Goal: Task Accomplishment & Management: Use online tool/utility

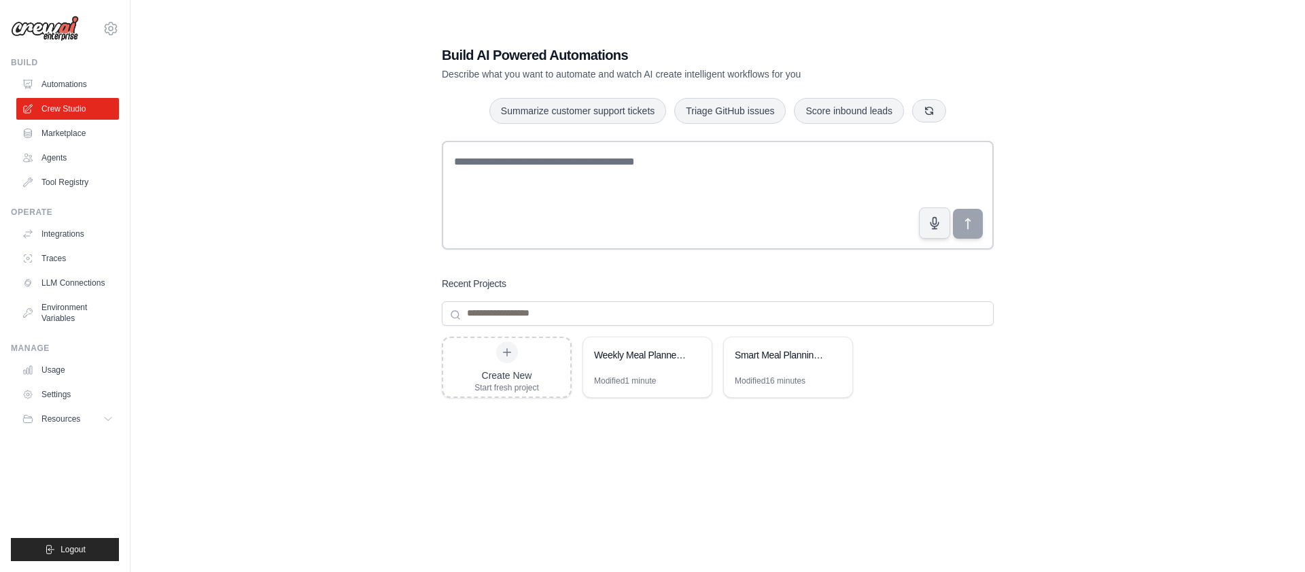
click at [338, 234] on div "Build AI Powered Automations Describe what you want to automate and watch AI cr…" at bounding box center [717, 300] width 1131 height 572
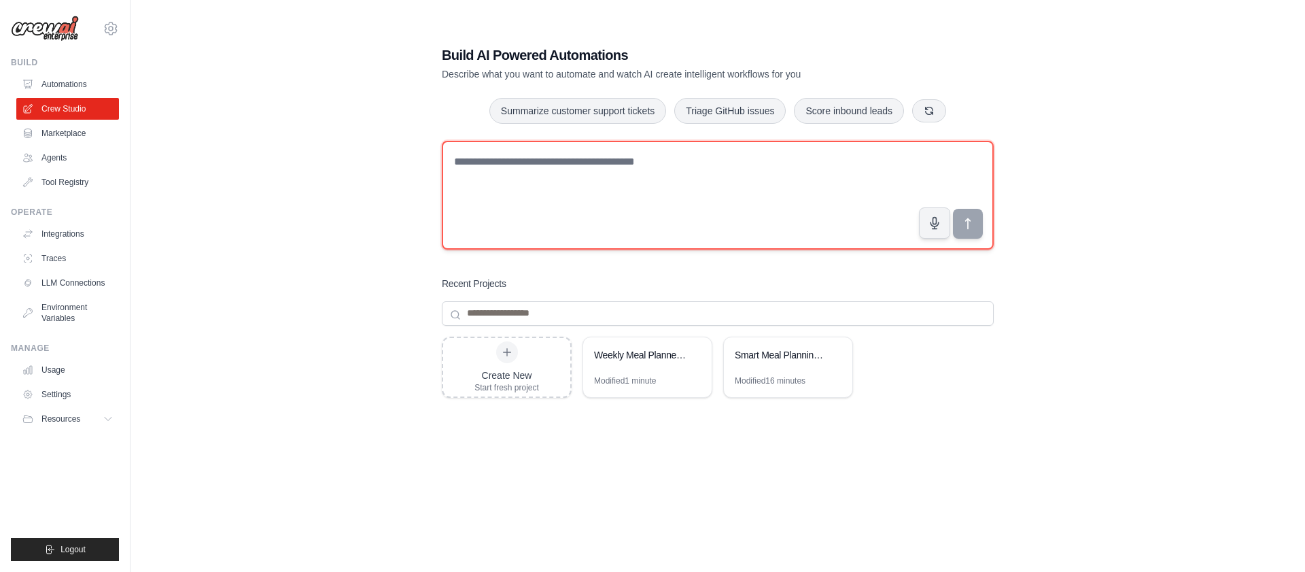
click at [618, 225] on textarea at bounding box center [718, 195] width 552 height 109
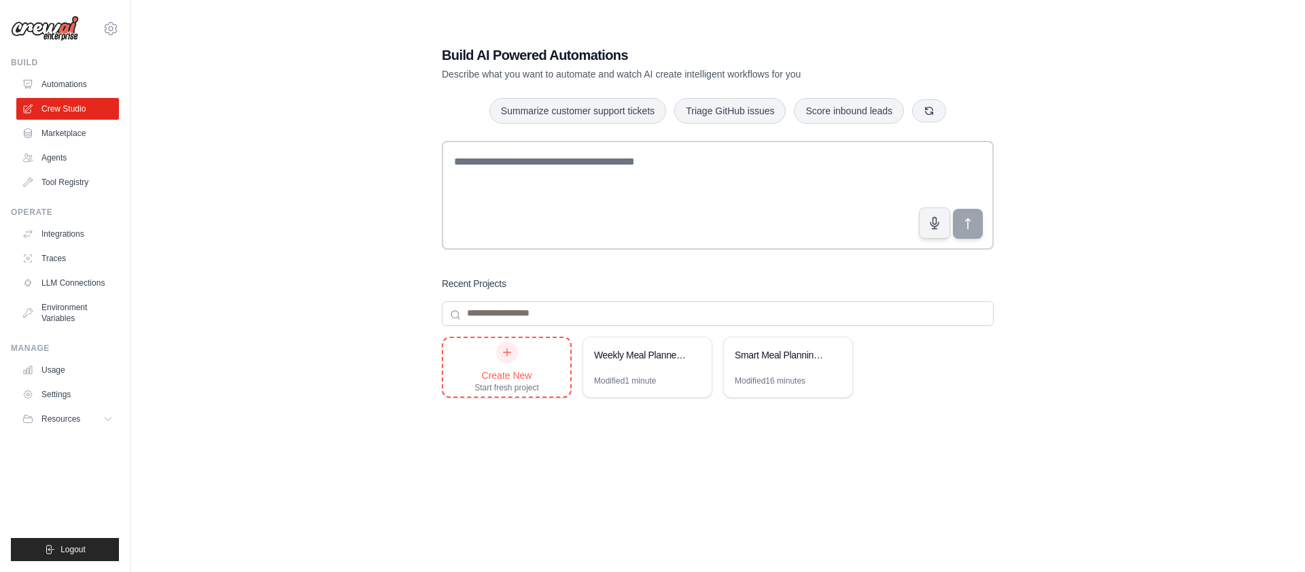
click at [517, 359] on div "Create New Start fresh project" at bounding box center [506, 367] width 65 height 52
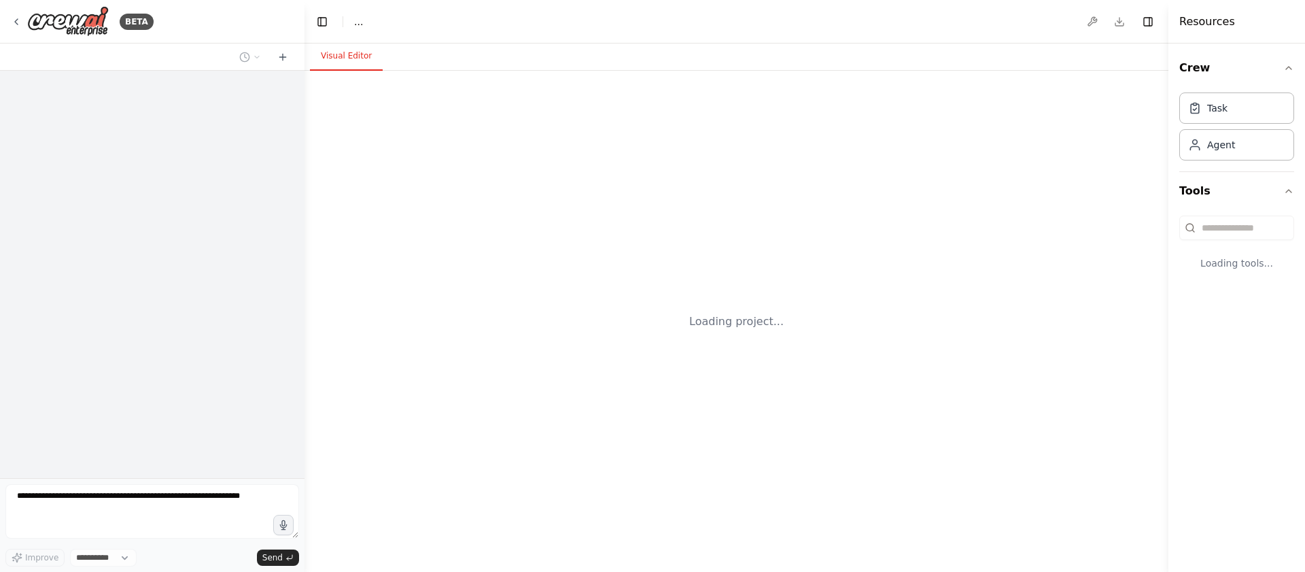
select select "****"
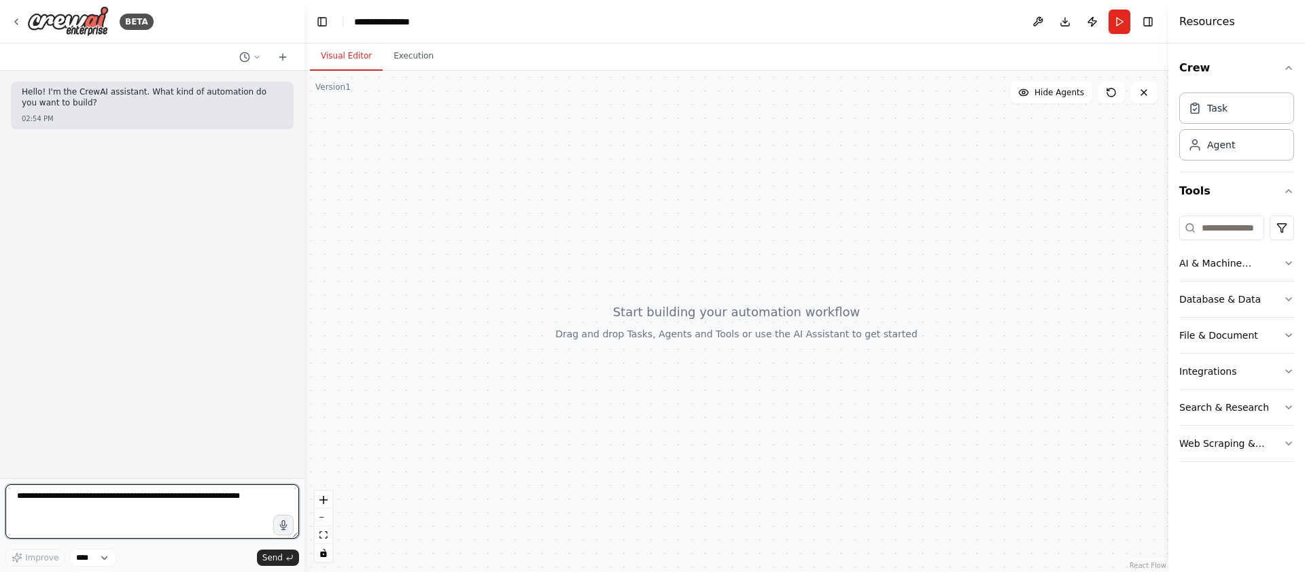
click at [130, 512] on textarea at bounding box center [152, 511] width 294 height 54
type textarea "**********"
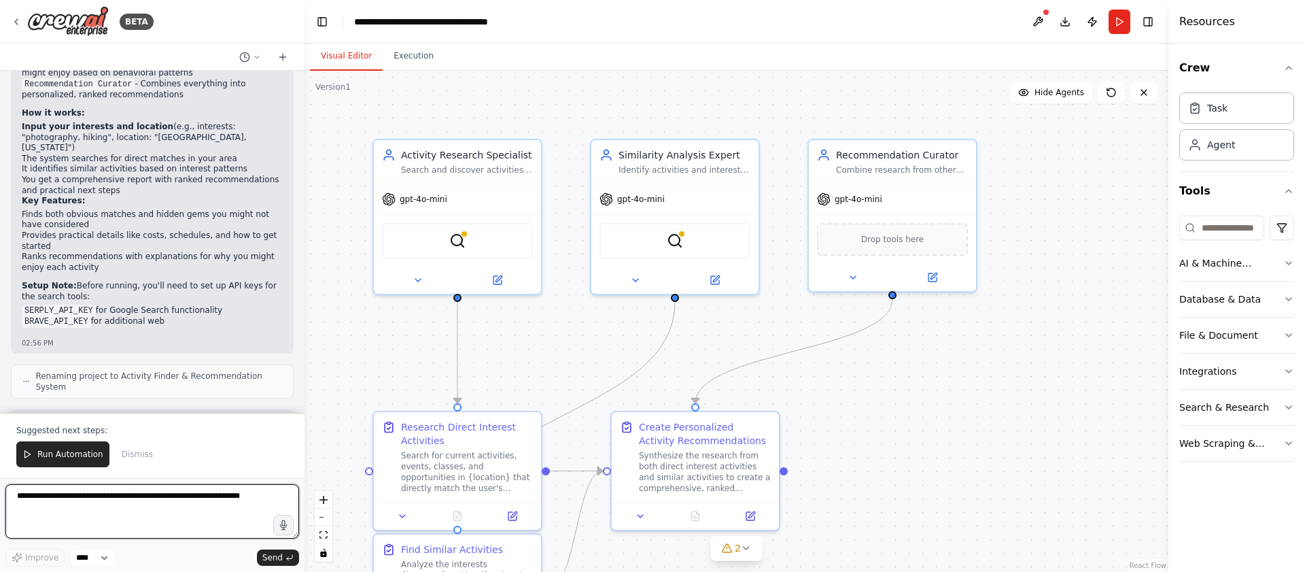
scroll to position [1023, 0]
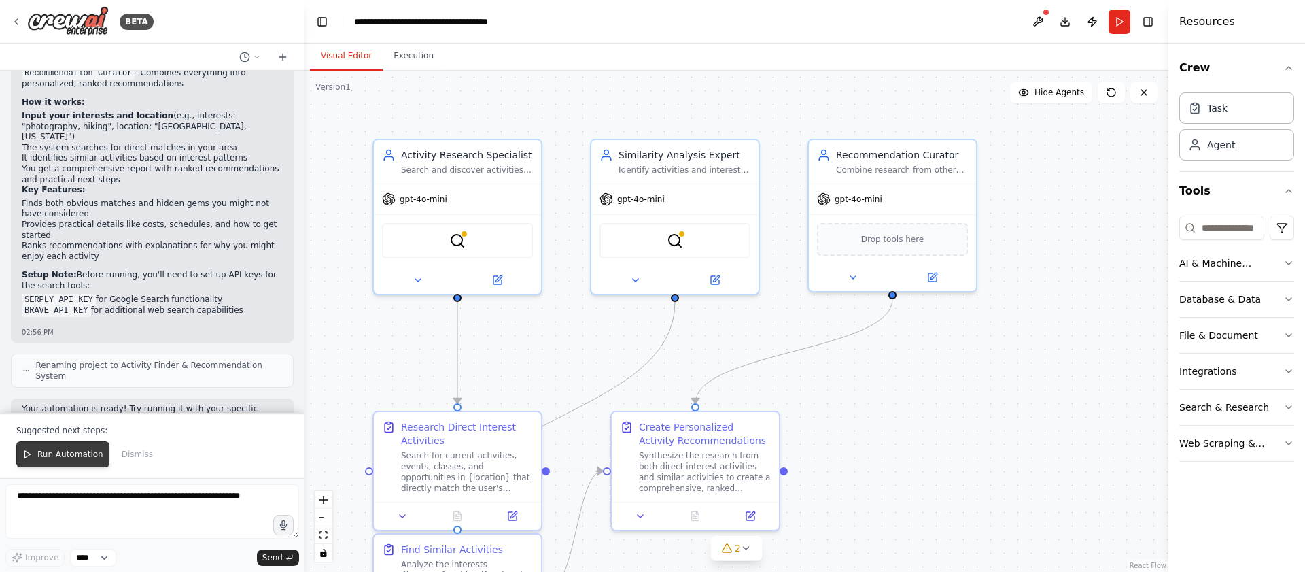
click at [58, 458] on span "Run Automation" at bounding box center [70, 454] width 66 height 11
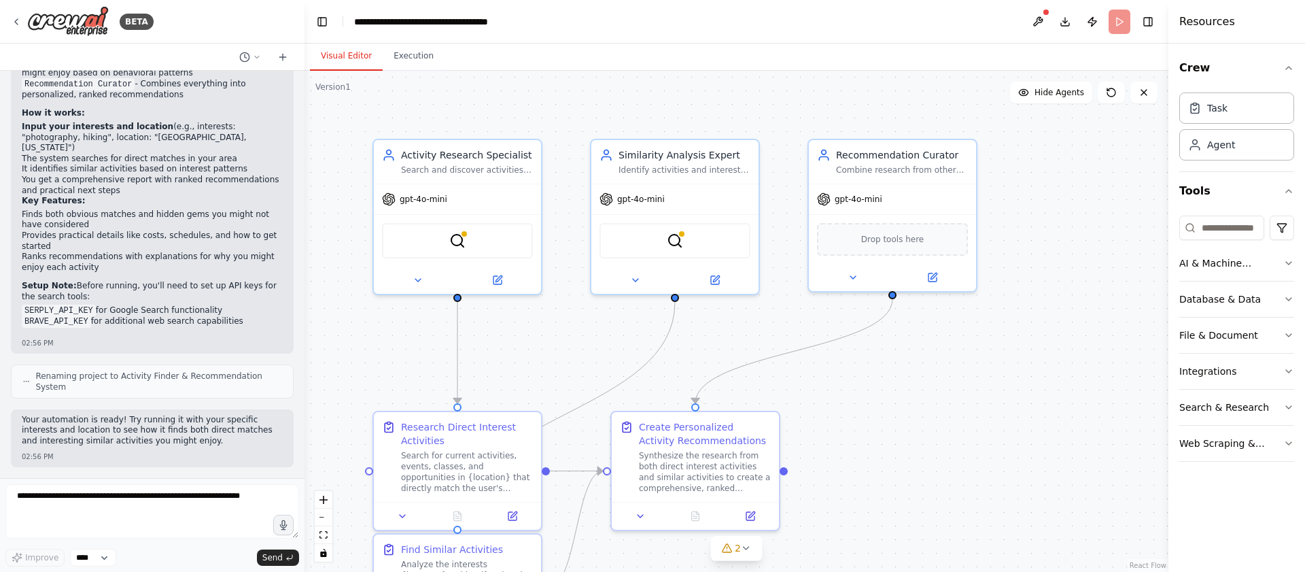
scroll to position [958, 0]
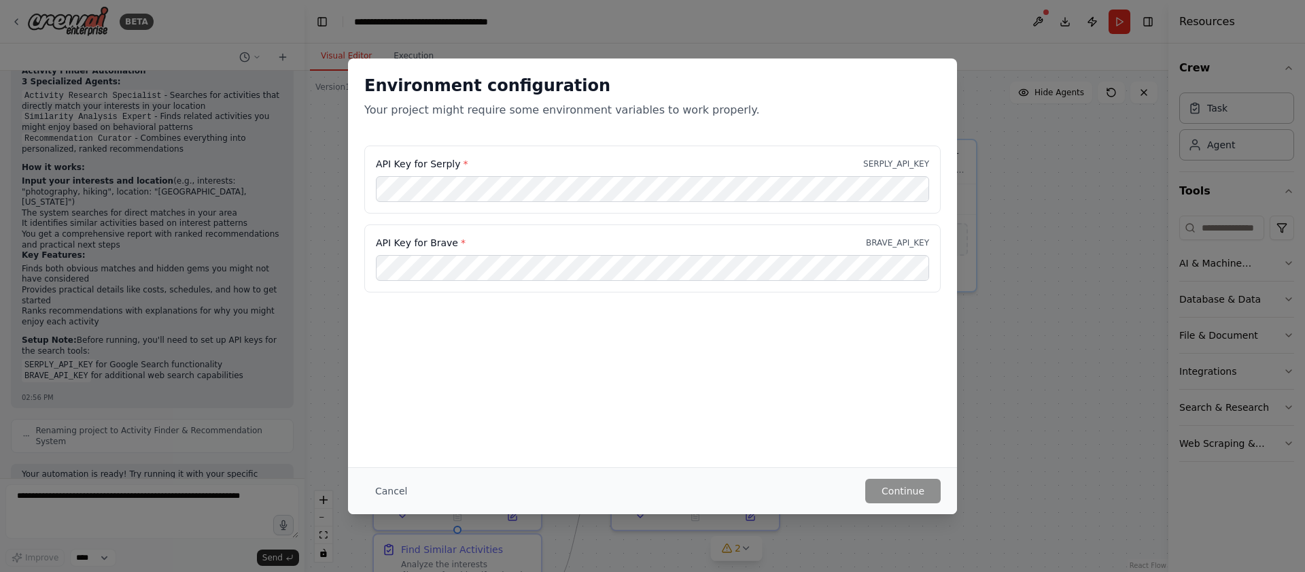
click at [572, 237] on div "API Key for Brave * BRAVE_API_KEY" at bounding box center [652, 243] width 553 height 14
click at [393, 491] on button "Cancel" at bounding box center [391, 490] width 54 height 24
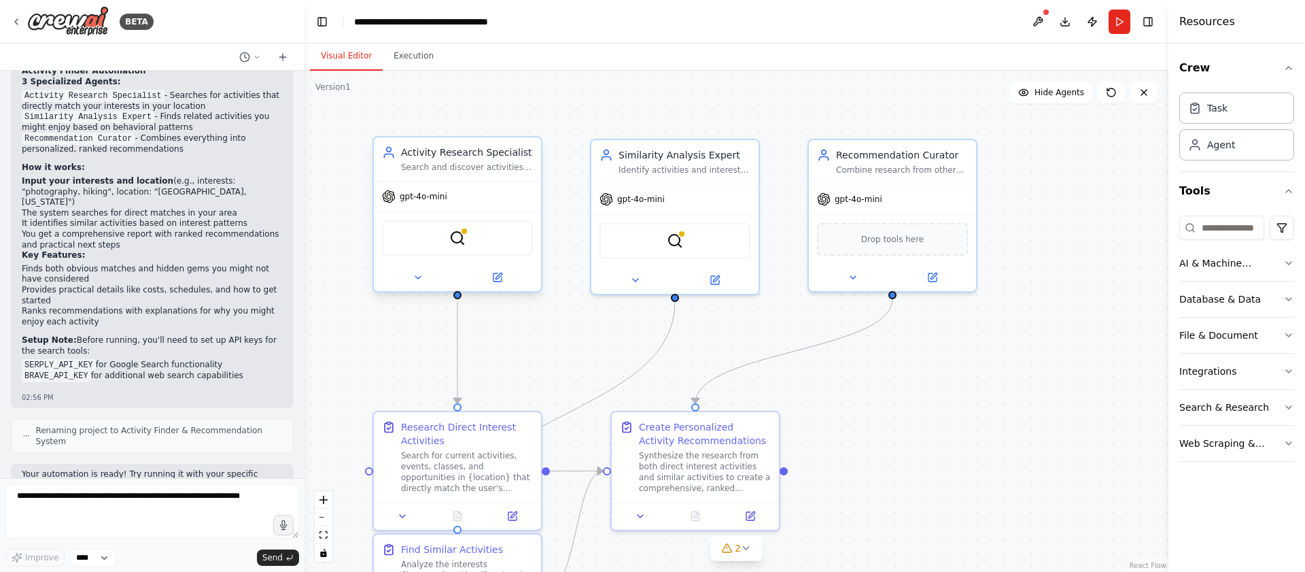
click at [448, 247] on div "SerplyWebSearchTool" at bounding box center [457, 237] width 151 height 35
click at [207, 314] on div "Perfect! Your activity recommendation automation is ready. Here's what I've bui…" at bounding box center [152, 215] width 261 height 347
click at [417, 279] on icon at bounding box center [418, 277] width 11 height 11
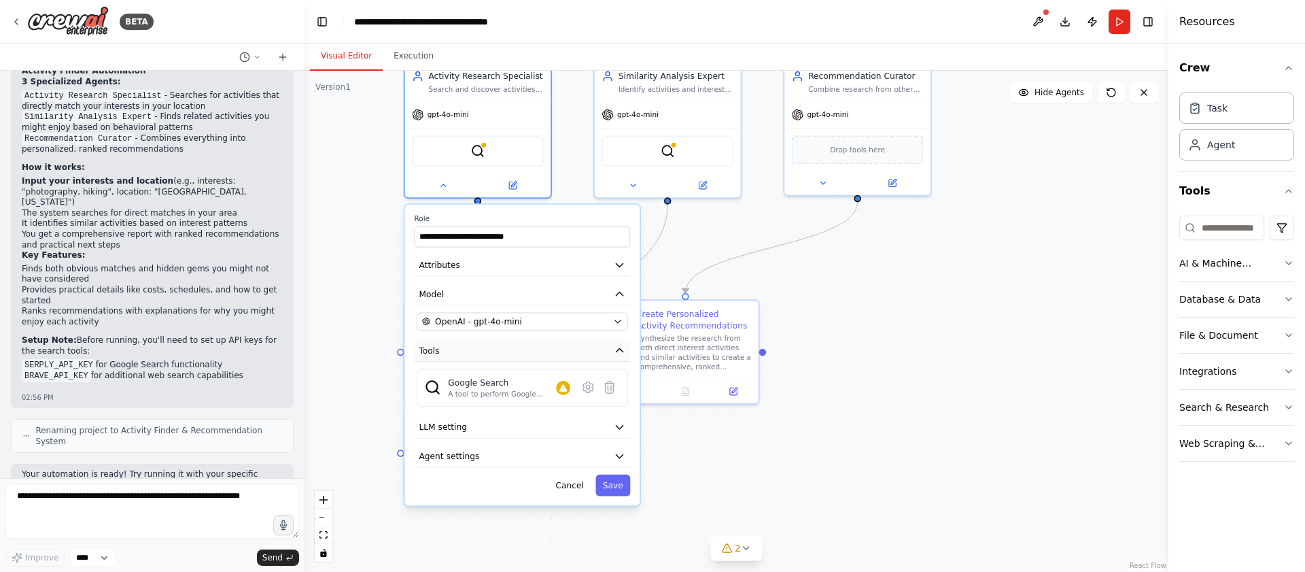
drag, startPoint x: 461, startPoint y: 464, endPoint x: 487, endPoint y: 354, distance: 112.3
click at [542, 389] on div "A tool to perform Google search with a search_query." at bounding box center [502, 389] width 108 height 10
click at [592, 387] on icon at bounding box center [588, 381] width 14 height 14
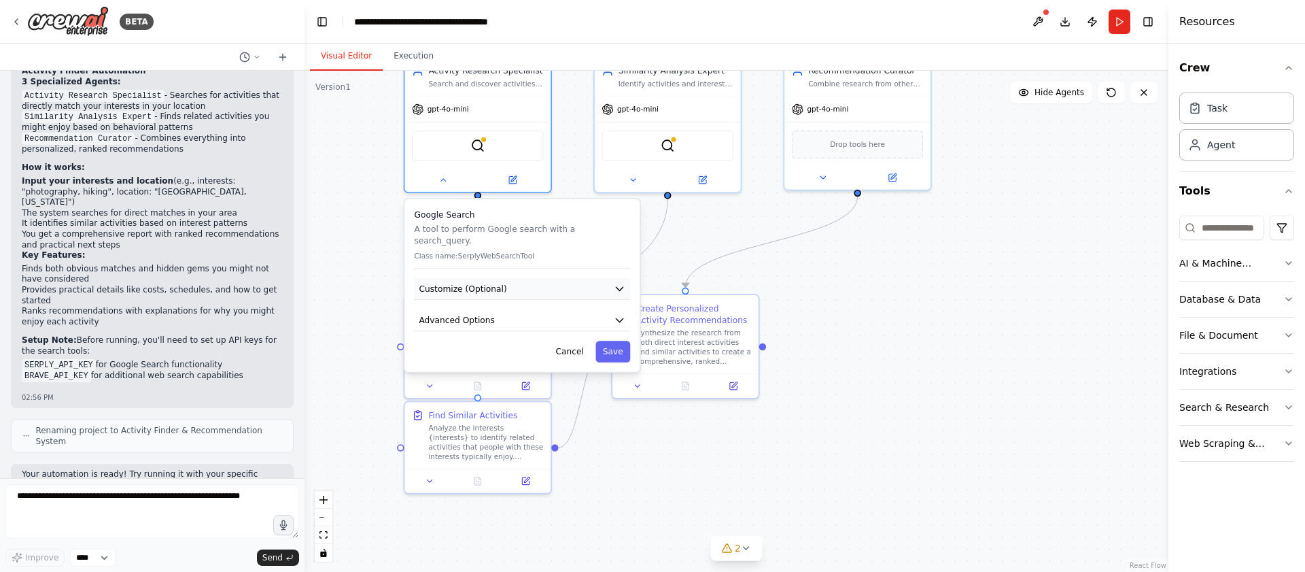
click at [561, 280] on button "Customize (Optional)" at bounding box center [522, 289] width 216 height 22
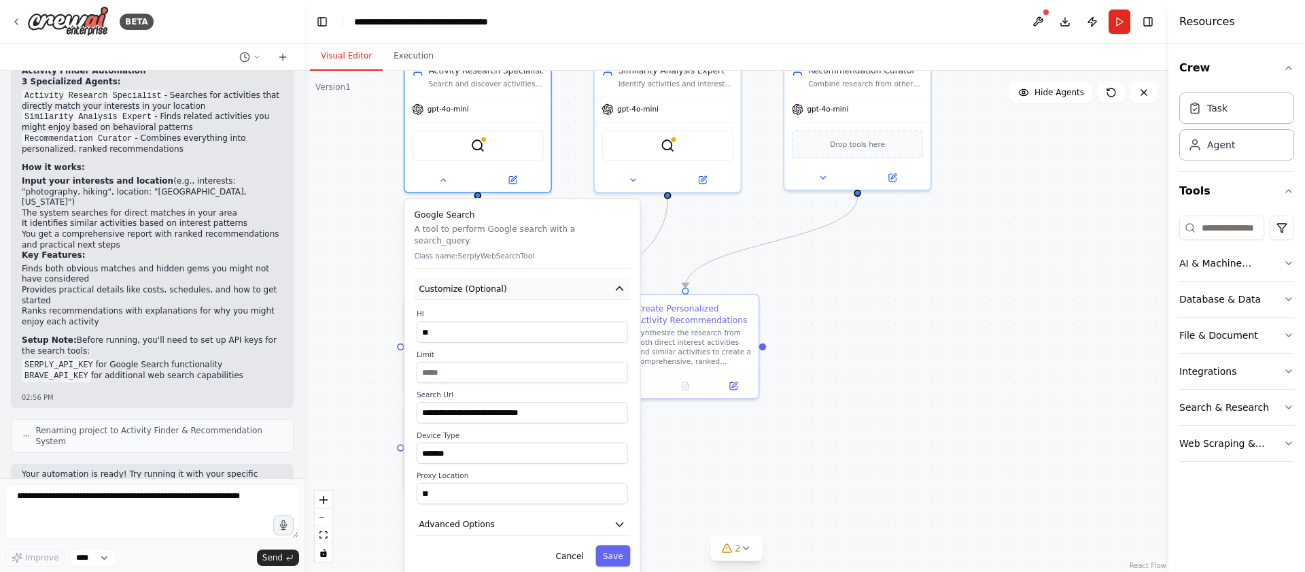
click at [561, 279] on button "Customize (Optional)" at bounding box center [522, 289] width 216 height 22
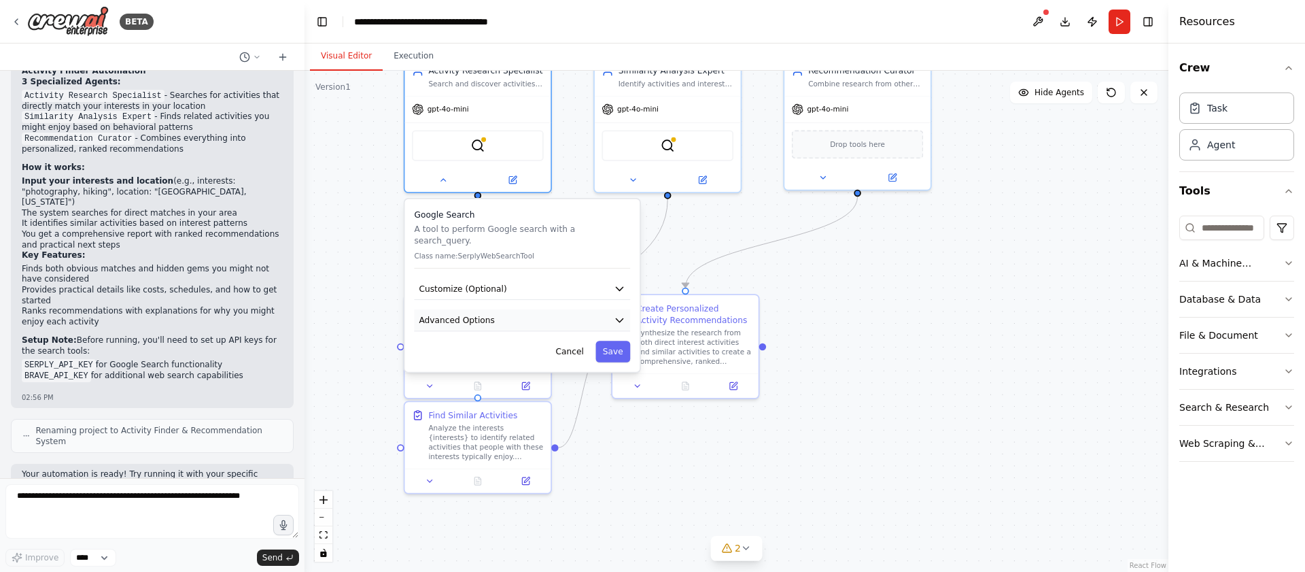
click at [546, 309] on button "Advanced Options" at bounding box center [522, 320] width 216 height 22
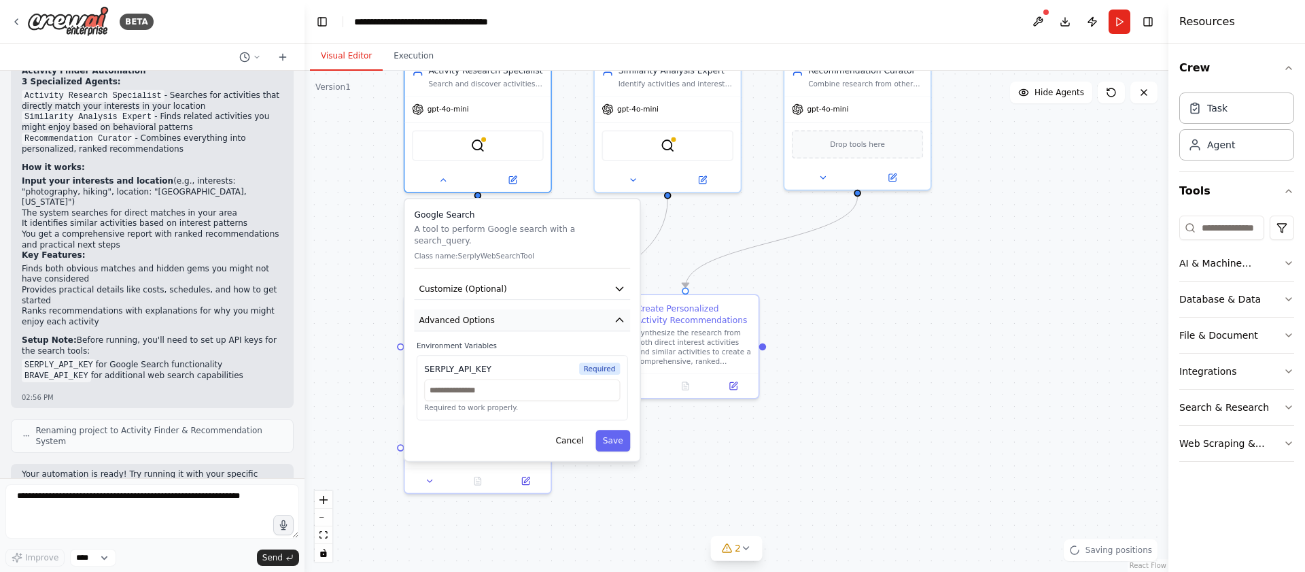
click at [546, 309] on button "Advanced Options" at bounding box center [522, 320] width 216 height 22
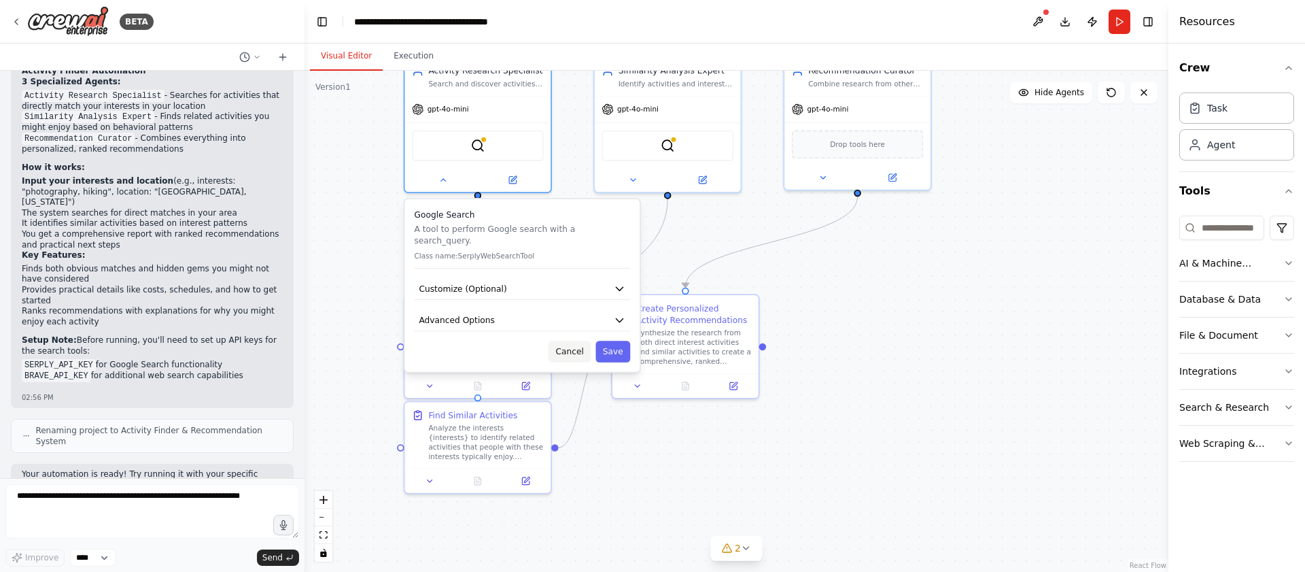
click at [570, 343] on button "Cancel" at bounding box center [569, 351] width 42 height 21
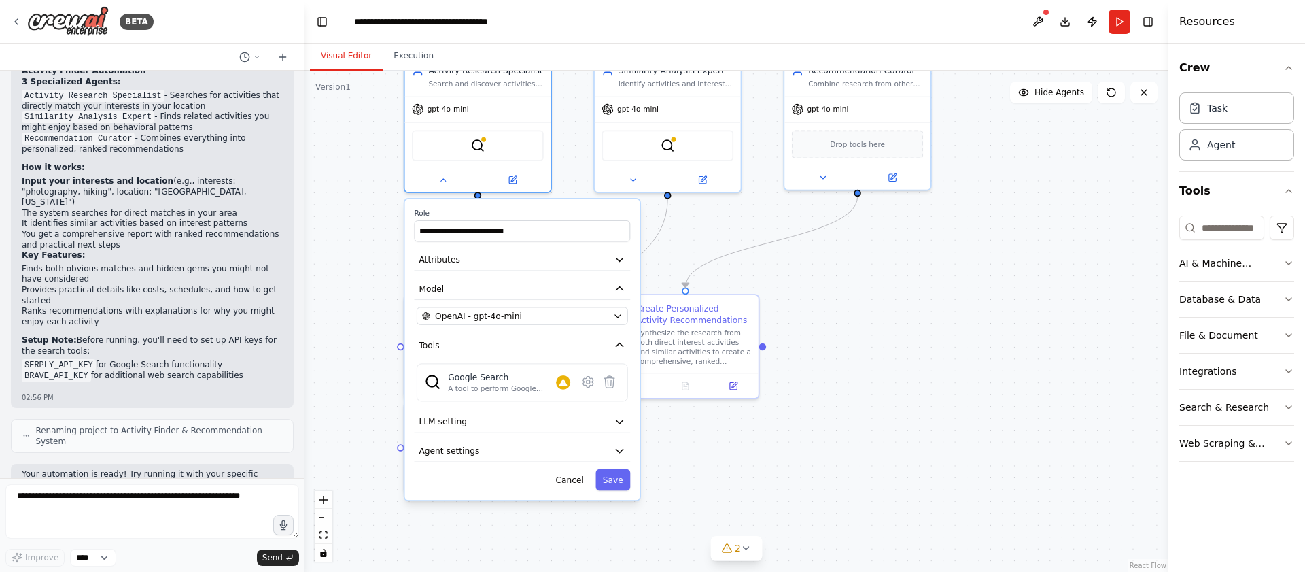
click at [710, 449] on div ".deletable-edge-delete-btn { width: 20px; height: 20px; border: 0px solid #ffff…" at bounding box center [736, 321] width 864 height 501
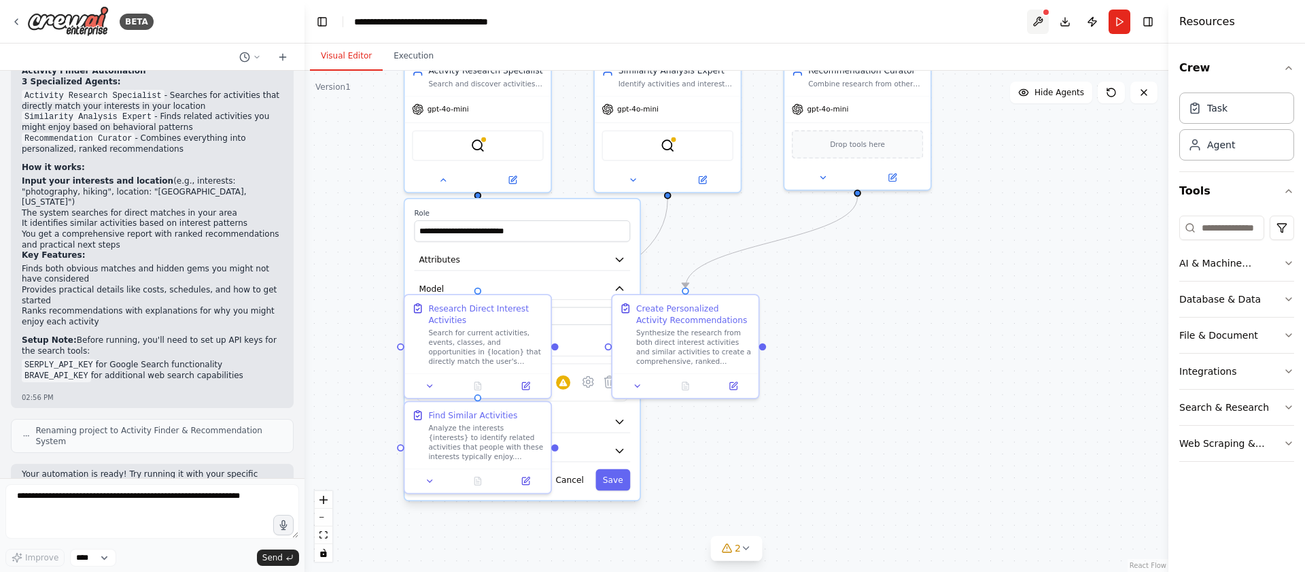
click at [1036, 21] on button at bounding box center [1038, 22] width 22 height 24
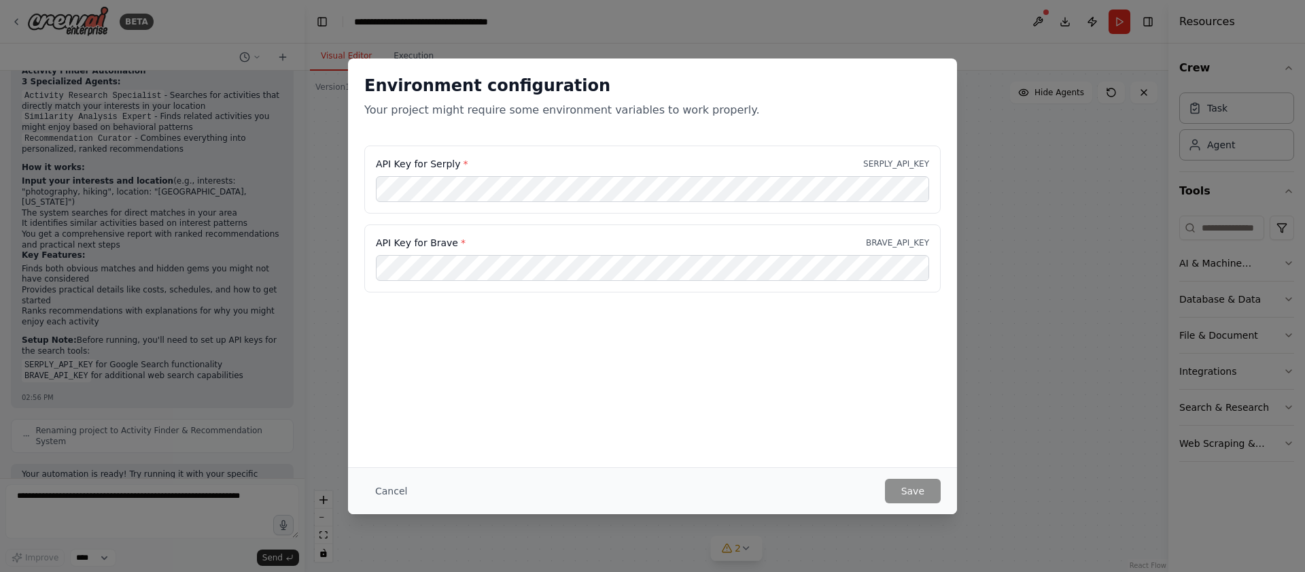
click at [374, 493] on button "Cancel" at bounding box center [391, 490] width 54 height 24
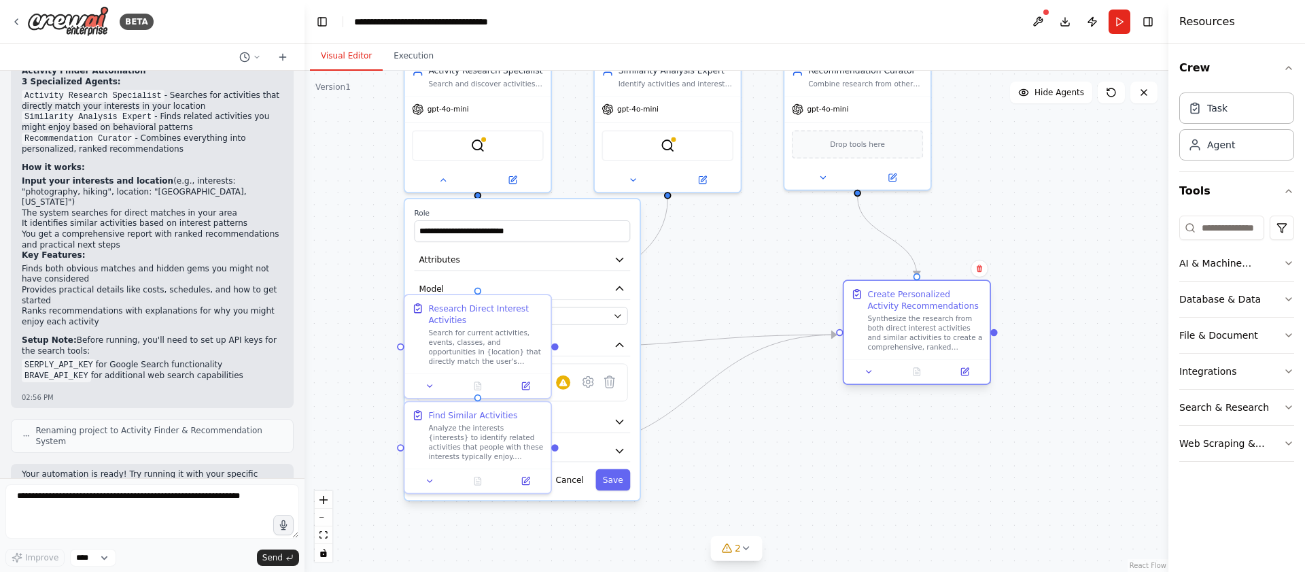
drag, startPoint x: 720, startPoint y: 338, endPoint x: 933, endPoint y: 328, distance: 213.7
click at [933, 328] on div "Synthesize the research from both direct interest activities and similar activi…" at bounding box center [924, 333] width 115 height 38
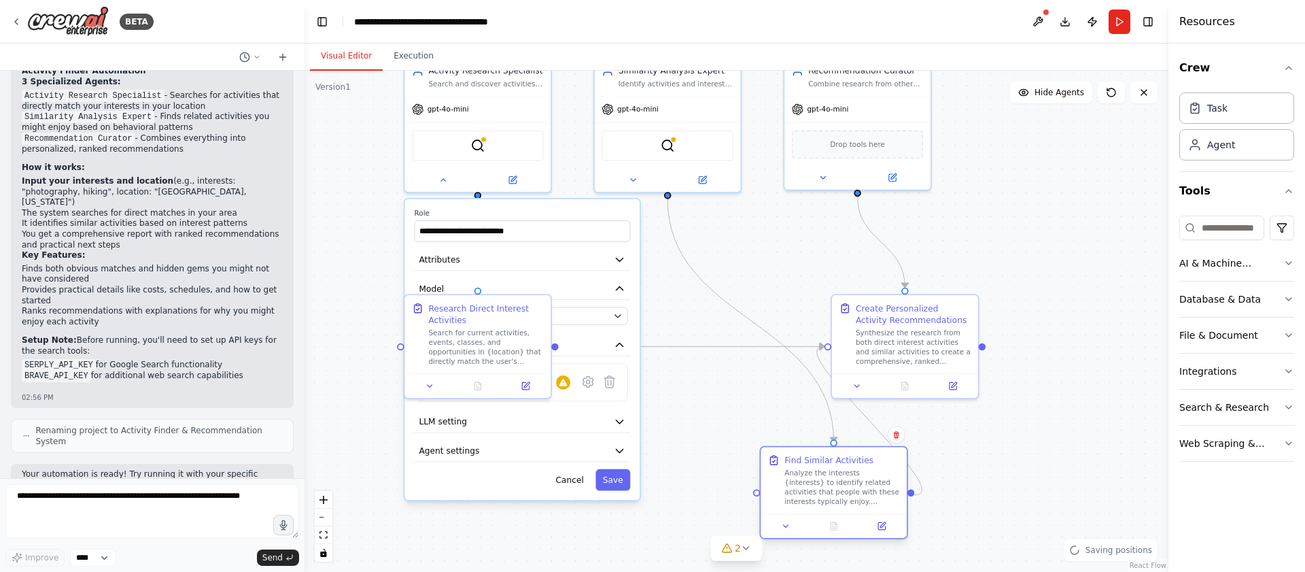
drag, startPoint x: 479, startPoint y: 441, endPoint x: 855, endPoint y: 476, distance: 377.5
click at [874, 476] on div "Analyze the interests {interests} to identify related activities that people wi…" at bounding box center [841, 487] width 115 height 38
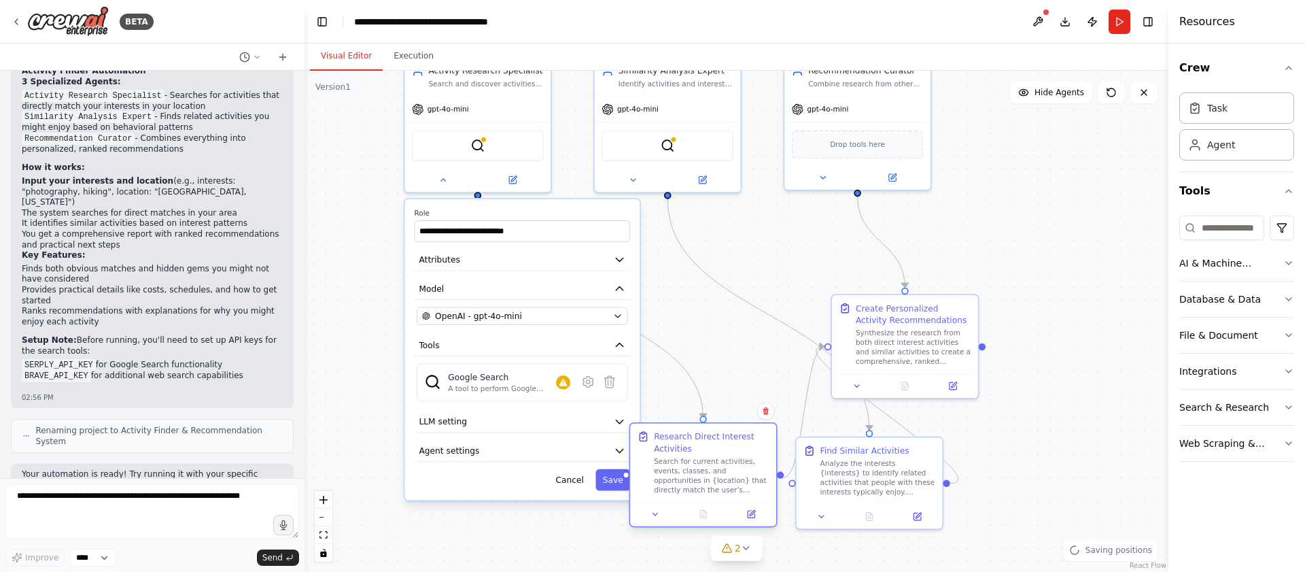
drag, startPoint x: 489, startPoint y: 332, endPoint x: 718, endPoint y: 459, distance: 261.6
click at [718, 459] on div "Search for current activities, events, classes, and opportunities in {location}…" at bounding box center [711, 476] width 115 height 38
click at [737, 284] on div ".deletable-edge-delete-btn { width: 20px; height: 20px; border: 0px solid #ffff…" at bounding box center [736, 321] width 864 height 501
click at [428, 179] on button at bounding box center [442, 178] width 67 height 14
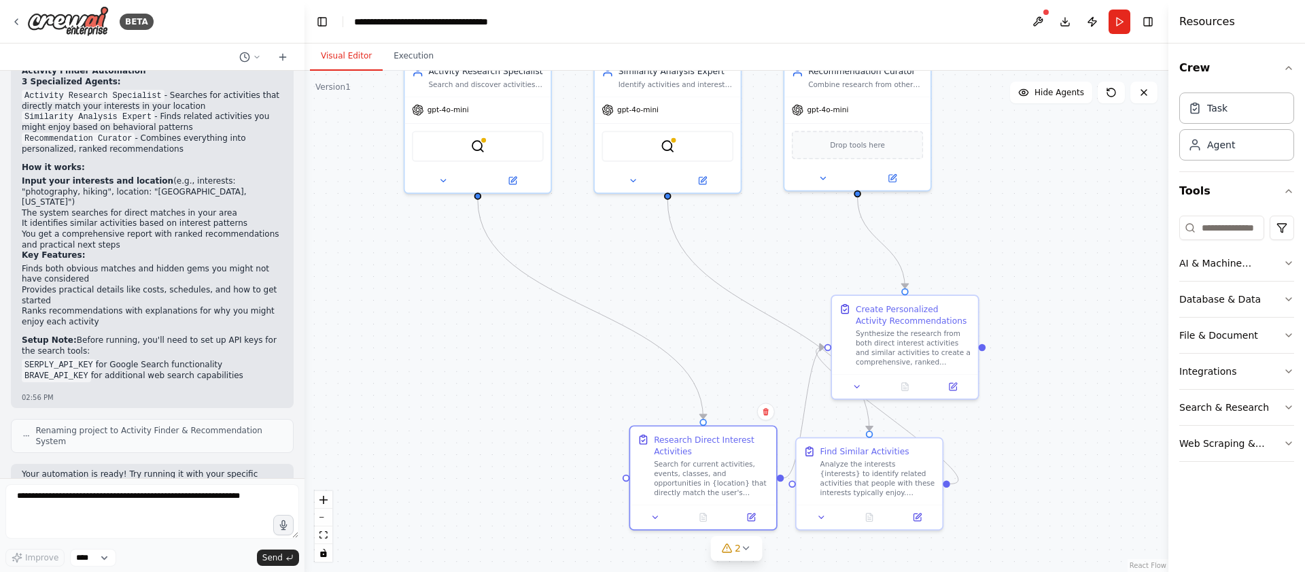
click at [1107, 154] on div ".deletable-edge-delete-btn { width: 20px; height: 20px; border: 0px solid #ffff…" at bounding box center [736, 321] width 864 height 501
click at [1223, 149] on div "Agent" at bounding box center [1221, 144] width 28 height 14
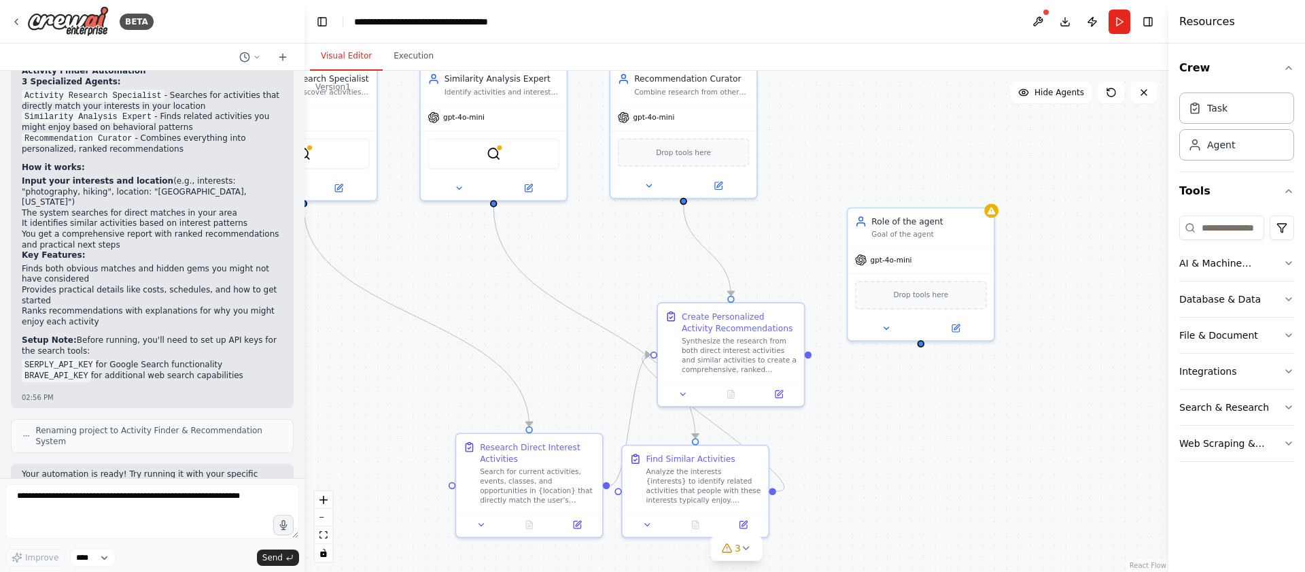
drag, startPoint x: 1081, startPoint y: 406, endPoint x: 907, endPoint y: 413, distance: 174.1
click at [907, 413] on div ".deletable-edge-delete-btn { width: 20px; height: 20px; border: 0px solid #ffff…" at bounding box center [736, 321] width 864 height 501
click at [1234, 232] on input at bounding box center [1221, 227] width 85 height 24
click at [1276, 407] on button "Search & Research" at bounding box center [1236, 406] width 115 height 35
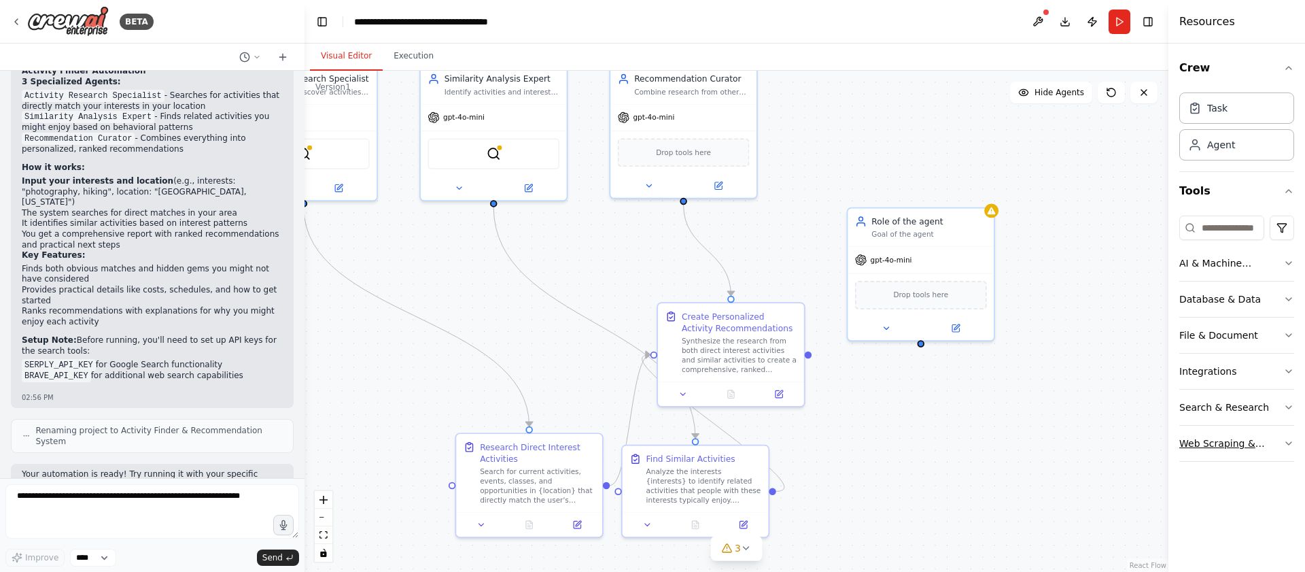
click at [1262, 436] on div "Web Scraping & Browsing" at bounding box center [1231, 443] width 104 height 14
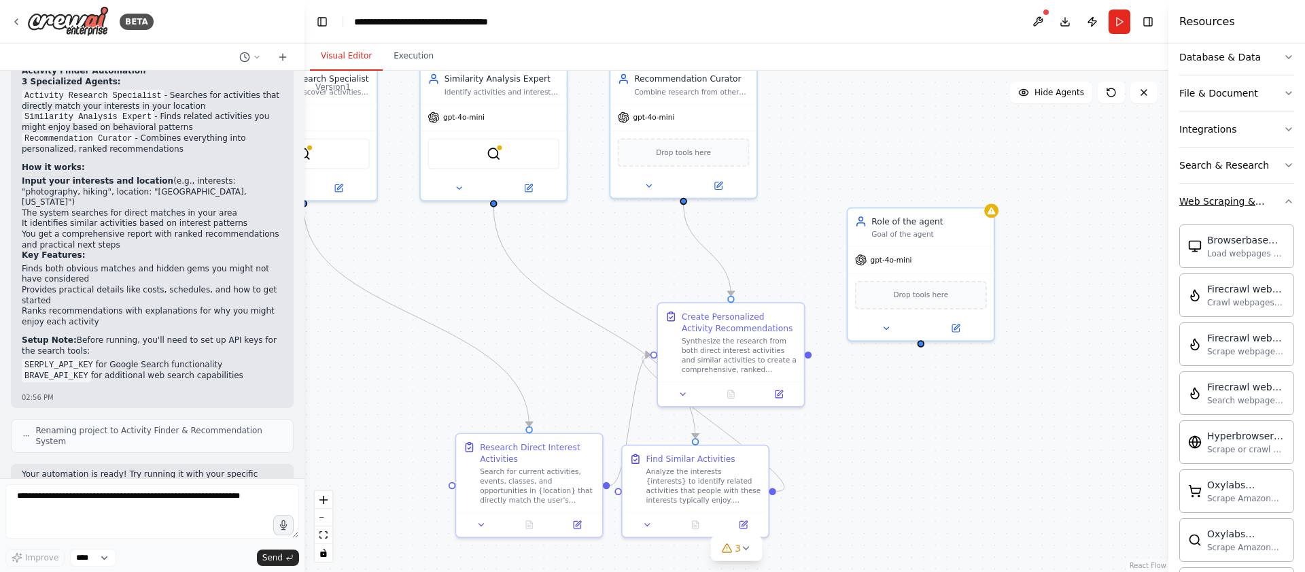
scroll to position [249, 0]
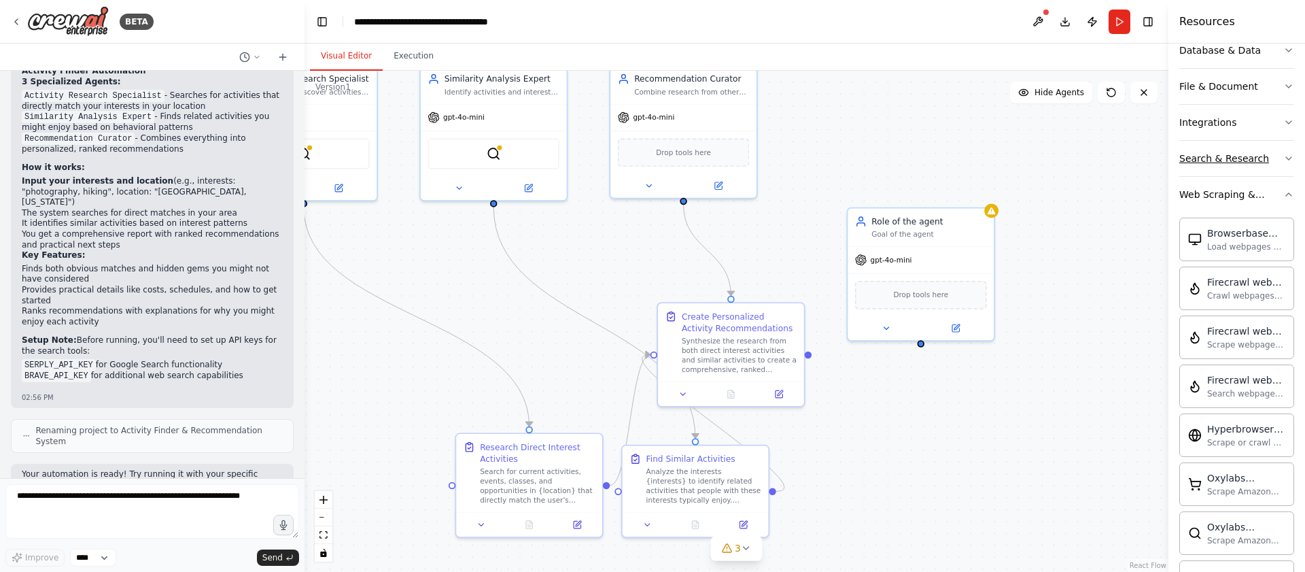
click at [1281, 156] on button "Search & Research" at bounding box center [1236, 158] width 115 height 35
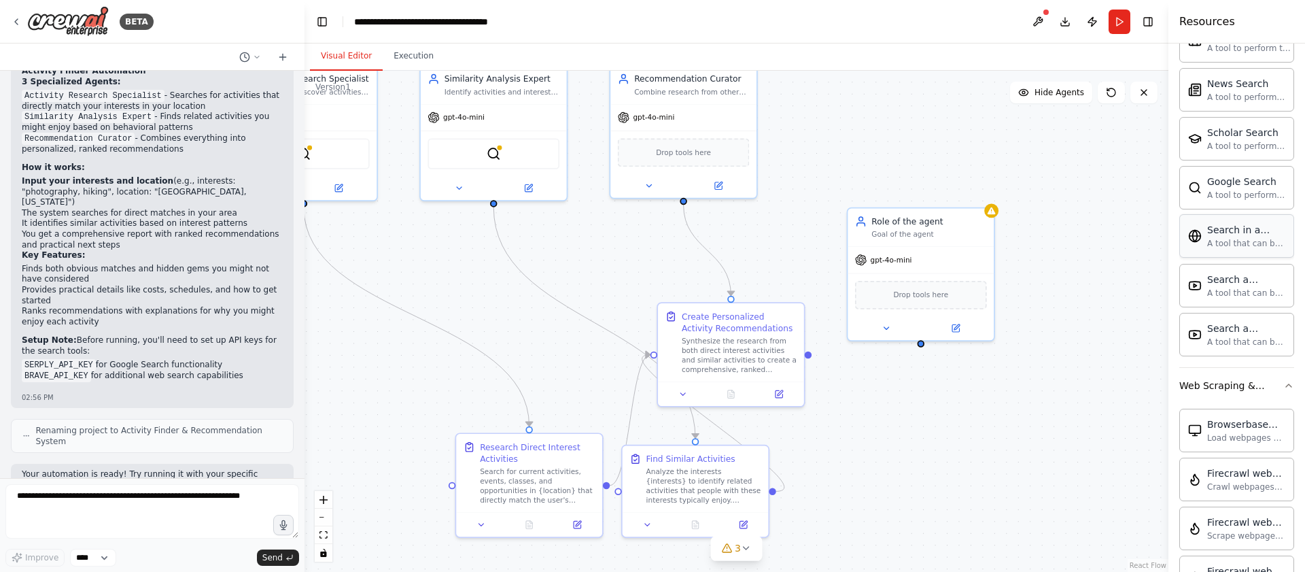
scroll to position [763, 0]
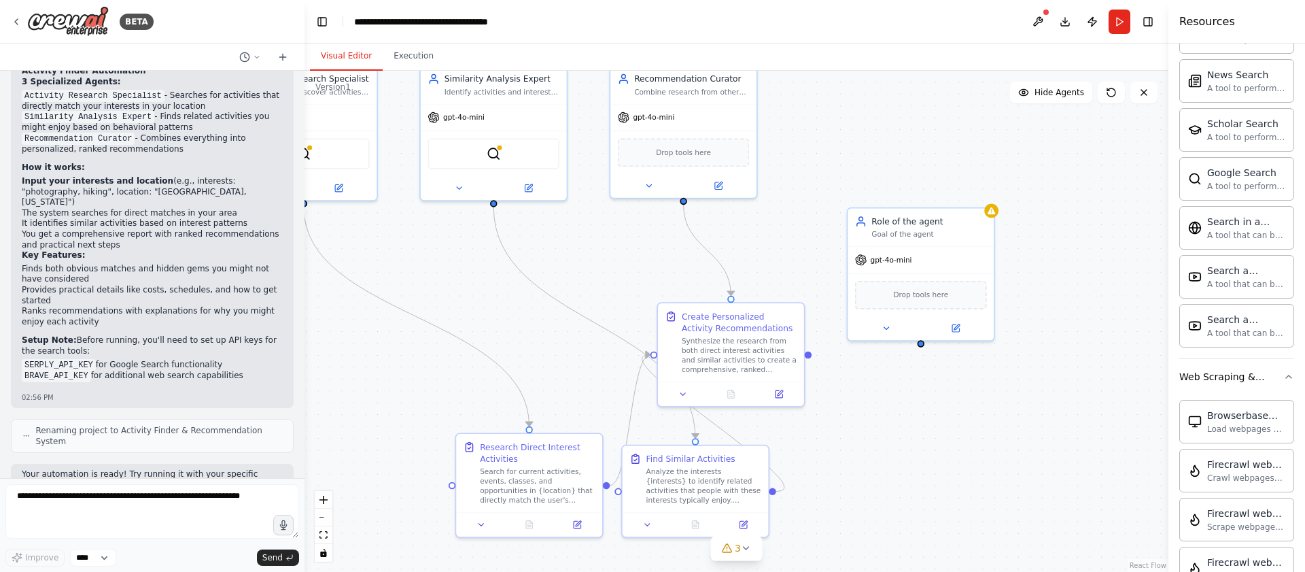
click at [949, 428] on div ".deletable-edge-delete-btn { width: 20px; height: 20px; border: 0px solid #ffff…" at bounding box center [736, 321] width 864 height 501
click at [18, 22] on icon at bounding box center [16, 21] width 11 height 11
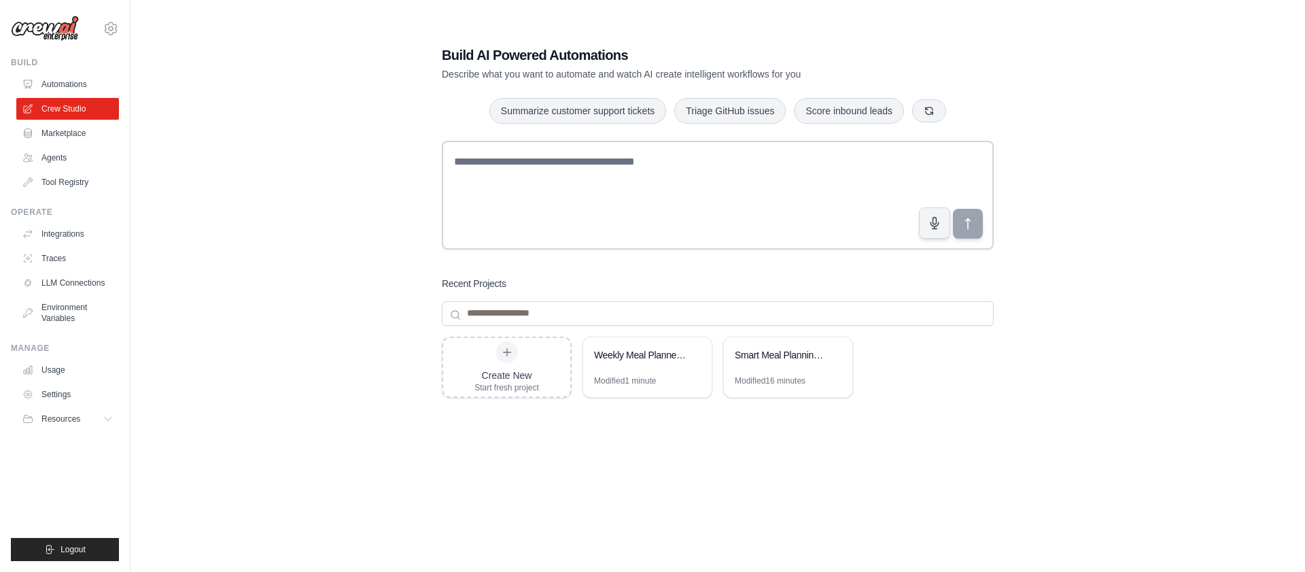
click at [701, 421] on div "Create New Start fresh project Weekly Meal Planner & Recipe Discovery Modified …" at bounding box center [718, 444] width 552 height 217
click at [778, 358] on div "Smart Meal Planning Assistant" at bounding box center [781, 355] width 93 height 14
click at [757, 420] on div "Create New Start fresh project Weekly Meal Planner & Recipe Discovery Modified …" at bounding box center [718, 444] width 552 height 217
click at [634, 430] on div "Create New Start fresh project Weekly Meal Planner & Recipe Discovery Modified …" at bounding box center [718, 444] width 552 height 217
click at [696, 353] on icon at bounding box center [693, 354] width 5 height 6
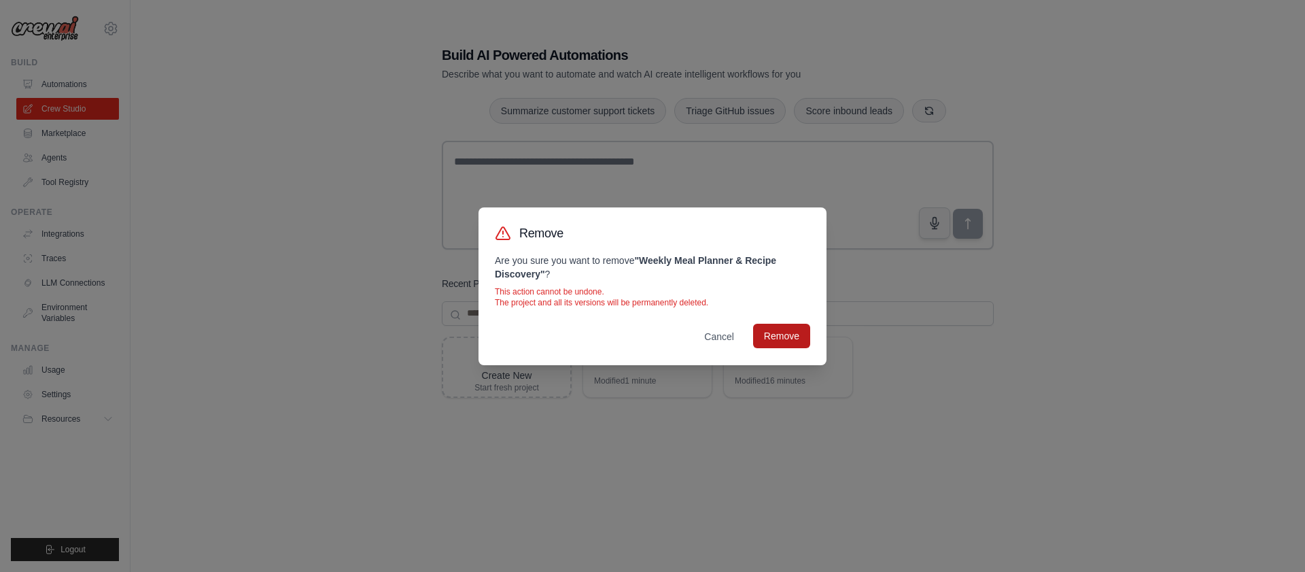
click at [778, 340] on button "Remove" at bounding box center [781, 336] width 57 height 24
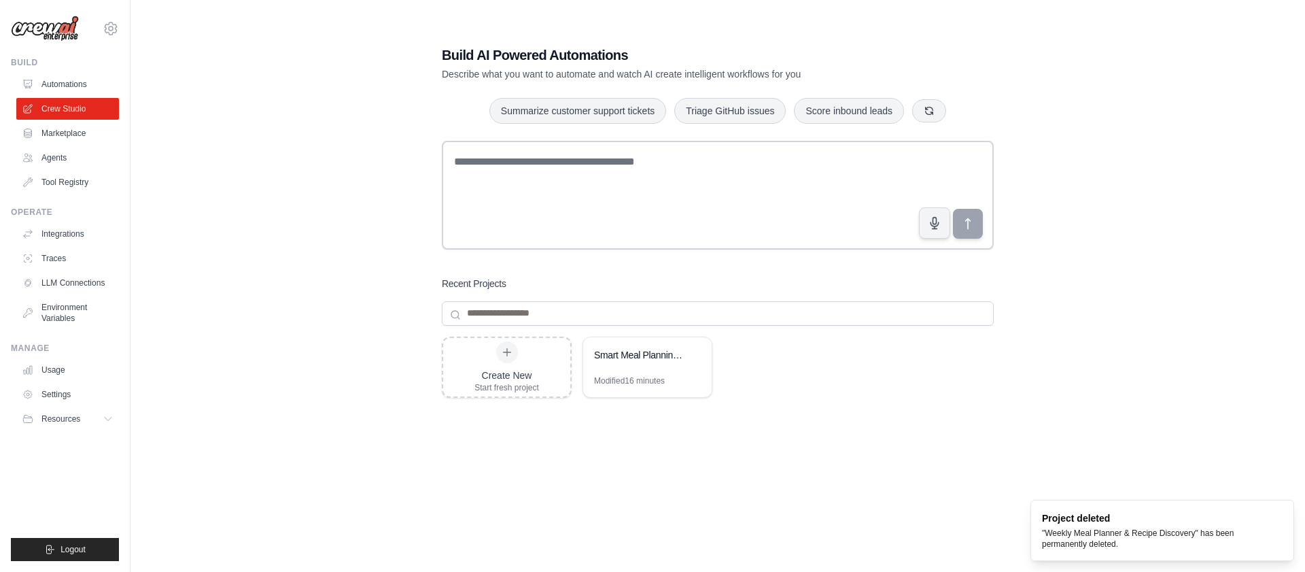
click at [699, 421] on div "Create New Start fresh project Smart Meal Planning Assistant Modified 16 minutes" at bounding box center [718, 444] width 552 height 217
click at [627, 362] on div "Smart Meal Planning Assistant" at bounding box center [640, 356] width 93 height 16
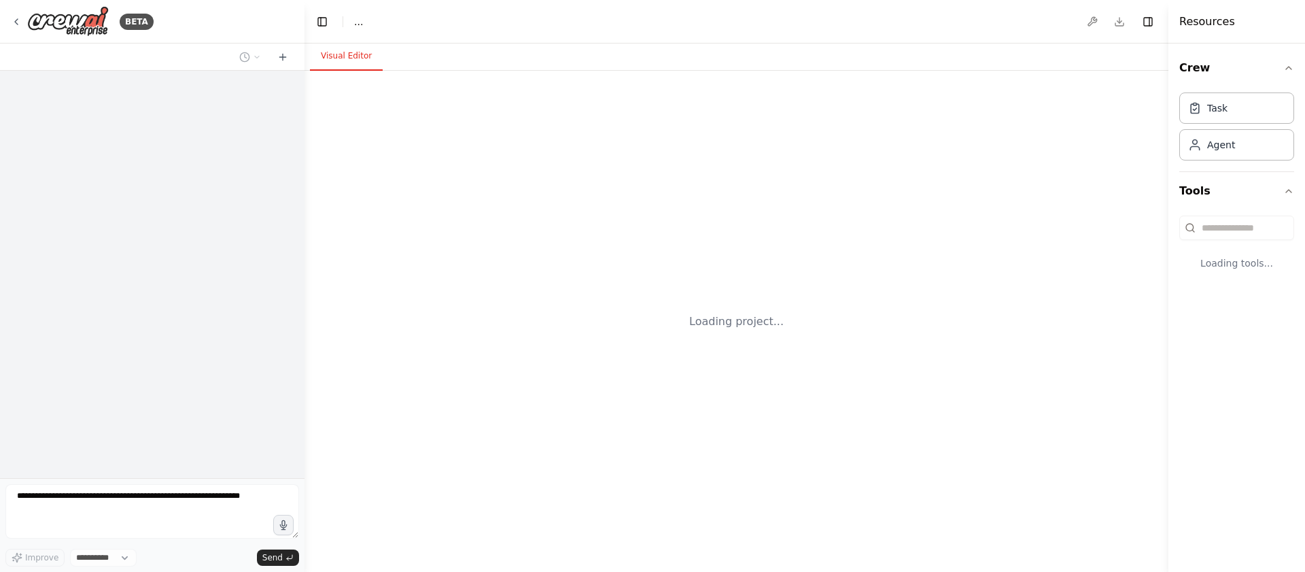
select select "****"
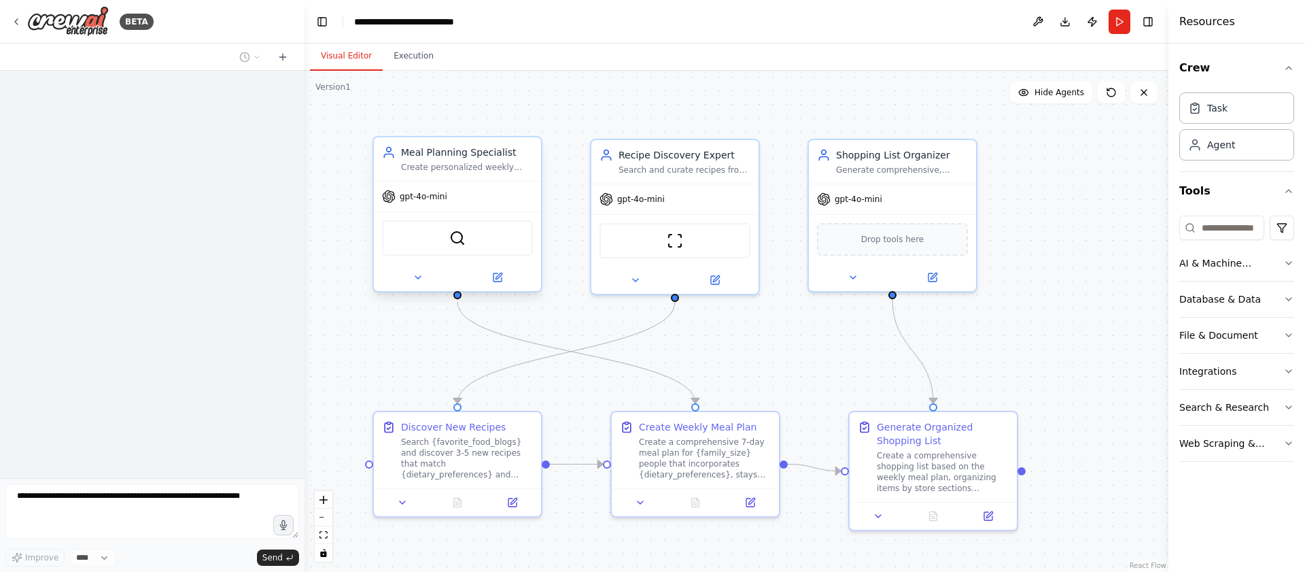
scroll to position [465, 0]
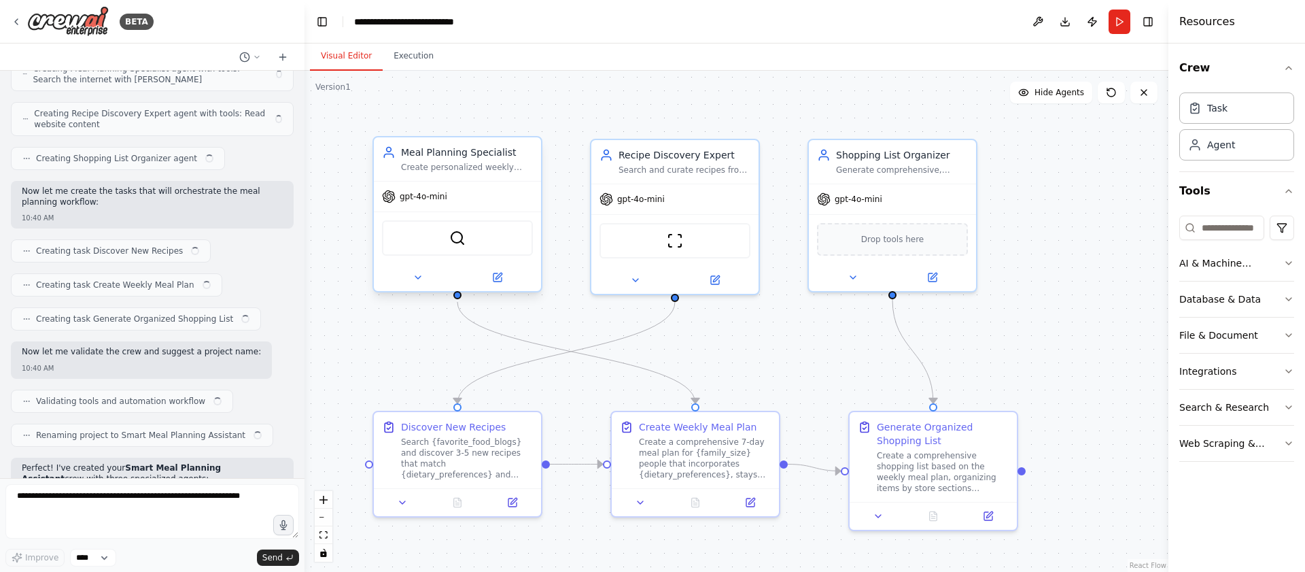
click at [475, 241] on div "SerperDevTool" at bounding box center [457, 237] width 151 height 35
click at [417, 282] on icon at bounding box center [418, 277] width 11 height 11
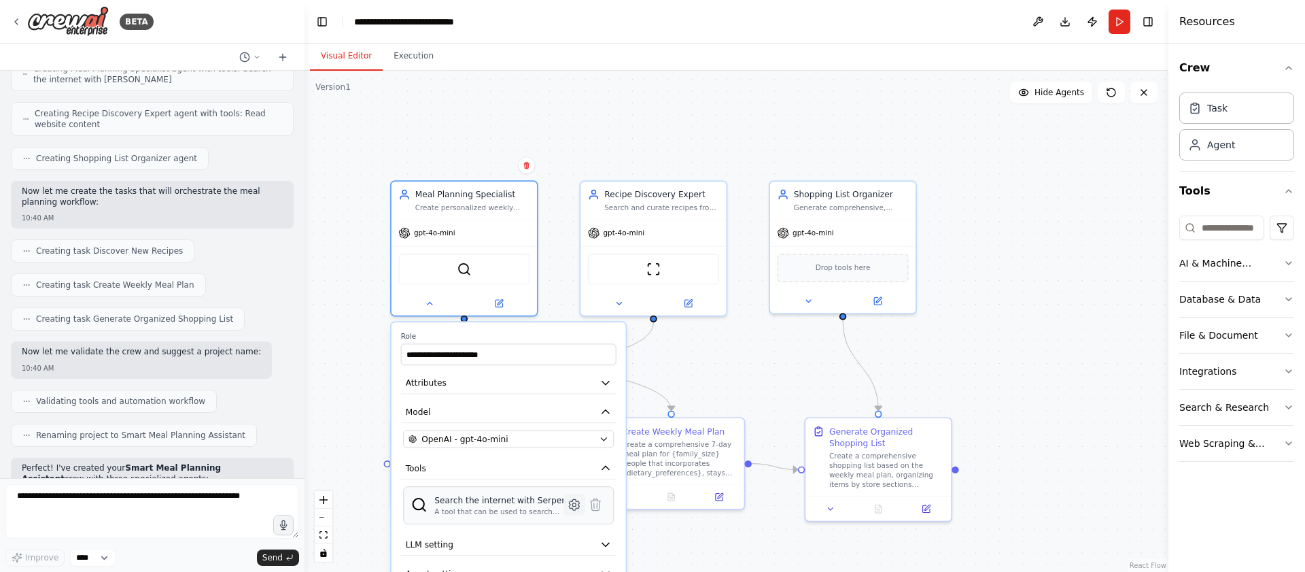
click at [576, 506] on icon at bounding box center [574, 504] width 10 height 11
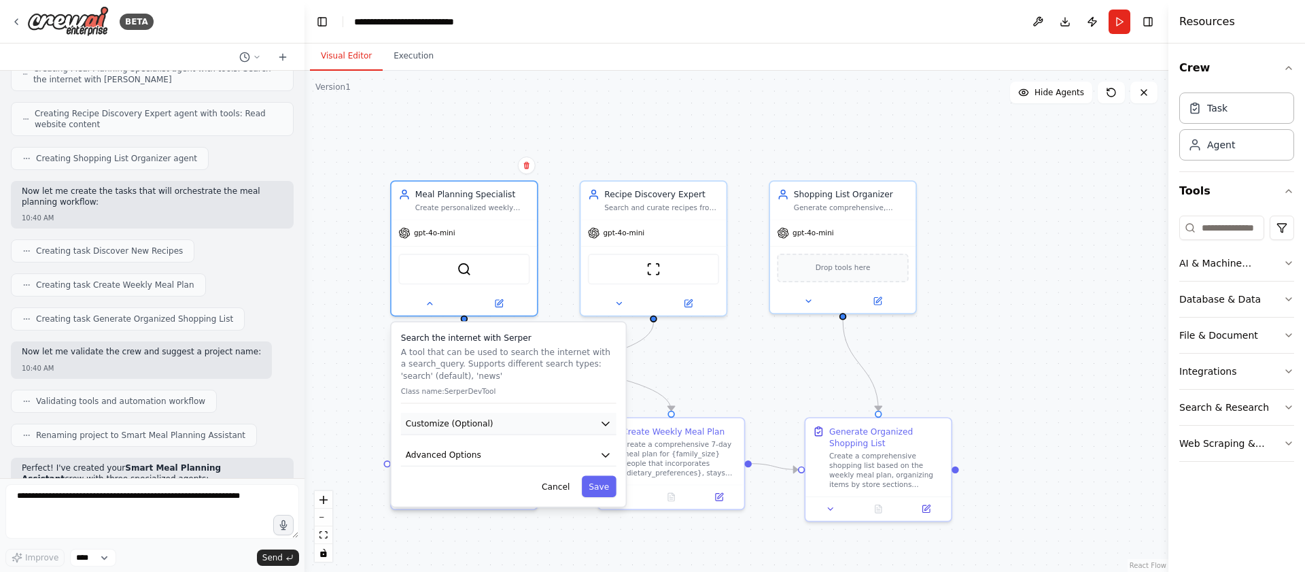
click at [521, 429] on button "Customize (Optional)" at bounding box center [508, 424] width 215 height 22
click at [511, 459] on button "Advanced Options" at bounding box center [508, 455] width 215 height 22
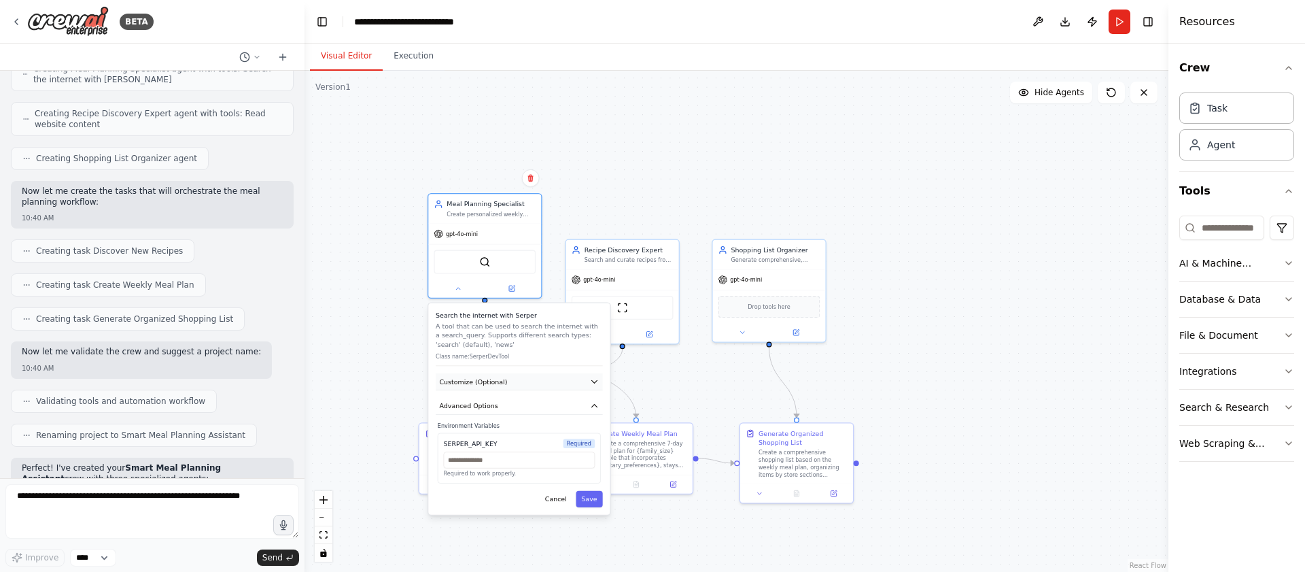
drag, startPoint x: 544, startPoint y: 425, endPoint x: 553, endPoint y: 377, distance: 49.1
click at [553, 377] on button "Customize (Optional)" at bounding box center [519, 381] width 167 height 17
click at [559, 501] on button "Cancel" at bounding box center [556, 499] width 33 height 16
click at [549, 497] on button "Cancel" at bounding box center [556, 499] width 33 height 16
click at [557, 498] on button "Cancel" at bounding box center [556, 499] width 33 height 16
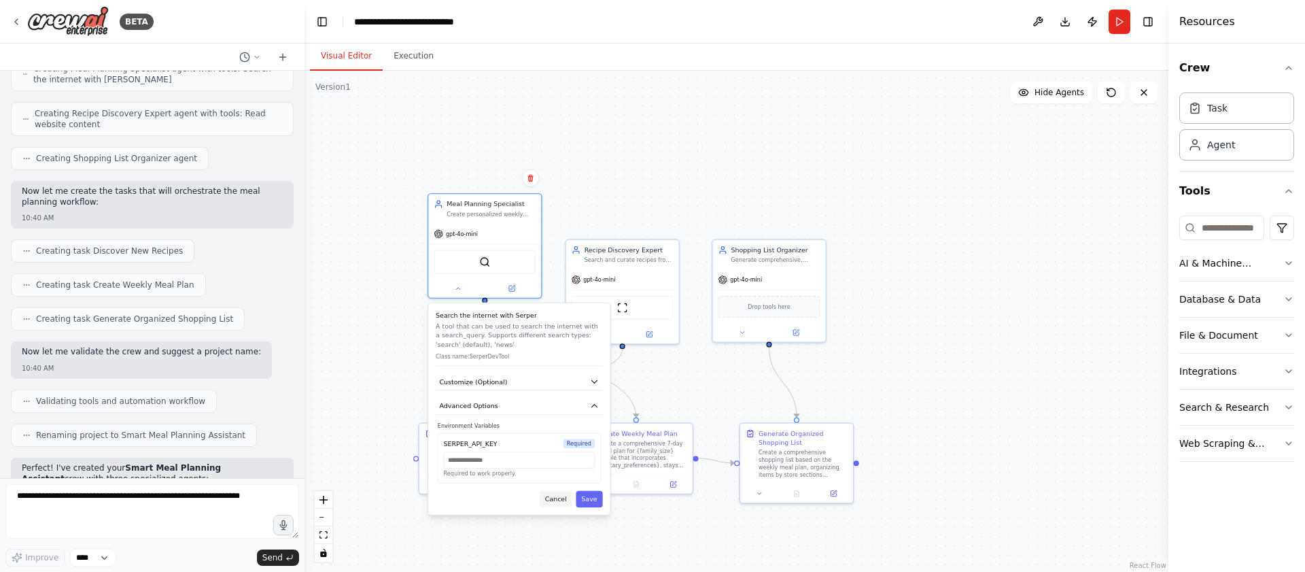
click at [557, 500] on button "Cancel" at bounding box center [556, 499] width 33 height 16
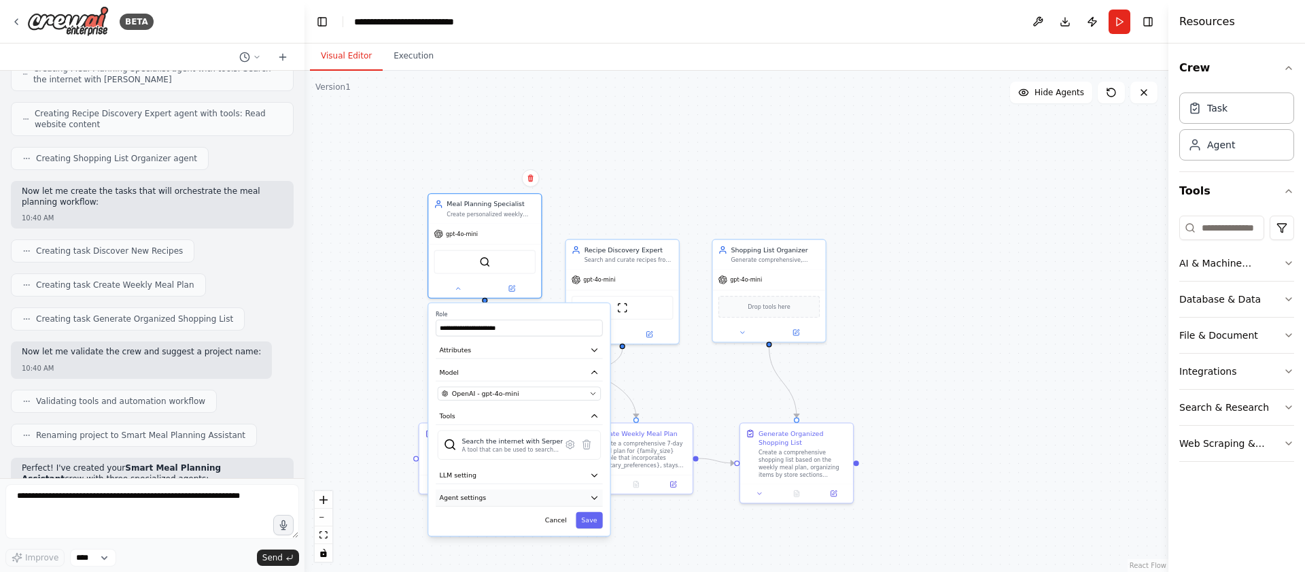
click at [557, 500] on button "Agent settings" at bounding box center [519, 497] width 167 height 17
click at [883, 168] on div ".deletable-edge-delete-btn { width: 20px; height: 20px; border: 0px solid #ffff…" at bounding box center [736, 321] width 864 height 501
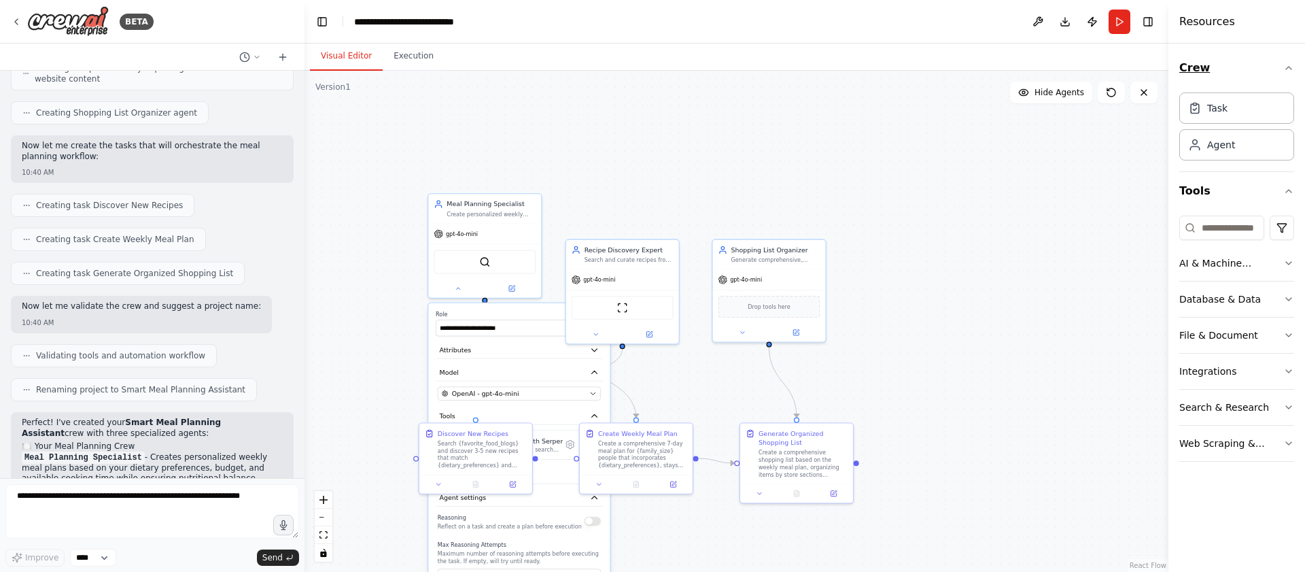
scroll to position [522, 0]
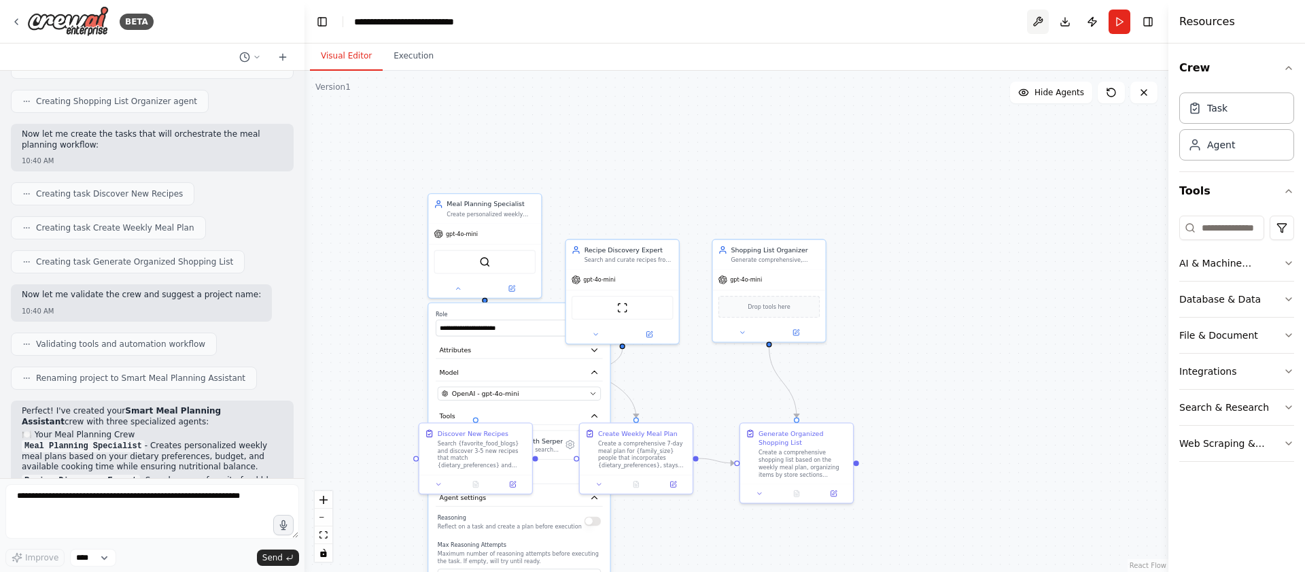
click at [1038, 25] on button at bounding box center [1038, 22] width 22 height 24
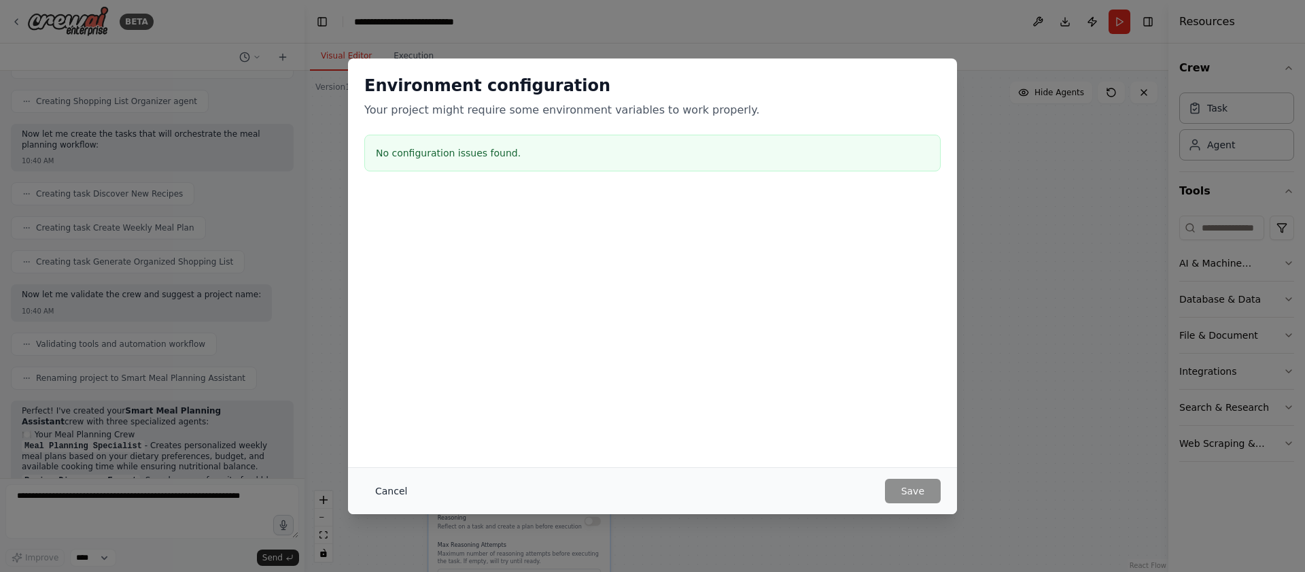
click at [385, 484] on button "Cancel" at bounding box center [391, 490] width 54 height 24
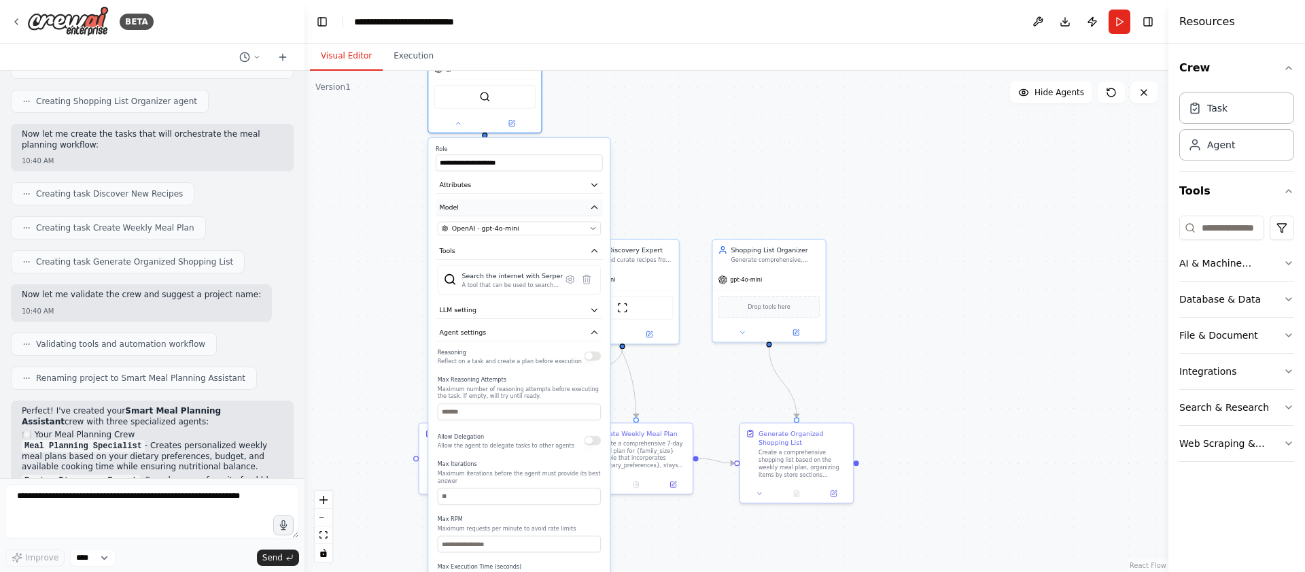
drag, startPoint x: 506, startPoint y: 371, endPoint x: 505, endPoint y: 207, distance: 163.8
click at [505, 207] on button "Model" at bounding box center [519, 207] width 167 height 17
click at [386, 285] on div ".deletable-edge-delete-btn { width: 20px; height: 20px; border: 0px solid #ffff…" at bounding box center [736, 321] width 864 height 501
click at [457, 126] on button at bounding box center [458, 121] width 52 height 11
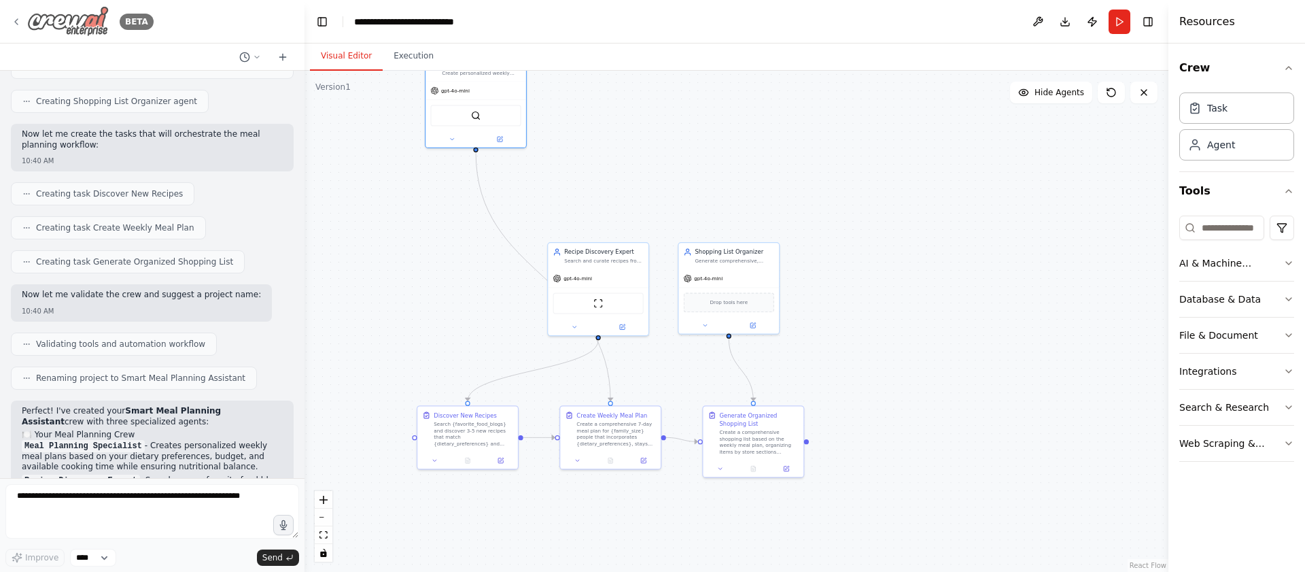
click at [16, 24] on icon at bounding box center [16, 21] width 11 height 11
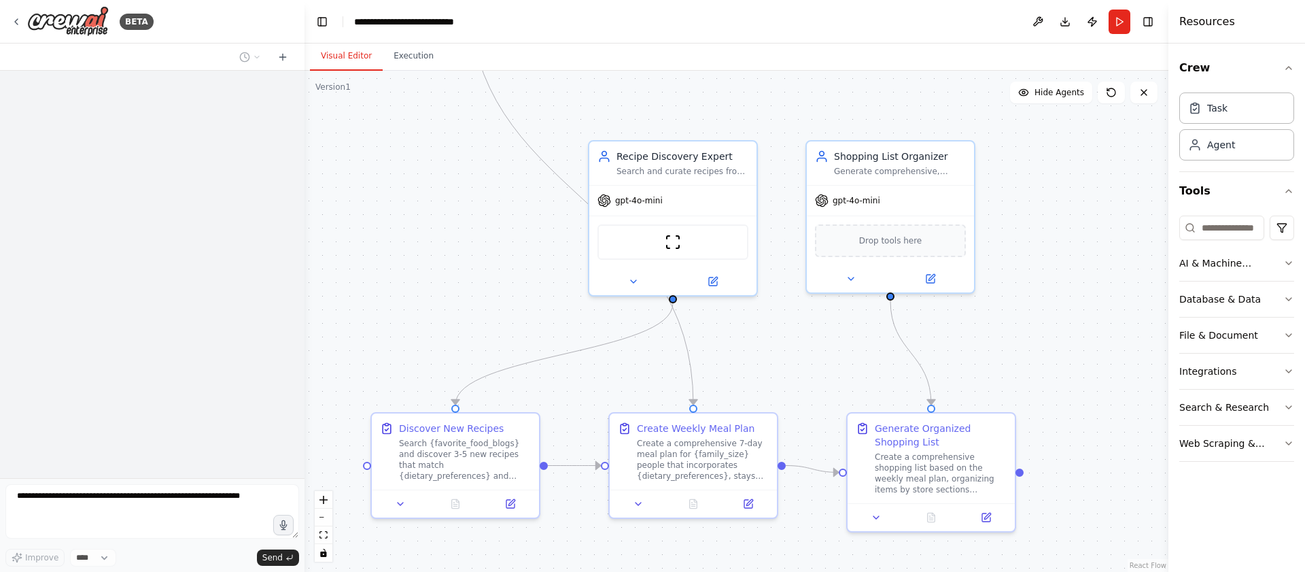
scroll to position [465, 0]
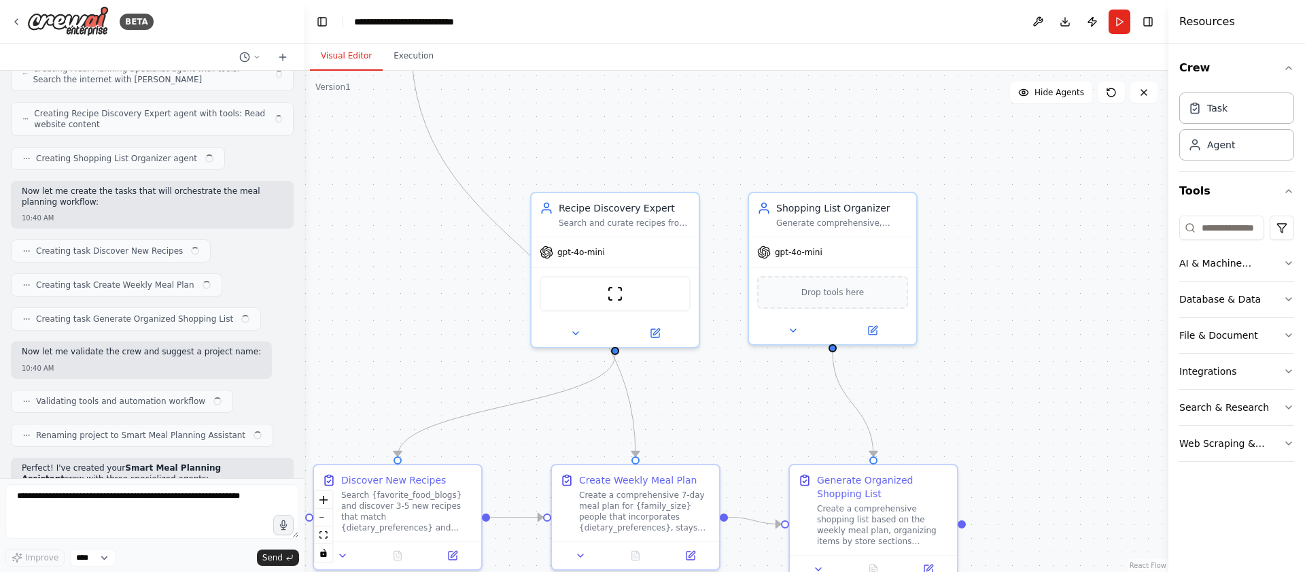
drag, startPoint x: 533, startPoint y: 264, endPoint x: 475, endPoint y: 315, distance: 77.5
click at [475, 315] on div ".deletable-edge-delete-btn { width: 20px; height: 20px; border: 0px solid #ffff…" at bounding box center [736, 321] width 864 height 501
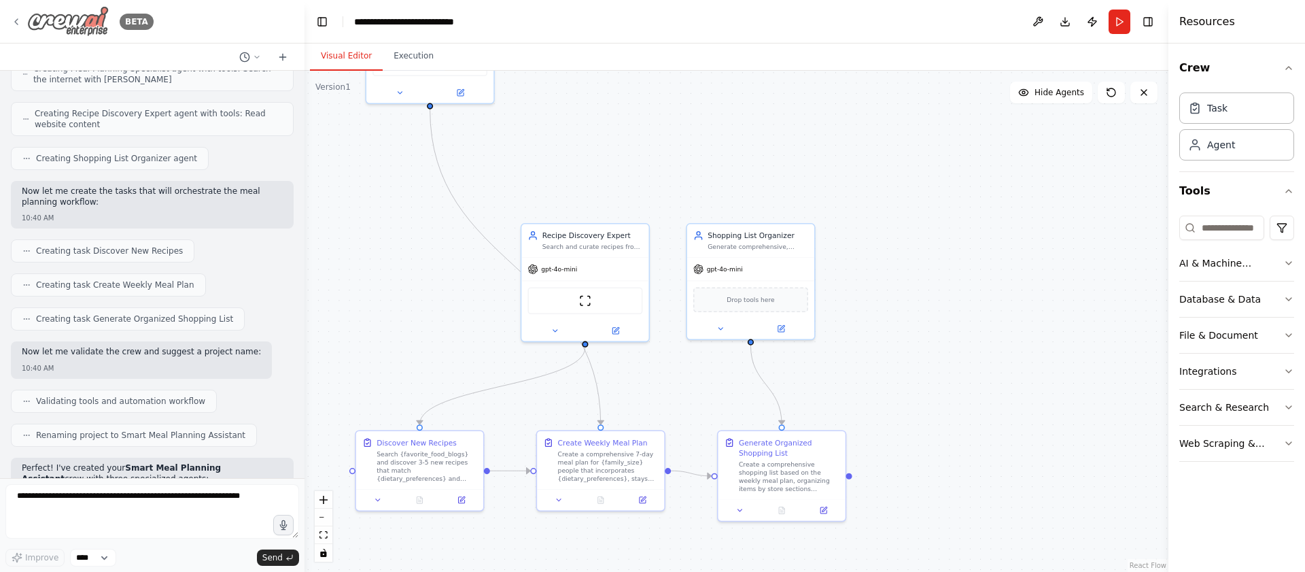
click at [20, 21] on icon at bounding box center [16, 21] width 11 height 11
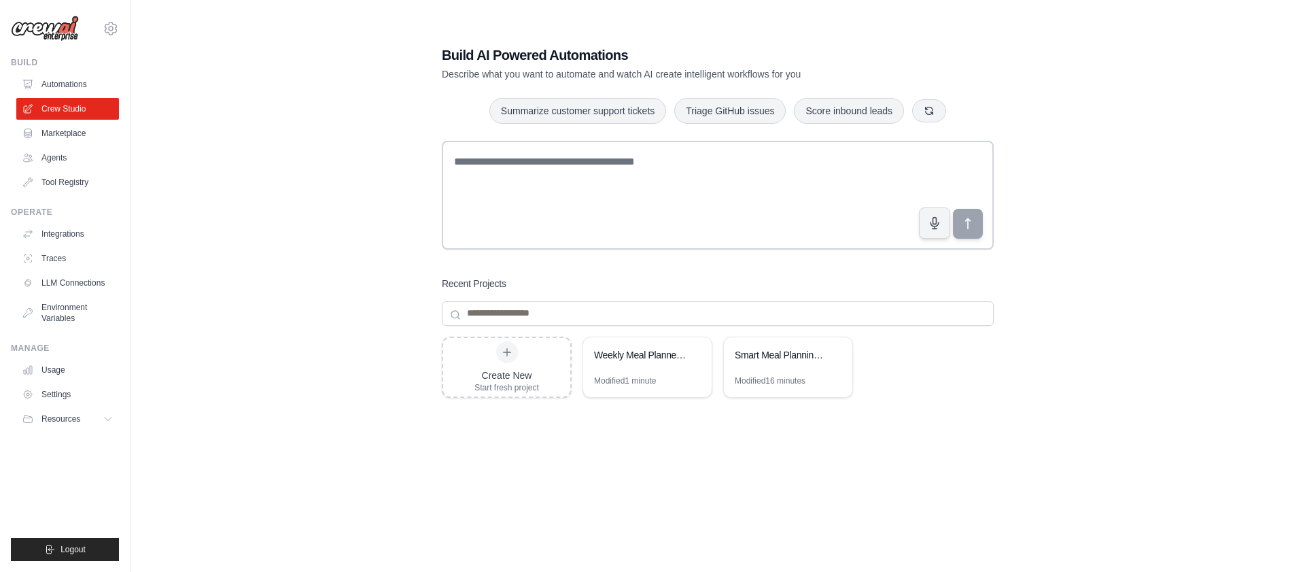
click at [813, 429] on div "Create New Start fresh project Weekly Meal Planner & Recipe Discovery Modified …" at bounding box center [718, 444] width 552 height 217
click at [690, 354] on icon at bounding box center [694, 354] width 8 height 8
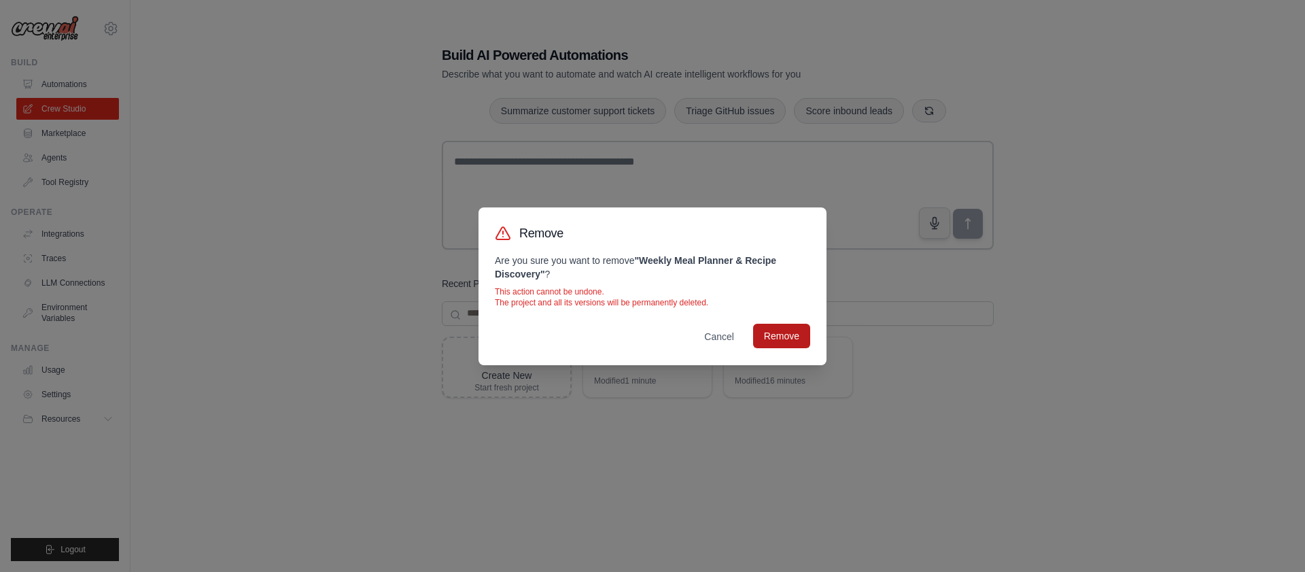
click at [786, 328] on button "Remove" at bounding box center [781, 336] width 57 height 24
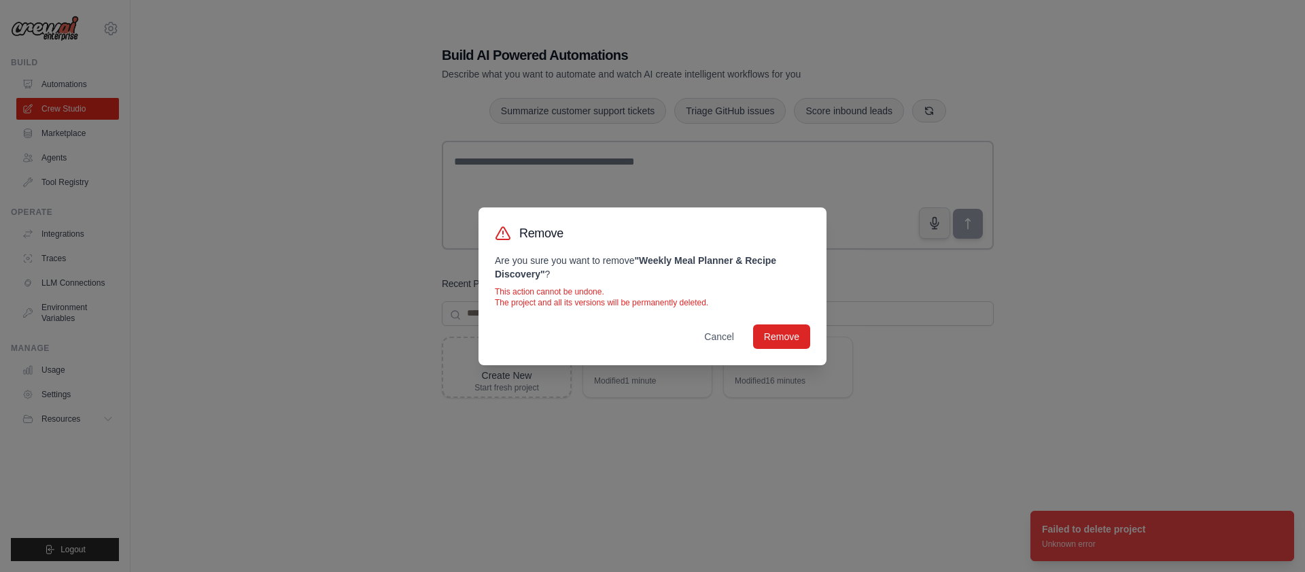
click at [1002, 349] on div "Remove Are you sure you want to remove " Weekly Meal Planner & Recipe Discovery…" at bounding box center [652, 286] width 1305 height 572
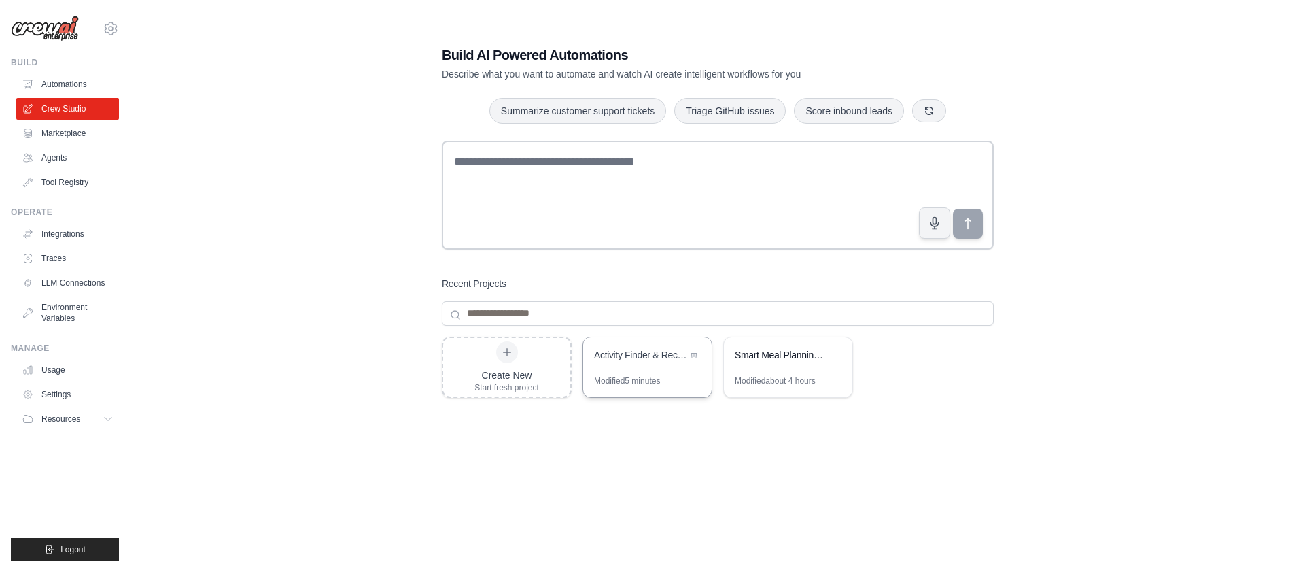
click at [654, 368] on div "Activity Finder & Recommendation System" at bounding box center [647, 356] width 128 height 38
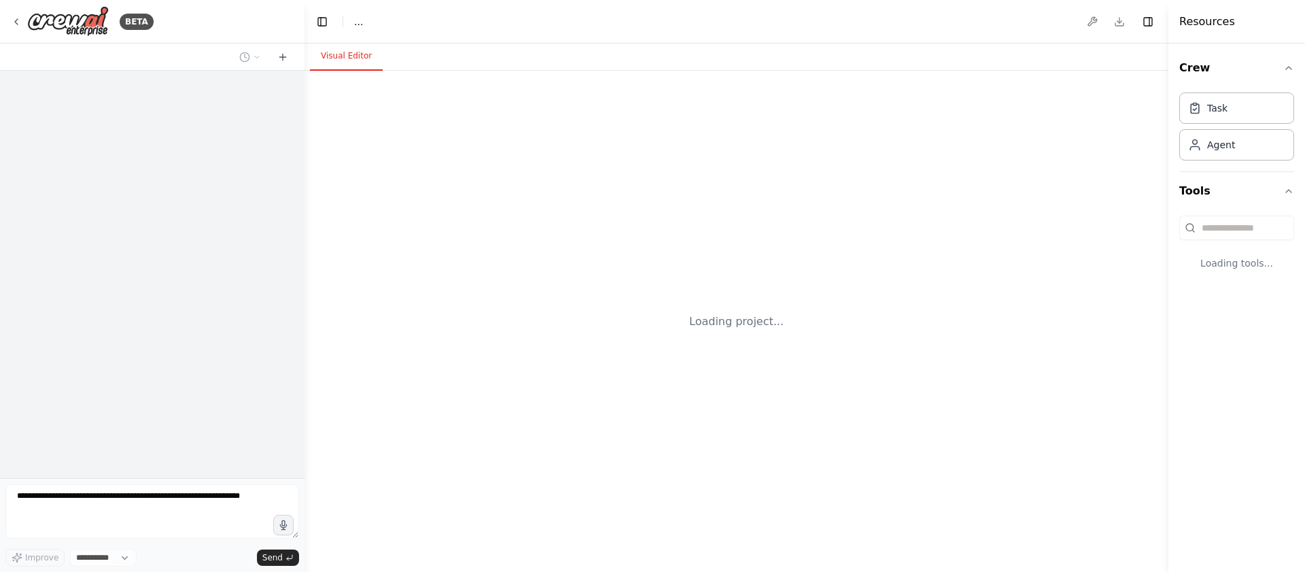
select select "****"
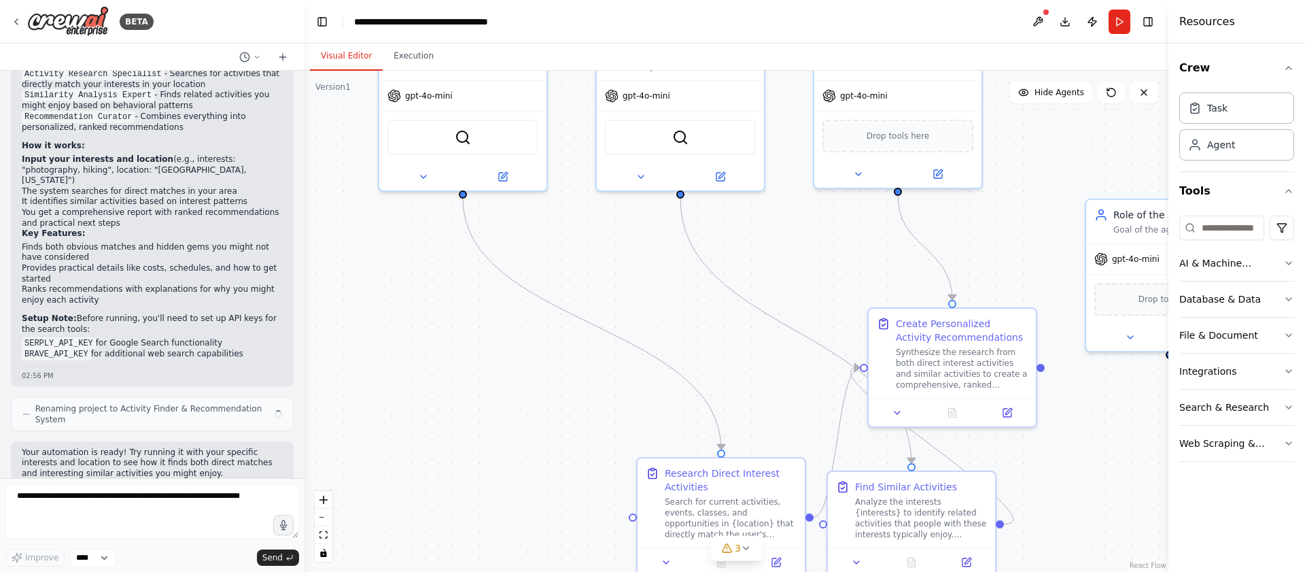
scroll to position [958, 0]
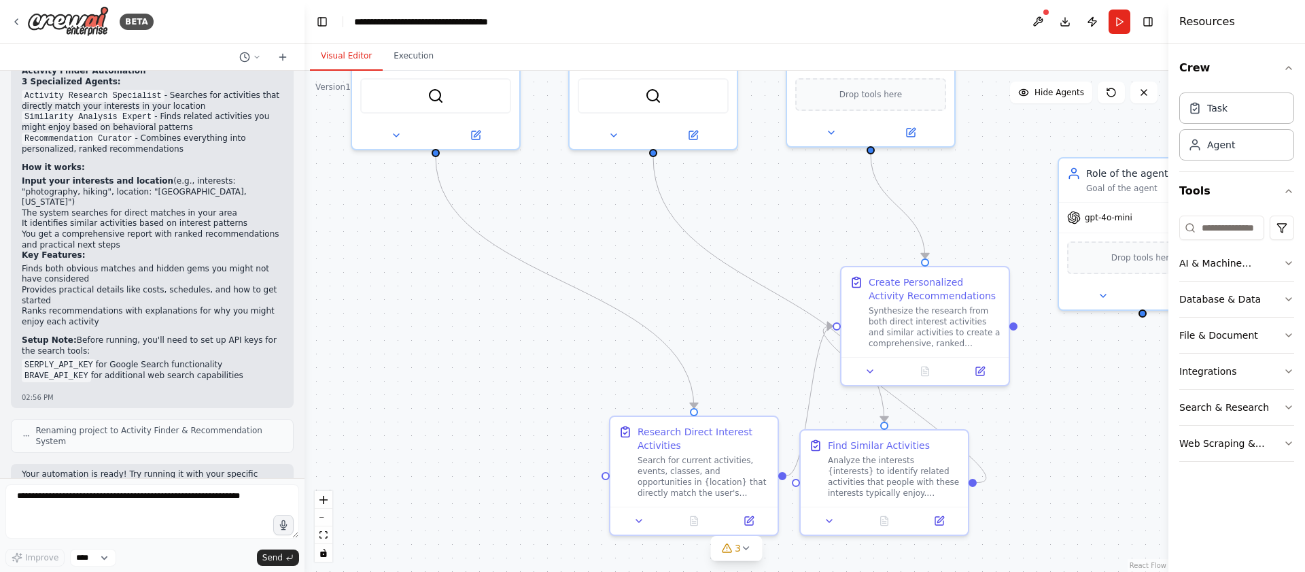
drag, startPoint x: 630, startPoint y: 381, endPoint x: 608, endPoint y: 237, distance: 146.4
click at [608, 237] on div ".deletable-edge-delete-btn { width: 20px; height: 20px; border: 0px solid #ffff…" at bounding box center [736, 321] width 864 height 501
click at [737, 539] on button "3" at bounding box center [736, 548] width 52 height 25
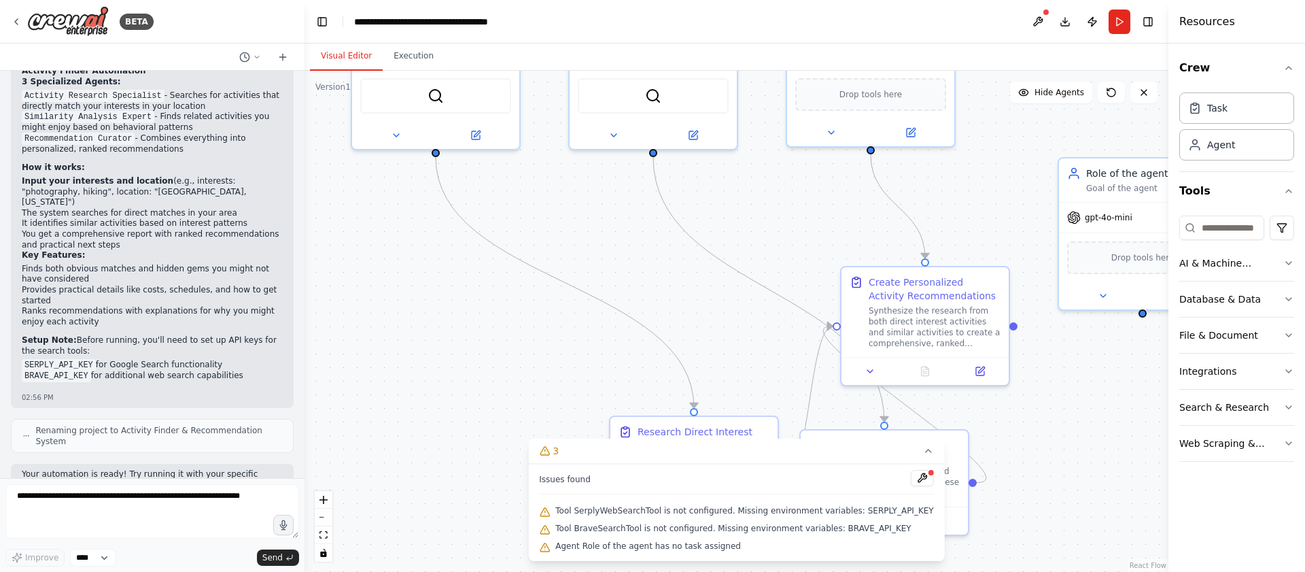
click at [614, 528] on span "Tool BraveSearchTool is not configured. Missing environment variables: BRAVE_AP…" at bounding box center [732, 528] width 355 height 11
click at [618, 512] on span "Tool SerplyWebSearchTool is not configured. Missing environment variables: SERP…" at bounding box center [744, 510] width 378 height 11
click at [619, 512] on span "Tool SerplyWebSearchTool is not configured. Missing environment variables: SERP…" at bounding box center [744, 510] width 378 height 11
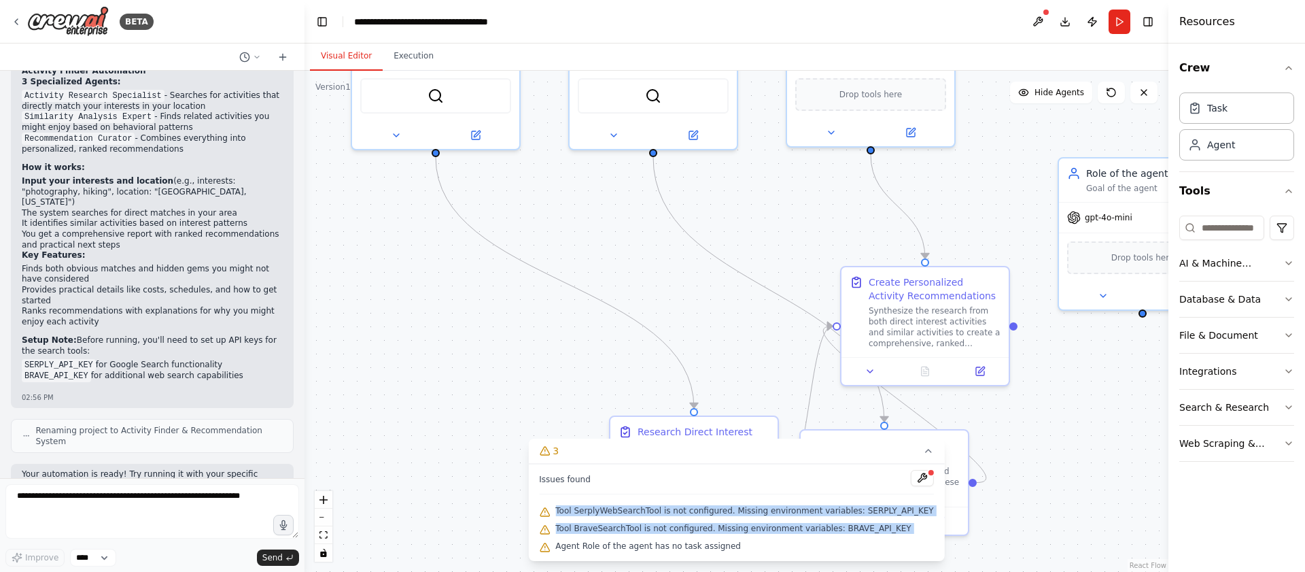
drag, startPoint x: 620, startPoint y: 516, endPoint x: 621, endPoint y: 529, distance: 13.7
click at [621, 529] on div "Issues found Tool SerplyWebSearchTool is not configured. Missing environment va…" at bounding box center [736, 512] width 416 height 97
click at [622, 530] on span "Tool BraveSearchTool is not configured. Missing environment variables: BRAVE_AP…" at bounding box center [732, 528] width 355 height 11
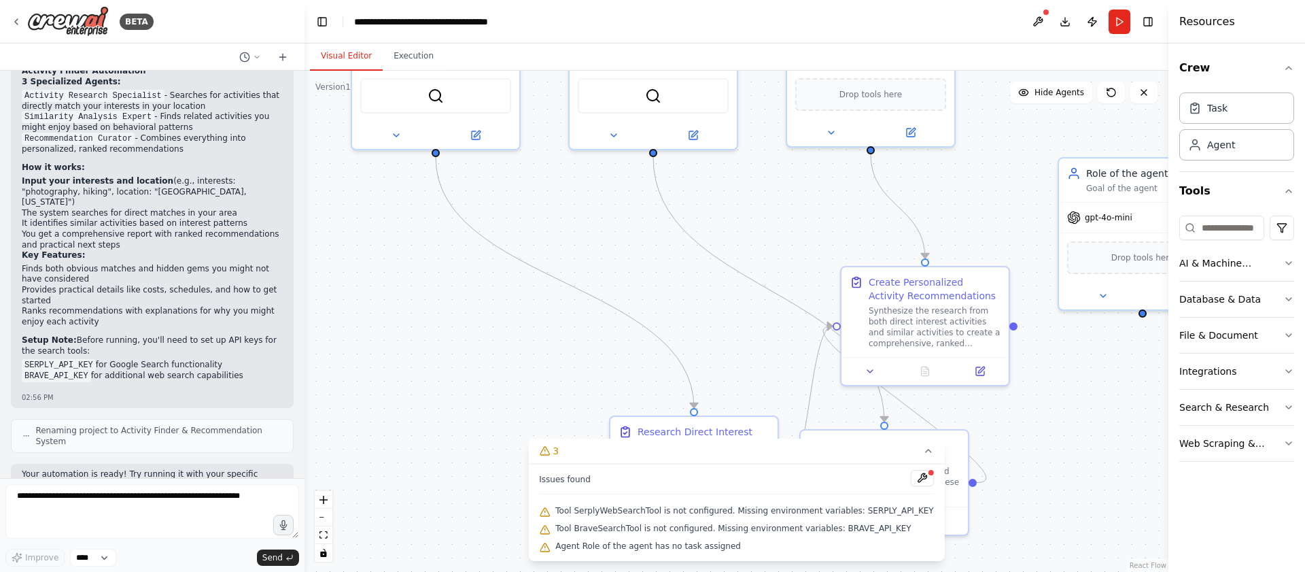
click at [681, 548] on span "Agent Role of the agent has no task assigned" at bounding box center [648, 545] width 186 height 11
click at [711, 545] on span "Agent Role of the agent has no task assigned" at bounding box center [648, 545] width 186 height 11
click at [712, 545] on span "Agent Role of the agent has no task assigned" at bounding box center [648, 545] width 186 height 11
click at [712, 546] on span "Agent Role of the agent has no task assigned" at bounding box center [648, 545] width 186 height 11
click at [769, 542] on div "Agent Role of the agent has no task assigned" at bounding box center [736, 547] width 394 height 18
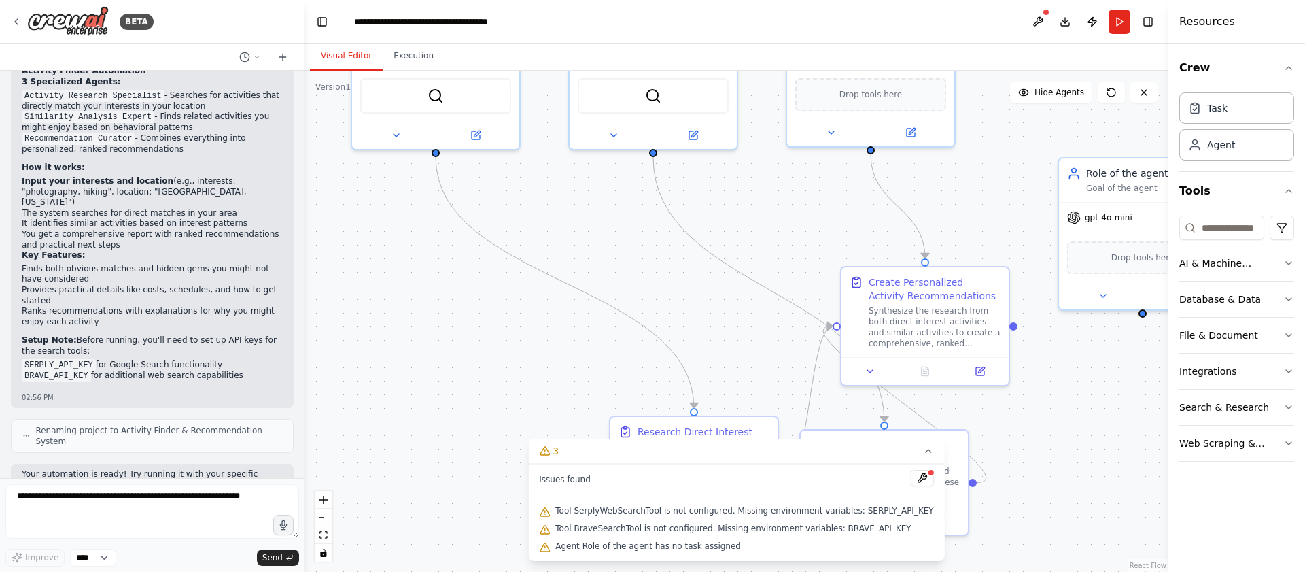
click at [1077, 409] on div ".deletable-edge-delete-btn { width: 20px; height: 20px; border: 0px solid #ffff…" at bounding box center [736, 321] width 864 height 501
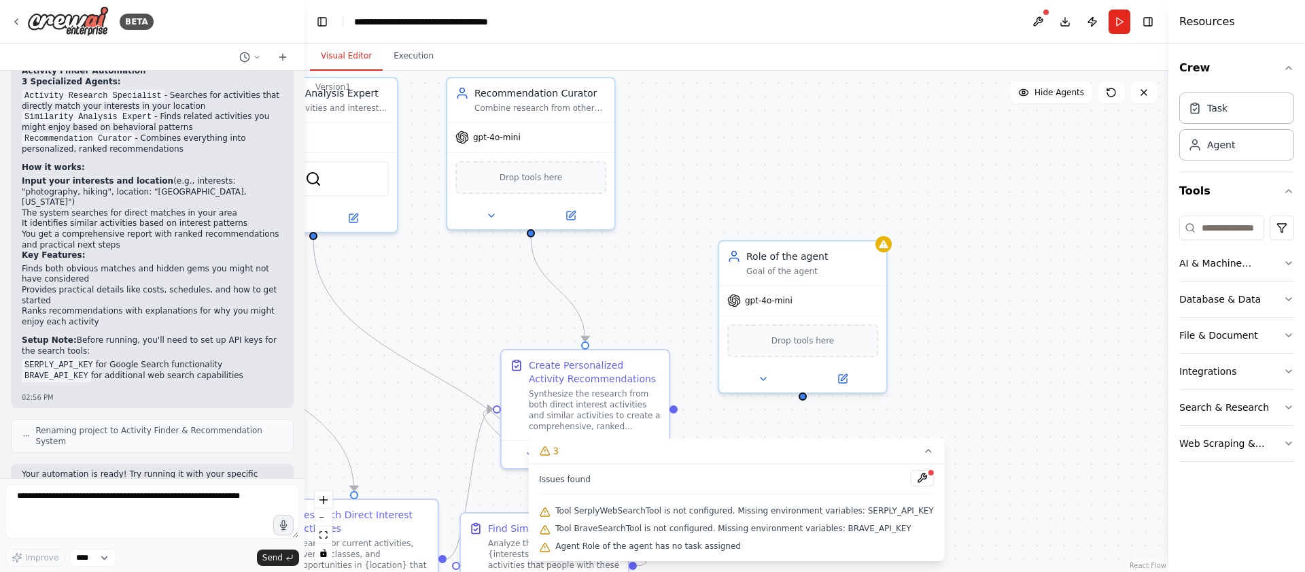
drag, startPoint x: 880, startPoint y: 466, endPoint x: 753, endPoint y: 467, distance: 127.1
click at [751, 470] on div "Version 1 Show Tools Hide Agents .deletable-edge-delete-btn { width: 20px; heig…" at bounding box center [736, 321] width 864 height 501
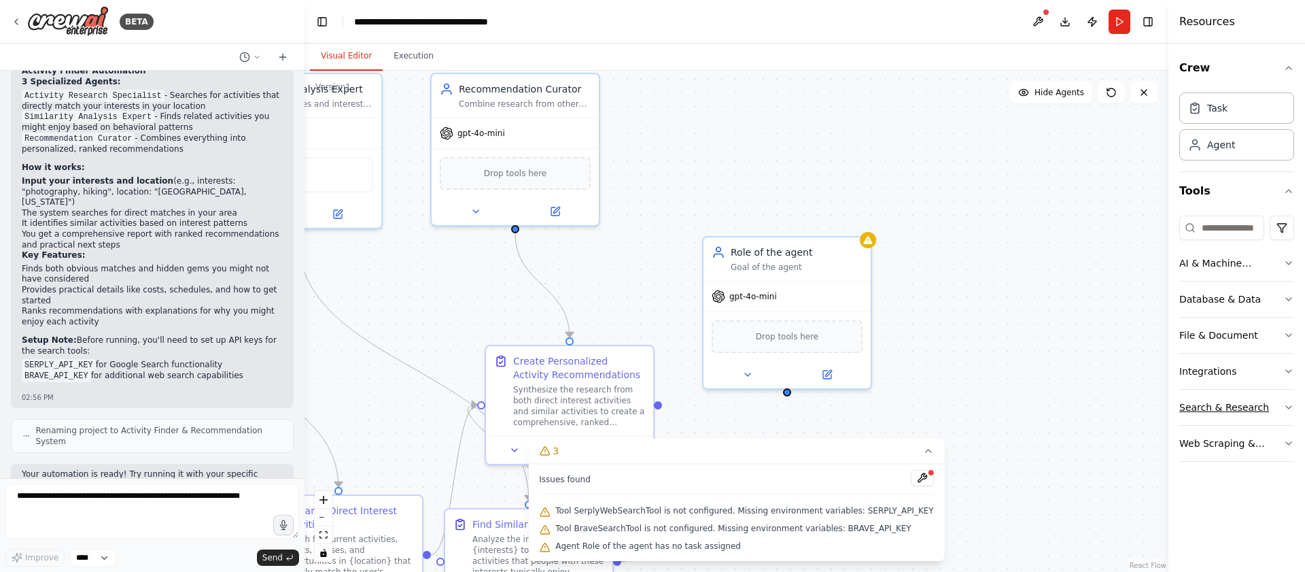
click at [1288, 407] on icon "button" at bounding box center [1288, 407] width 5 height 3
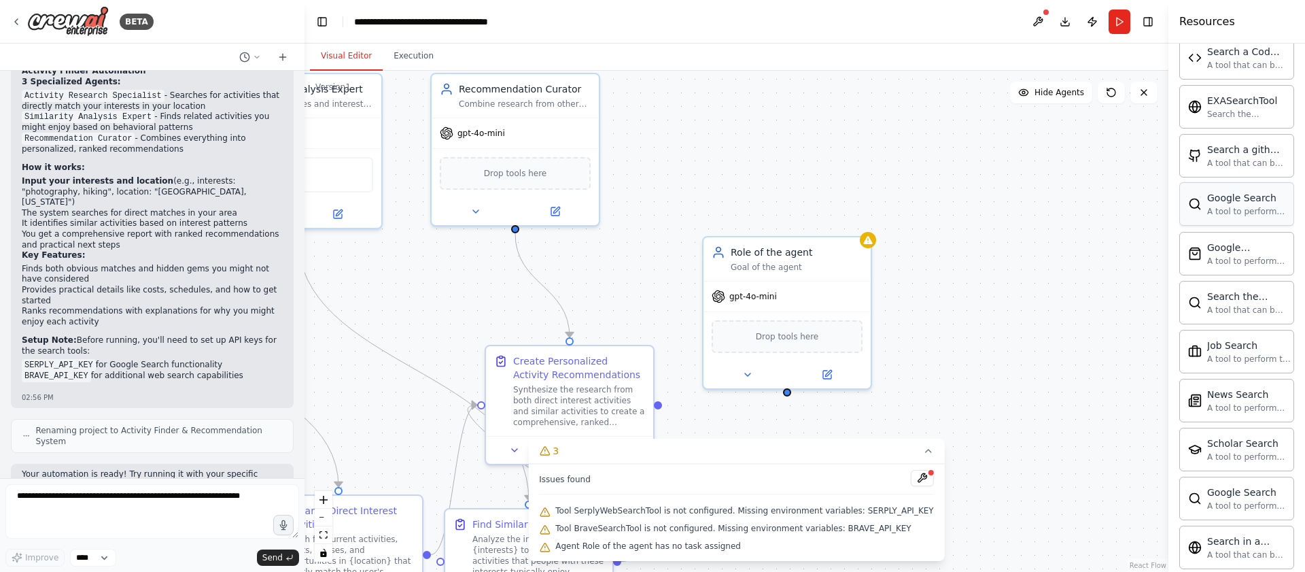
scroll to position [454, 0]
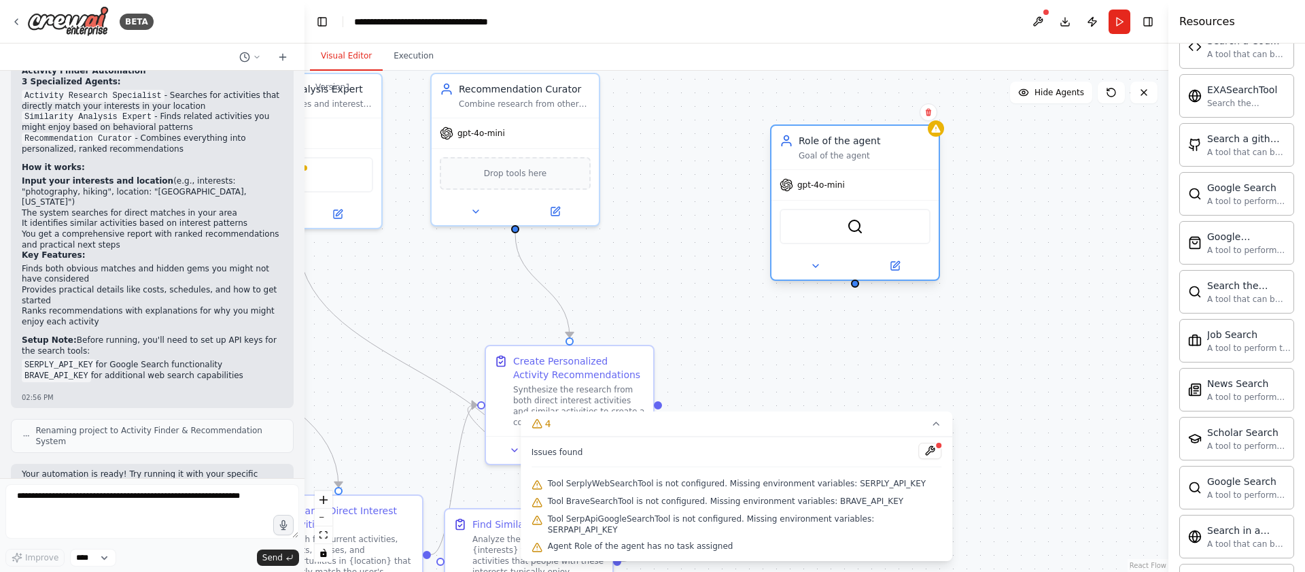
drag, startPoint x: 782, startPoint y: 256, endPoint x: 847, endPoint y: 147, distance: 127.4
click at [847, 147] on div "Role of the agent Goal of the agent" at bounding box center [865, 147] width 132 height 27
click at [810, 268] on icon at bounding box center [815, 265] width 11 height 11
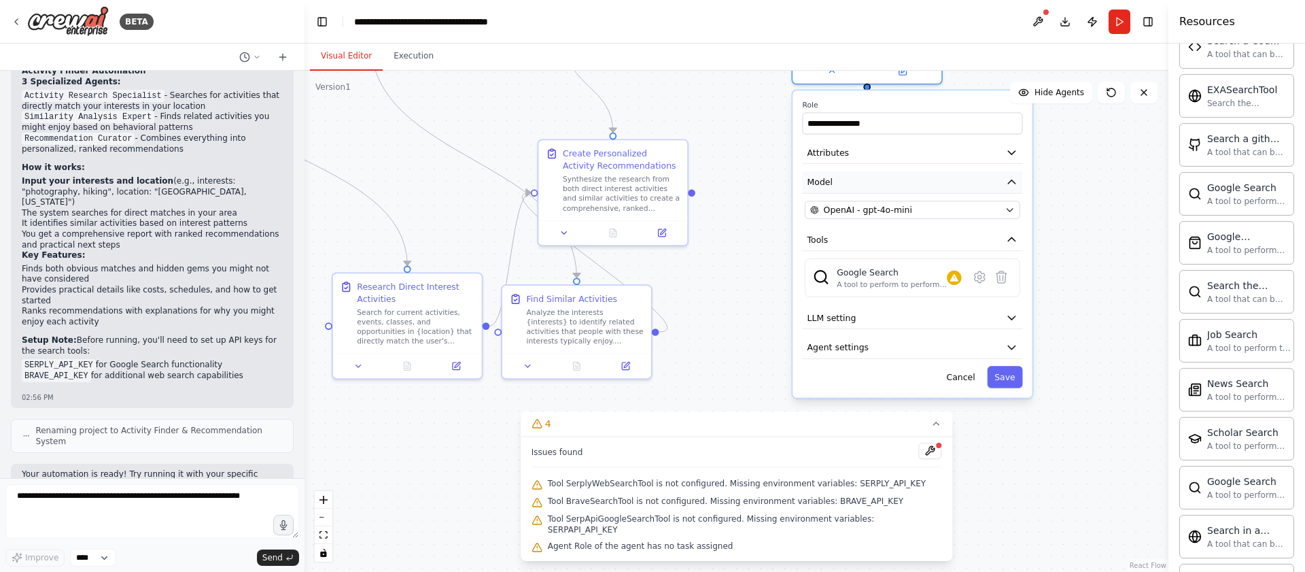
drag, startPoint x: 919, startPoint y: 378, endPoint x: 929, endPoint y: 191, distance: 187.2
click at [956, 379] on button "Cancel" at bounding box center [960, 376] width 43 height 22
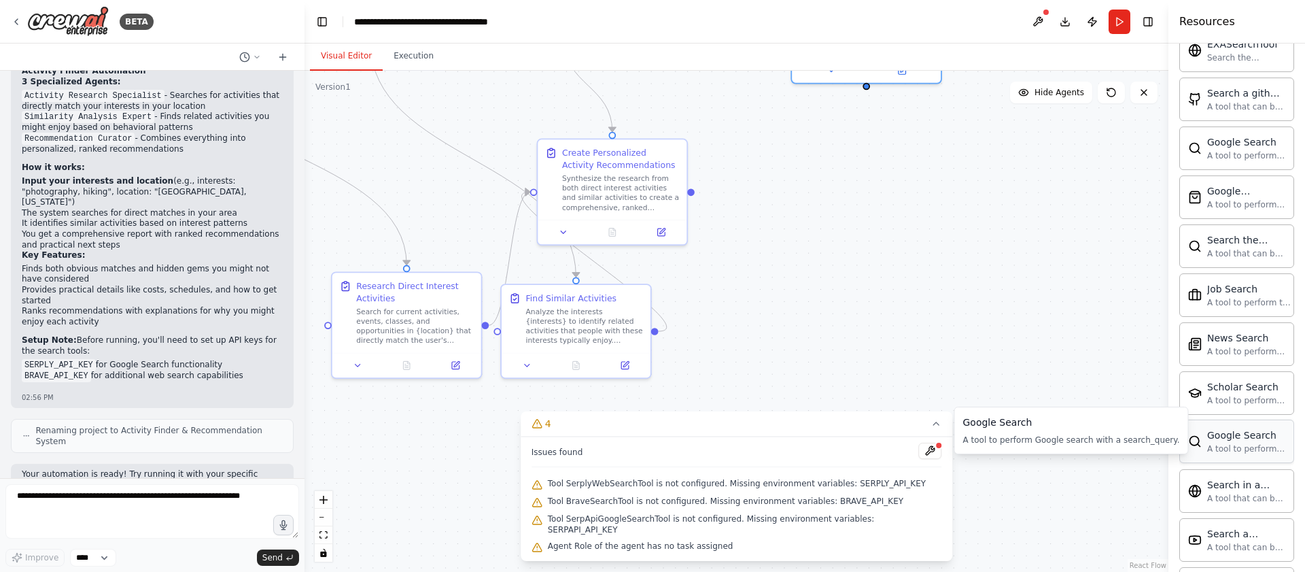
scroll to position [511, 0]
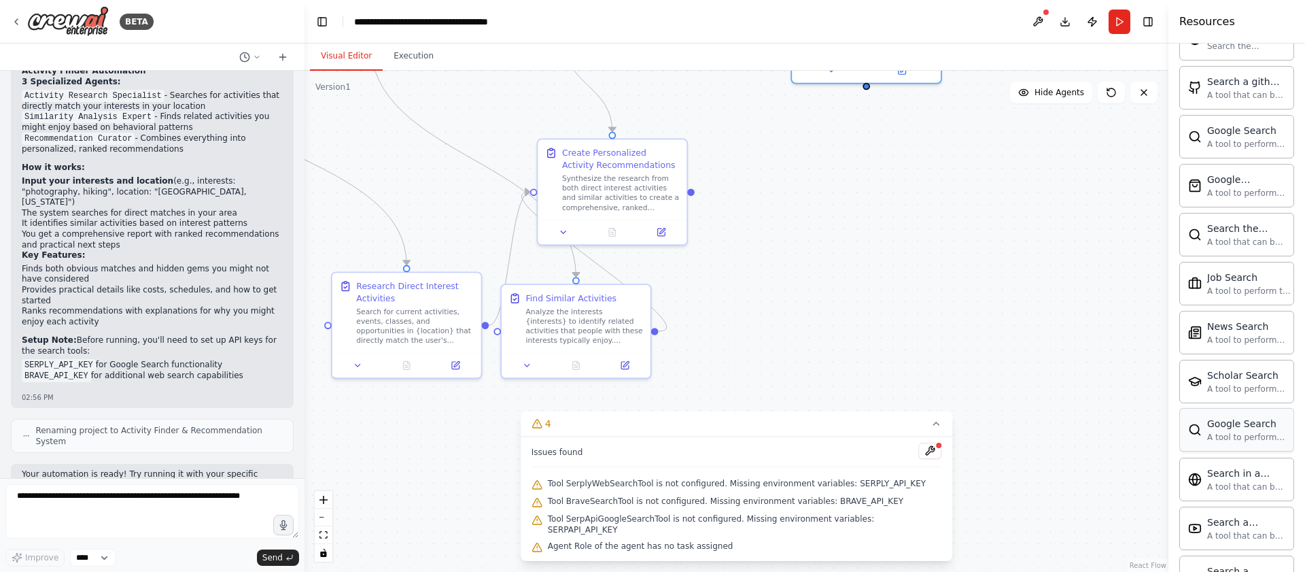
click at [1218, 435] on div "A tool to perform Google search with a search_query." at bounding box center [1246, 437] width 78 height 11
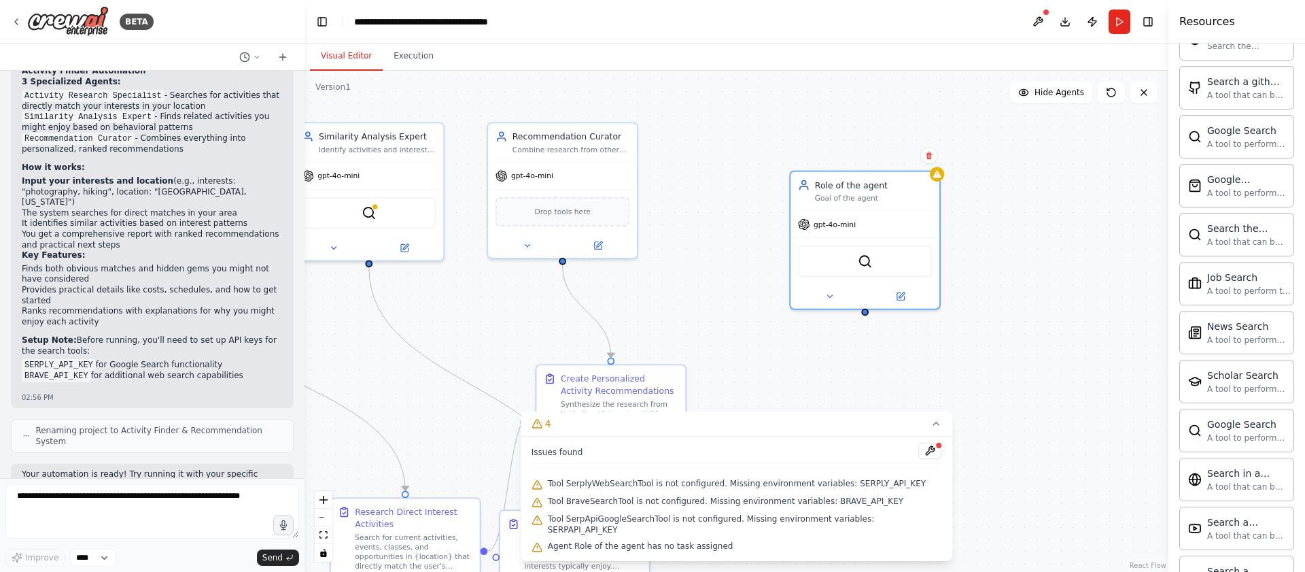
drag, startPoint x: 1033, startPoint y: 269, endPoint x: 1032, endPoint y: 492, distance: 222.9
click at [1032, 493] on div ".deletable-edge-delete-btn { width: 20px; height: 20px; border: 0px solid #ffff…" at bounding box center [736, 321] width 864 height 501
click at [867, 265] on div "SerpApiGoogleSearchTool WebsiteSearchTool" at bounding box center [865, 257] width 135 height 31
click at [868, 252] on div "SerpApiGoogleSearchTool WebsiteSearchTool" at bounding box center [865, 257] width 135 height 31
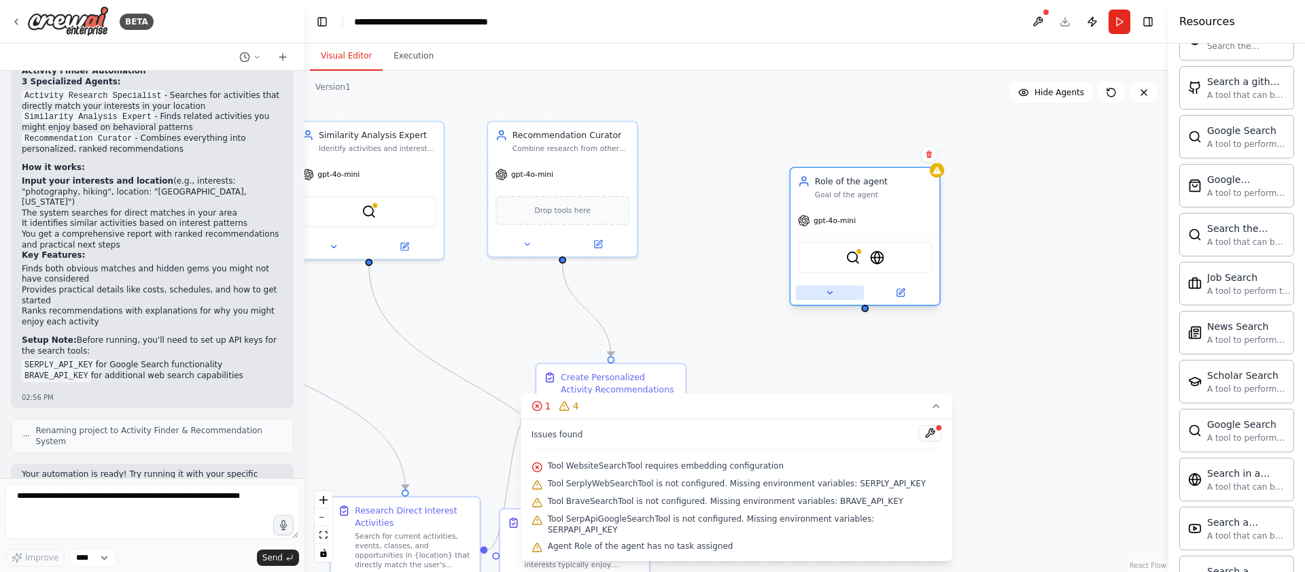
click at [818, 299] on button at bounding box center [829, 292] width 69 height 14
click at [933, 407] on icon at bounding box center [935, 405] width 5 height 3
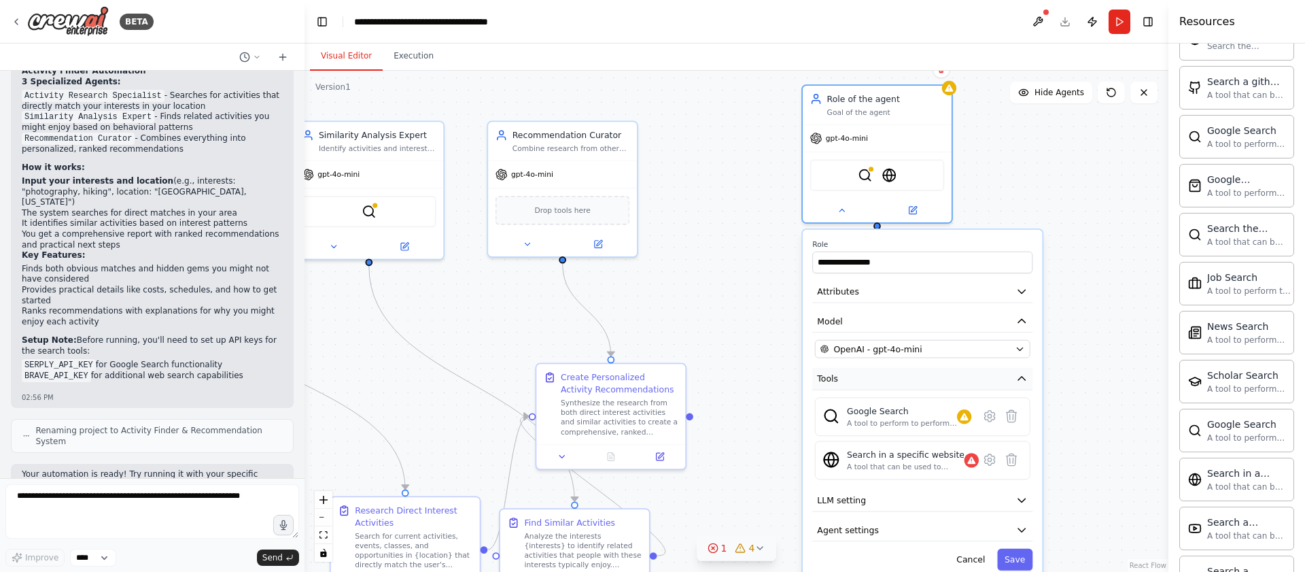
drag, startPoint x: 918, startPoint y: 456, endPoint x: 932, endPoint y: 339, distance: 117.9
click at [932, 368] on button "Tools" at bounding box center [922, 379] width 220 height 22
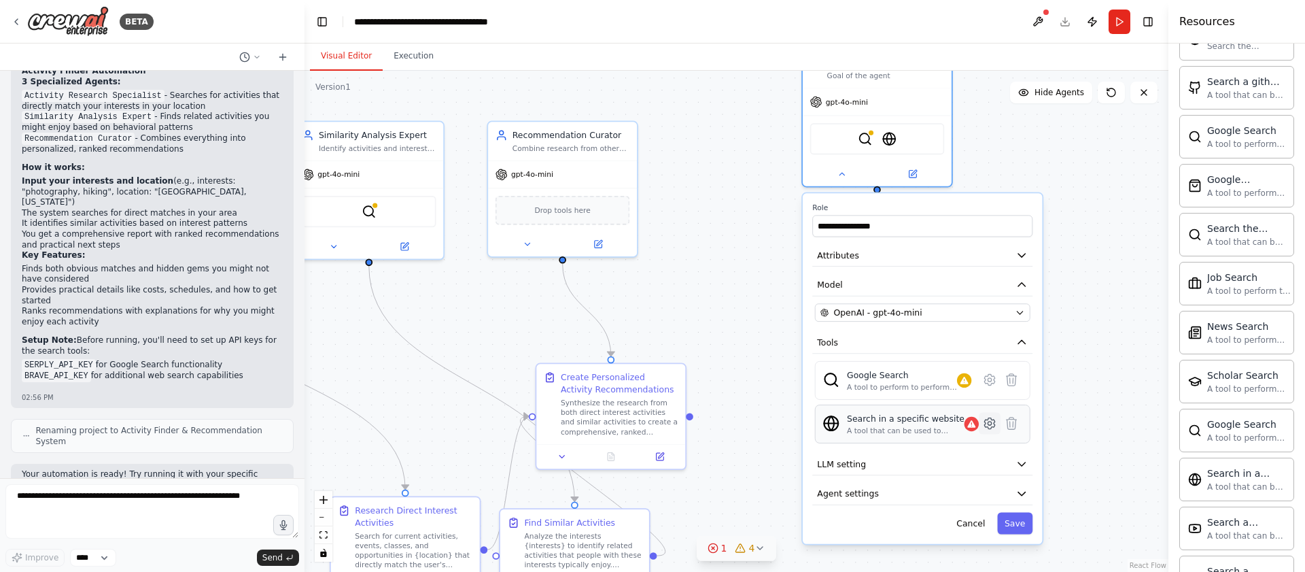
click at [994, 427] on icon at bounding box center [989, 423] width 14 height 14
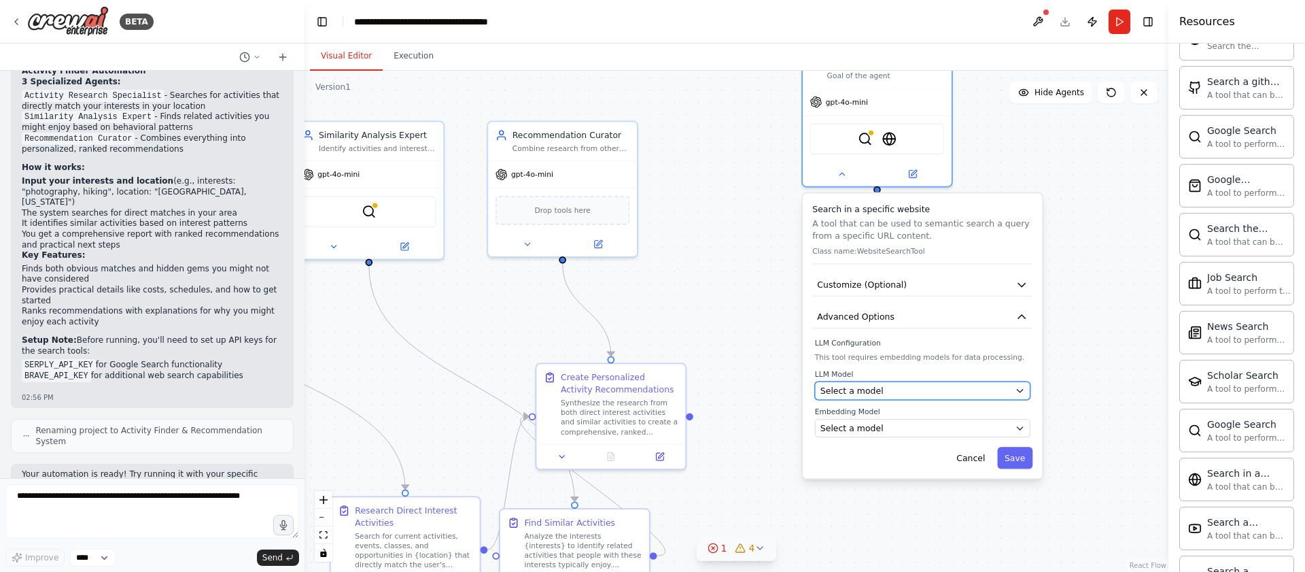
click at [927, 391] on div "Select a model" at bounding box center [915, 391] width 190 height 12
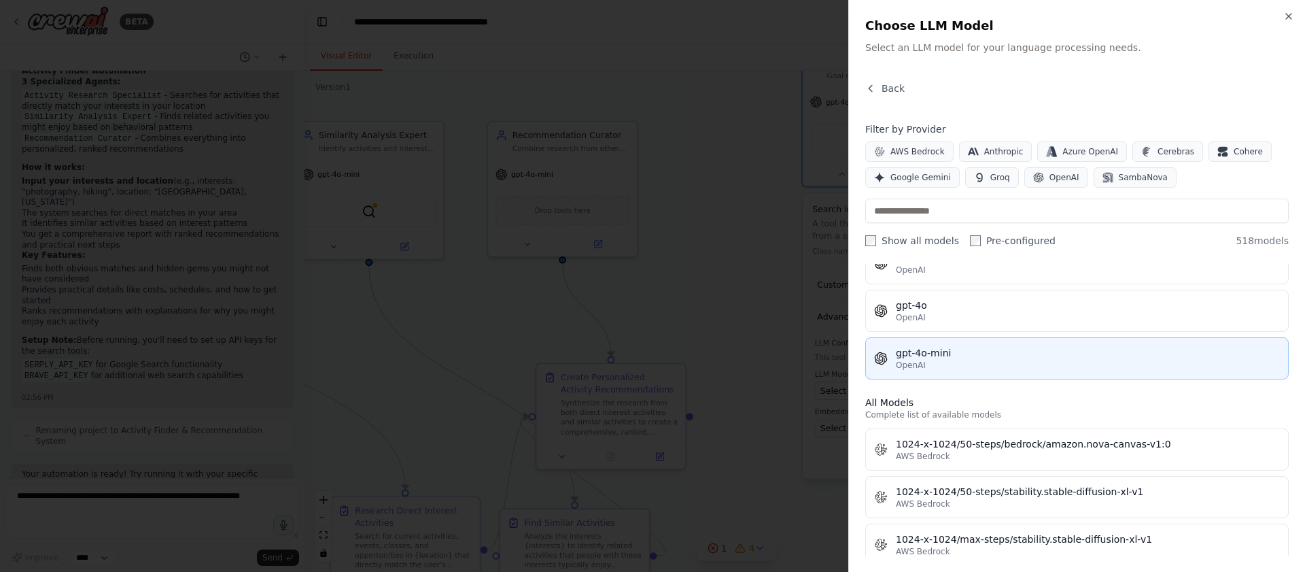
scroll to position [262, 0]
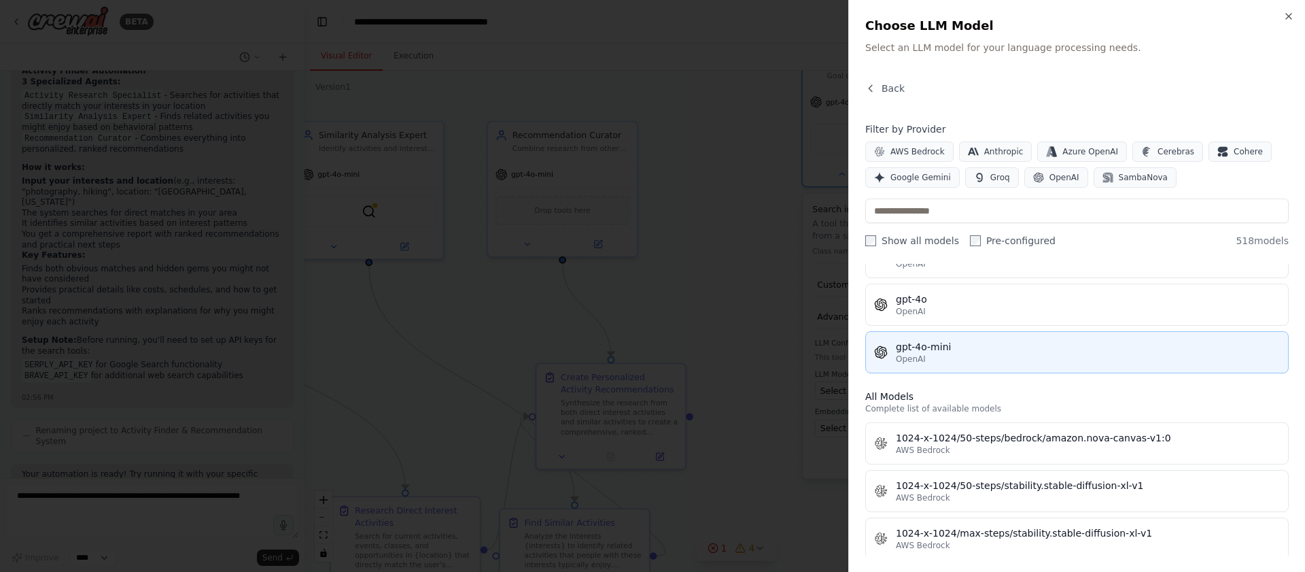
click at [1019, 348] on div "gpt-4o-mini" at bounding box center [1088, 347] width 384 height 14
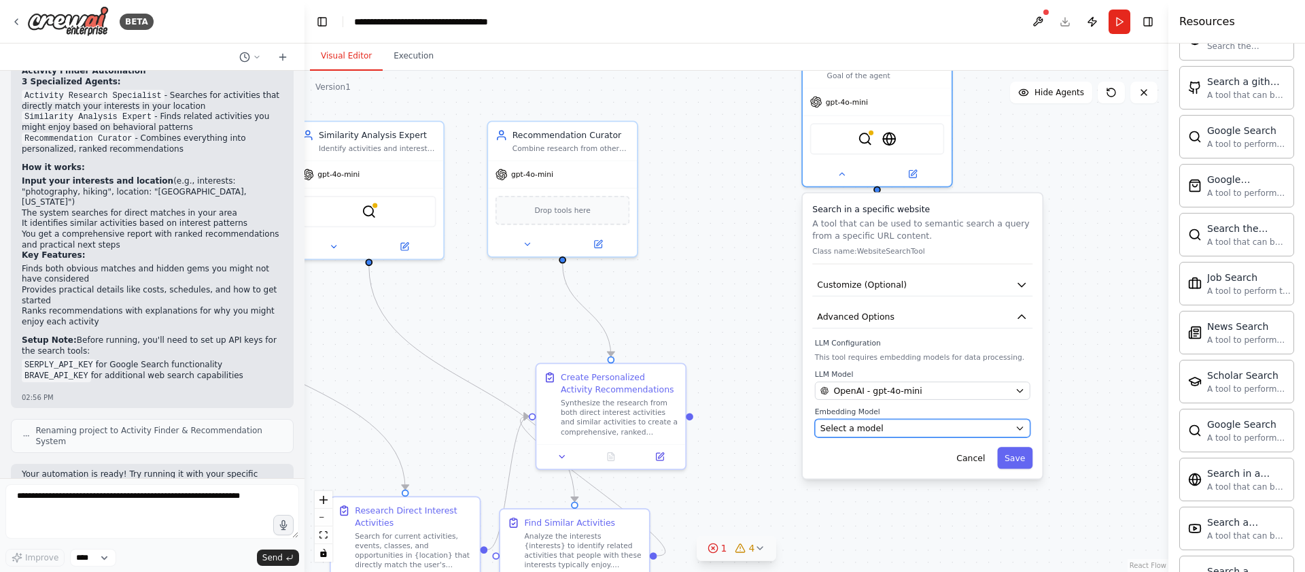
click at [947, 430] on div "Select a model" at bounding box center [915, 428] width 190 height 12
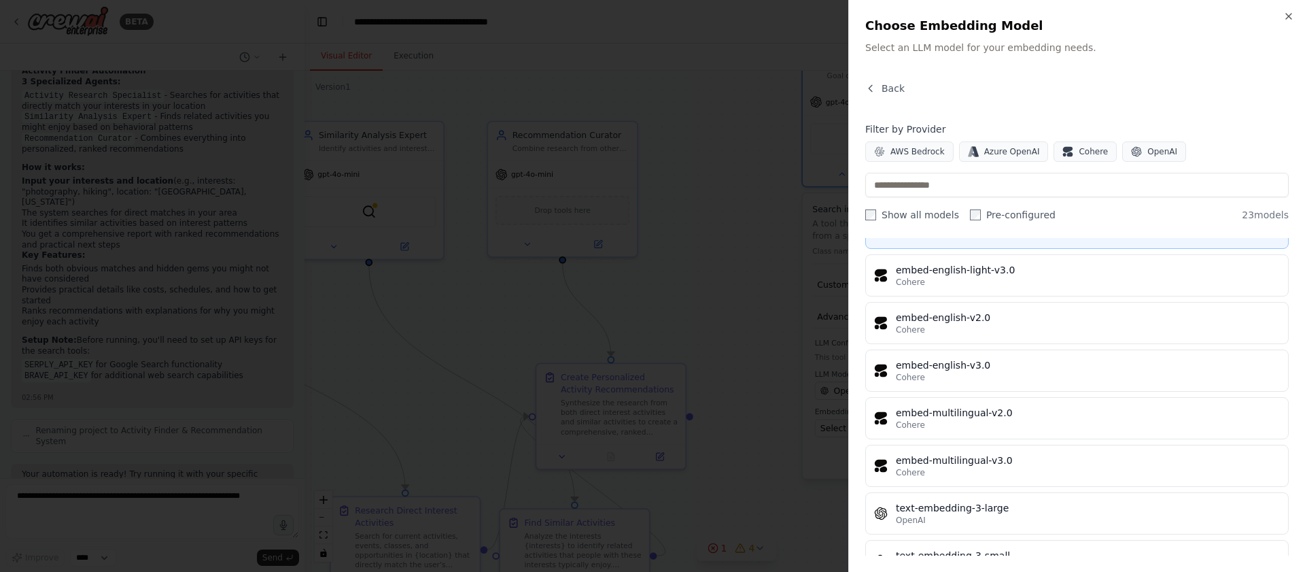
scroll to position [826, 0]
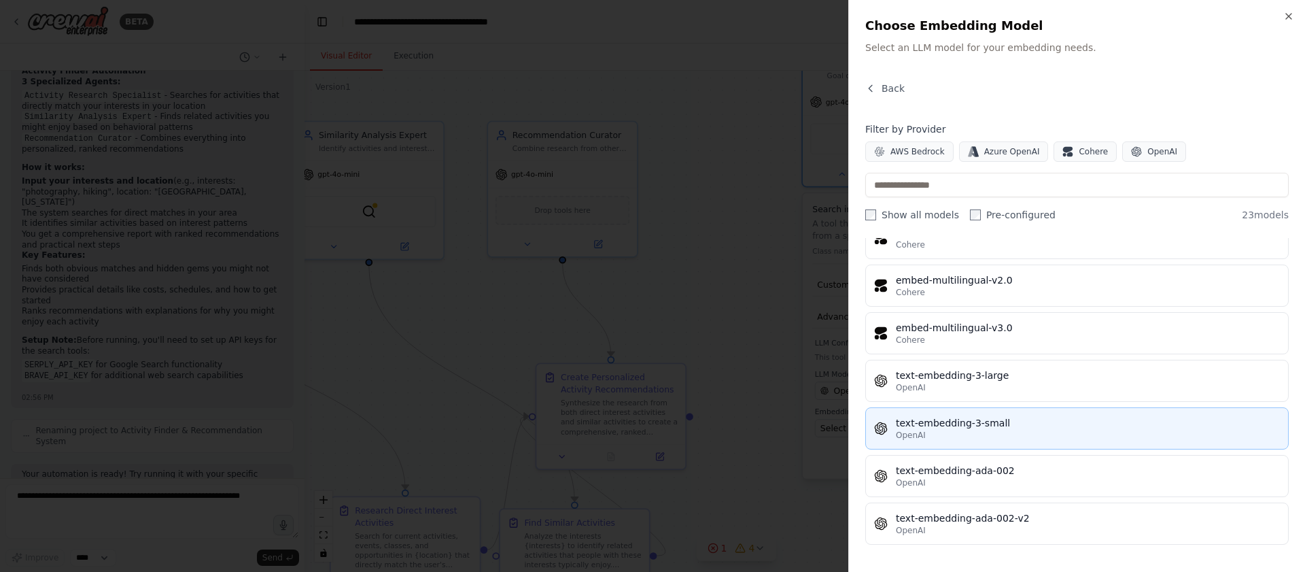
click at [1046, 420] on div "text-embedding-3-small" at bounding box center [1088, 423] width 384 height 14
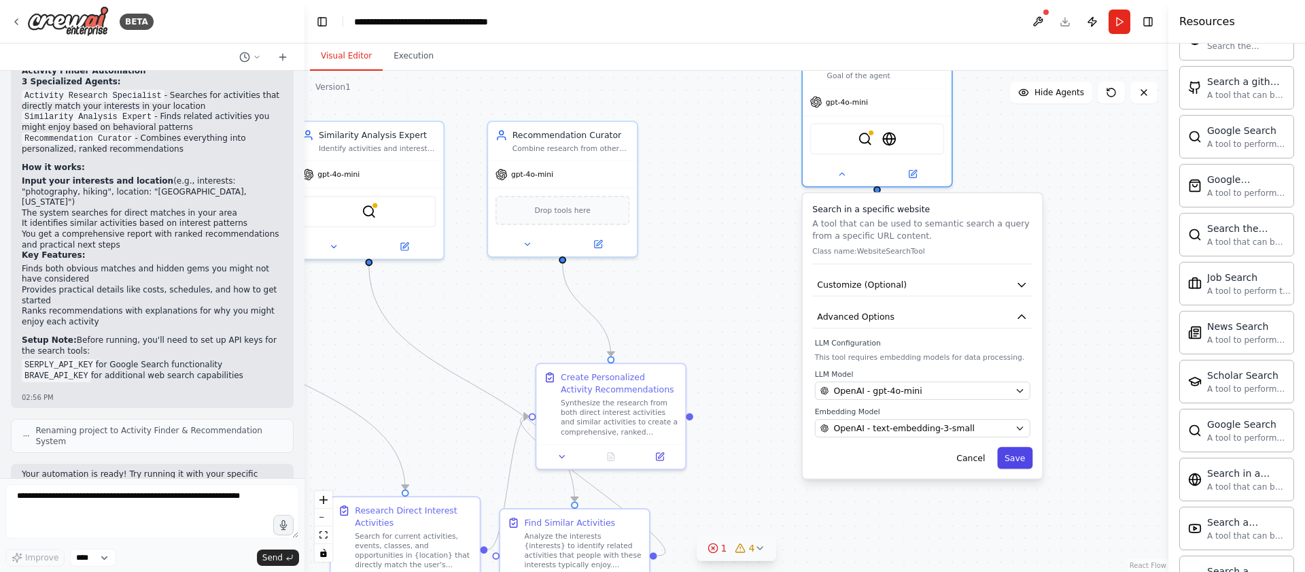
click at [1020, 459] on button "Save" at bounding box center [1014, 458] width 35 height 22
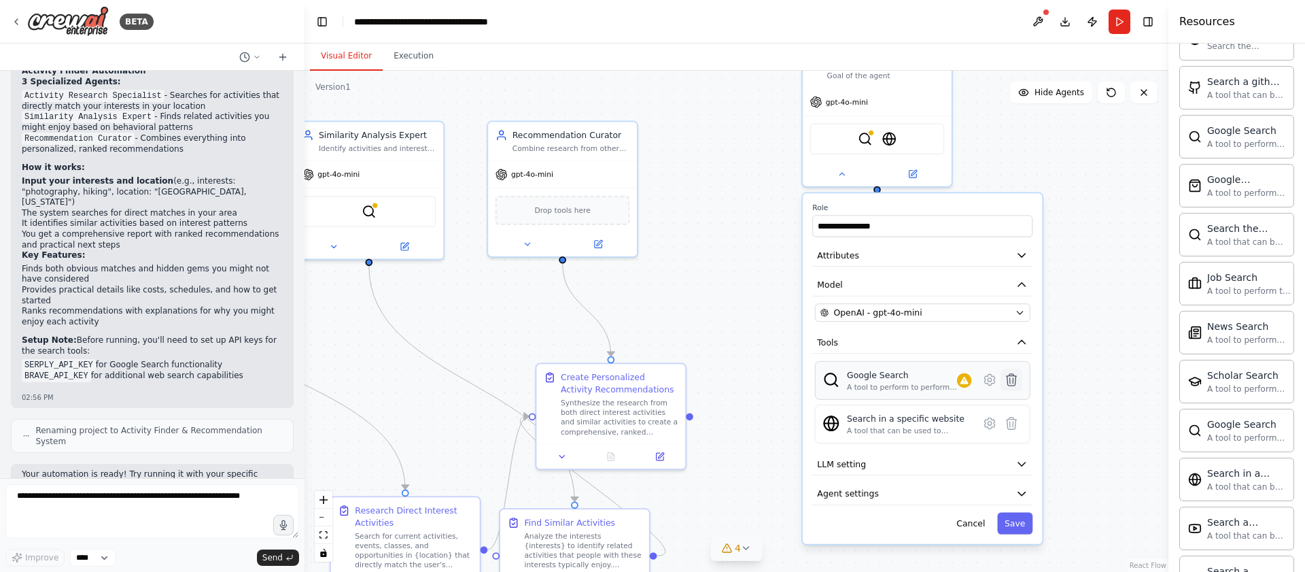
click at [1011, 382] on icon at bounding box center [1012, 380] width 10 height 12
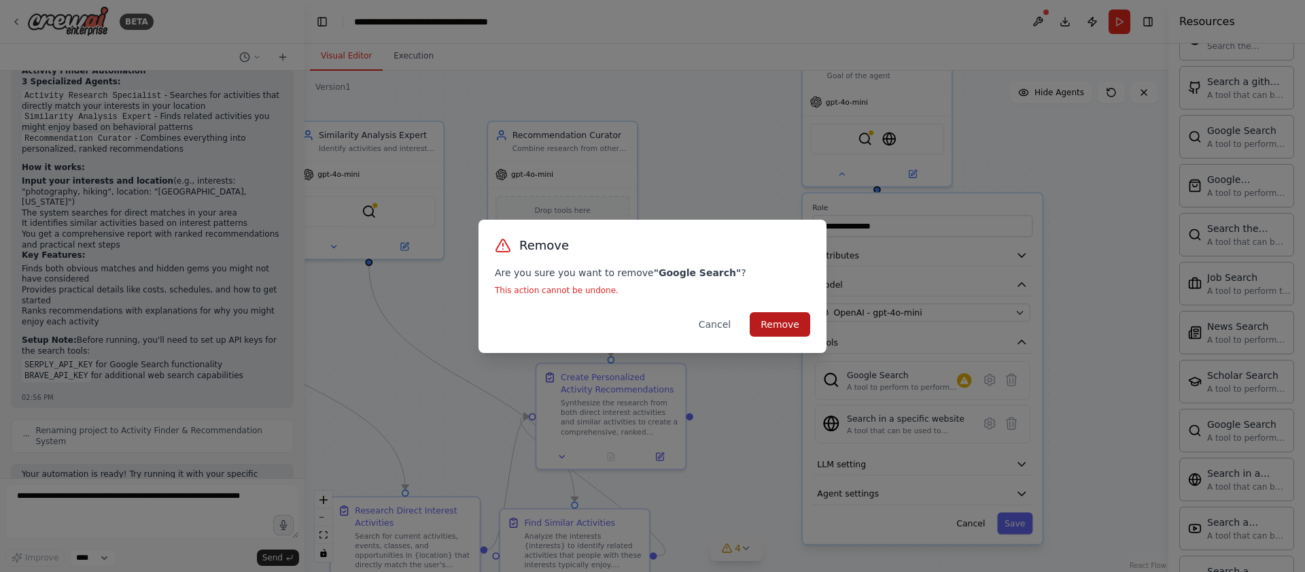
click at [790, 321] on button "Remove" at bounding box center [780, 324] width 60 height 24
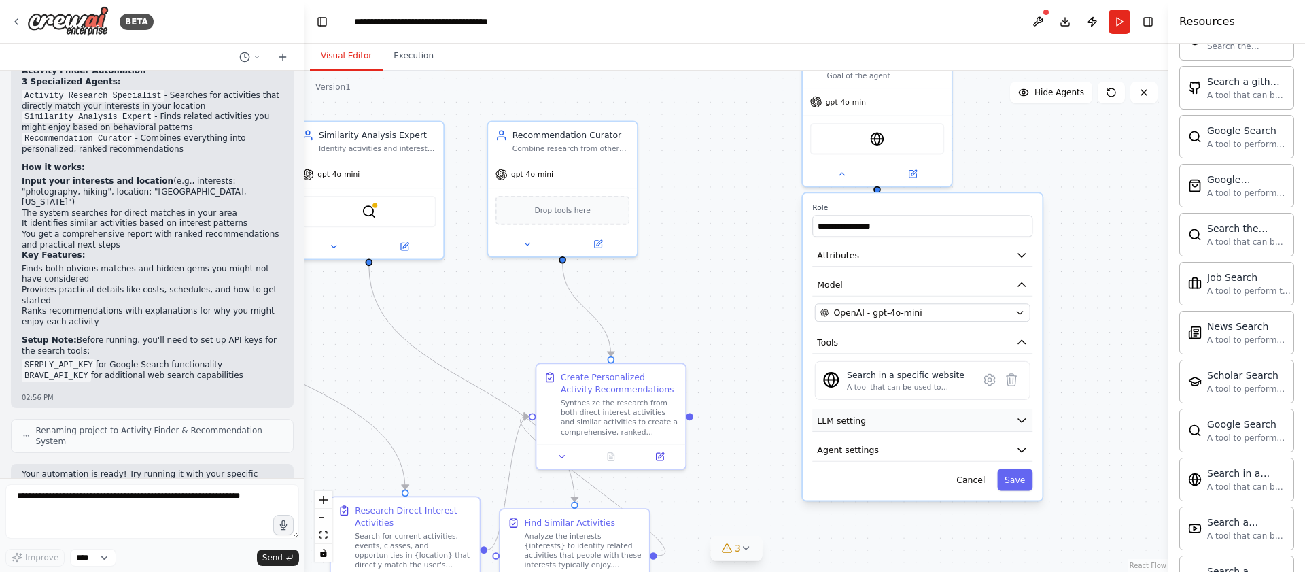
click at [920, 420] on button "LLM setting" at bounding box center [922, 420] width 220 height 22
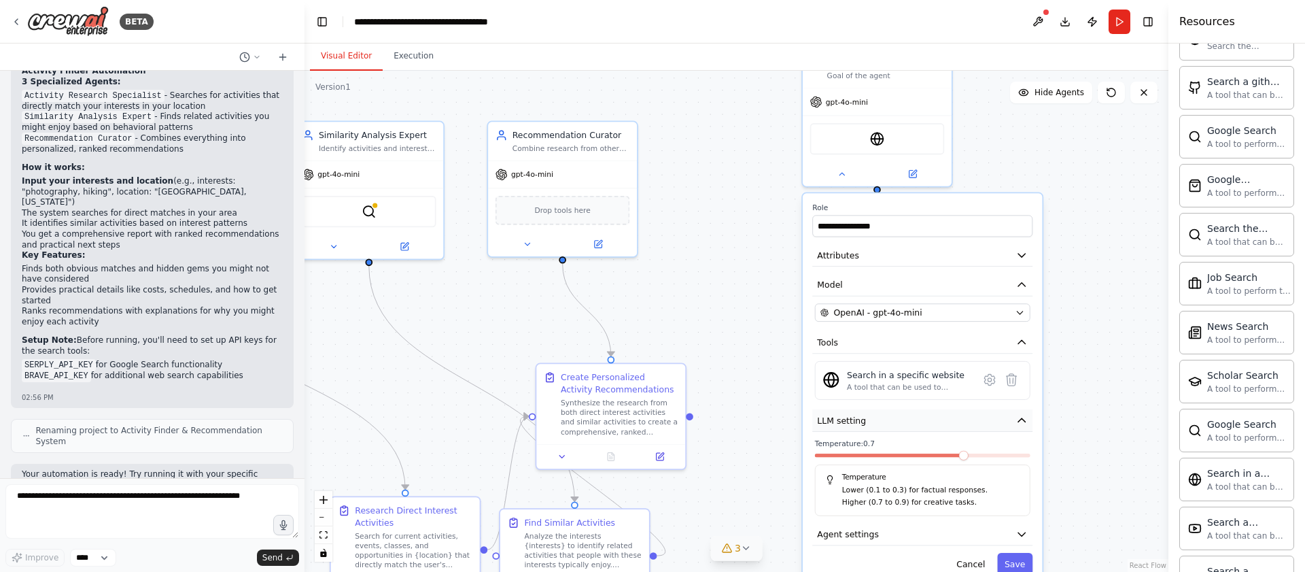
click at [920, 419] on button "LLM setting" at bounding box center [922, 420] width 220 height 22
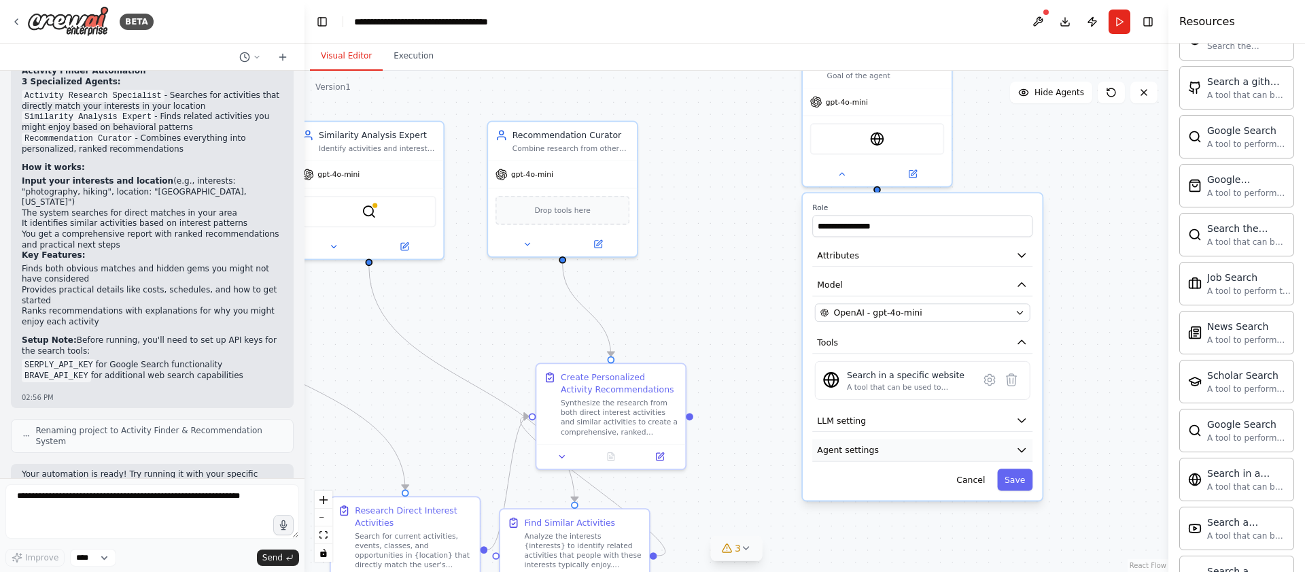
click at [915, 442] on button "Agent settings" at bounding box center [922, 450] width 220 height 22
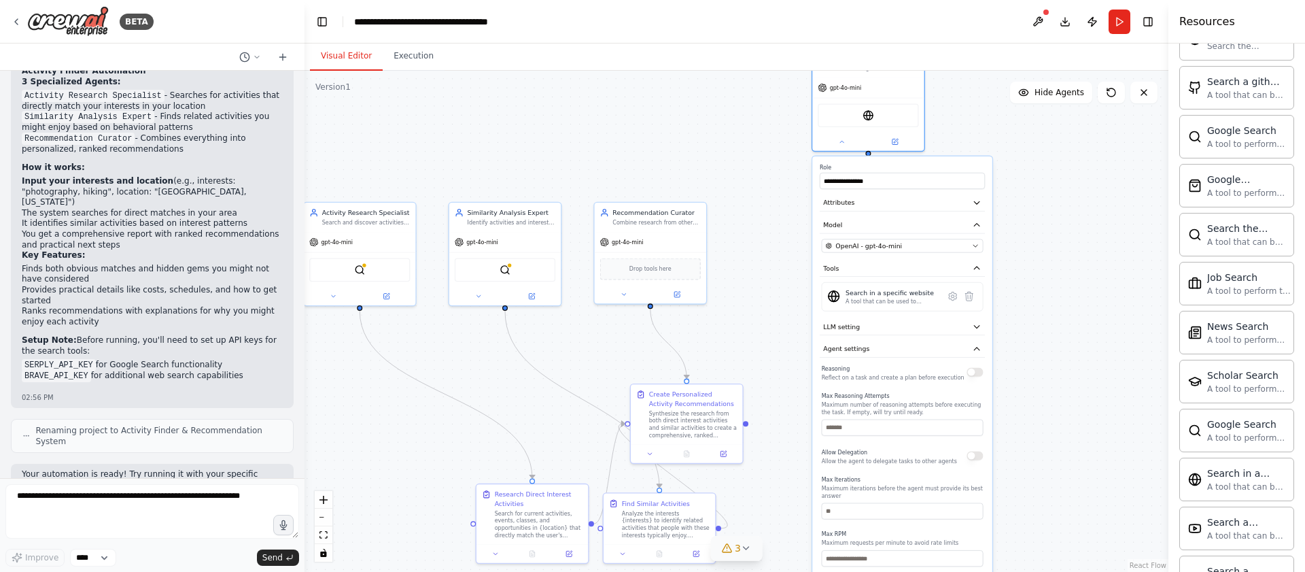
drag, startPoint x: 920, startPoint y: 480, endPoint x: 900, endPoint y: 381, distance: 100.5
click at [900, 381] on div "Reasoning Reflect on a task and create a plan before execution Max Reasoning At…" at bounding box center [903, 488] width 162 height 251
click at [895, 352] on button "Agent settings" at bounding box center [902, 349] width 165 height 17
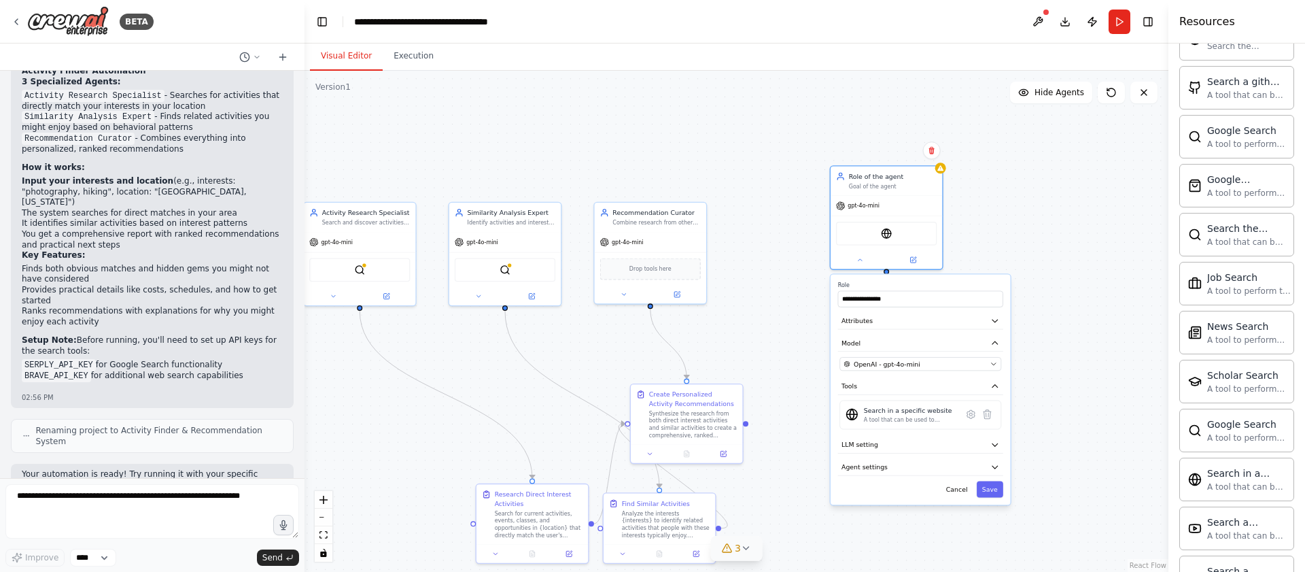
drag, startPoint x: 871, startPoint y: 374, endPoint x: 894, endPoint y: 508, distance: 136.7
click at [894, 497] on div "Cancel Save" at bounding box center [920, 489] width 165 height 16
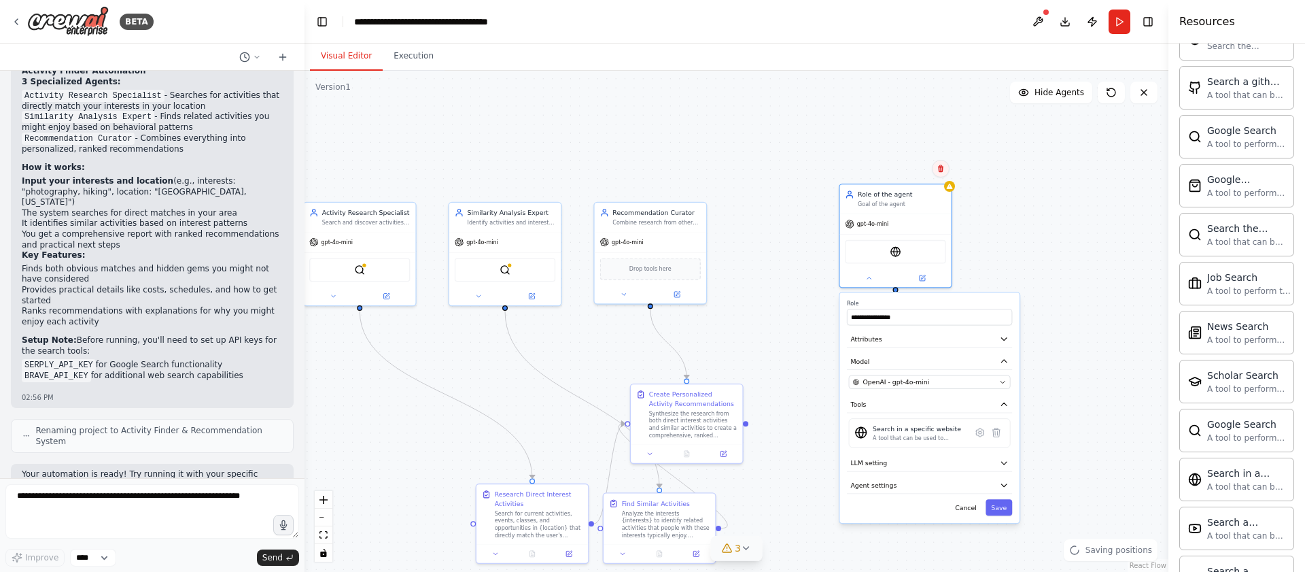
click at [938, 165] on icon at bounding box center [941, 168] width 8 height 8
click at [899, 167] on button "Confirm" at bounding box center [902, 168] width 48 height 16
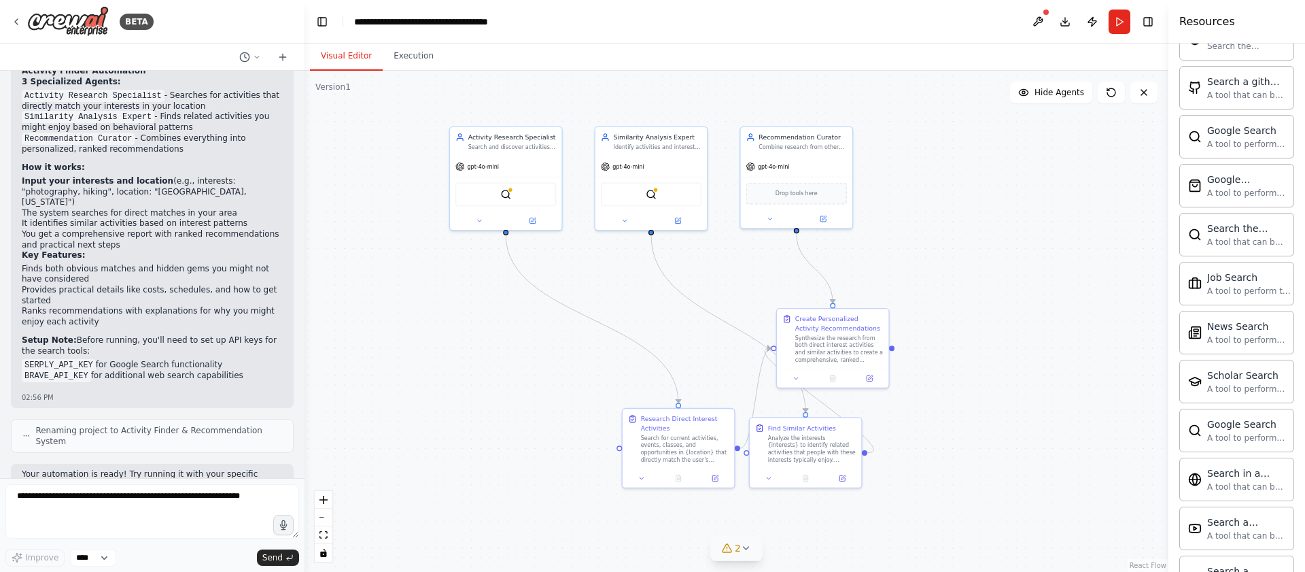
drag, startPoint x: 819, startPoint y: 315, endPoint x: 957, endPoint y: 239, distance: 157.9
click at [957, 239] on div ".deletable-edge-delete-btn { width: 20px; height: 20px; border: 0px solid #ffff…" at bounding box center [736, 321] width 864 height 501
drag, startPoint x: 813, startPoint y: 341, endPoint x: 932, endPoint y: 332, distance: 120.0
click at [932, 332] on div "Synthesize the research from both direct interest activities and similar activi…" at bounding box center [957, 337] width 88 height 29
click at [1081, 240] on div ".deletable-edge-delete-btn { width: 20px; height: 20px; border: 0px solid #ffff…" at bounding box center [736, 321] width 864 height 501
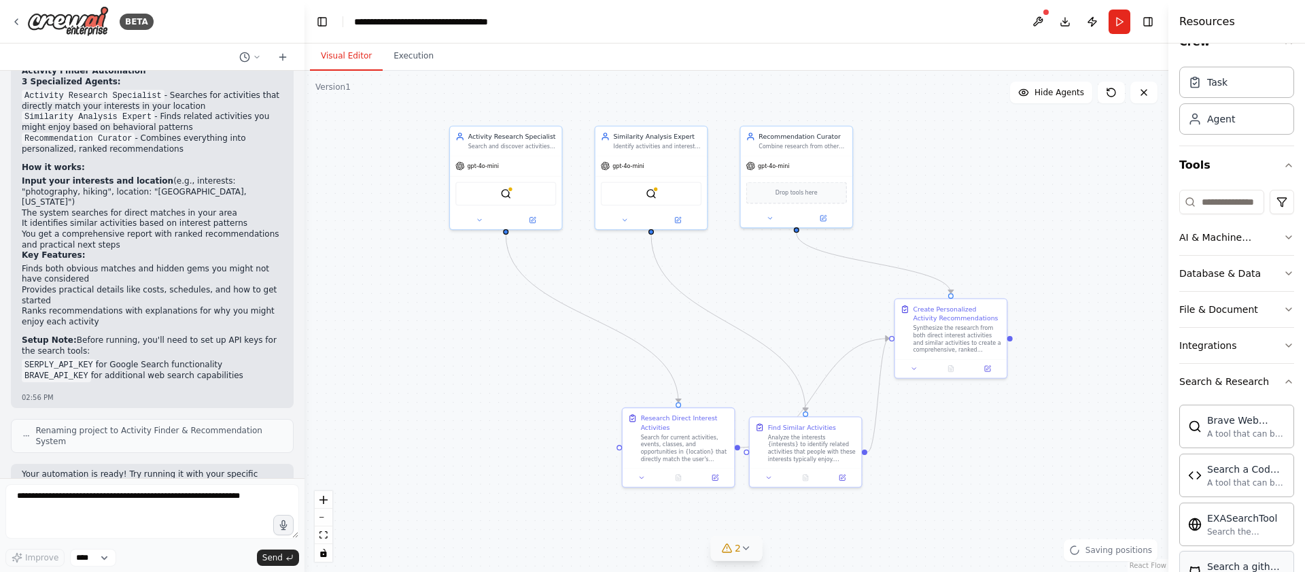
scroll to position [0, 0]
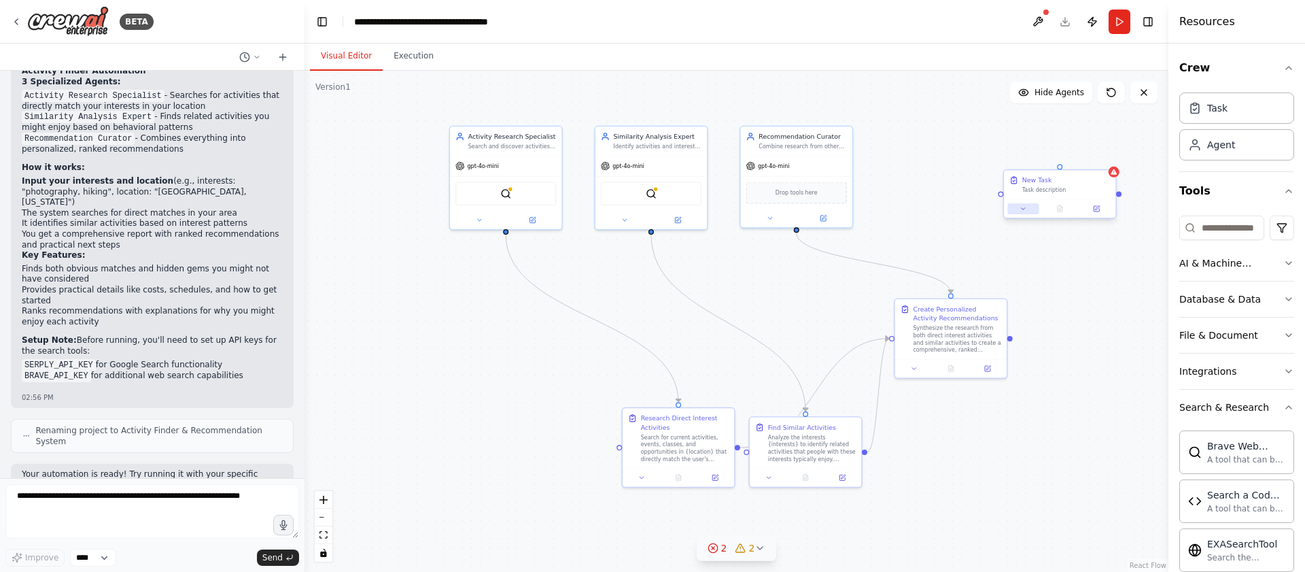
click at [1019, 210] on icon at bounding box center [1022, 208] width 7 height 7
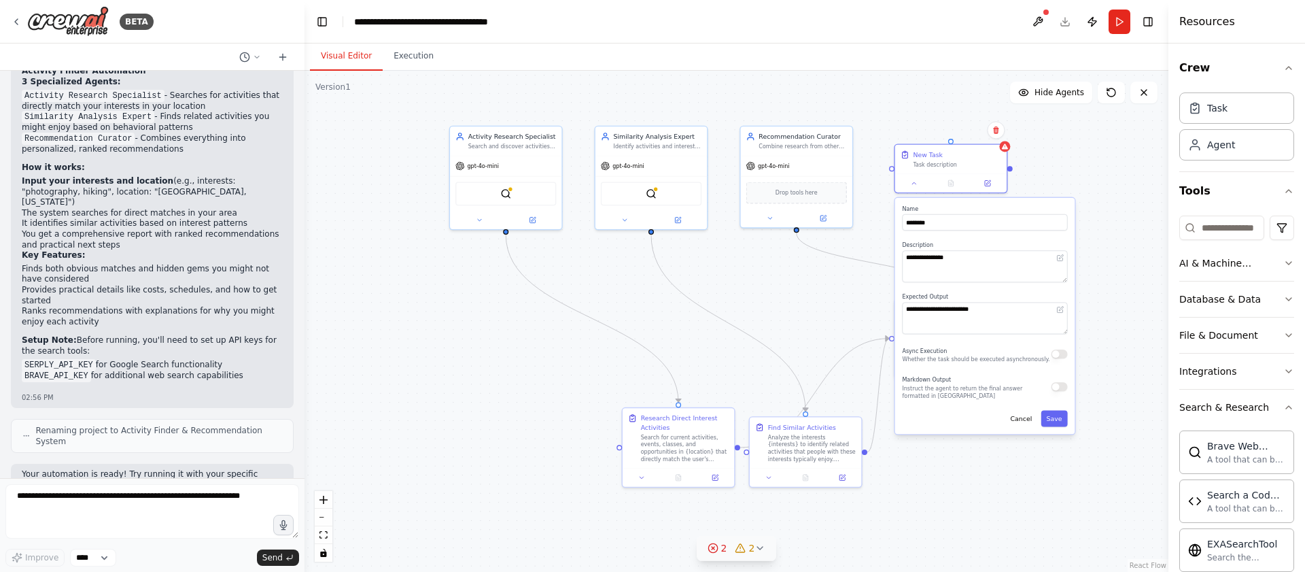
drag, startPoint x: 1089, startPoint y: 377, endPoint x: 975, endPoint y: 352, distance: 116.1
click at [975, 352] on div "Async Execution Whether the task should be executed asynchronously." at bounding box center [975, 354] width 147 height 18
click at [993, 128] on icon at bounding box center [996, 130] width 8 height 8
click at [964, 133] on button "Confirm" at bounding box center [957, 130] width 48 height 16
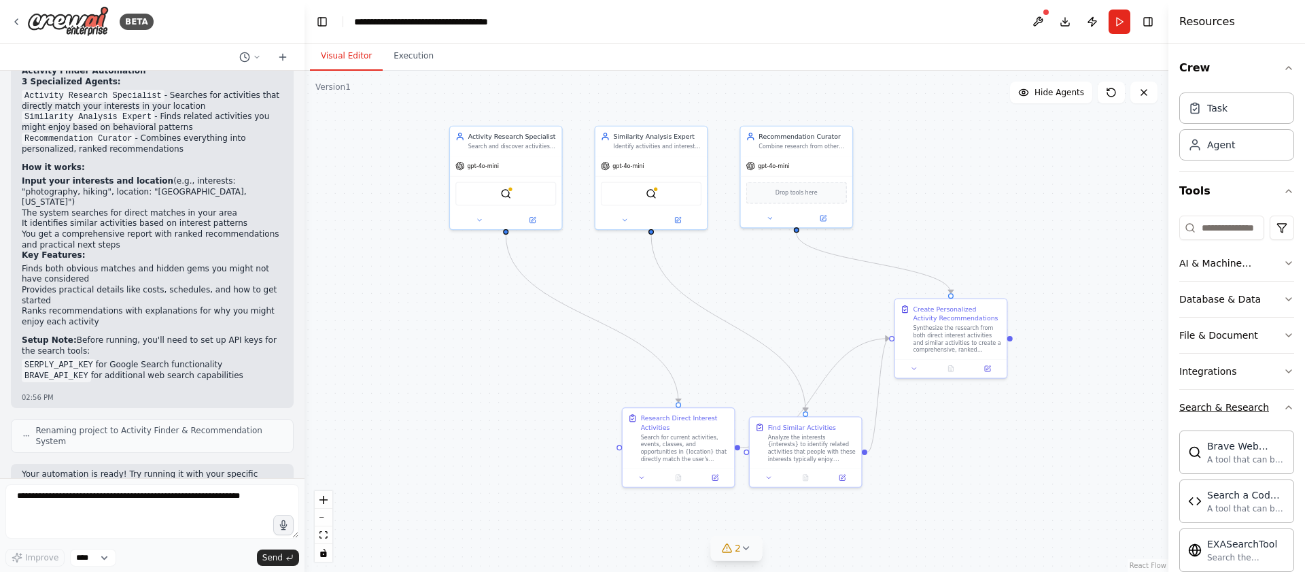
click at [1276, 397] on button "Search & Research" at bounding box center [1236, 406] width 115 height 35
click at [1274, 441] on div "Web Scraping & Browsing" at bounding box center [1231, 443] width 104 height 14
click at [1233, 191] on button "Tools" at bounding box center [1236, 191] width 115 height 38
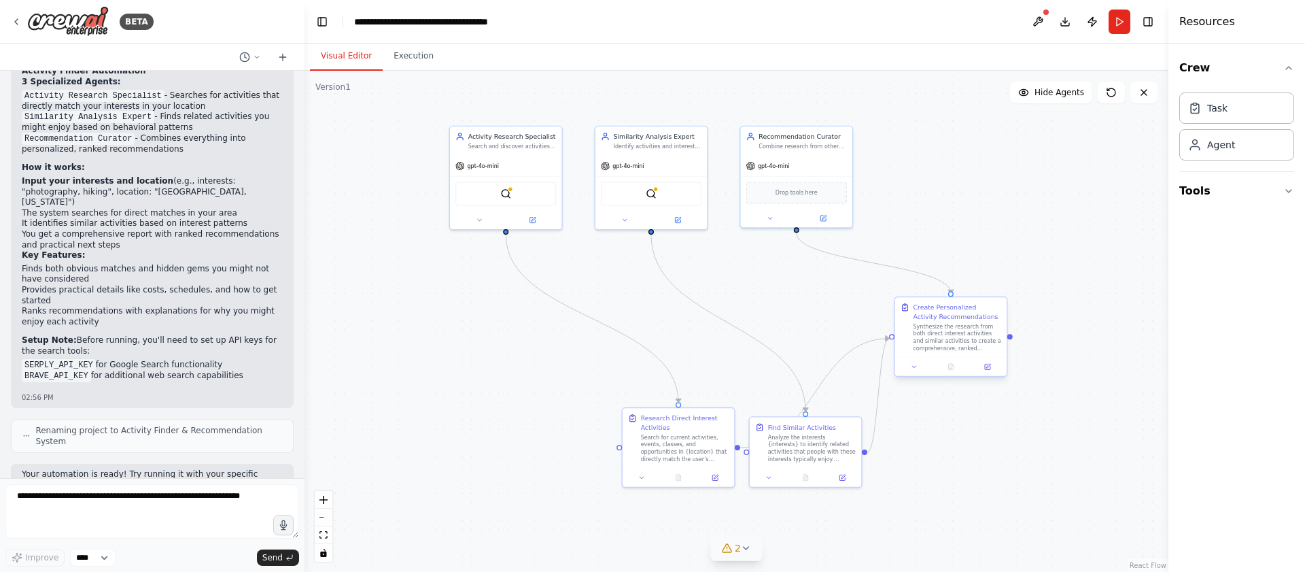
click at [952, 294] on div at bounding box center [950, 294] width 5 height 5
click at [1034, 26] on button at bounding box center [1038, 22] width 22 height 24
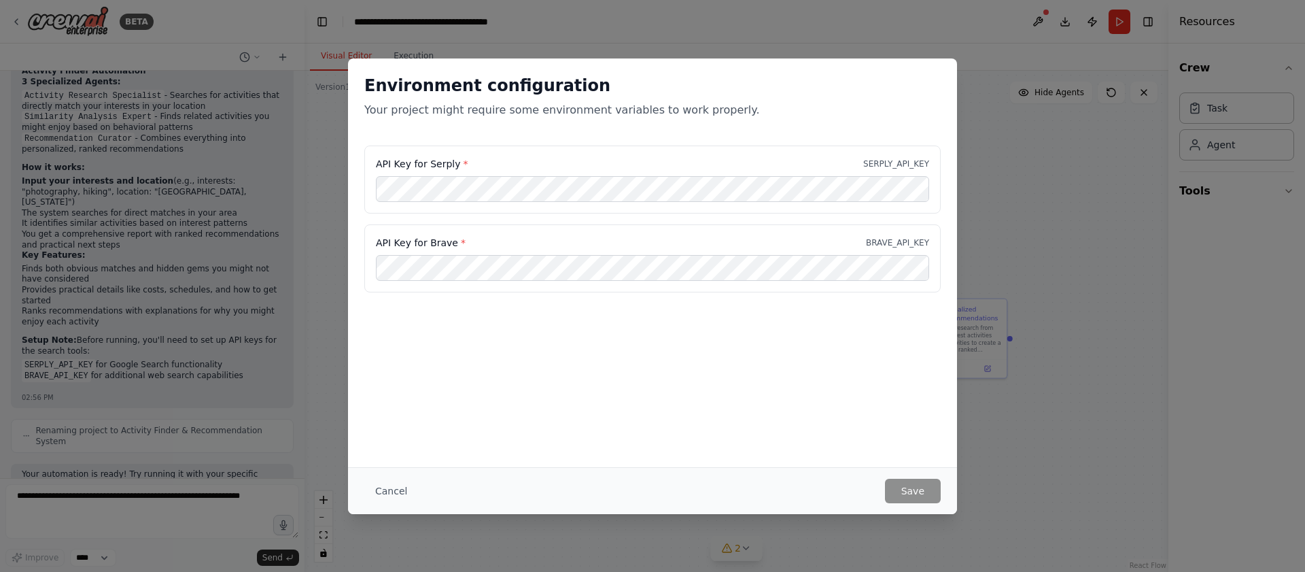
click at [689, 237] on div "API Key for Brave * BRAVE_API_KEY" at bounding box center [652, 243] width 553 height 14
click at [435, 243] on label "API Key for Brave *" at bounding box center [421, 243] width 90 height 14
click at [898, 163] on p "SERPLY_API_KEY" at bounding box center [896, 163] width 66 height 11
copy p "SERPLY_API_KEY"
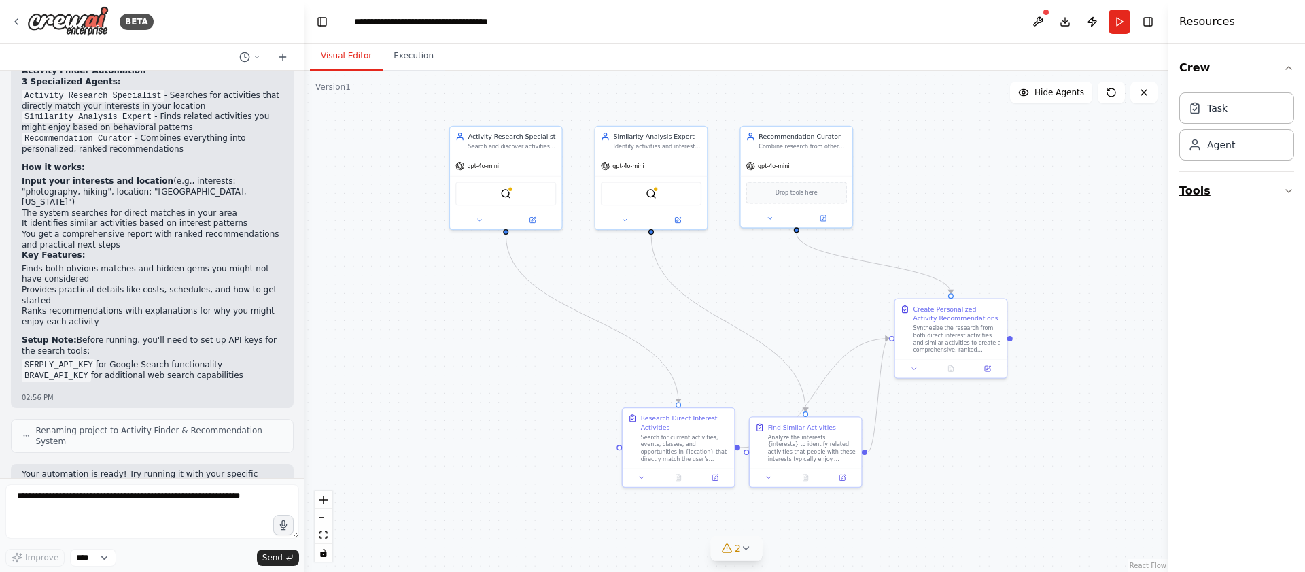
click at [1228, 193] on button "Tools" at bounding box center [1236, 191] width 115 height 38
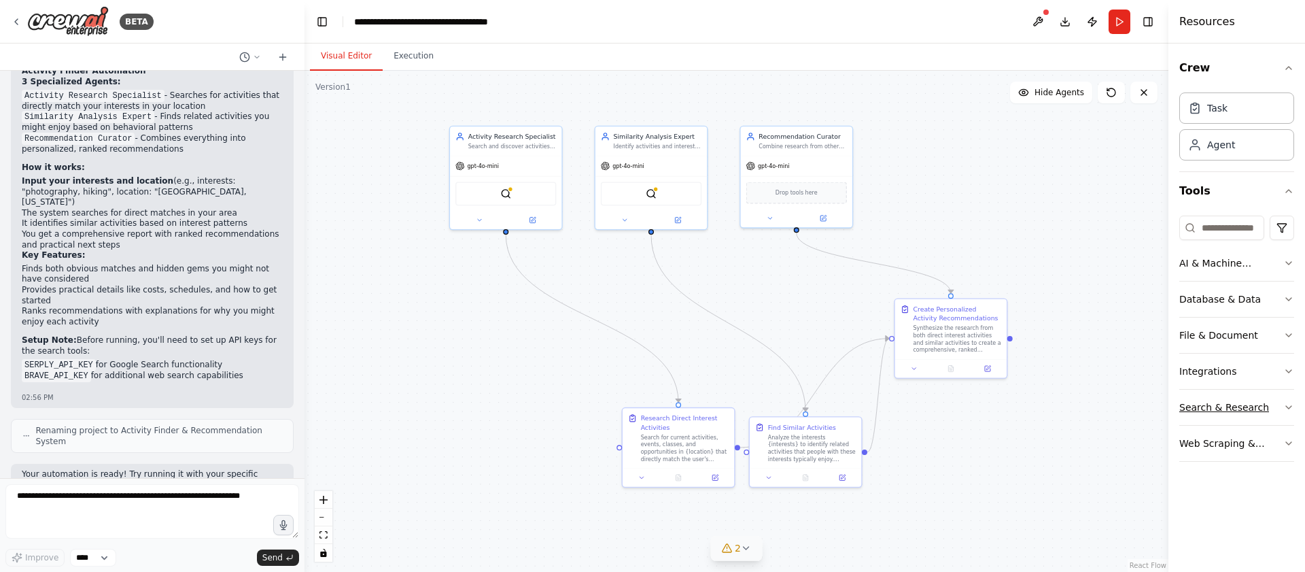
click at [1244, 407] on div "Search & Research" at bounding box center [1224, 407] width 90 height 14
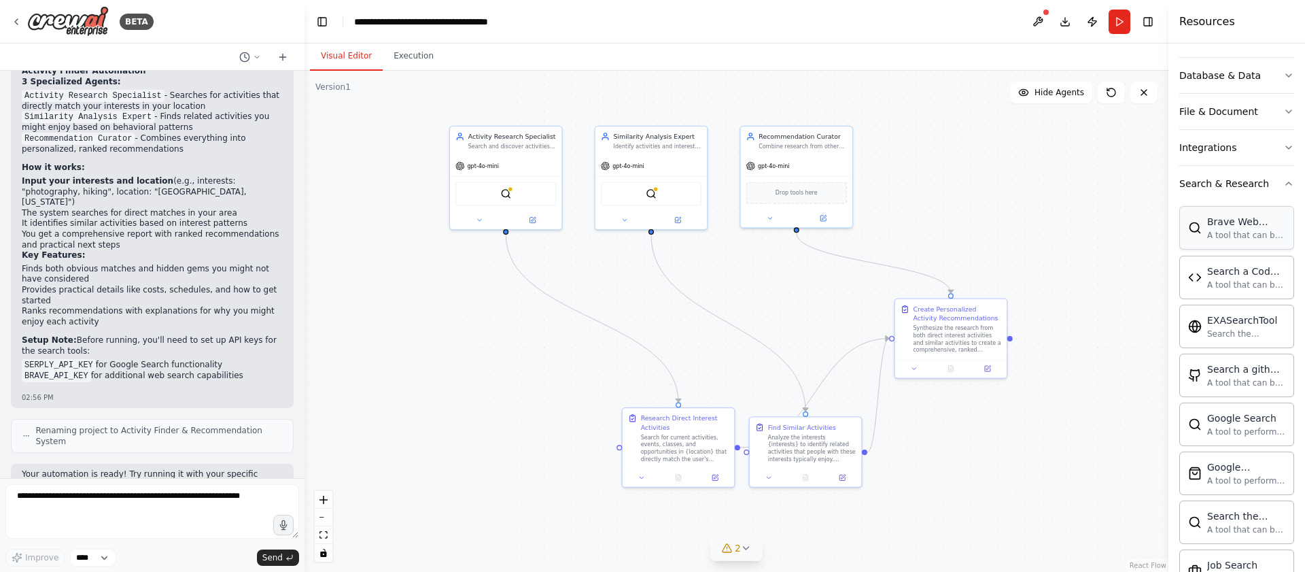
scroll to position [264, 0]
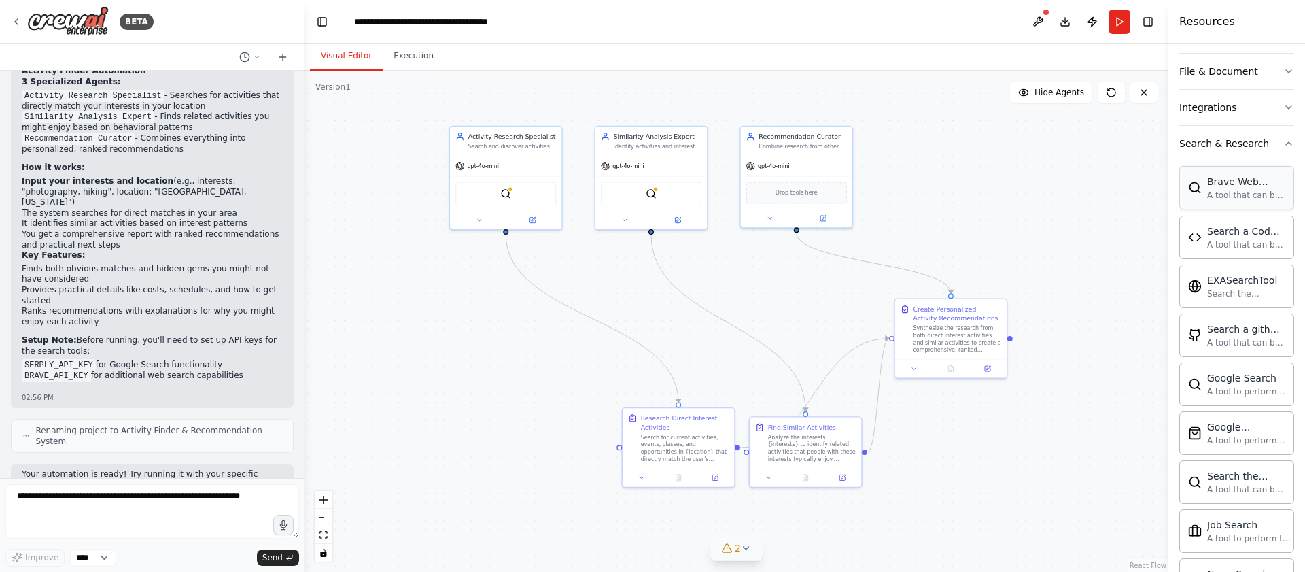
click at [1249, 196] on div "A tool that can be used to search the internet with a search_query." at bounding box center [1246, 195] width 78 height 11
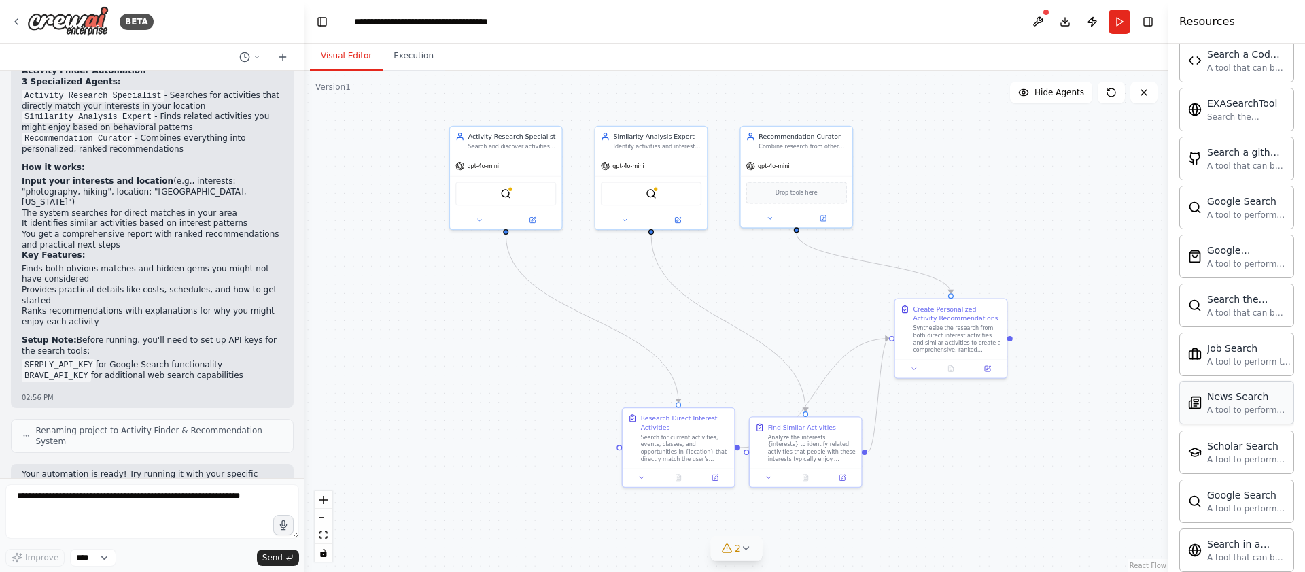
scroll to position [414, 0]
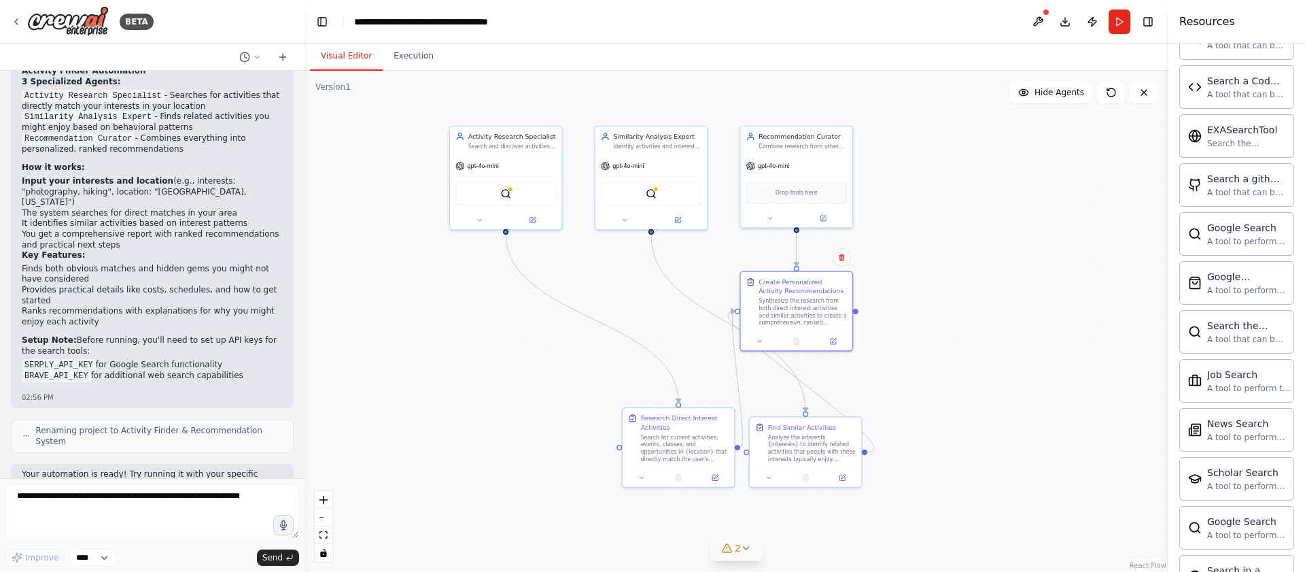
drag, startPoint x: 925, startPoint y: 328, endPoint x: 859, endPoint y: 305, distance: 69.6
click at [766, 297] on div "Synthesize the research from both direct interest activities and similar activi…" at bounding box center [802, 311] width 88 height 29
click at [973, 307] on div ".deletable-edge-delete-btn { width: 20px; height: 20px; border: 0px solid #ffff…" at bounding box center [736, 321] width 864 height 501
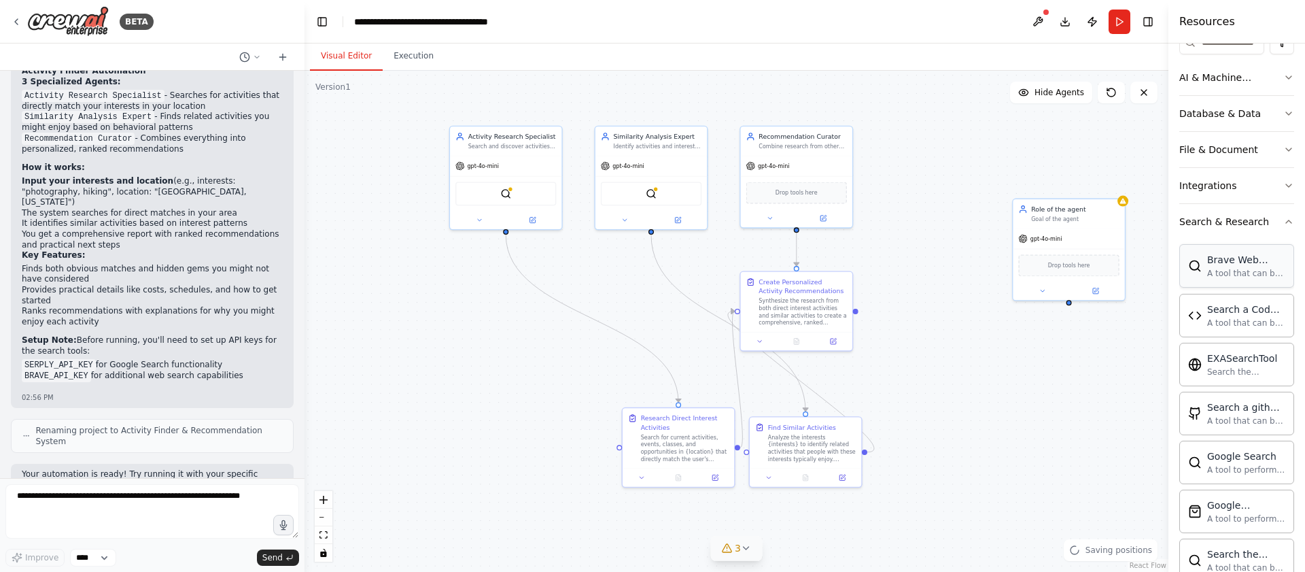
scroll to position [194, 0]
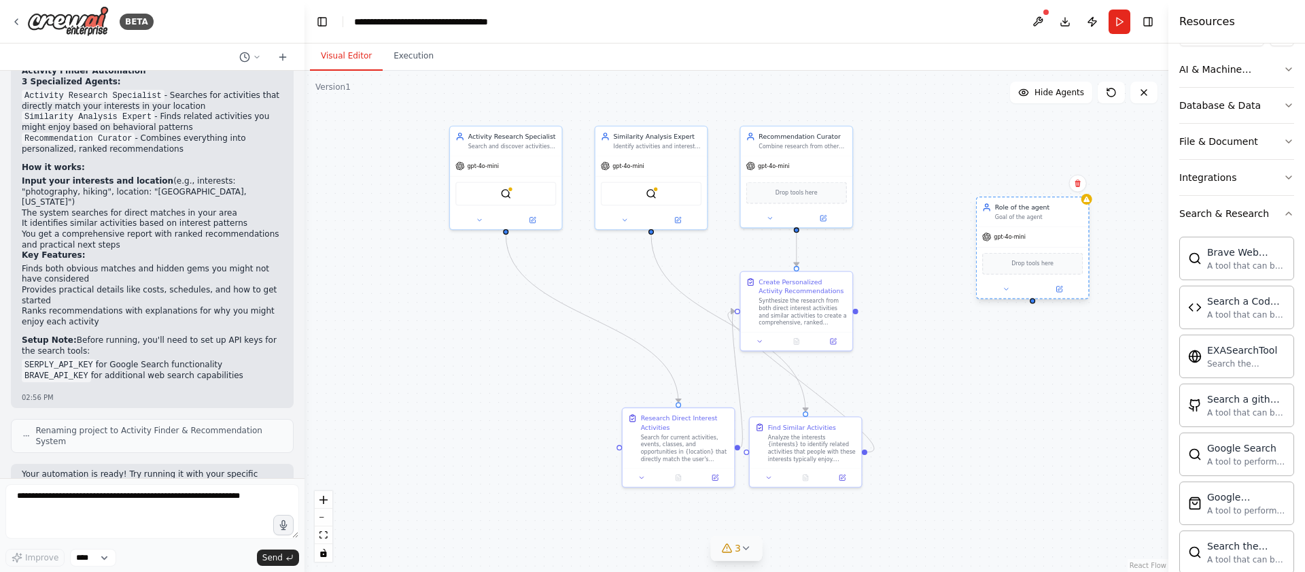
drag, startPoint x: 1022, startPoint y: 215, endPoint x: 991, endPoint y: 205, distance: 32.2
click at [995, 213] on div "Goal of the agent" at bounding box center [1039, 216] width 88 height 7
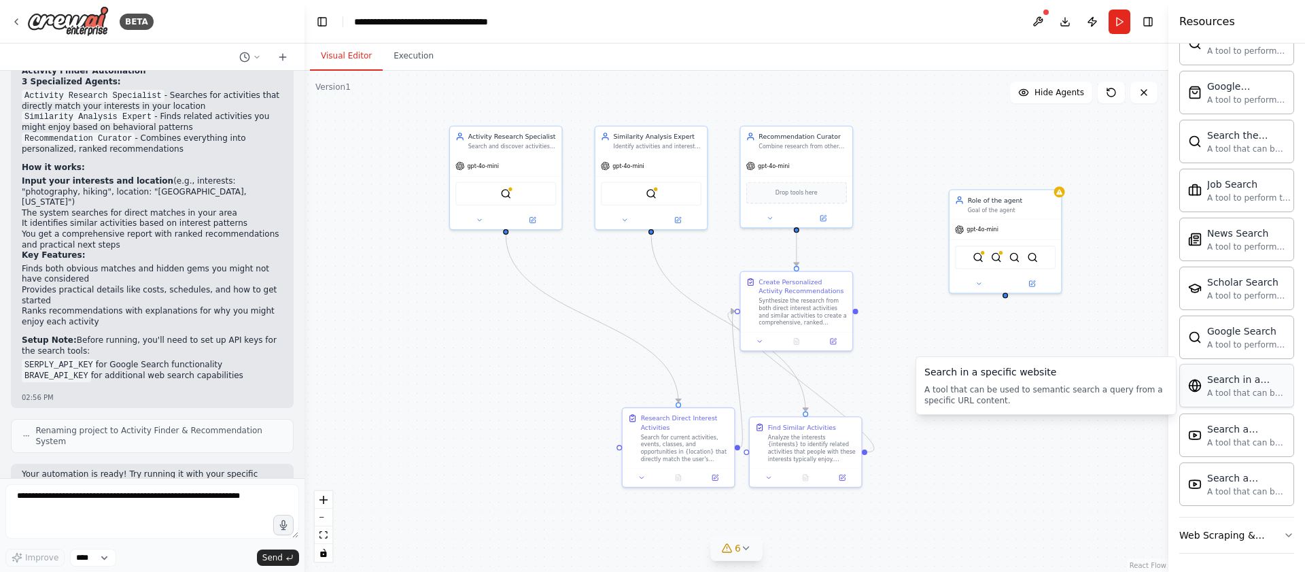
scroll to position [608, 0]
click at [981, 284] on icon at bounding box center [978, 281] width 7 height 7
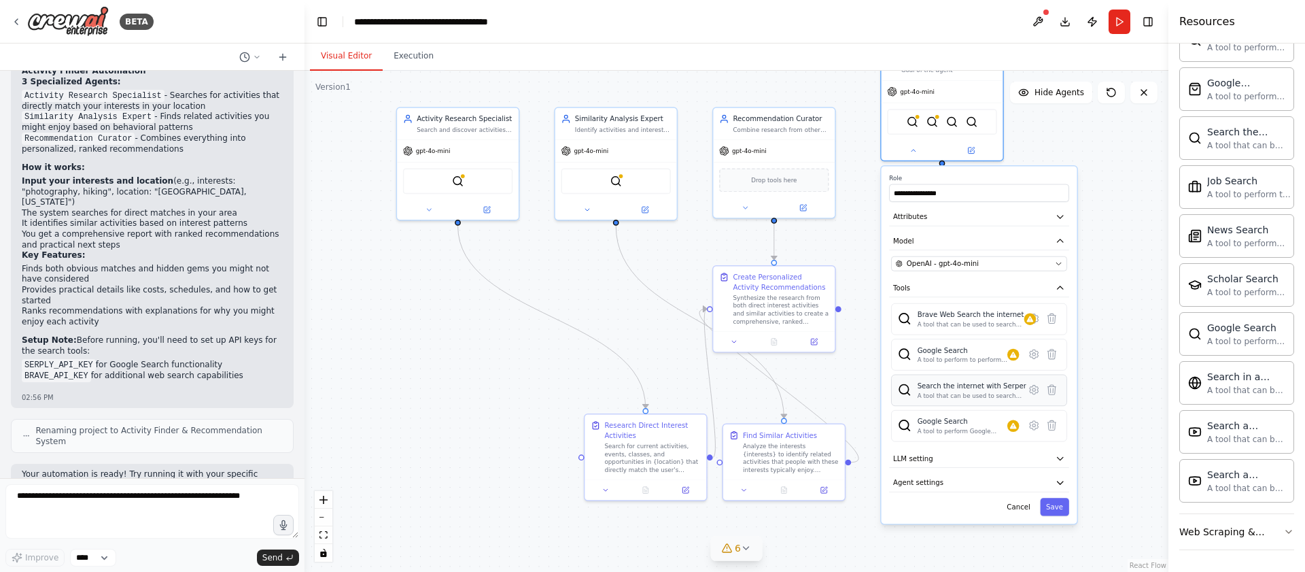
drag, startPoint x: 1034, startPoint y: 519, endPoint x: 978, endPoint y: 391, distance: 139.7
click at [978, 391] on div "A tool that can be used to search the internet with a search_query. Supports di…" at bounding box center [972, 395] width 109 height 8
click at [1030, 325] on button at bounding box center [1034, 318] width 18 height 18
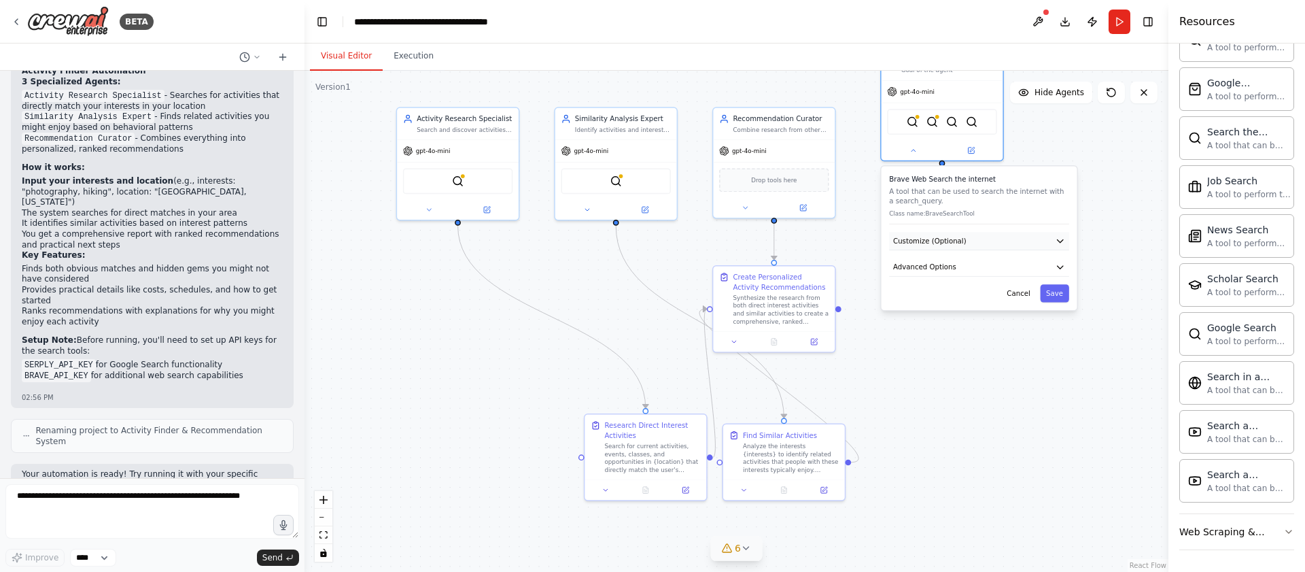
click at [970, 240] on button "Customize (Optional)" at bounding box center [979, 241] width 180 height 18
click at [952, 275] on button "Advanced Options" at bounding box center [979, 267] width 180 height 18
click at [955, 272] on button "Advanced Options" at bounding box center [979, 267] width 180 height 18
click at [952, 244] on span "Customize (Optional)" at bounding box center [929, 241] width 73 height 10
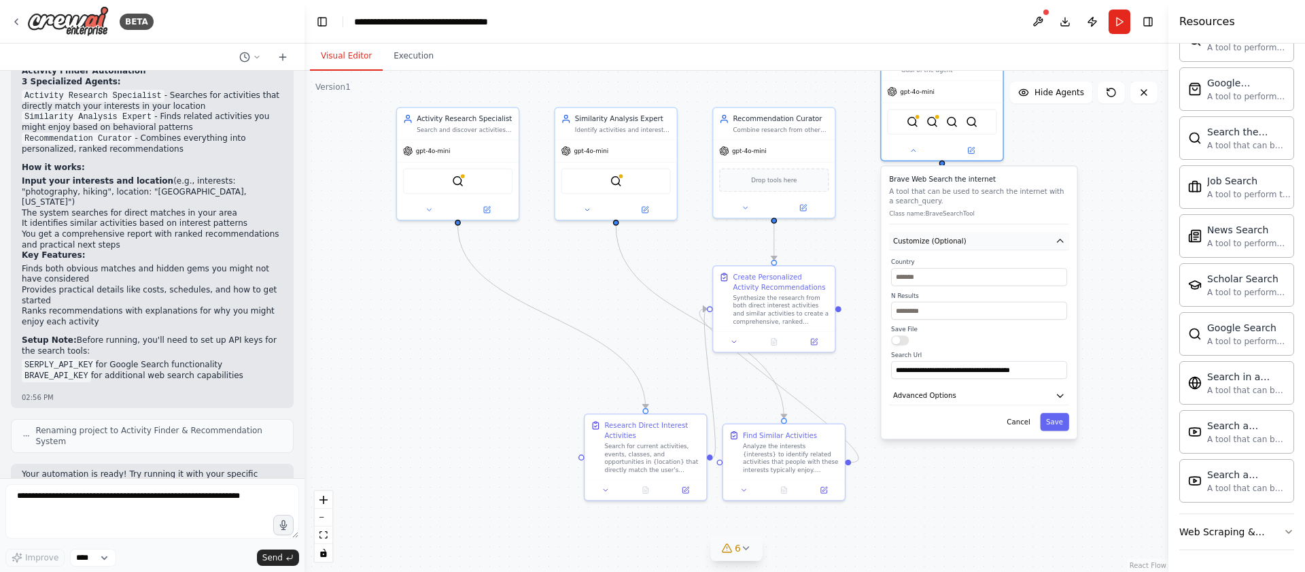
click at [954, 240] on span "Customize (Optional)" at bounding box center [929, 241] width 73 height 10
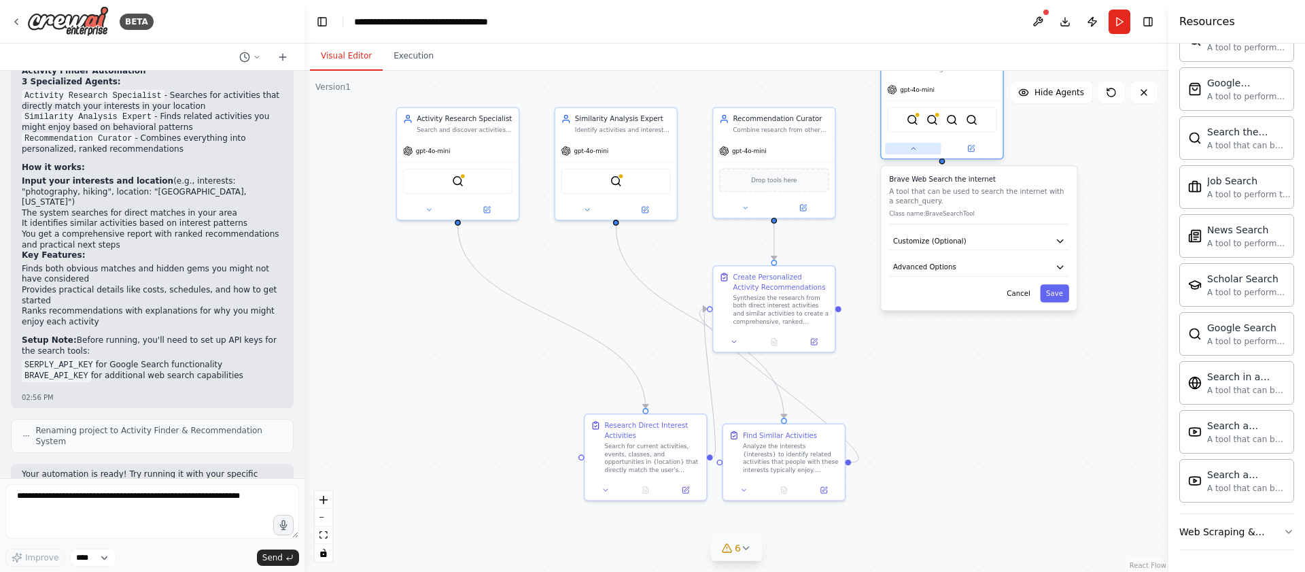
click at [911, 153] on button at bounding box center [913, 149] width 56 height 12
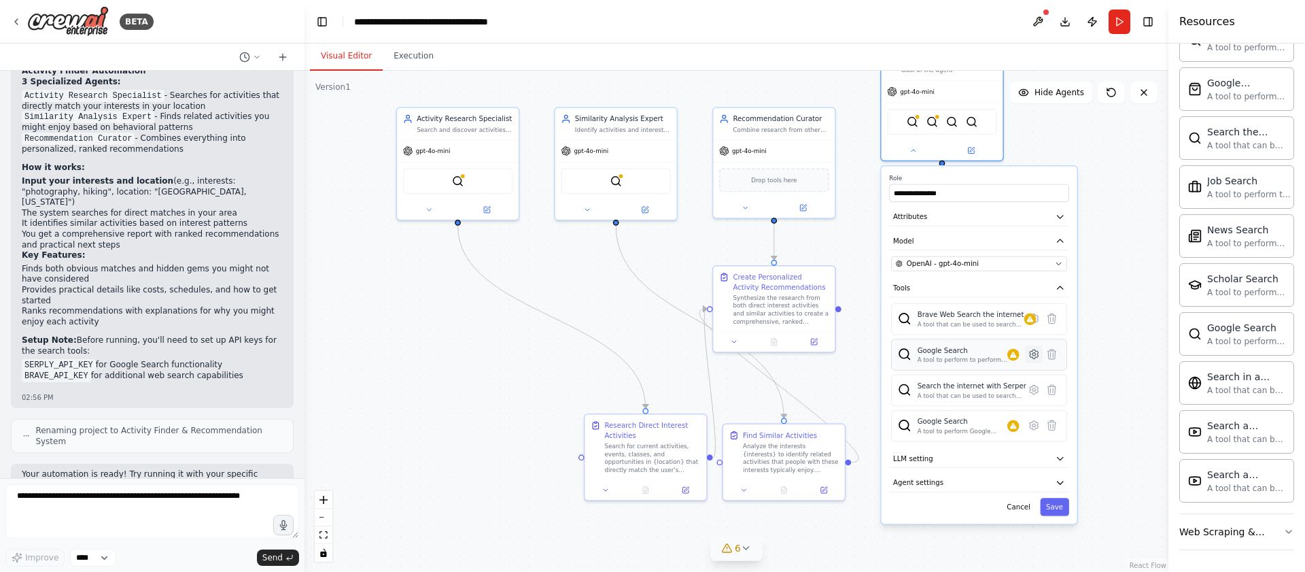
click at [1035, 357] on icon at bounding box center [1034, 353] width 8 height 9
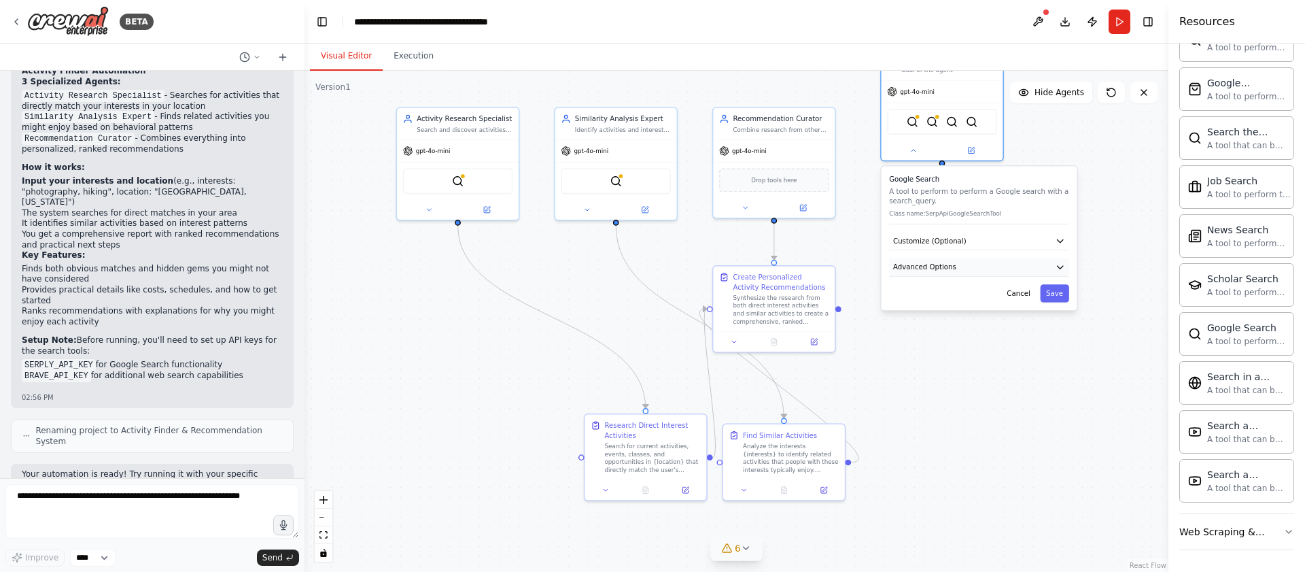
click at [979, 269] on button "Advanced Options" at bounding box center [979, 267] width 180 height 18
click at [982, 268] on button "Advanced Options" at bounding box center [979, 267] width 180 height 18
click at [917, 144] on button at bounding box center [913, 149] width 56 height 12
click at [917, 145] on button at bounding box center [913, 149] width 56 height 12
click at [917, 146] on button at bounding box center [913, 149] width 56 height 12
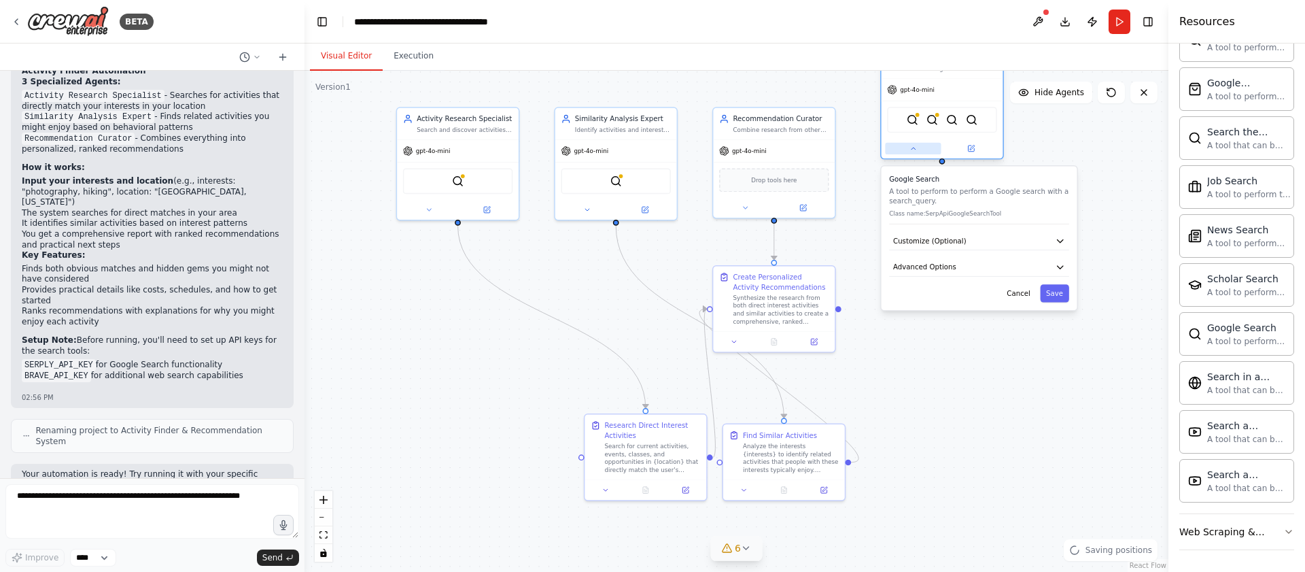
click at [915, 148] on icon at bounding box center [913, 149] width 8 height 8
click at [937, 120] on img at bounding box center [932, 120] width 12 height 12
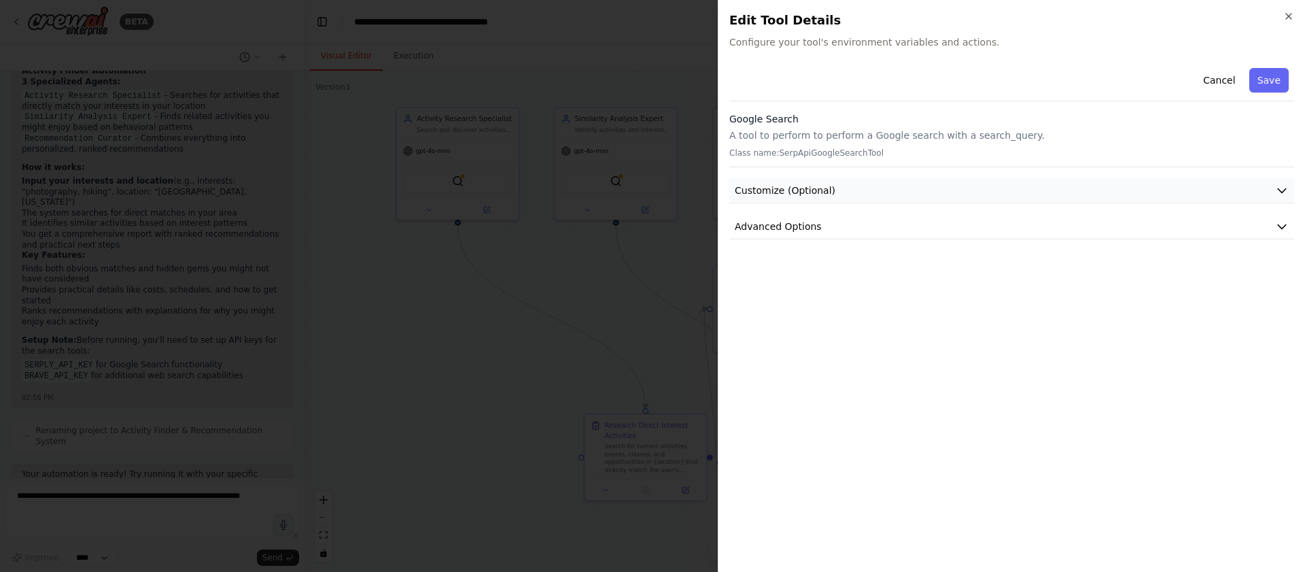
click at [904, 186] on button "Customize (Optional)" at bounding box center [1011, 190] width 565 height 25
click at [887, 220] on button "Advanced Options" at bounding box center [1011, 226] width 565 height 25
click at [1217, 80] on button "Cancel" at bounding box center [1219, 80] width 48 height 24
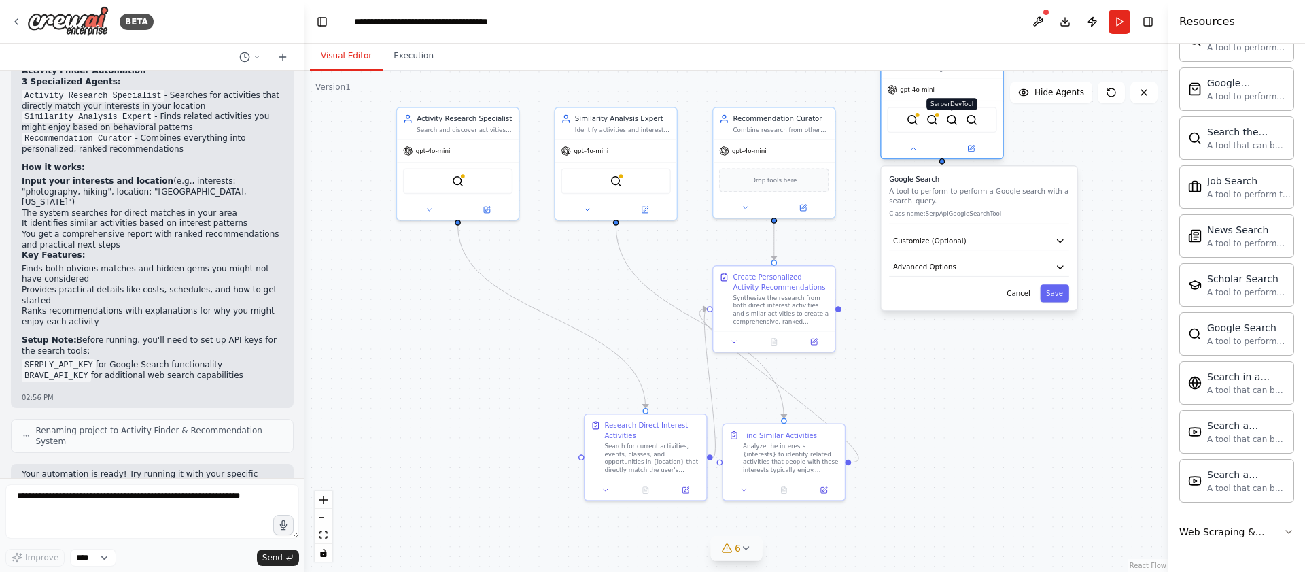
click at [948, 123] on img at bounding box center [952, 120] width 12 height 12
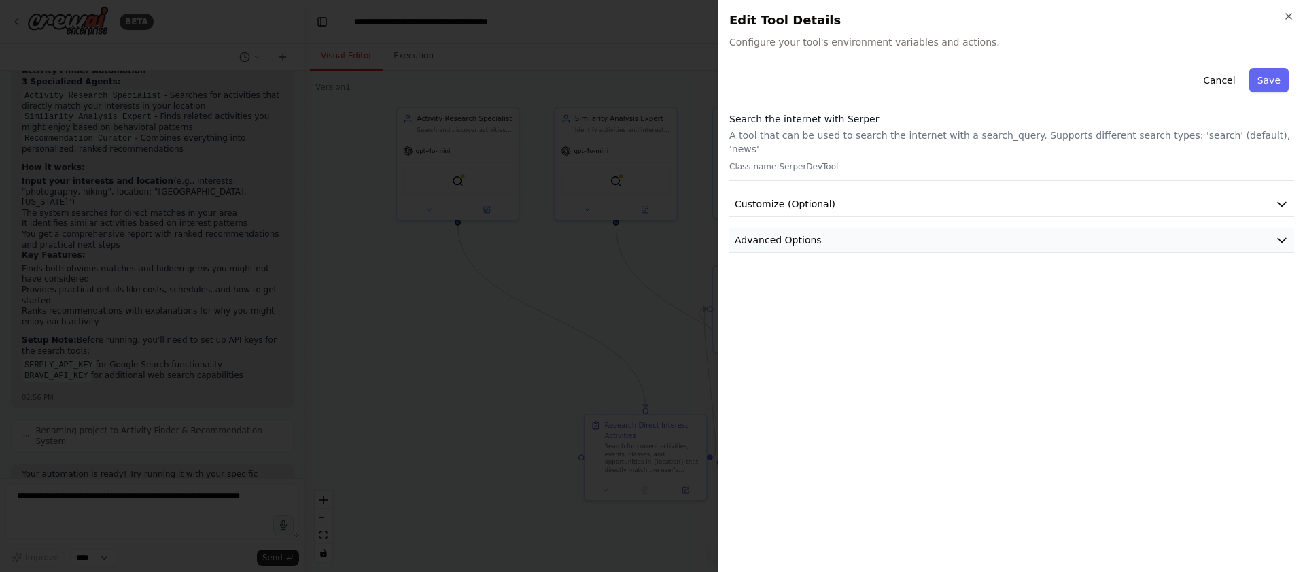
click at [998, 228] on button "Advanced Options" at bounding box center [1011, 240] width 565 height 25
click at [1287, 16] on icon "button" at bounding box center [1288, 16] width 11 height 11
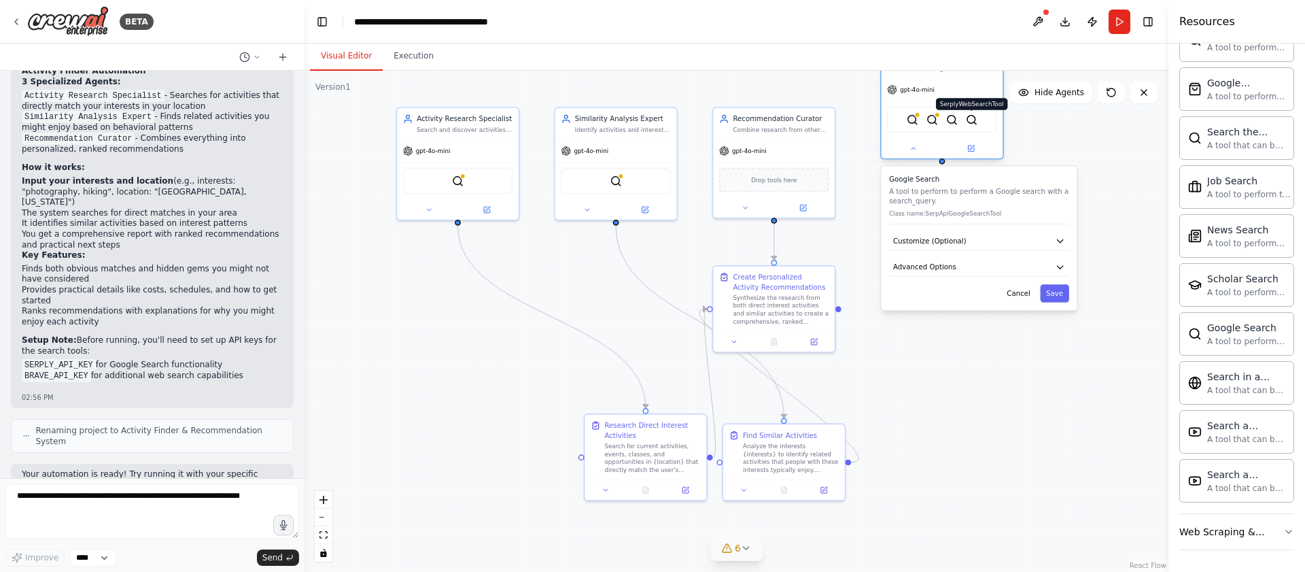
click at [973, 118] on img at bounding box center [972, 120] width 12 height 12
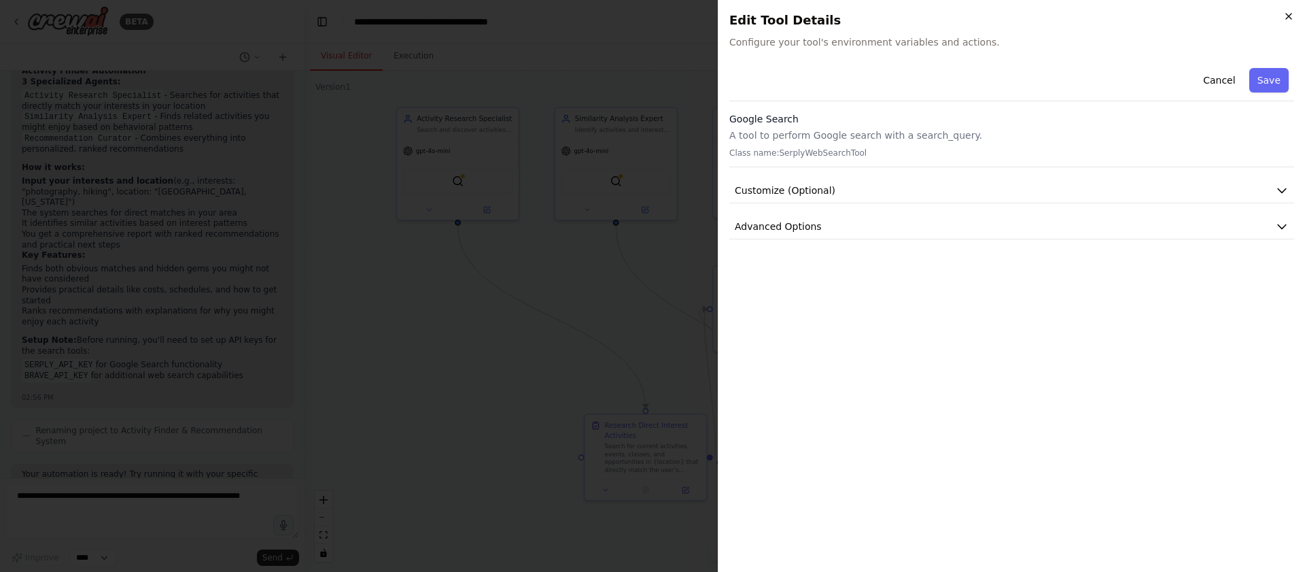
click at [1284, 19] on icon "button" at bounding box center [1288, 16] width 11 height 11
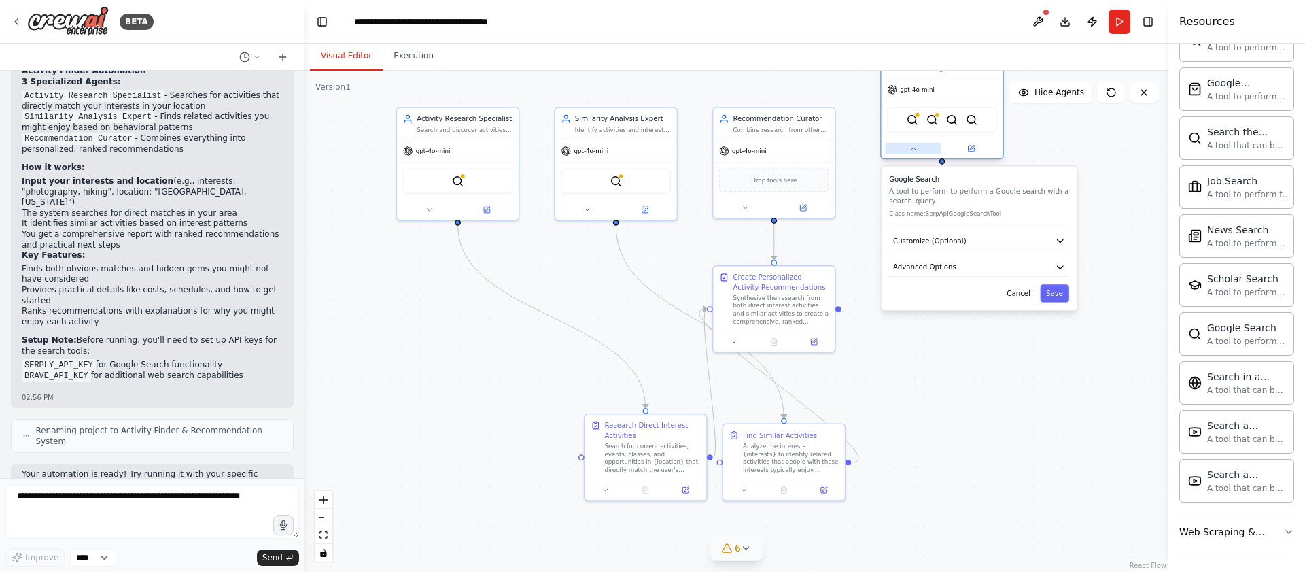
click at [910, 148] on icon at bounding box center [913, 149] width 8 height 8
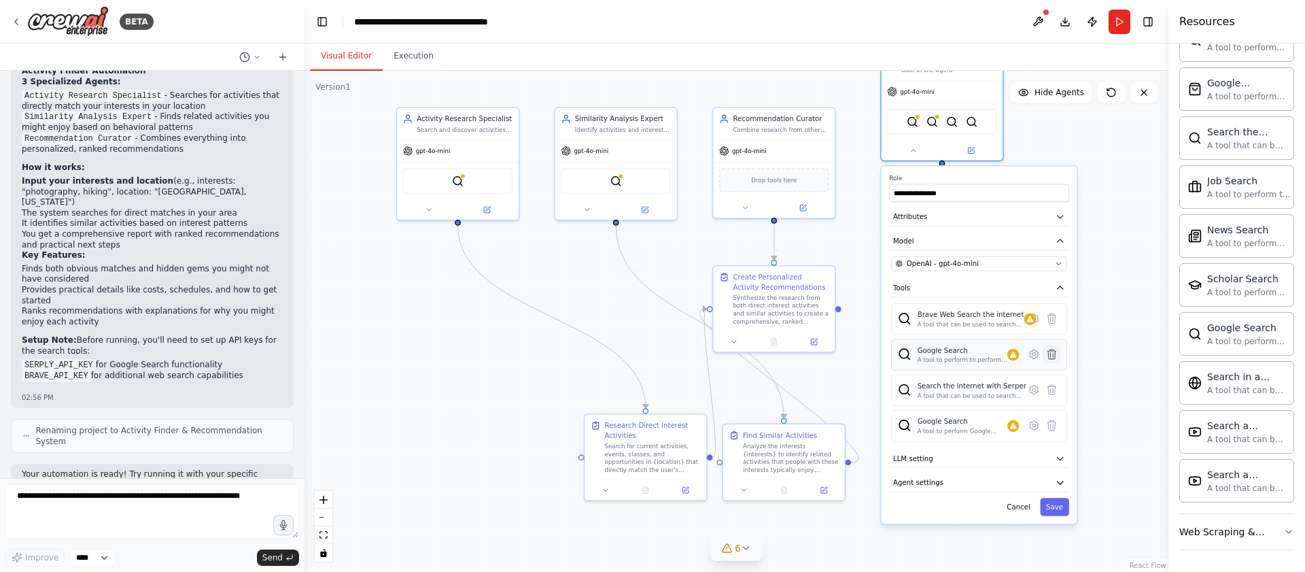
click at [1052, 354] on icon at bounding box center [1051, 354] width 8 height 10
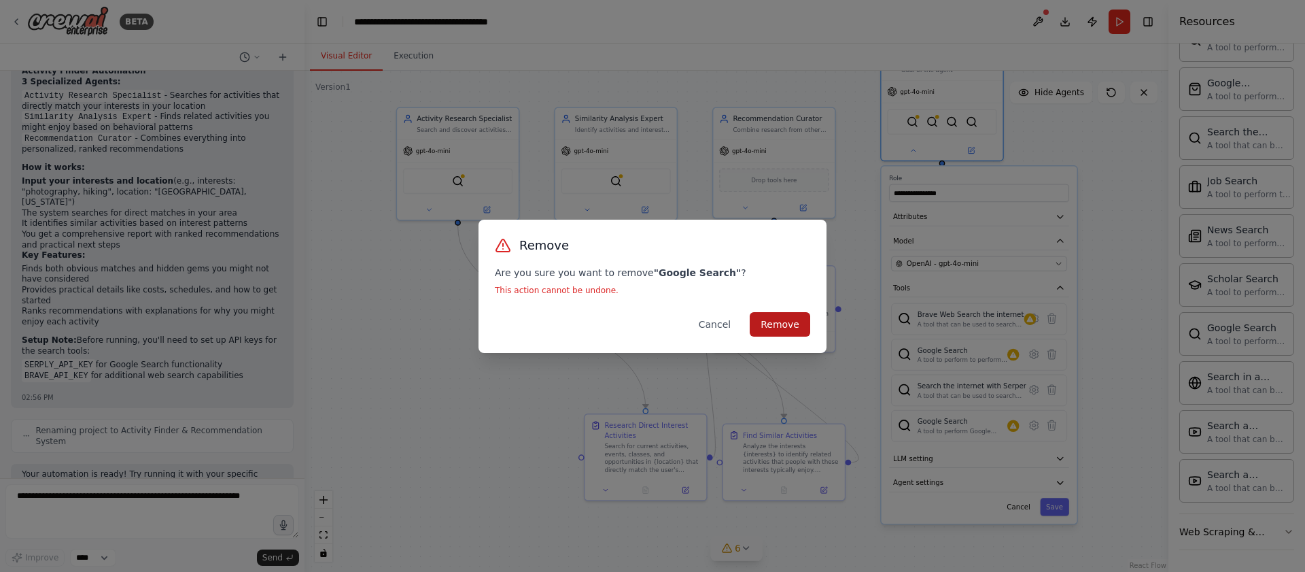
click at [805, 325] on button "Remove" at bounding box center [780, 324] width 60 height 24
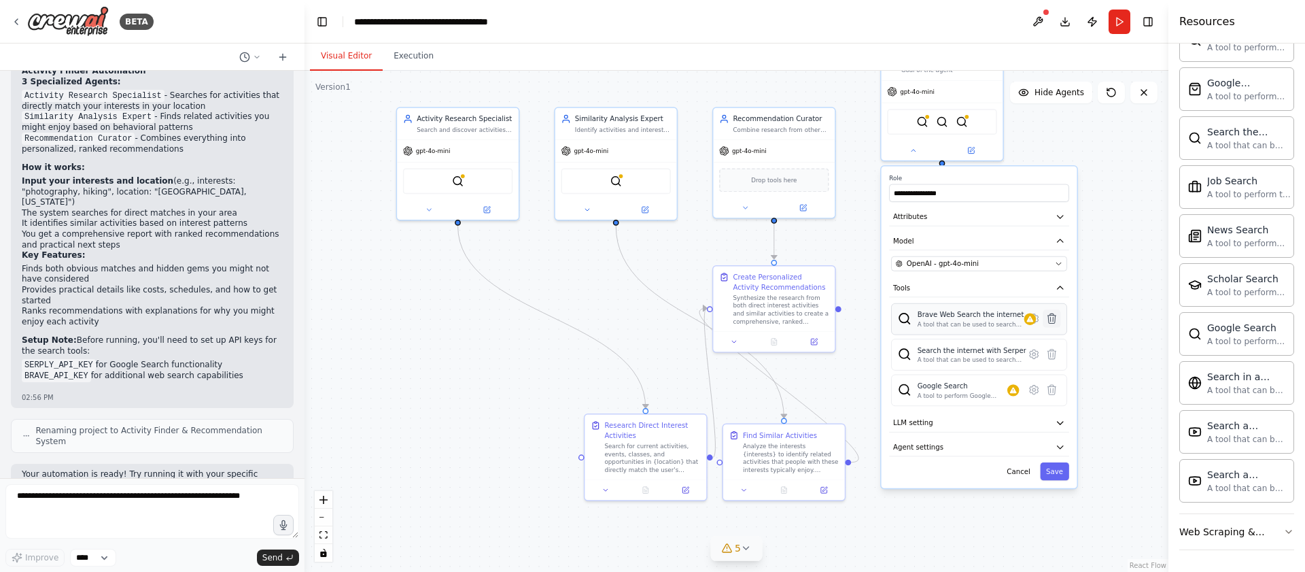
click at [1053, 318] on icon at bounding box center [1051, 318] width 8 height 10
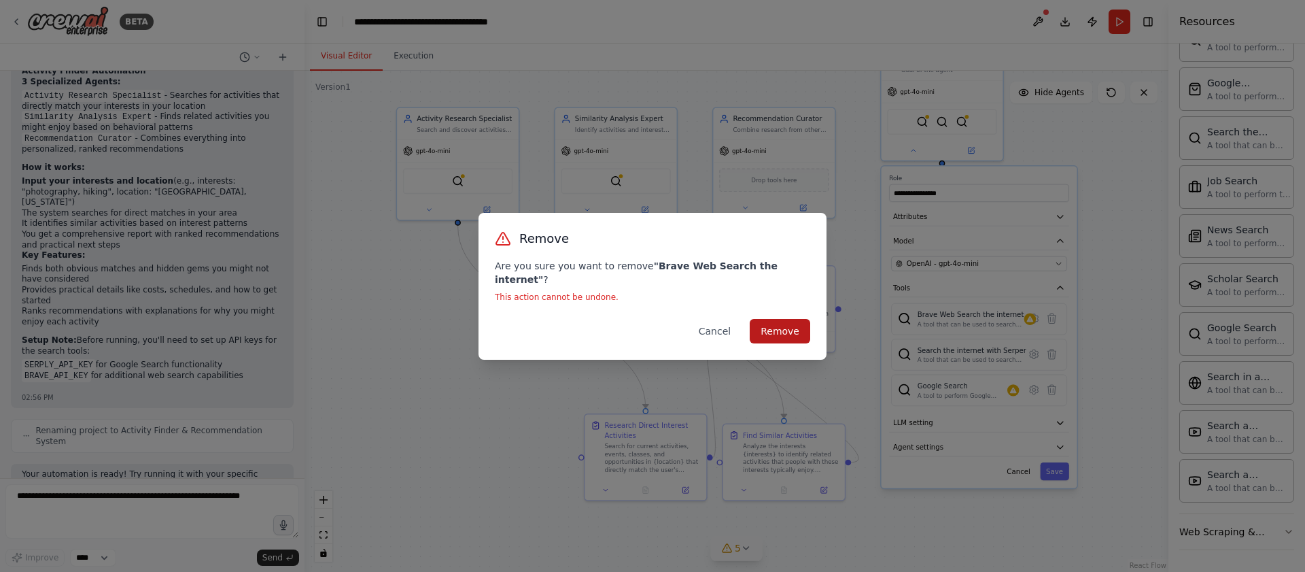
click at [787, 331] on button "Remove" at bounding box center [780, 331] width 60 height 24
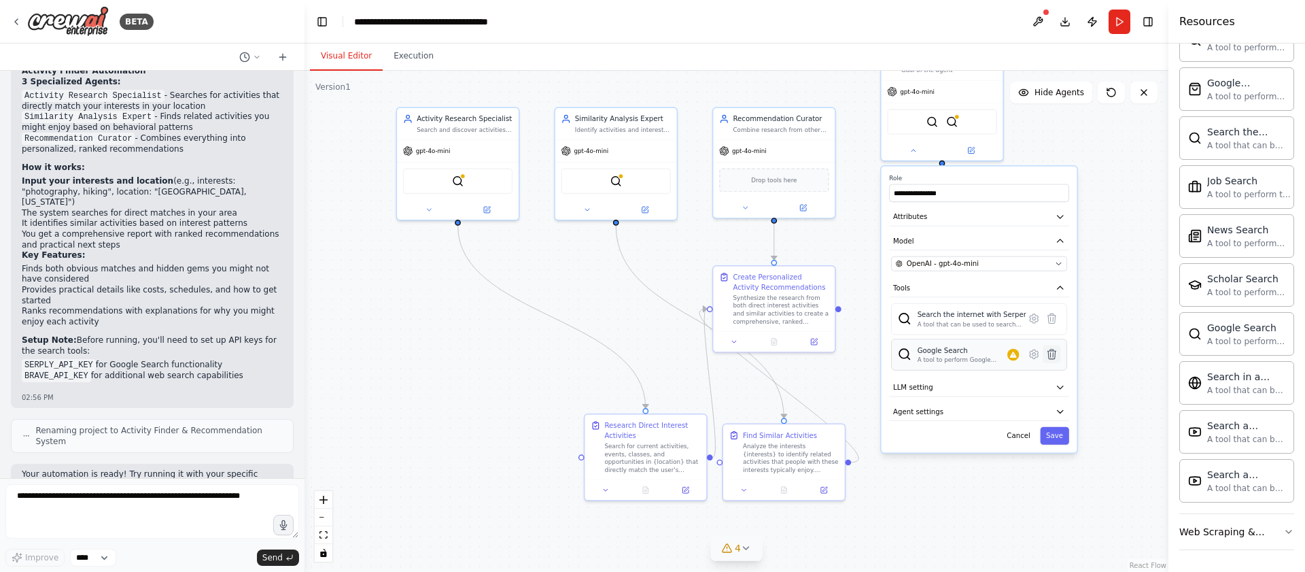
click at [1052, 357] on icon at bounding box center [1051, 354] width 8 height 10
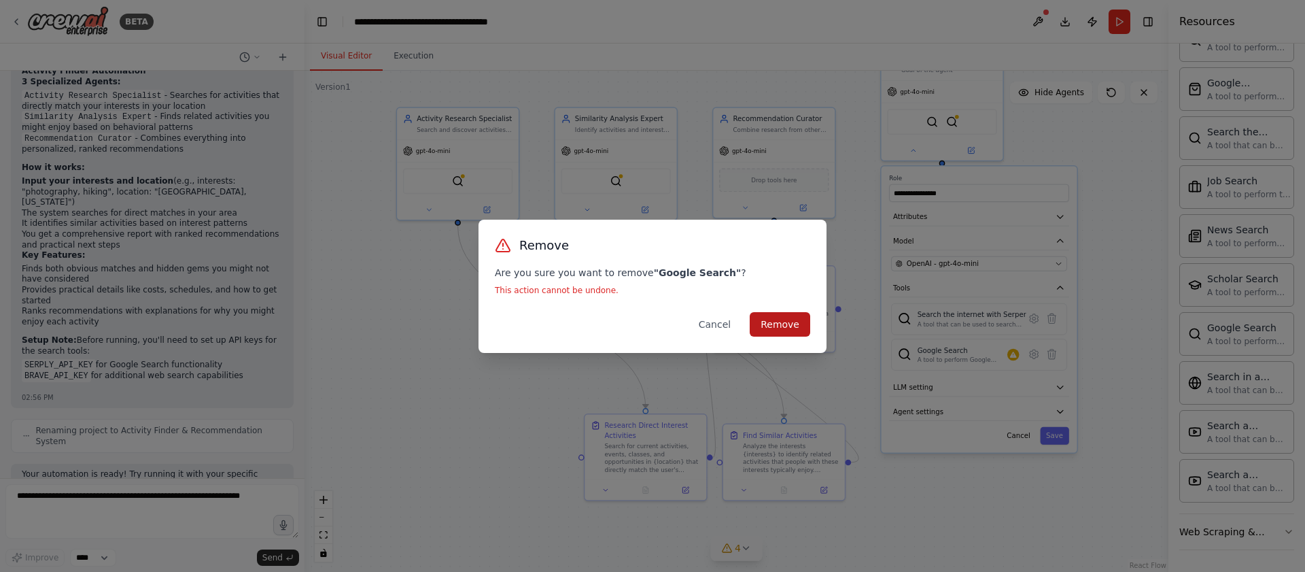
click at [791, 322] on button "Remove" at bounding box center [780, 324] width 60 height 24
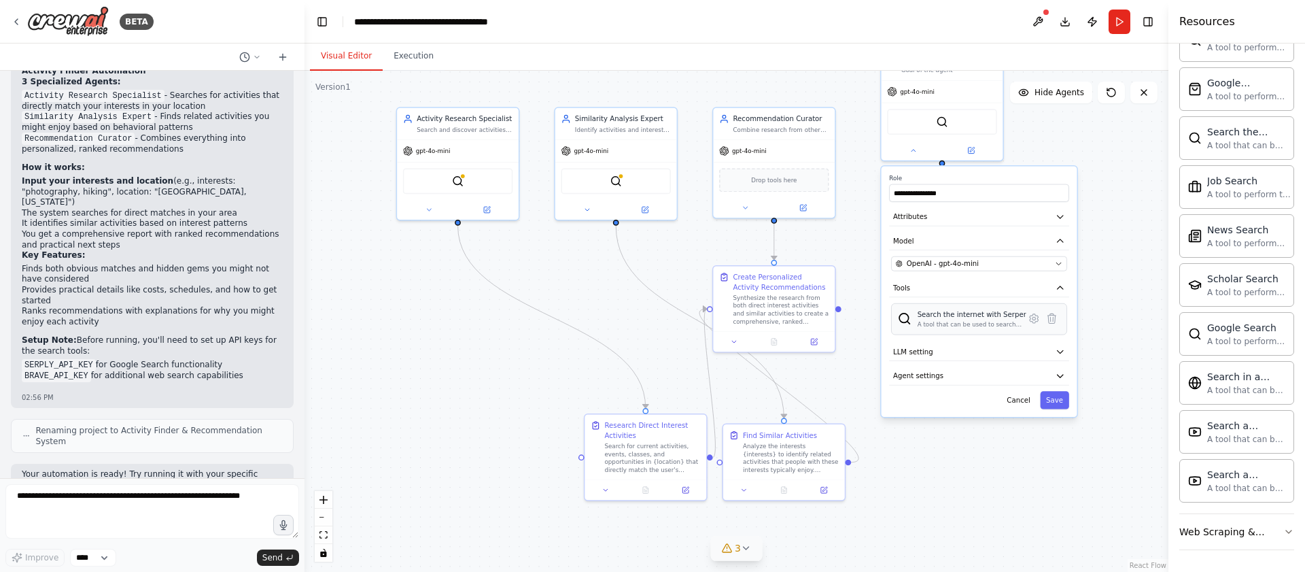
click at [988, 325] on div "A tool that can be used to search the internet with a search_query. Supports di…" at bounding box center [972, 324] width 109 height 8
click at [951, 318] on div "Search the internet with Serper" at bounding box center [972, 314] width 109 height 10
click at [1036, 321] on icon at bounding box center [1034, 319] width 12 height 12
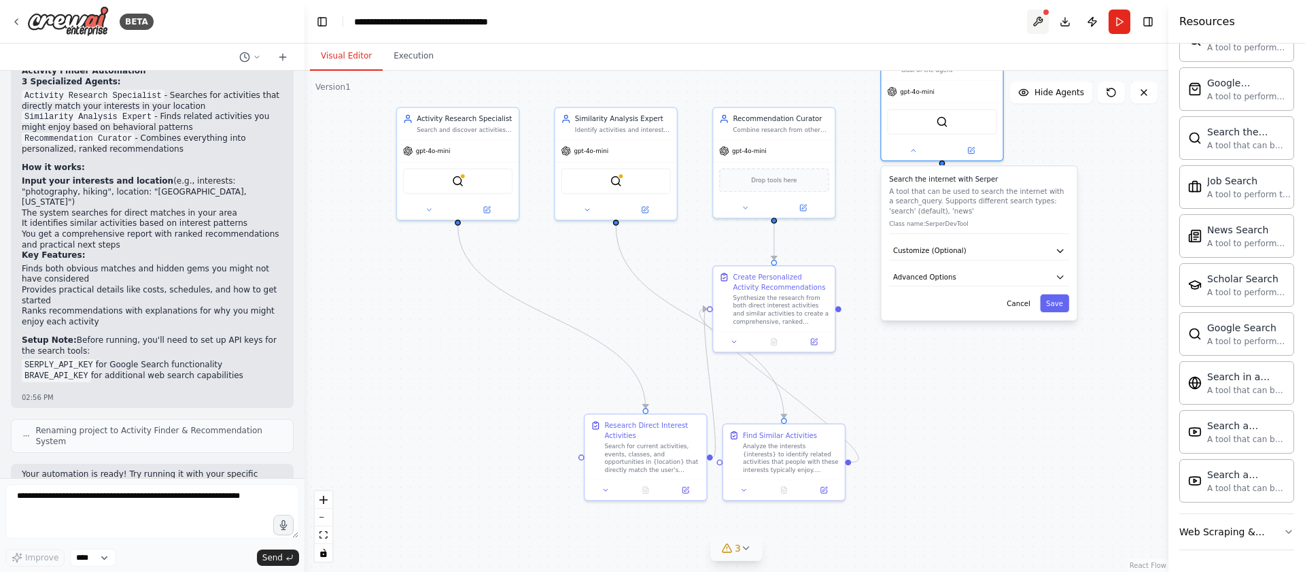
click at [1047, 20] on button at bounding box center [1038, 22] width 22 height 24
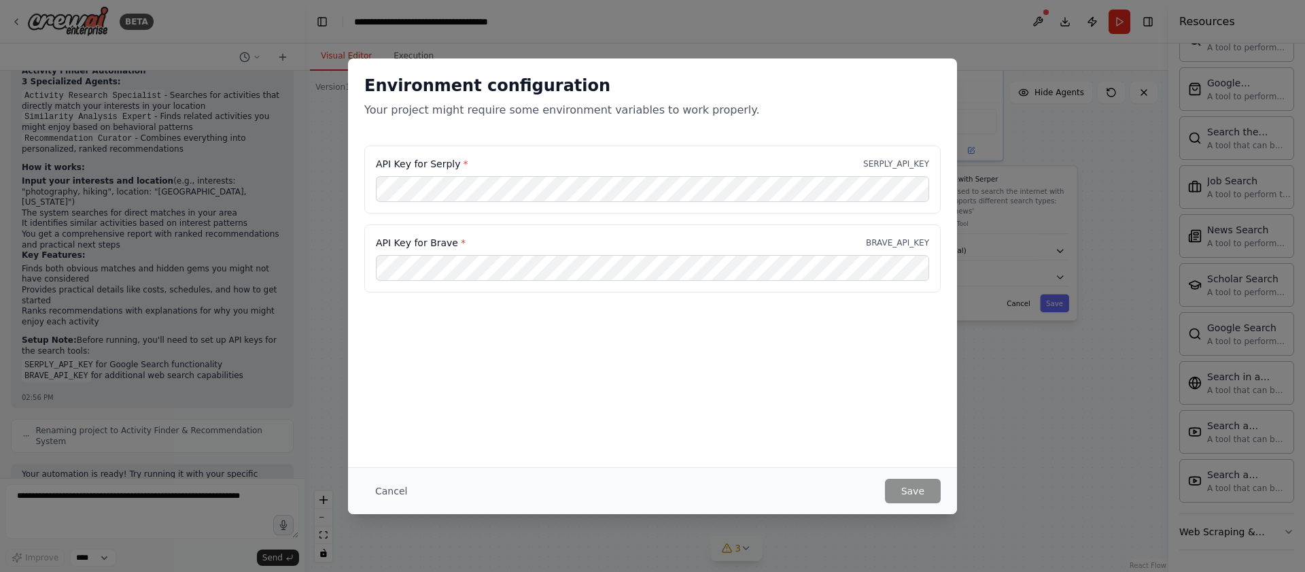
click at [621, 228] on div "API Key for Brave * BRAVE_API_KEY" at bounding box center [652, 258] width 576 height 68
click at [396, 484] on button "Cancel" at bounding box center [391, 490] width 54 height 24
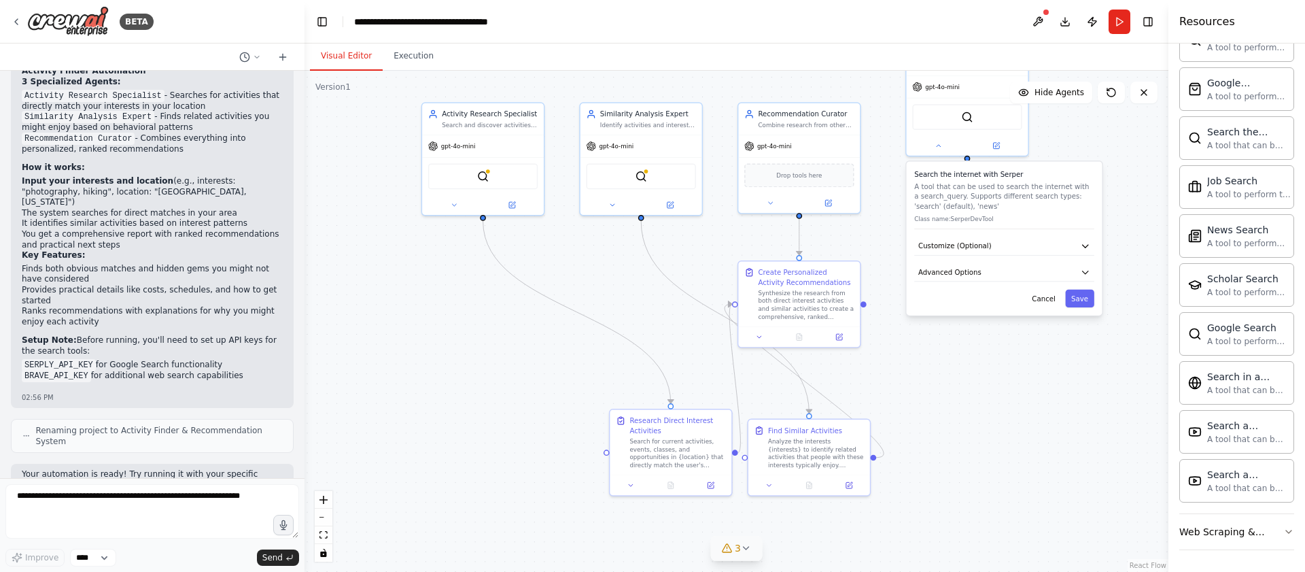
drag, startPoint x: 576, startPoint y: 271, endPoint x: 618, endPoint y: 279, distance: 42.8
click at [618, 279] on div ".deletable-edge-delete-btn { width: 20px; height: 20px; border: 0px solid #ffff…" at bounding box center [736, 321] width 864 height 501
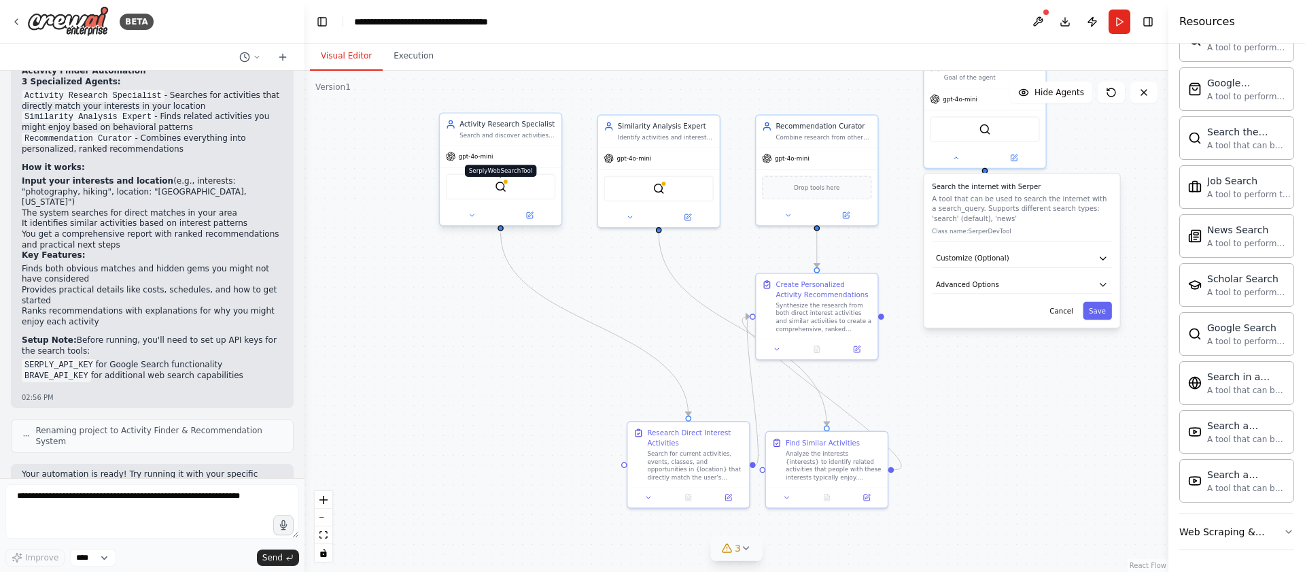
click at [506, 188] on div "SerplyWebSearchTool" at bounding box center [500, 187] width 109 height 26
click at [498, 184] on img at bounding box center [501, 187] width 12 height 12
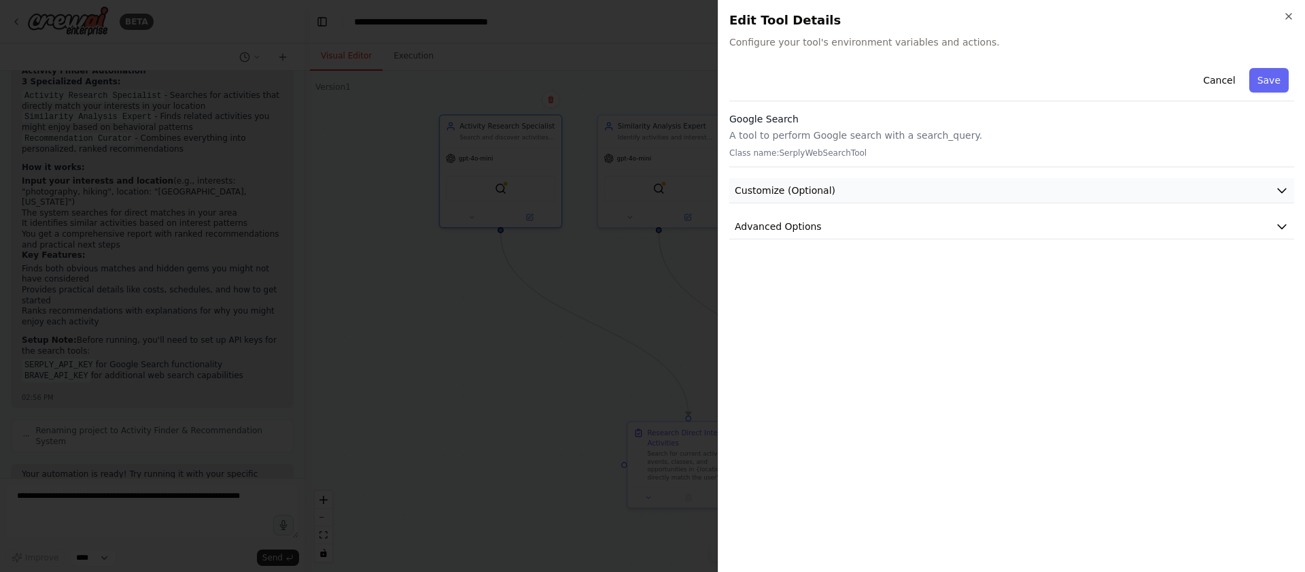
click at [855, 190] on button "Customize (Optional)" at bounding box center [1011, 190] width 565 height 25
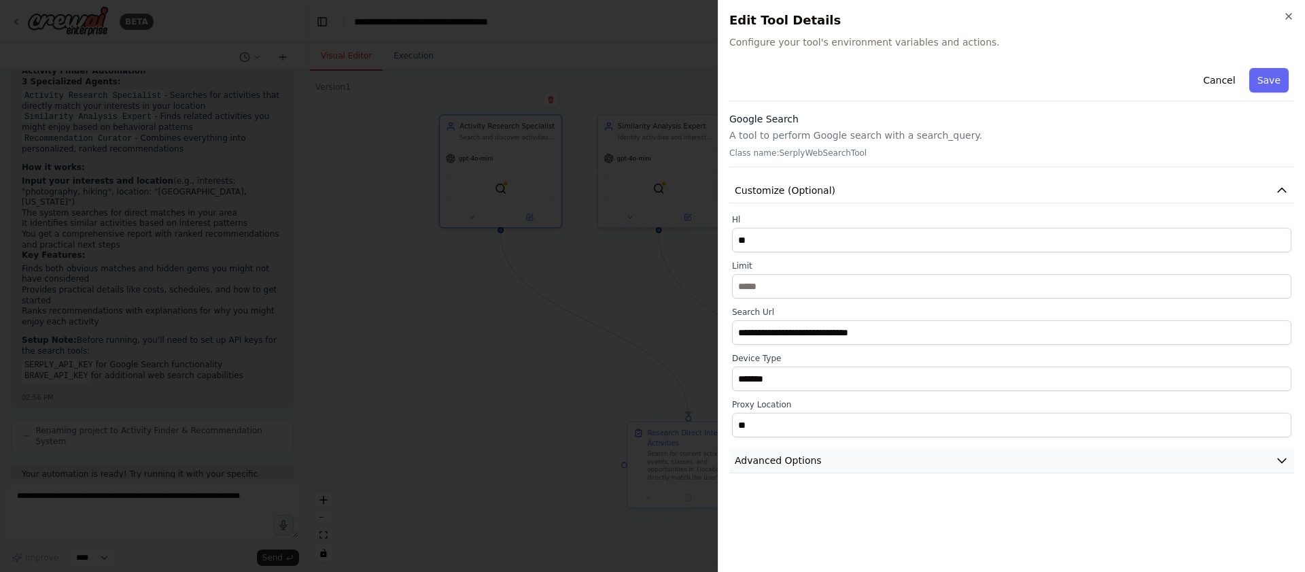
click at [813, 457] on span "Advanced Options" at bounding box center [778, 460] width 87 height 14
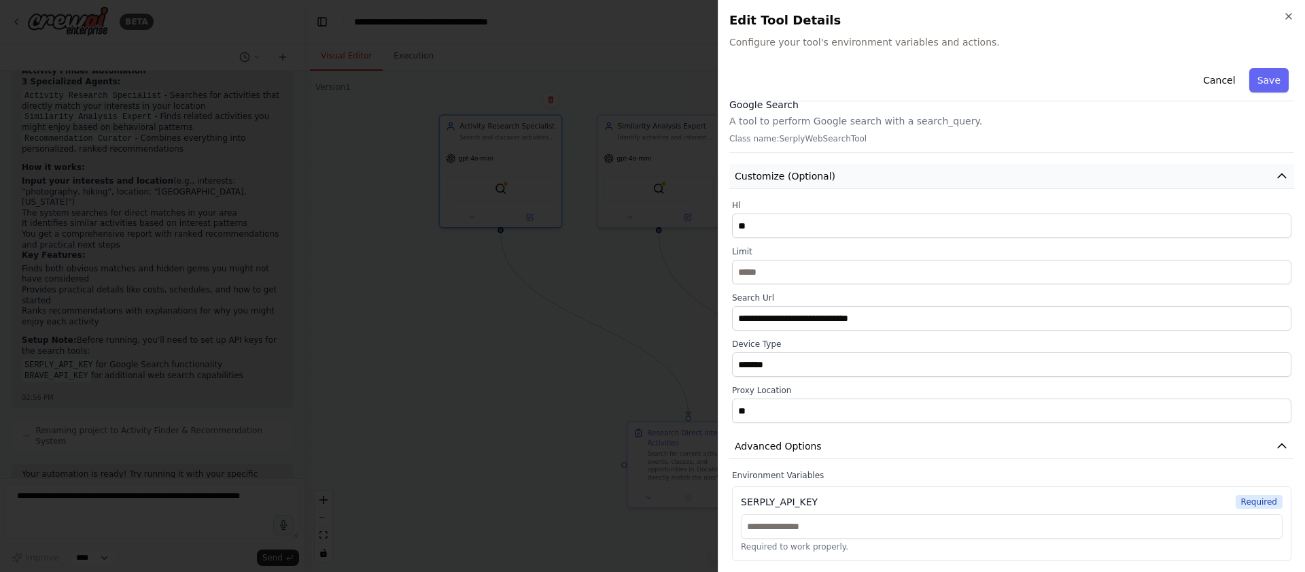
scroll to position [0, 0]
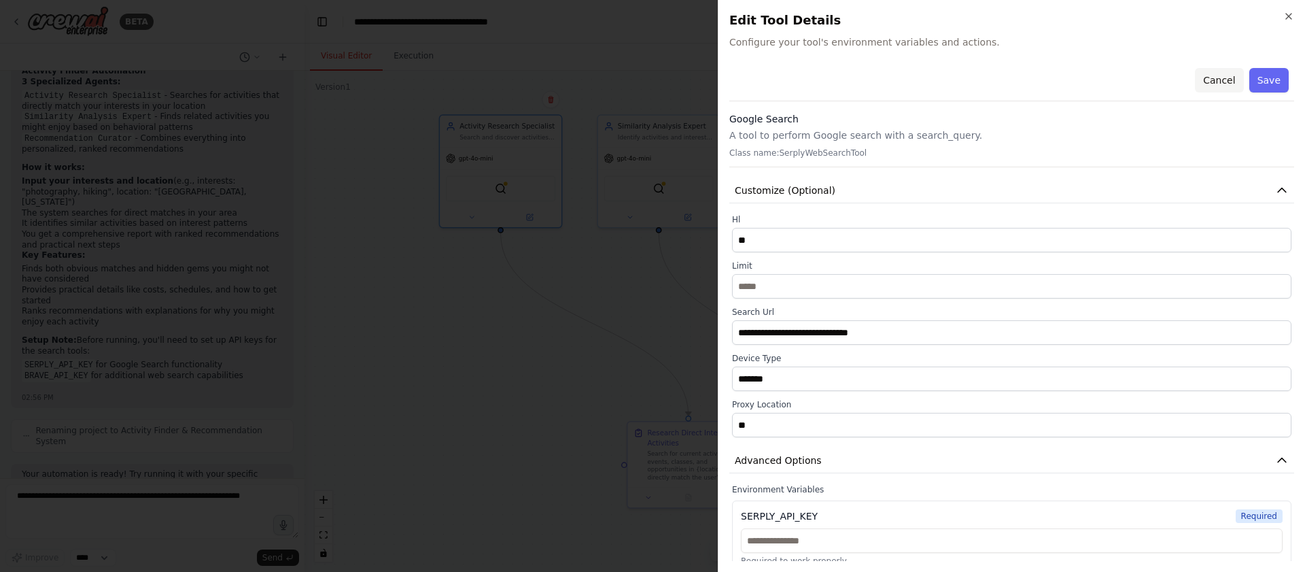
click at [1215, 73] on button "Cancel" at bounding box center [1219, 80] width 48 height 24
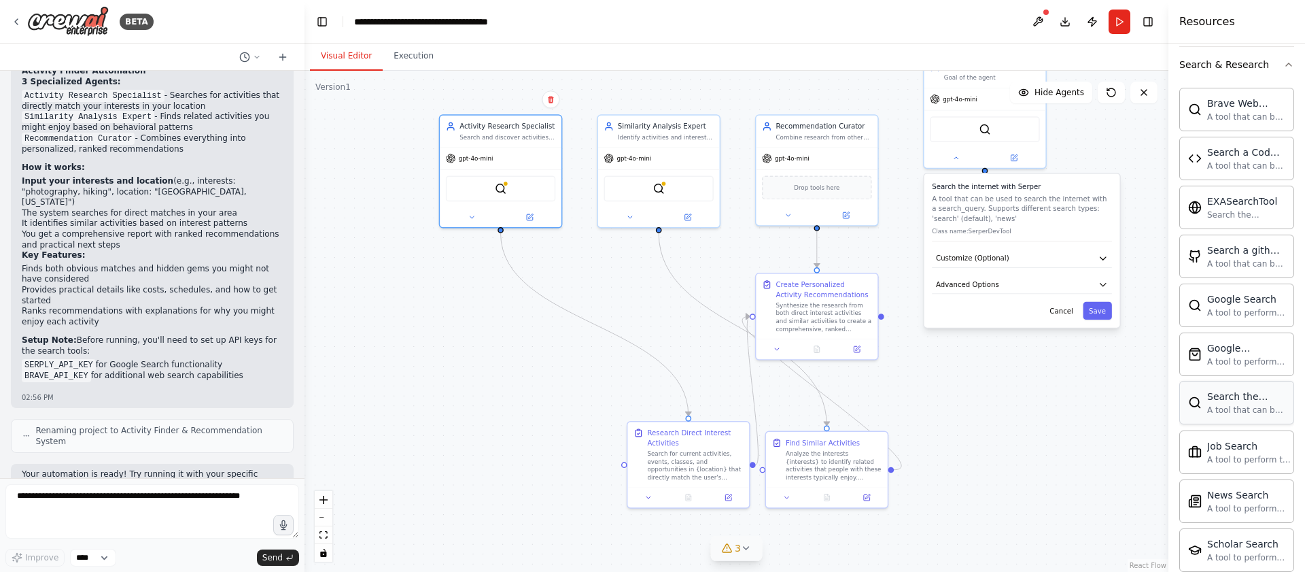
scroll to position [349, 0]
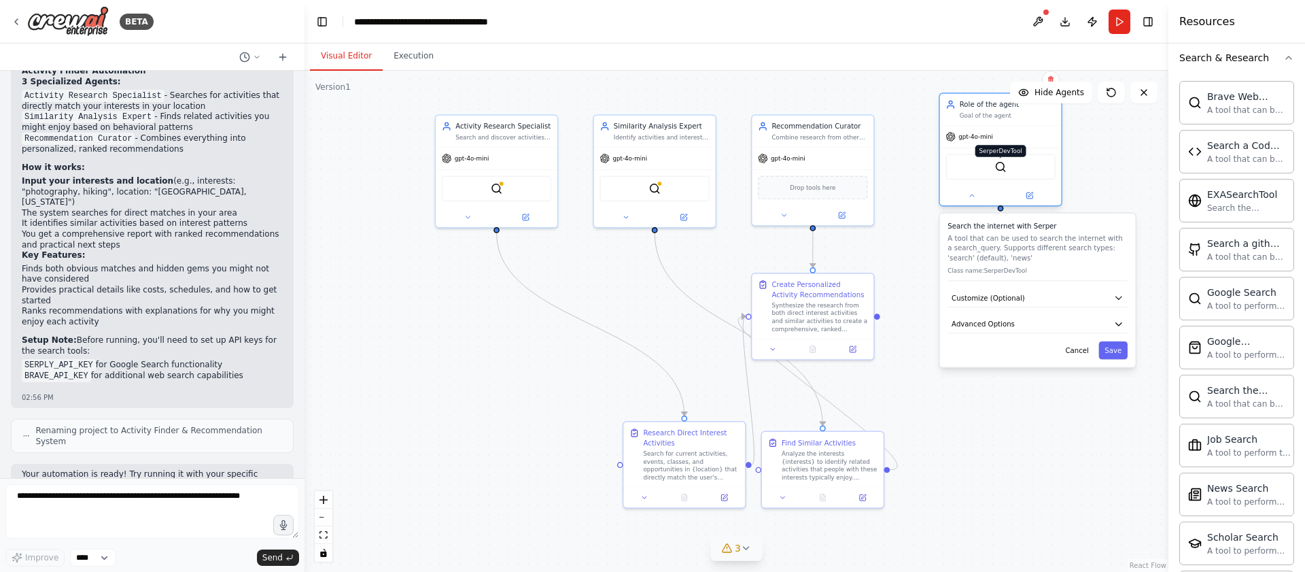
drag, startPoint x: 983, startPoint y: 126, endPoint x: 996, endPoint y: 162, distance: 38.3
click at [996, 162] on img at bounding box center [1000, 167] width 12 height 12
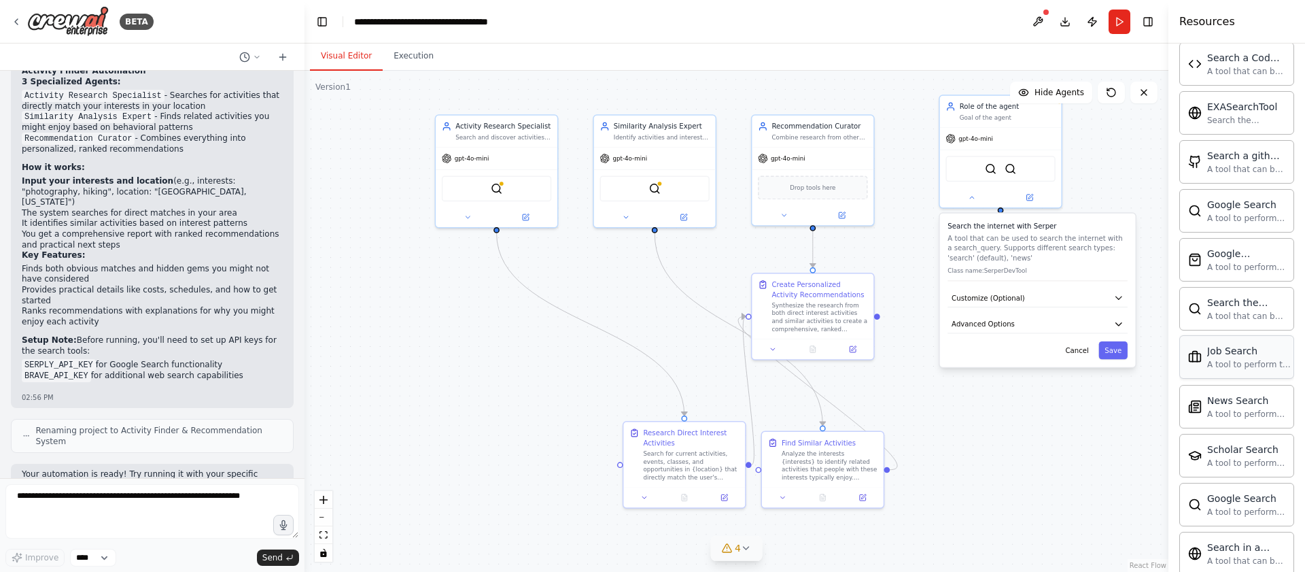
scroll to position [474, 0]
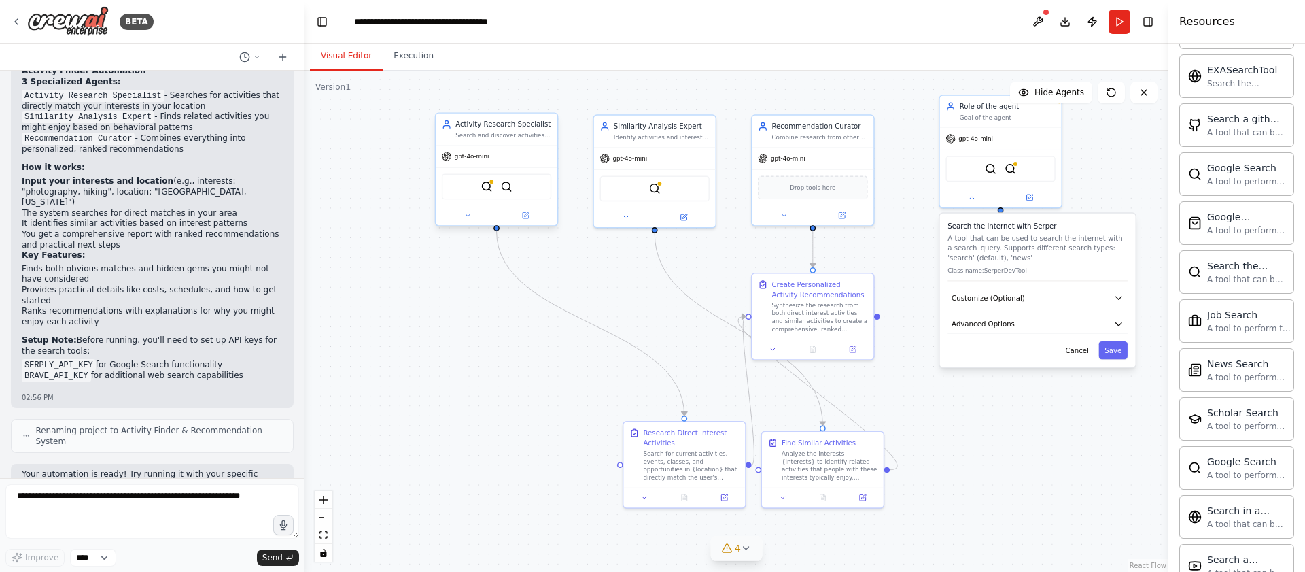
click at [526, 190] on div "SerplyWebSearchTool SerperDevTool" at bounding box center [496, 187] width 109 height 26
click at [525, 190] on div "SerplyWebSearchTool SerperDevTool" at bounding box center [496, 187] width 109 height 26
click at [464, 214] on icon at bounding box center [468, 215] width 8 height 8
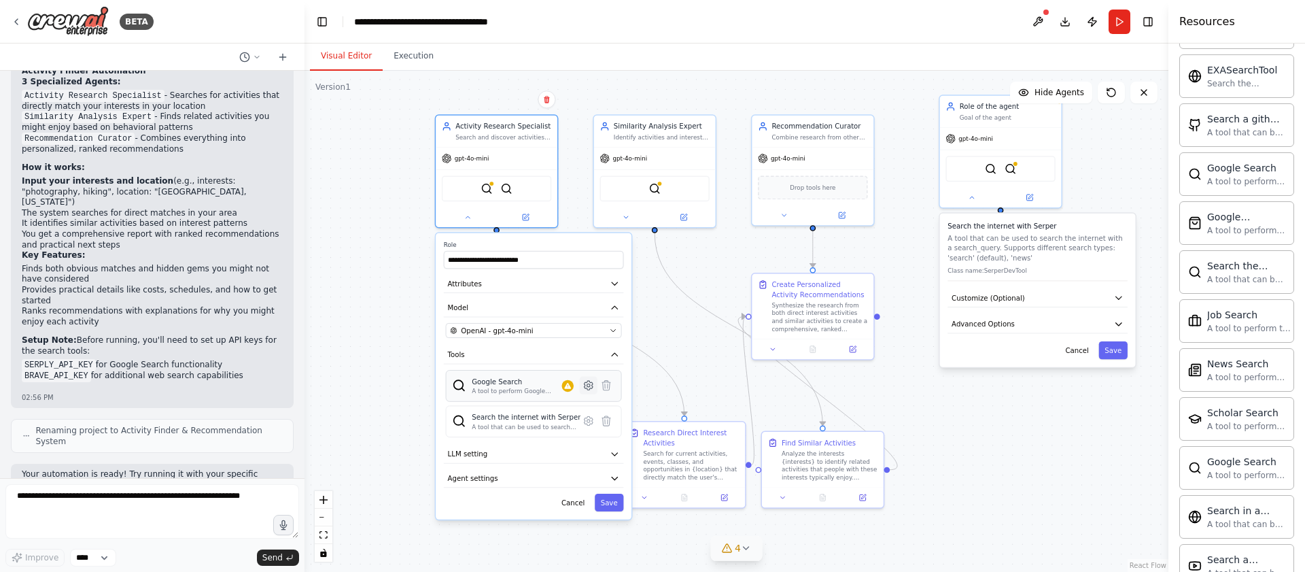
click at [588, 387] on icon at bounding box center [588, 385] width 8 height 9
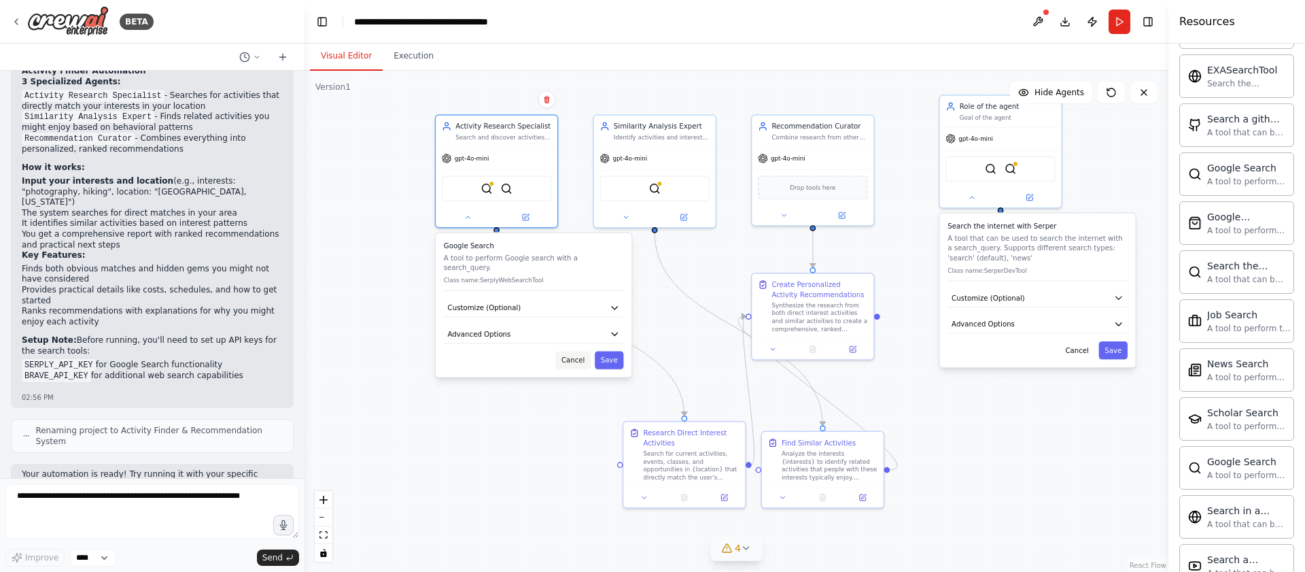
click at [570, 351] on button "Cancel" at bounding box center [572, 360] width 35 height 18
click at [576, 351] on button "Cancel" at bounding box center [572, 360] width 35 height 18
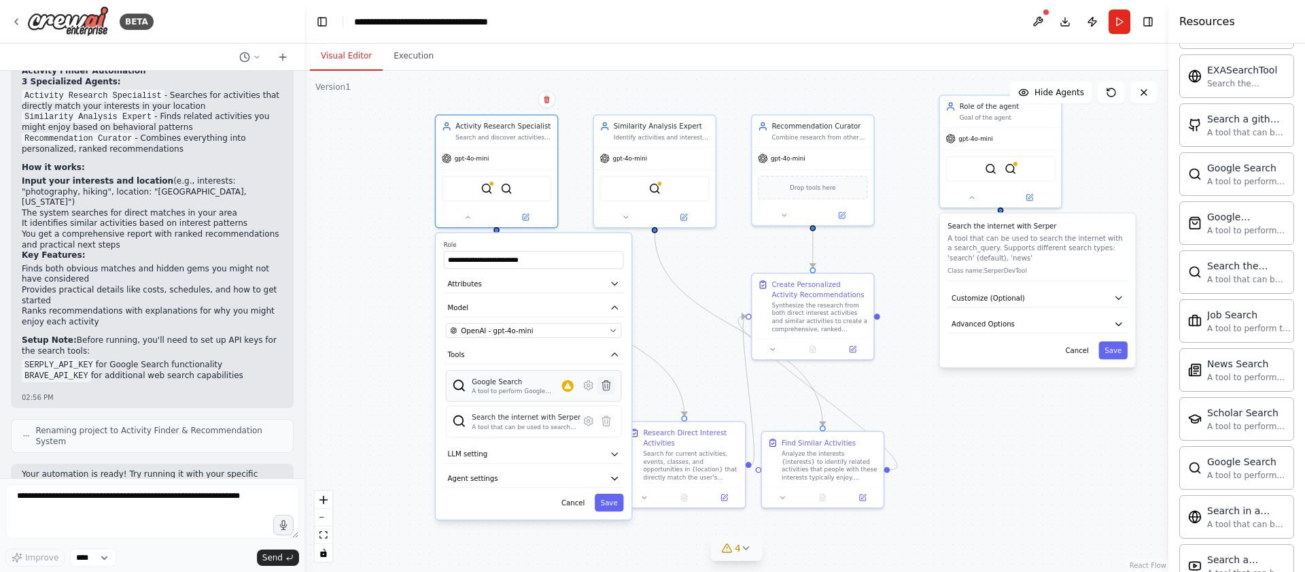
click at [608, 387] on icon at bounding box center [606, 386] width 8 height 10
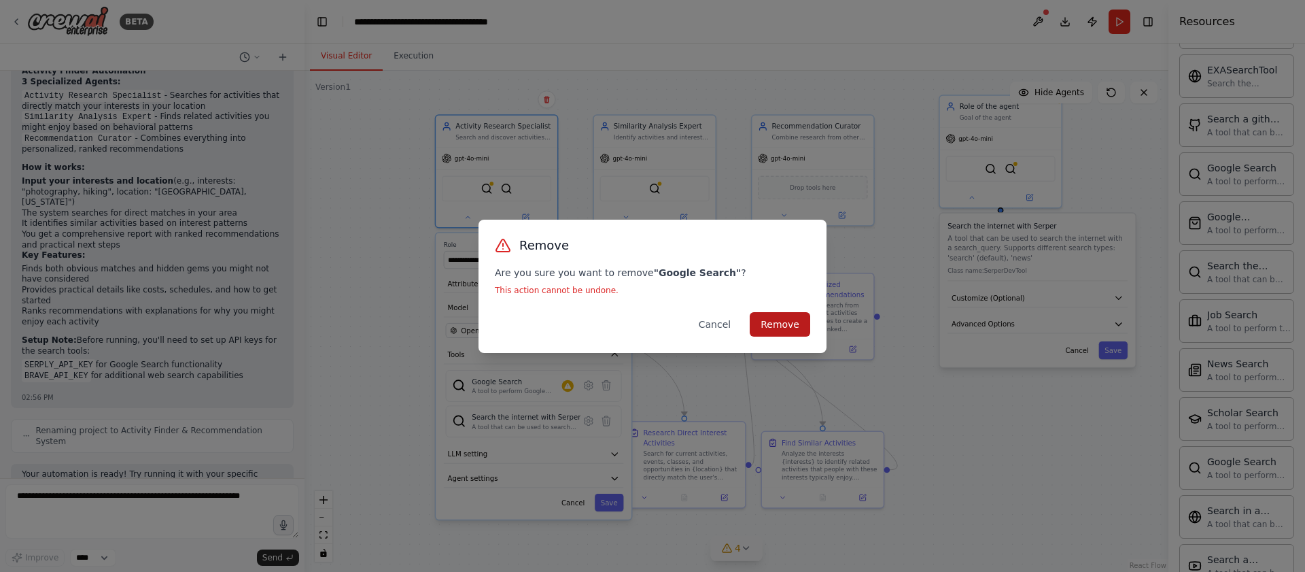
click at [777, 321] on button "Remove" at bounding box center [780, 324] width 60 height 24
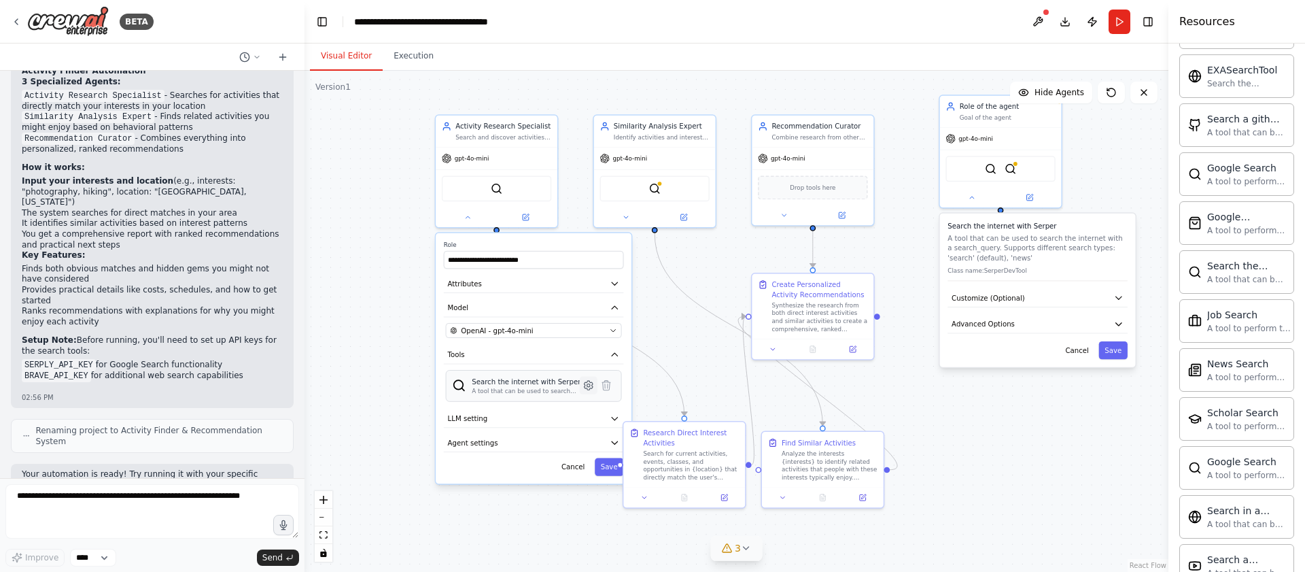
click at [589, 384] on icon at bounding box center [588, 385] width 3 height 3
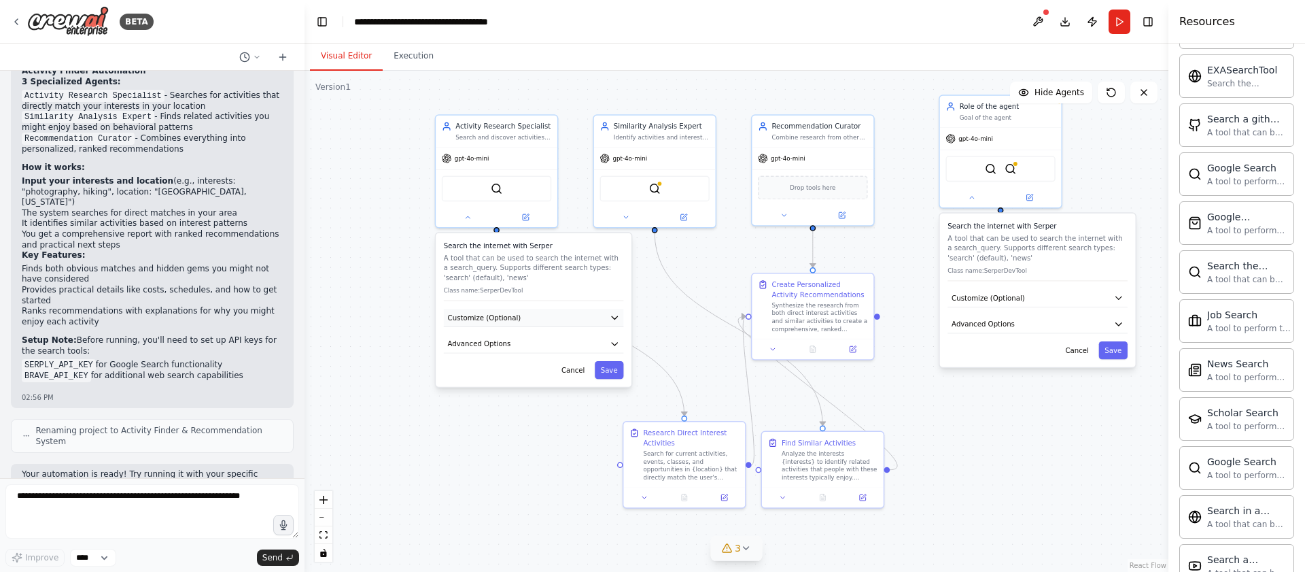
click at [540, 309] on button "Customize (Optional)" at bounding box center [534, 318] width 180 height 18
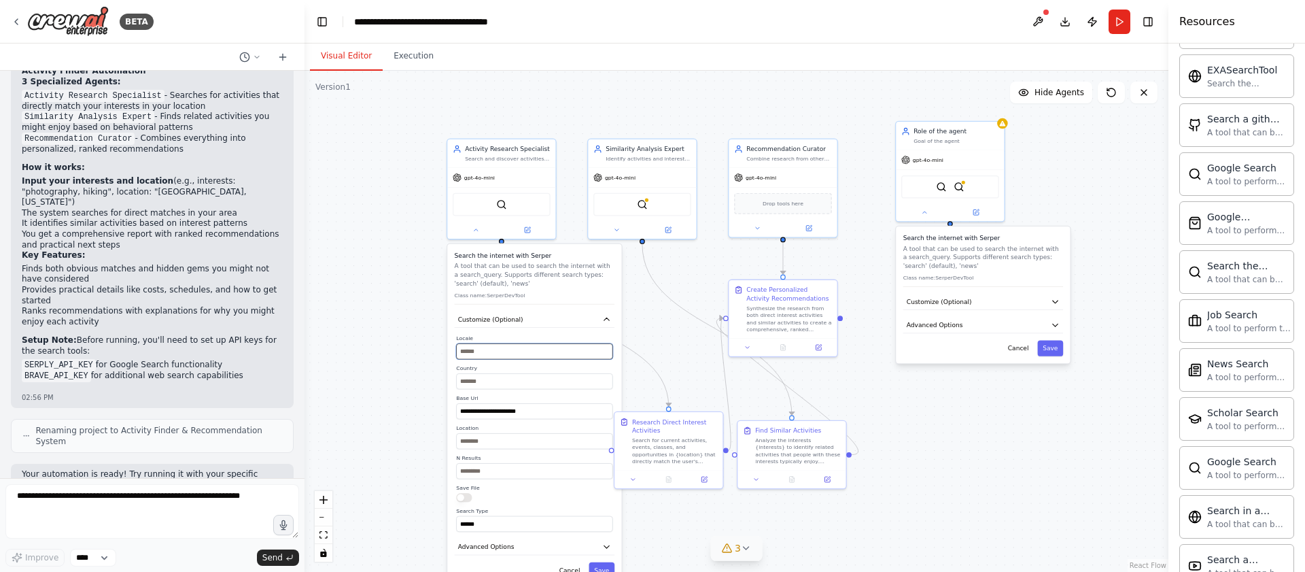
click at [510, 345] on input "text" at bounding box center [534, 351] width 156 height 16
type input "**"
drag, startPoint x: 506, startPoint y: 351, endPoint x: 562, endPoint y: 517, distance: 174.9
click at [562, 517] on div "**********" at bounding box center [534, 432] width 156 height 197
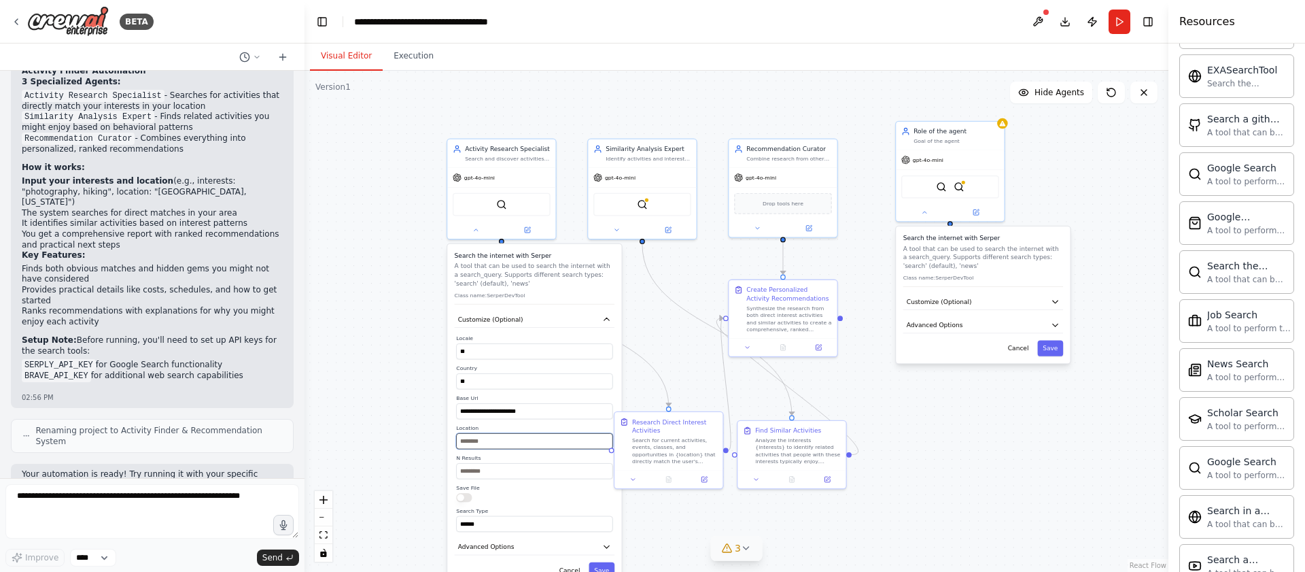
click at [515, 440] on input "text" at bounding box center [534, 441] width 156 height 16
type input "*"
type input "**"
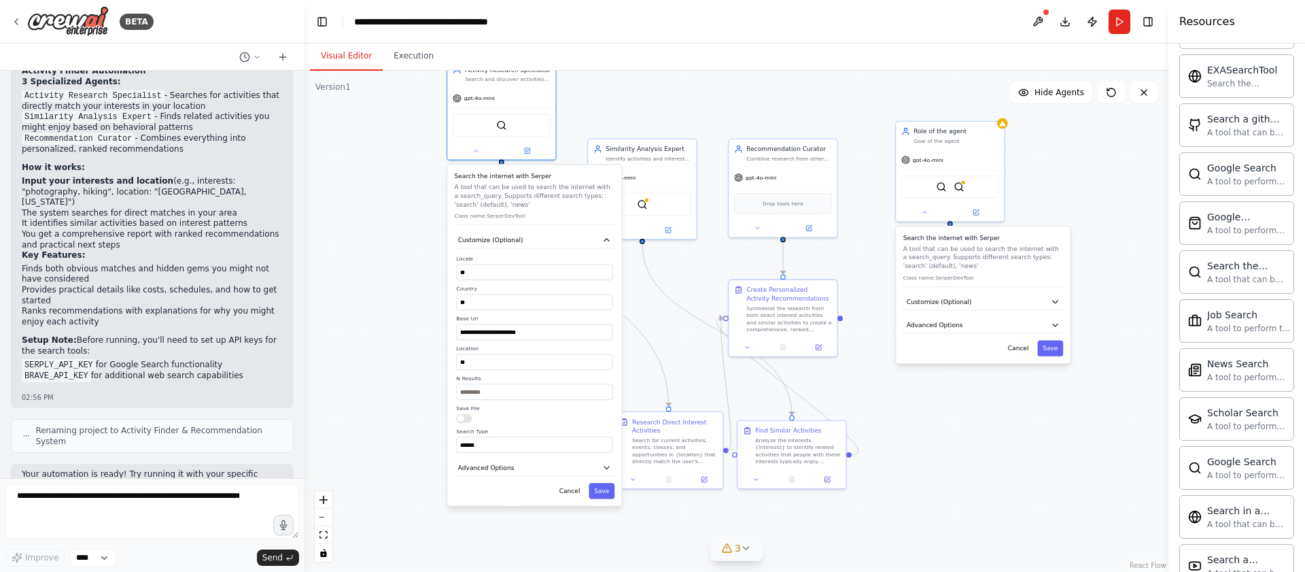
drag, startPoint x: 548, startPoint y: 504, endPoint x: 549, endPoint y: 427, distance: 76.8
click at [549, 427] on div "**********" at bounding box center [534, 354] width 156 height 197
click at [547, 461] on button "Advanced Options" at bounding box center [535, 467] width 160 height 16
click at [517, 526] on input "text" at bounding box center [534, 519] width 145 height 16
paste input "**********"
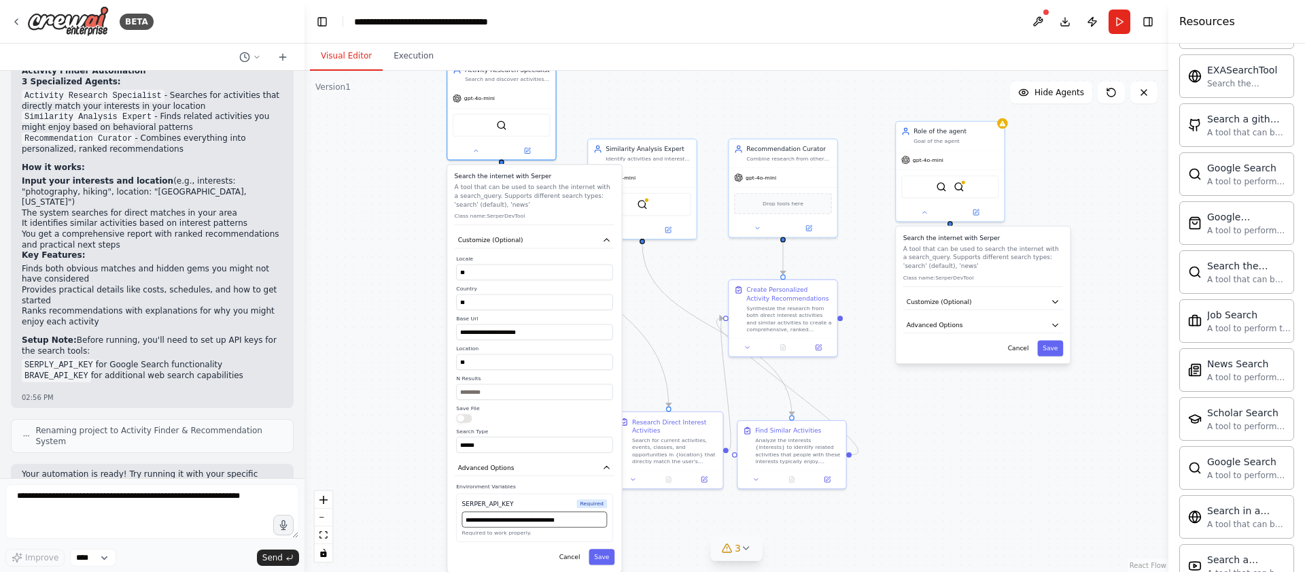
scroll to position [0, 10]
type input "**********"
click at [600, 552] on button "Save" at bounding box center [602, 556] width 26 height 16
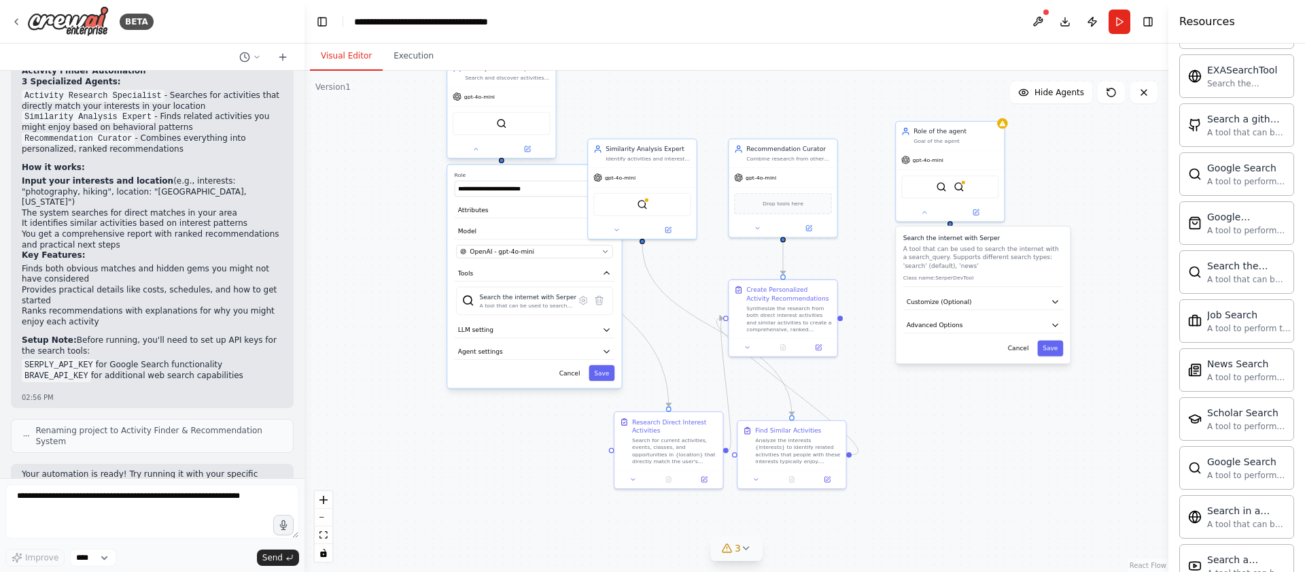
click at [471, 154] on div at bounding box center [501, 149] width 108 height 18
click at [470, 158] on div "Activity Research Specialist Search and discover activities that directly match…" at bounding box center [502, 107] width 110 height 101
click at [475, 149] on icon at bounding box center [475, 149] width 3 height 2
click at [618, 205] on div "BraveSearchTool" at bounding box center [642, 202] width 98 height 23
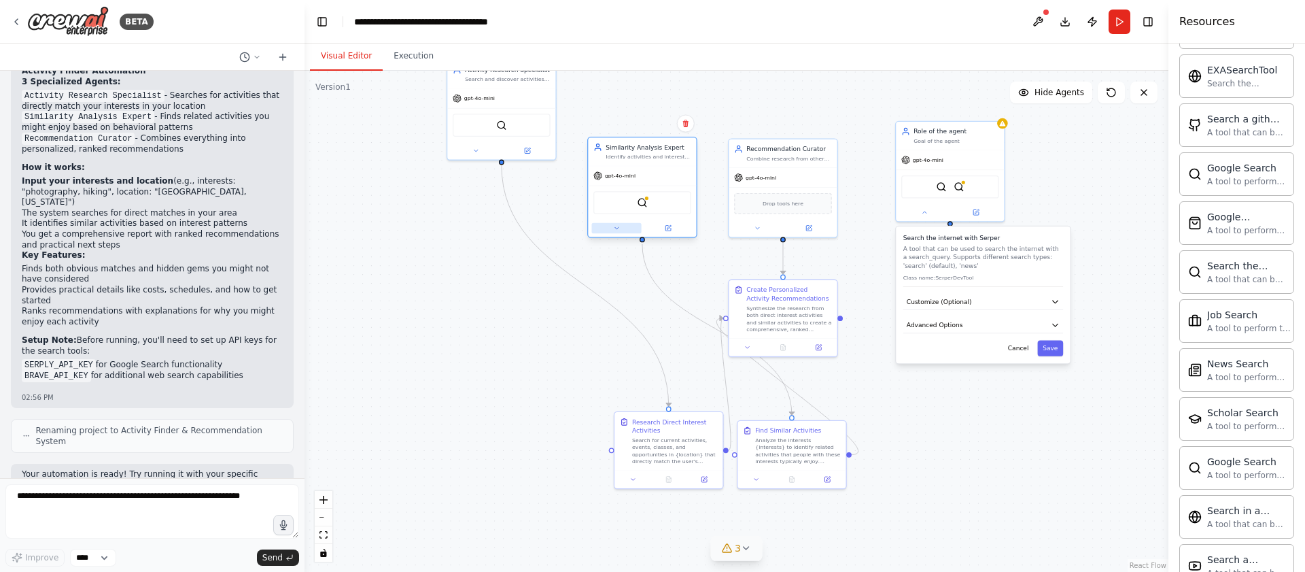
click at [610, 232] on button at bounding box center [617, 228] width 50 height 11
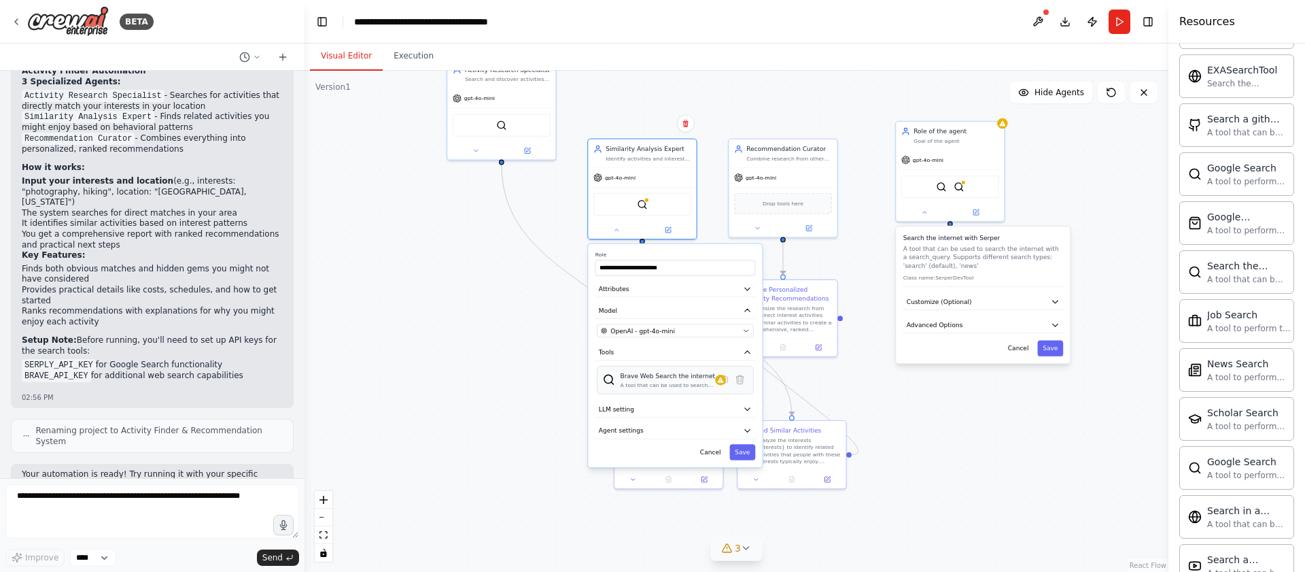
click at [660, 385] on div "A tool that can be used to search the internet with a search_query." at bounding box center [668, 384] width 95 height 7
click at [727, 384] on icon at bounding box center [724, 379] width 11 height 11
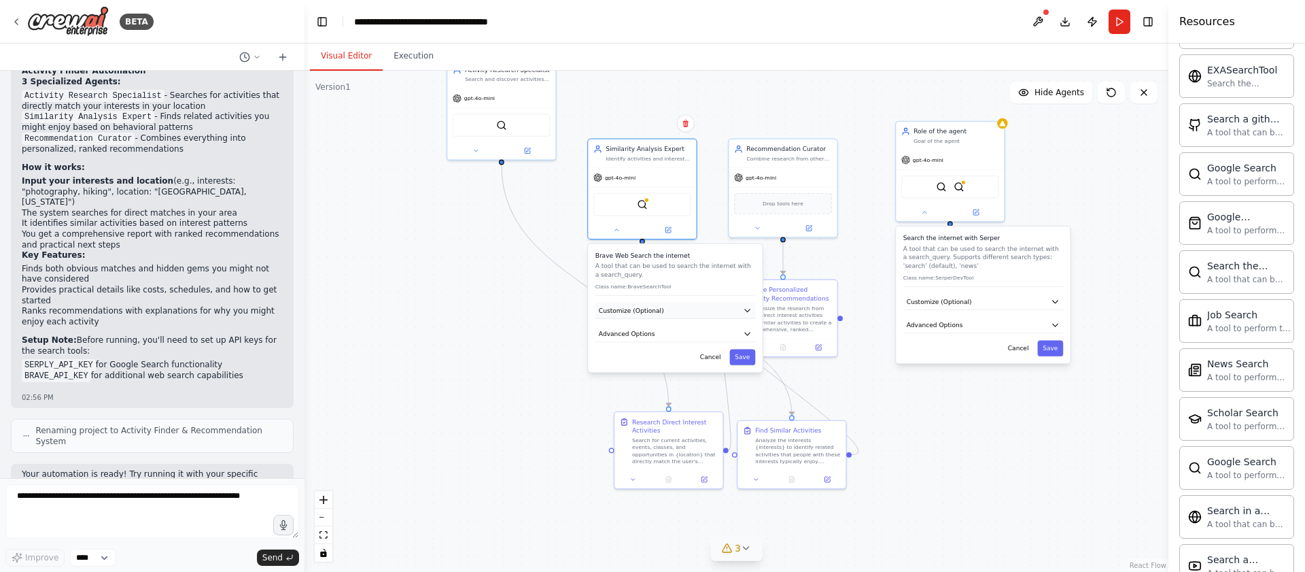
click at [657, 311] on span "Customize (Optional)" at bounding box center [631, 310] width 65 height 9
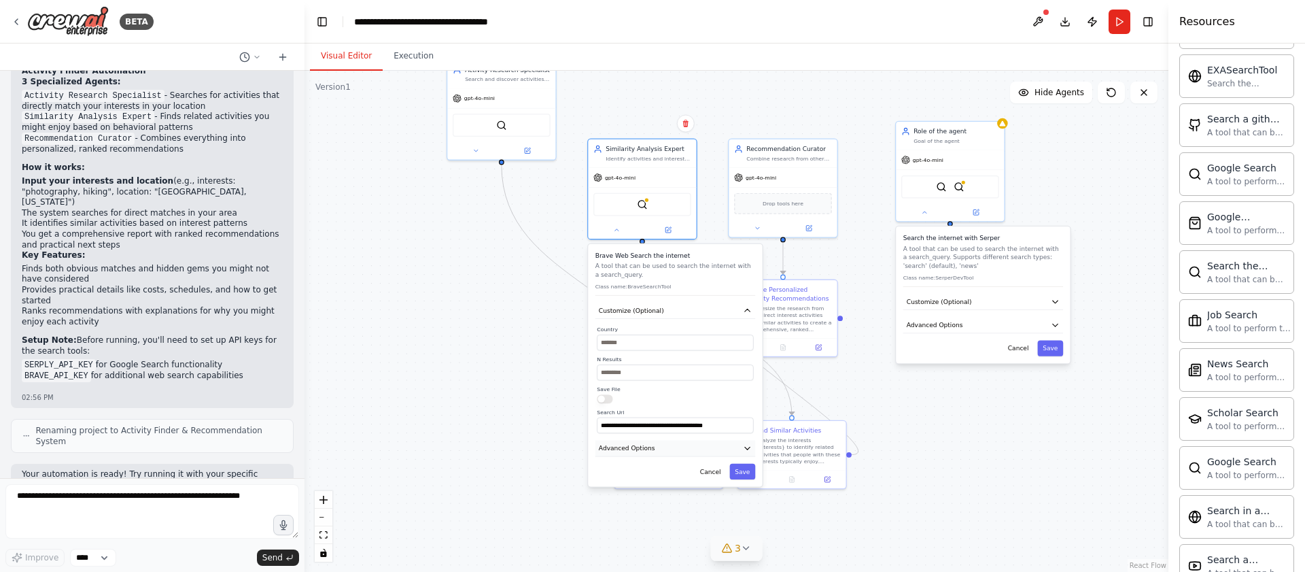
click at [646, 449] on span "Advanced Options" at bounding box center [627, 448] width 56 height 9
click at [641, 209] on div "BraveSearchTool" at bounding box center [642, 202] width 98 height 23
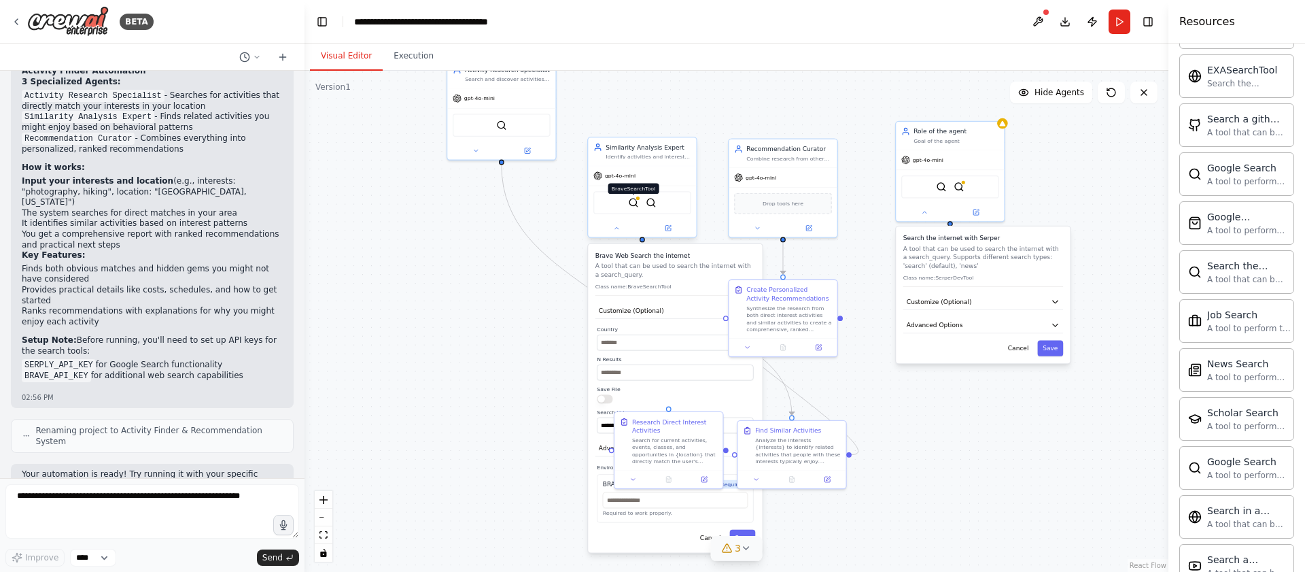
click at [633, 205] on img at bounding box center [633, 202] width 11 height 11
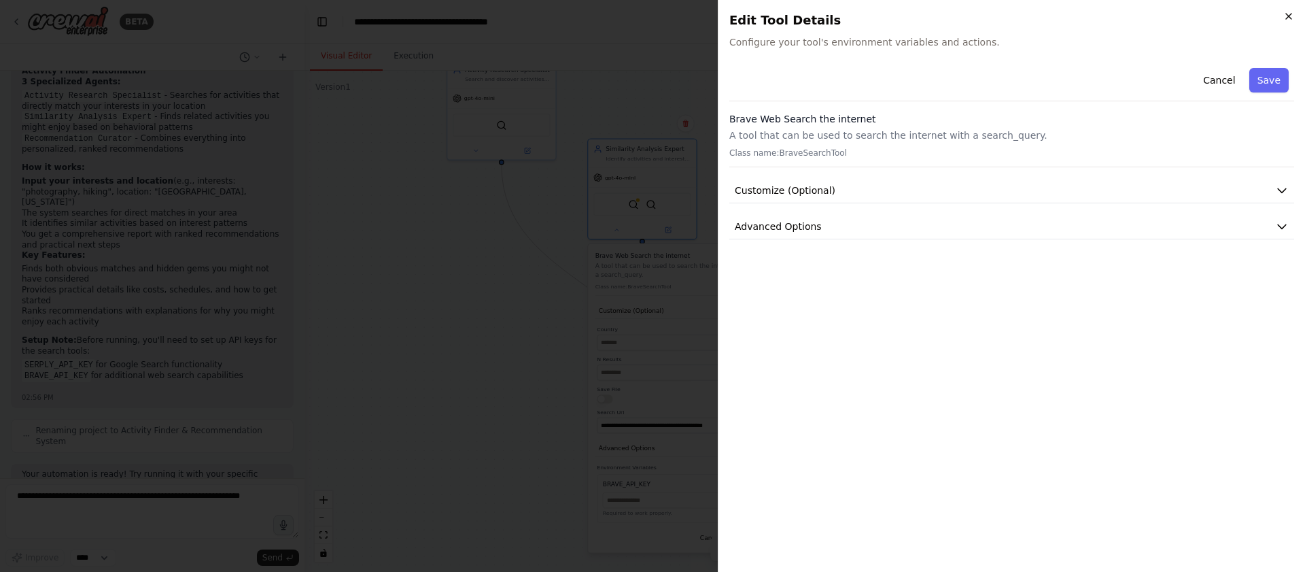
click at [1285, 16] on icon "button" at bounding box center [1288, 16] width 11 height 11
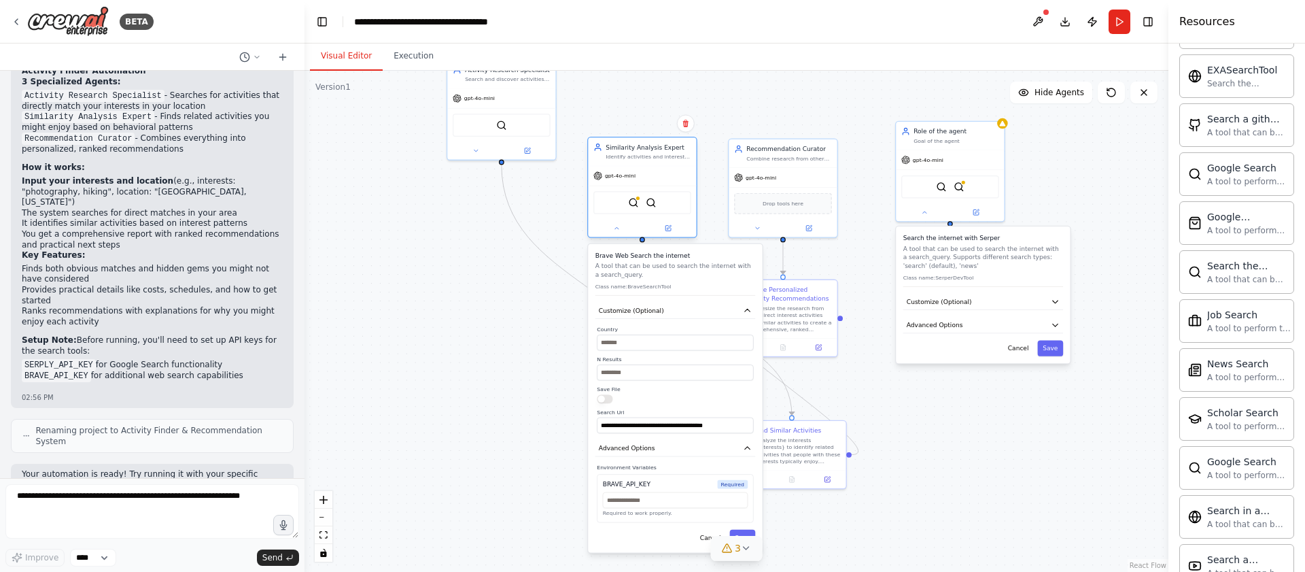
click at [626, 237] on div at bounding box center [642, 229] width 108 height 18
click at [616, 228] on icon at bounding box center [616, 227] width 7 height 7
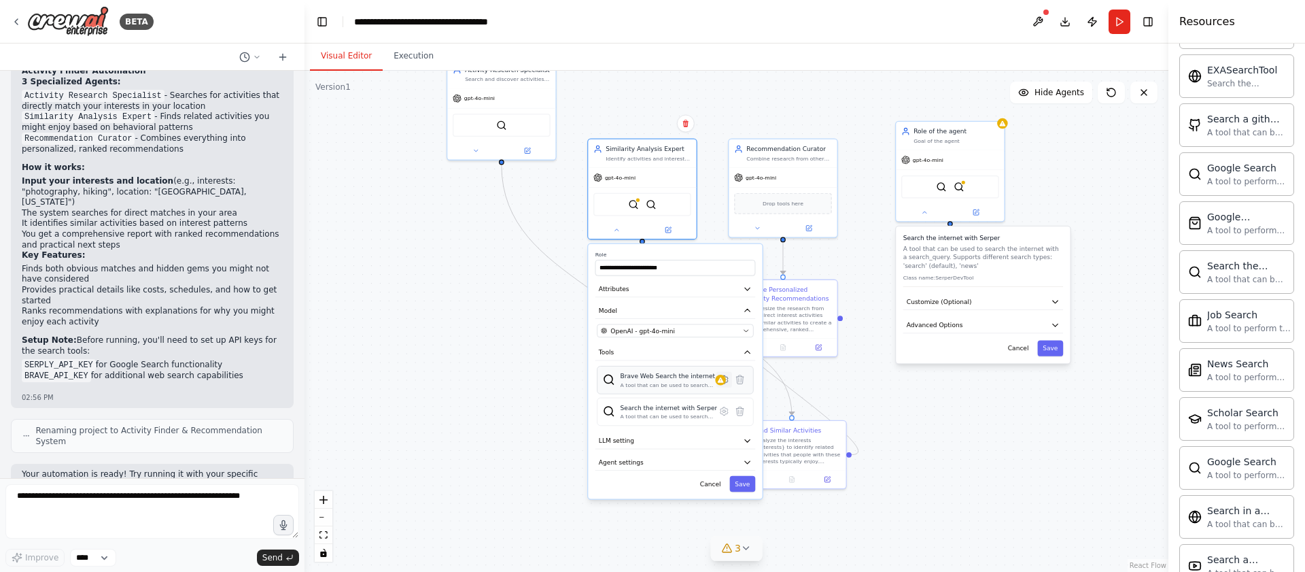
click at [720, 379] on icon at bounding box center [723, 379] width 7 height 8
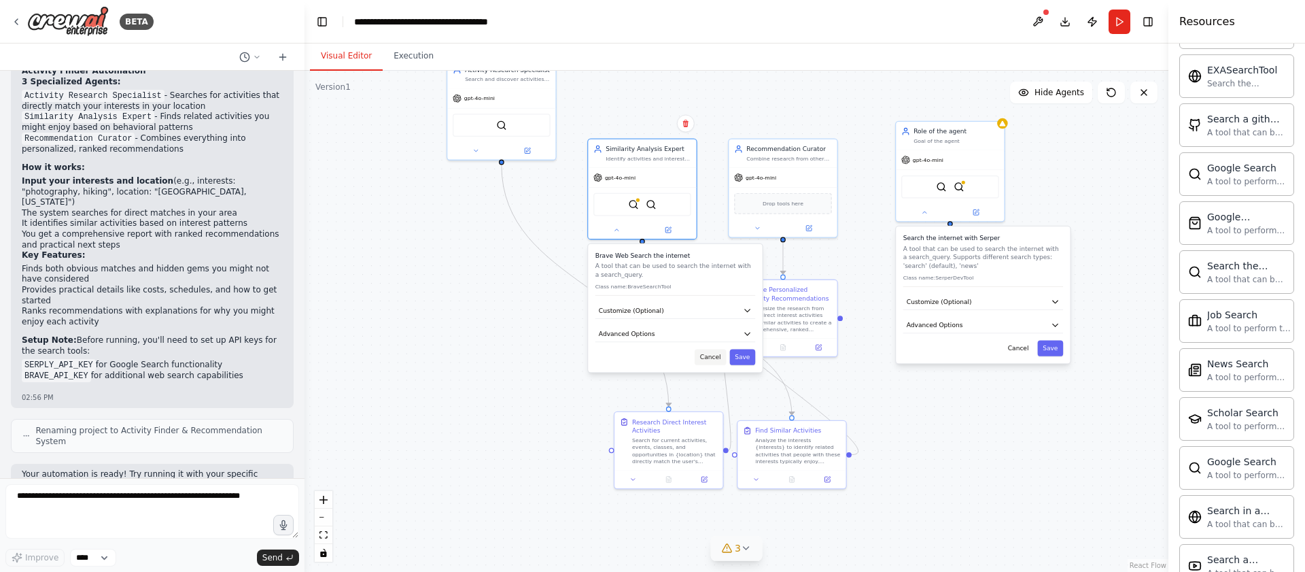
click at [721, 354] on button "Cancel" at bounding box center [710, 357] width 31 height 16
click at [710, 364] on button "Cancel" at bounding box center [710, 357] width 31 height 16
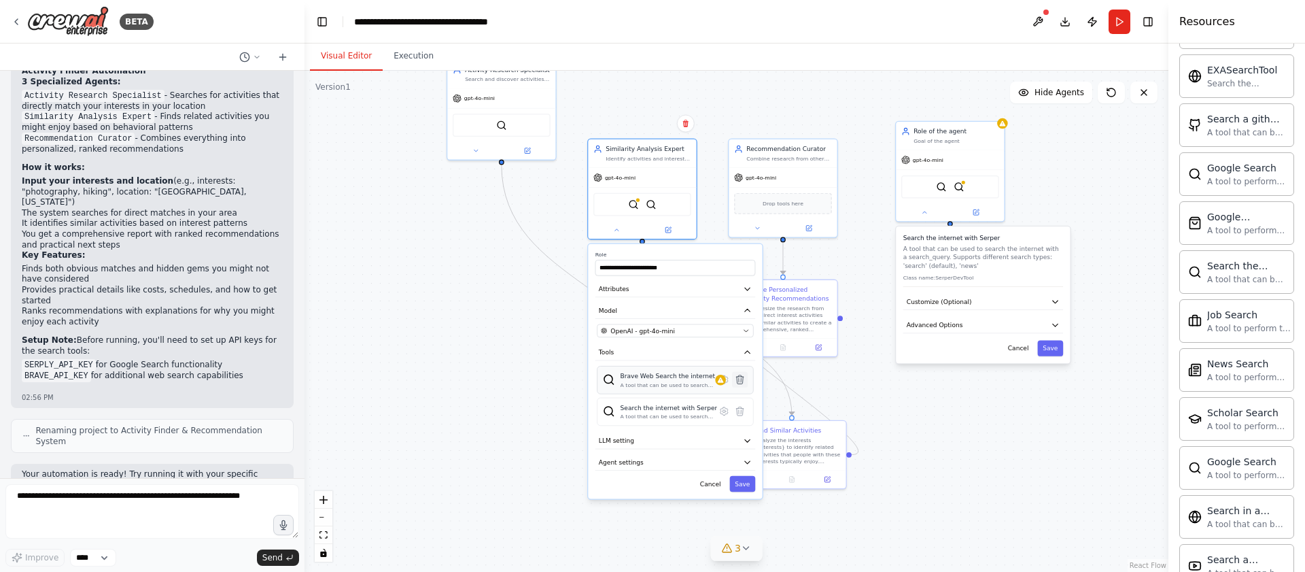
click at [744, 385] on button at bounding box center [740, 380] width 16 height 16
click at [741, 379] on icon at bounding box center [739, 379] width 7 height 9
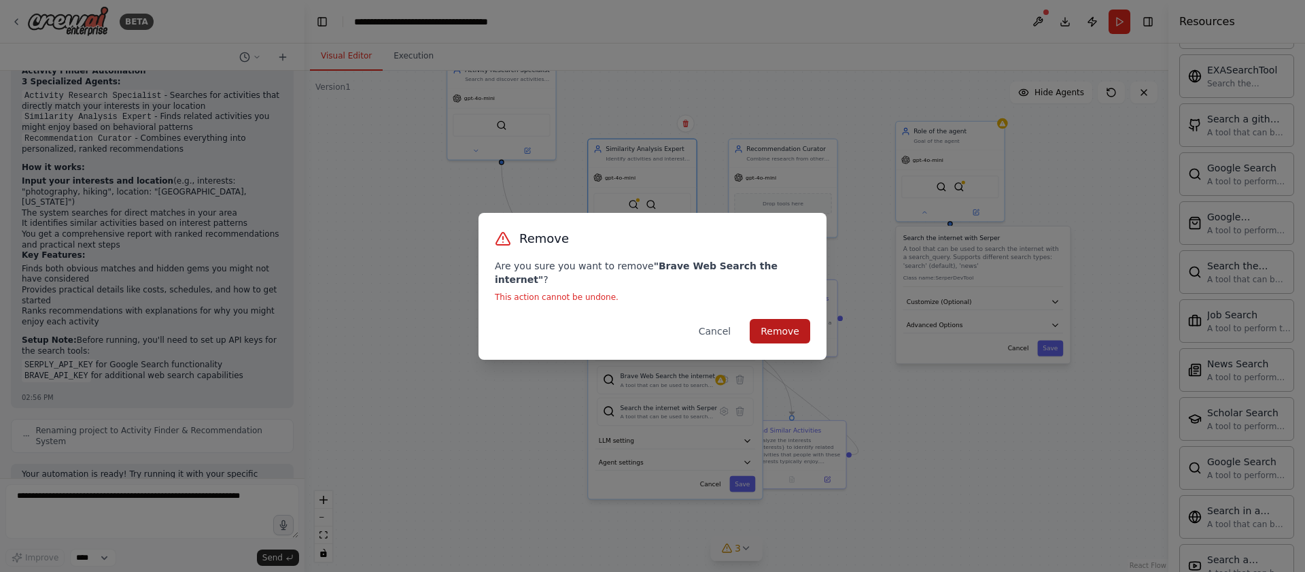
click at [775, 322] on button "Remove" at bounding box center [780, 331] width 60 height 24
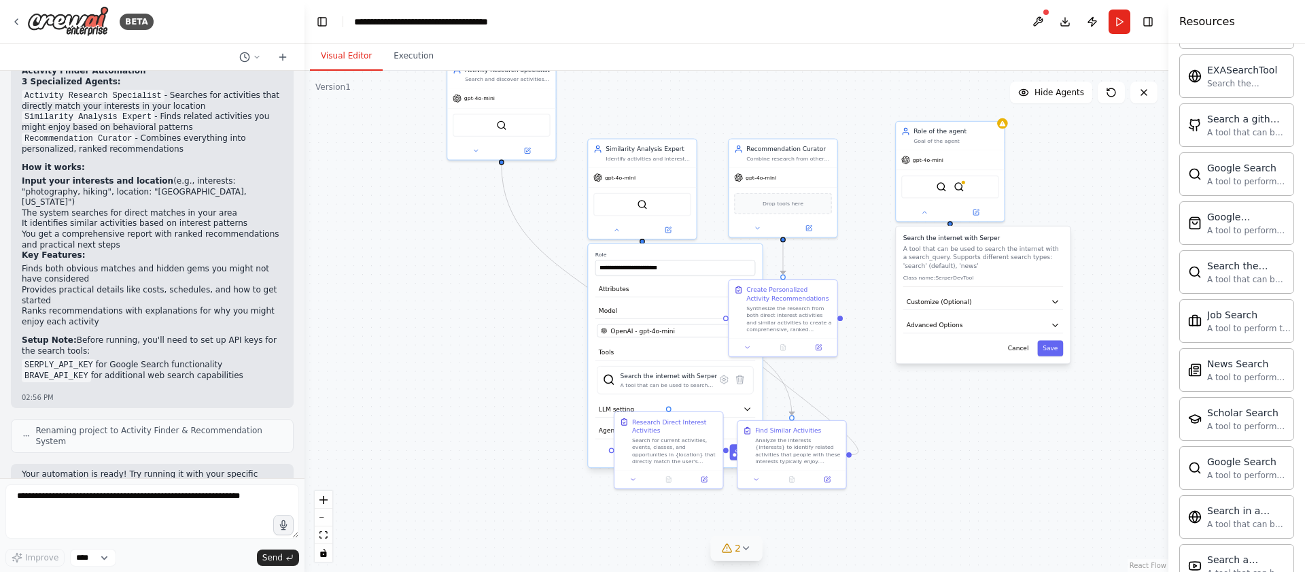
click at [497, 370] on div ".deletable-edge-delete-btn { width: 20px; height: 20px; border: 0px solid #ffff…" at bounding box center [736, 321] width 864 height 501
click at [871, 214] on div ".deletable-edge-delete-btn { width: 20px; height: 20px; border: 0px solid #ffff…" at bounding box center [736, 321] width 864 height 501
click at [964, 155] on div "gpt-4o-mini" at bounding box center [953, 161] width 108 height 19
click at [995, 106] on icon at bounding box center [997, 109] width 8 height 8
click at [953, 108] on button "Confirm" at bounding box center [958, 109] width 48 height 16
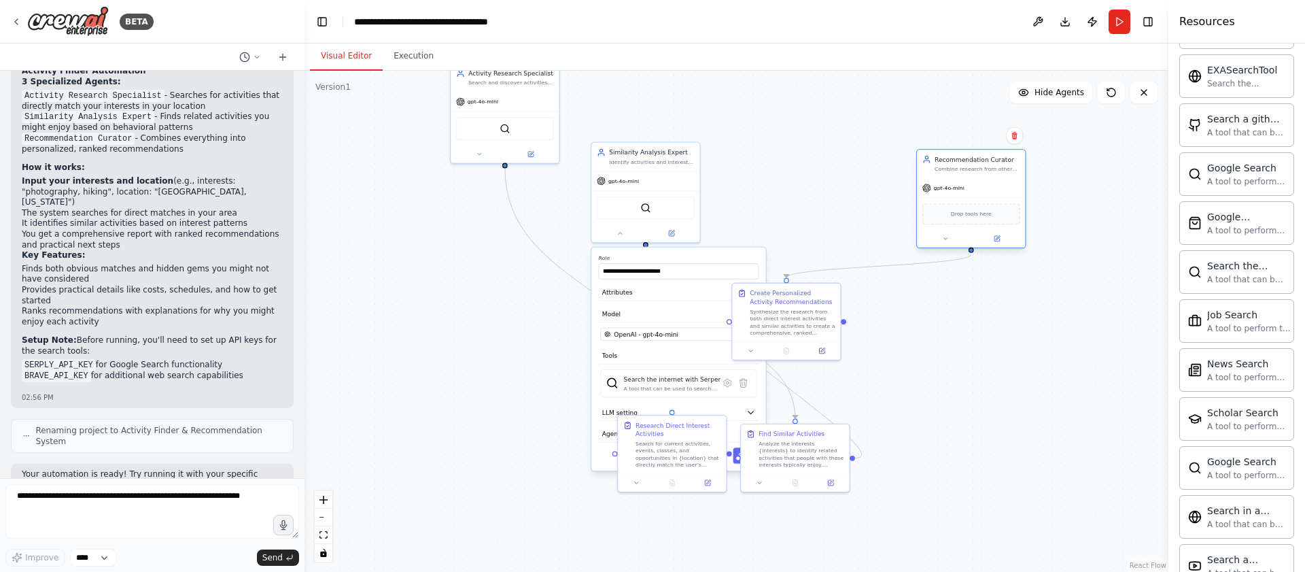
drag, startPoint x: 781, startPoint y: 158, endPoint x: 969, endPoint y: 167, distance: 188.4
click at [969, 167] on div "Combine research from other agents to create a personalized, ranked list of act…" at bounding box center [978, 168] width 86 height 7
click at [607, 227] on button at bounding box center [620, 231] width 50 height 11
click at [602, 230] on button at bounding box center [620, 231] width 50 height 11
click at [491, 307] on div ".deletable-edge-delete-btn { width: 20px; height: 20px; border: 0px solid #ffff…" at bounding box center [736, 321] width 864 height 501
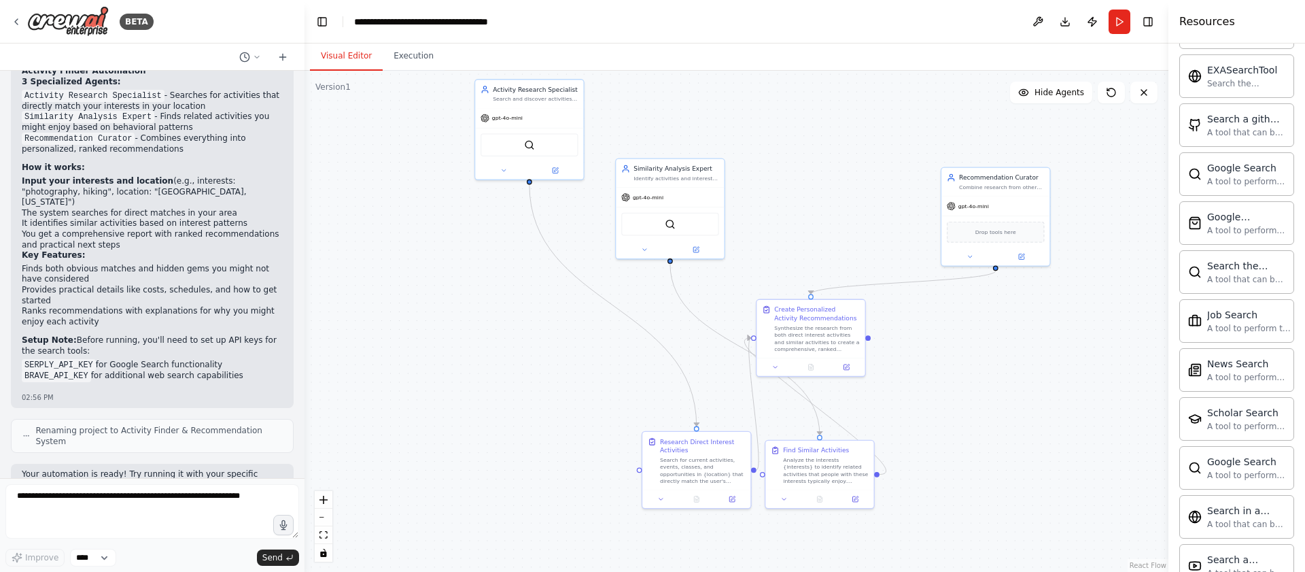
drag, startPoint x: 487, startPoint y: 326, endPoint x: 538, endPoint y: 339, distance: 52.6
click at [510, 349] on div ".deletable-edge-delete-btn { width: 20px; height: 20px; border: 0px solid #ffff…" at bounding box center [736, 321] width 864 height 501
click at [1036, 19] on button at bounding box center [1038, 22] width 22 height 24
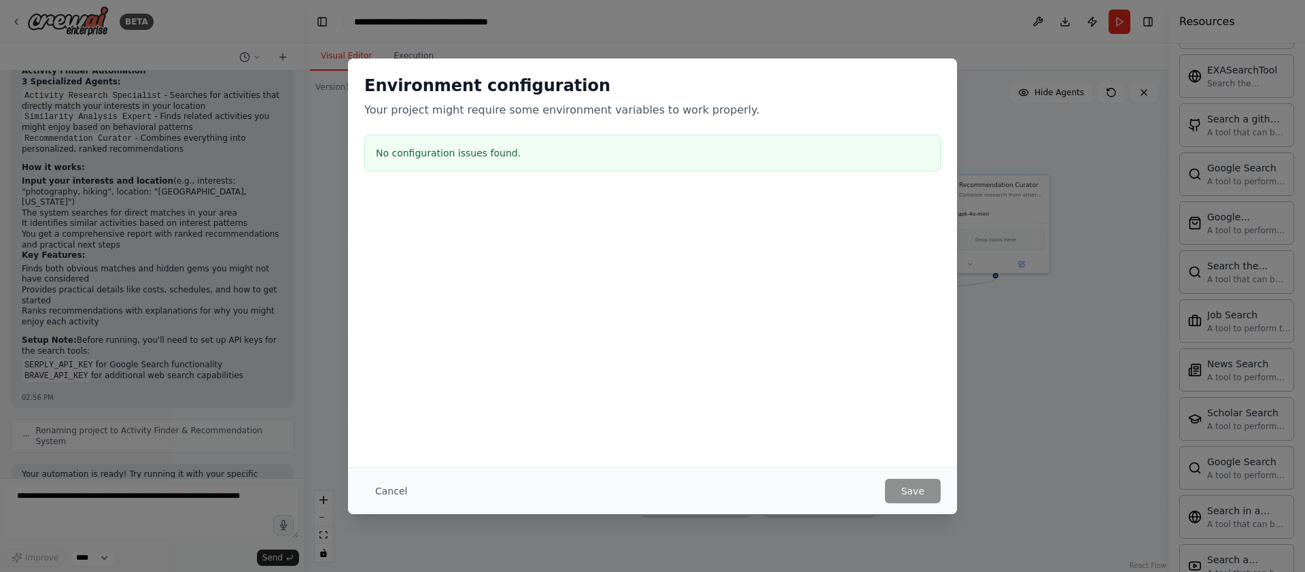
click at [359, 495] on div "Cancel Save" at bounding box center [652, 490] width 609 height 47
click at [390, 491] on button "Cancel" at bounding box center [391, 490] width 54 height 24
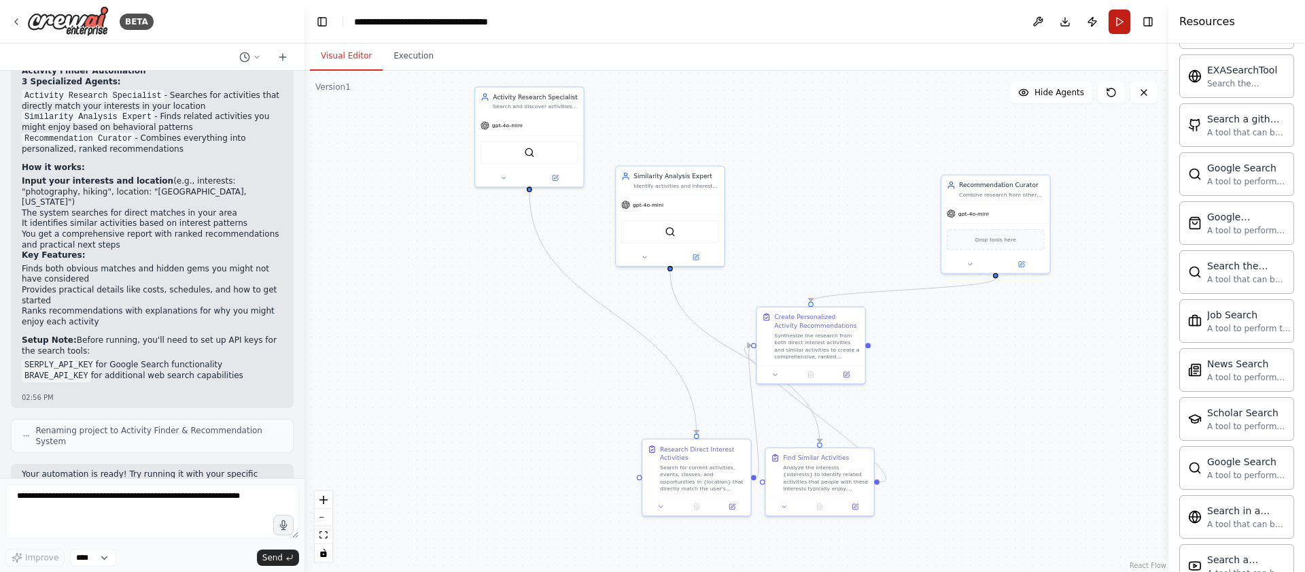
click at [1117, 19] on button "Run" at bounding box center [1119, 22] width 22 height 24
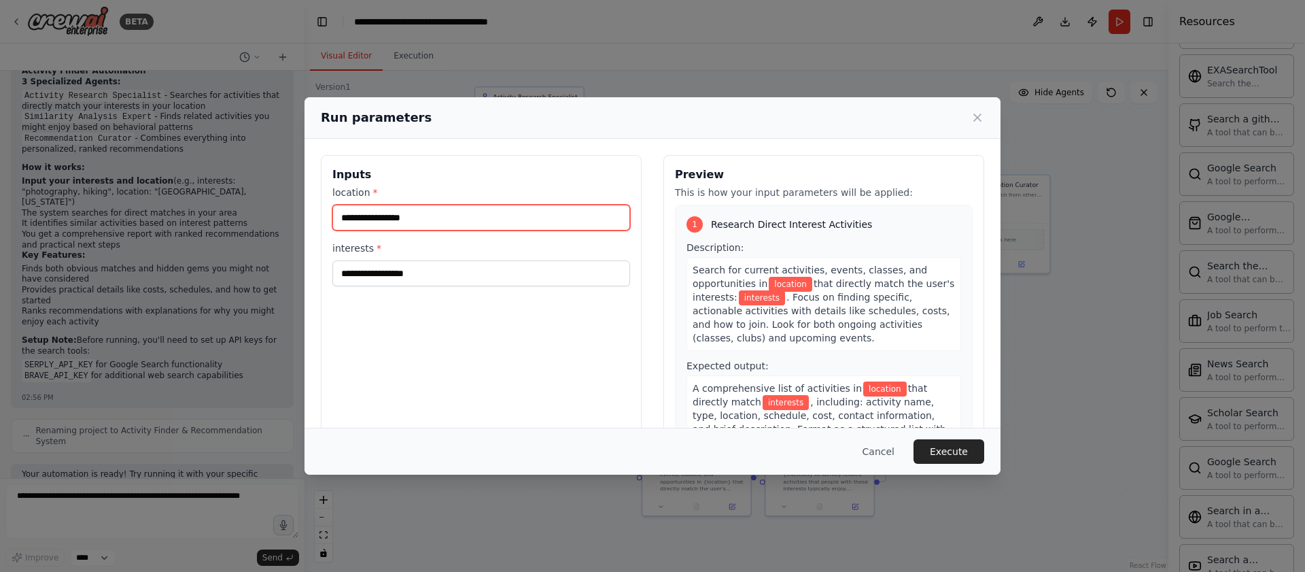
click at [473, 216] on input "location *" at bounding box center [481, 218] width 298 height 26
type input "**"
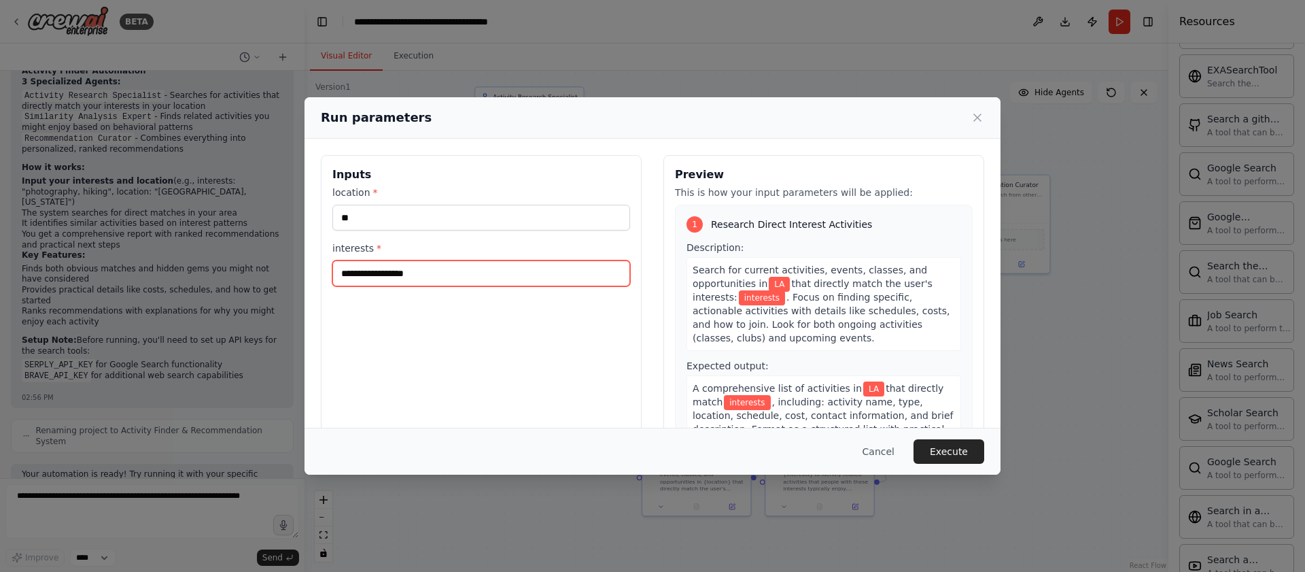
click at [519, 277] on input "interests *" at bounding box center [481, 273] width 298 height 26
paste input "**********"
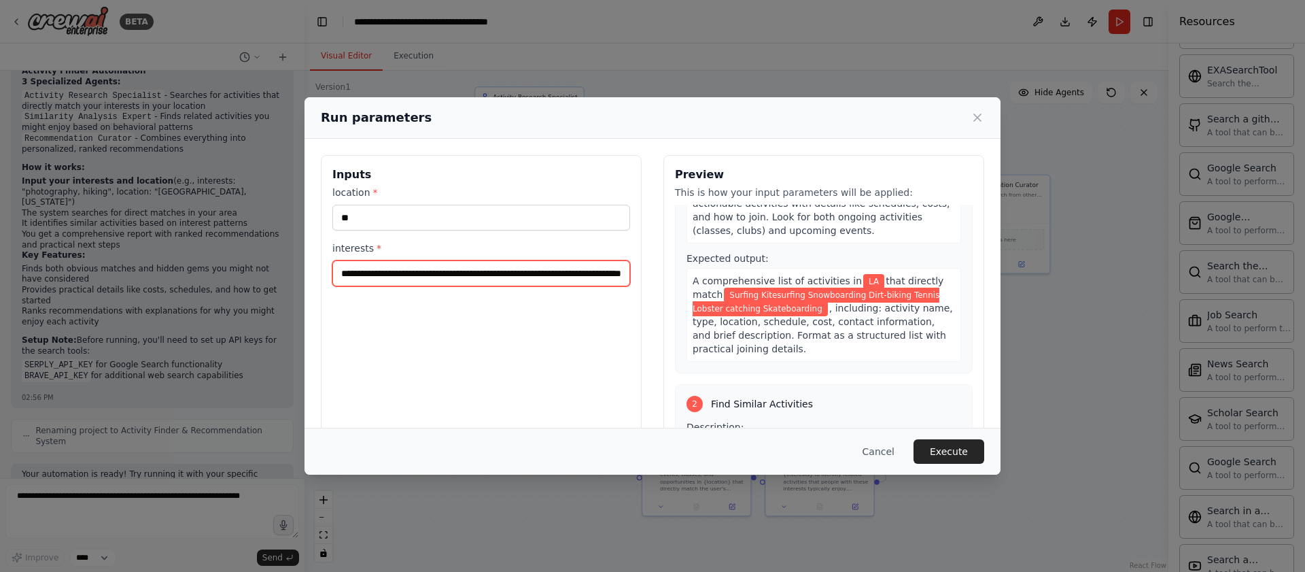
scroll to position [127, 0]
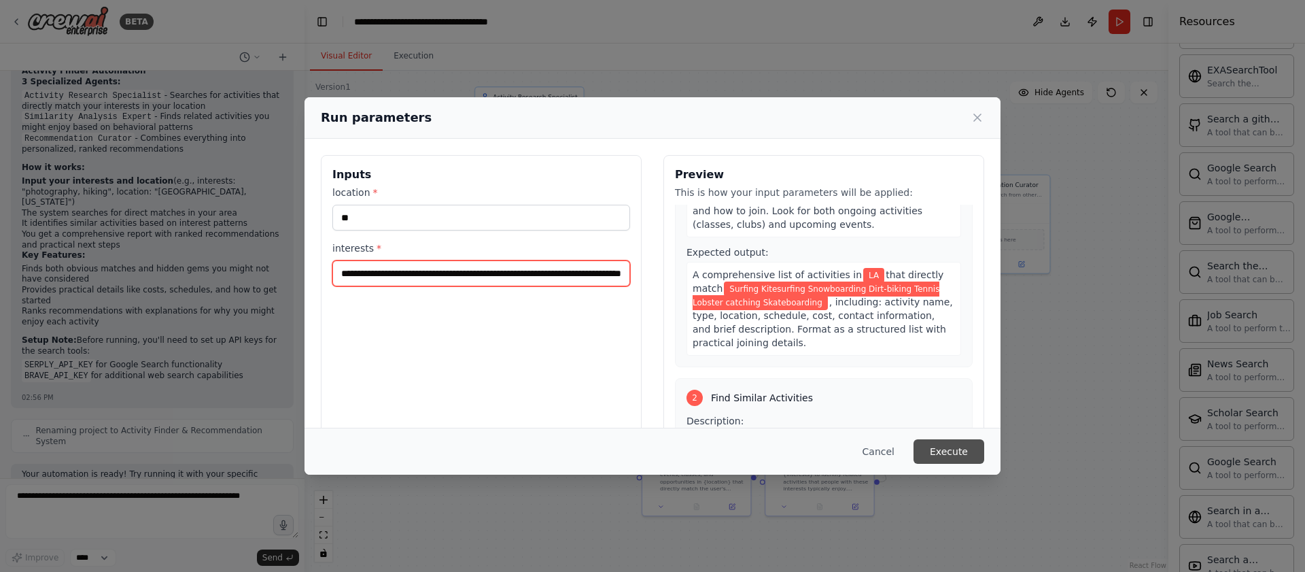
type input "**********"
click at [934, 447] on button "Execute" at bounding box center [948, 451] width 71 height 24
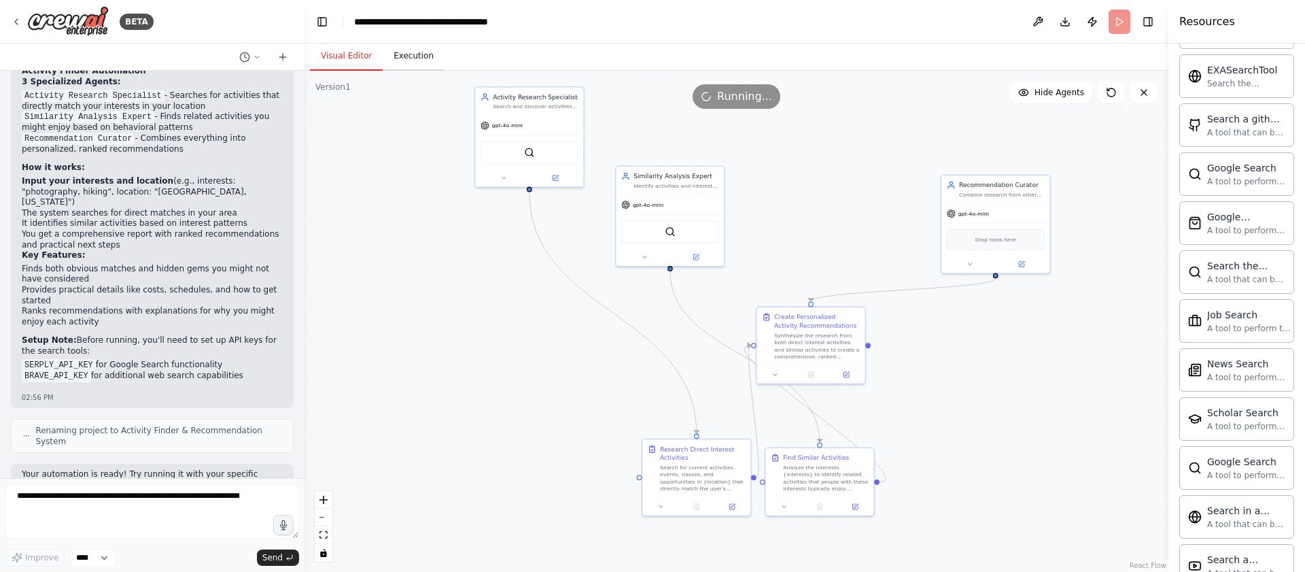
click at [411, 54] on button "Execution" at bounding box center [414, 56] width 62 height 29
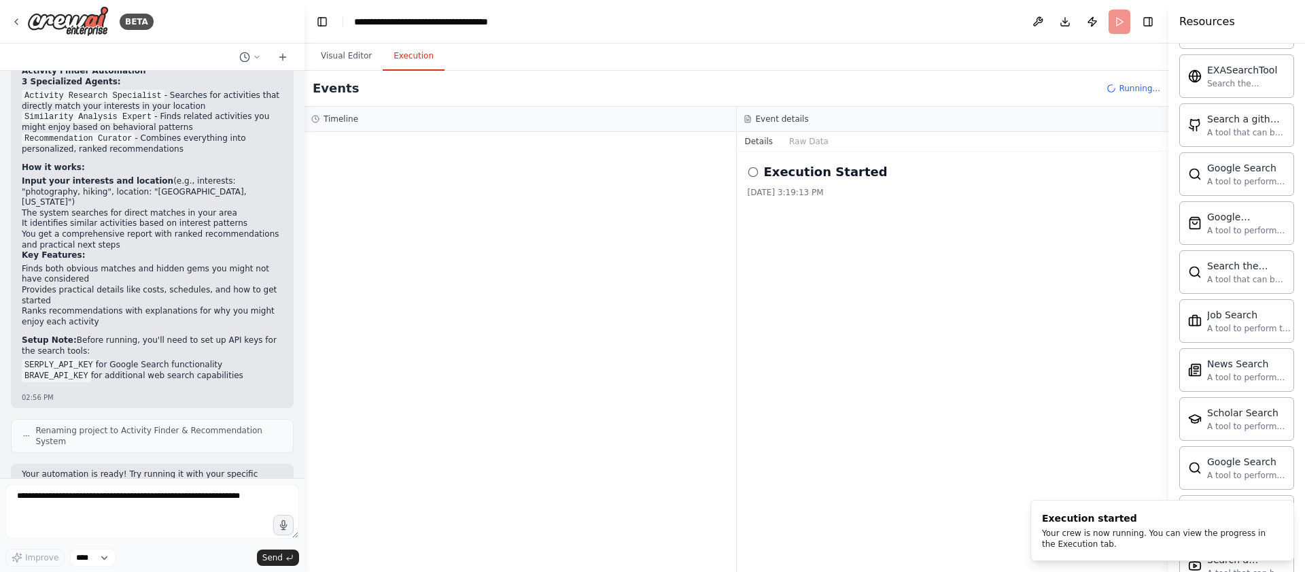
click at [311, 128] on div "Timeline" at bounding box center [520, 119] width 432 height 25
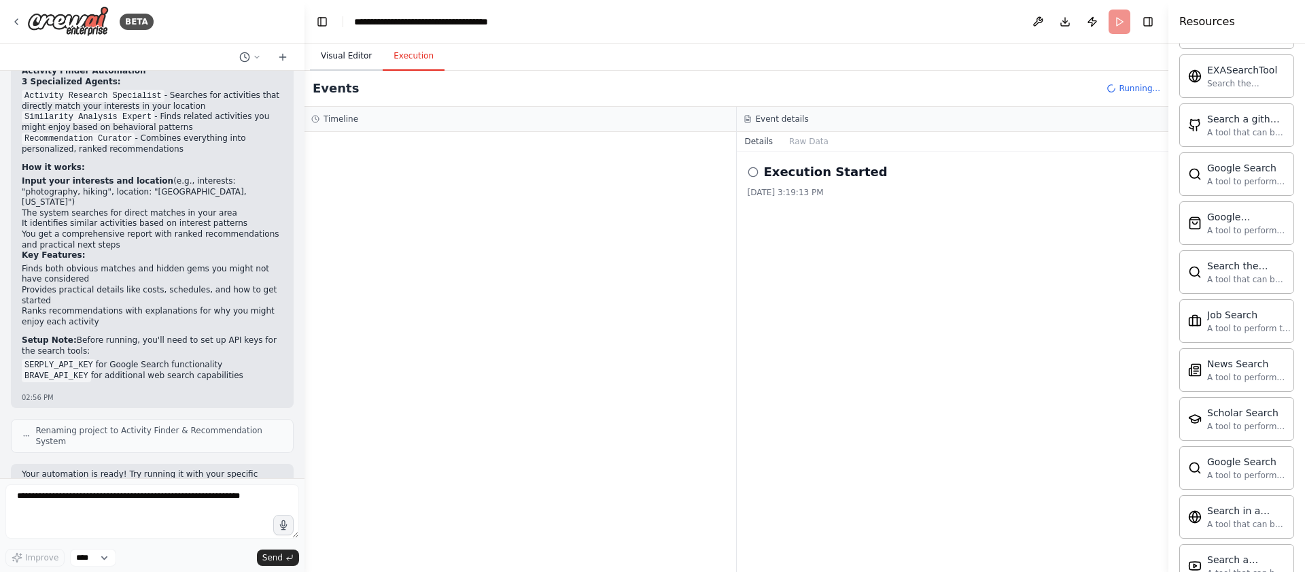
click at [348, 63] on button "Visual Editor" at bounding box center [346, 56] width 73 height 29
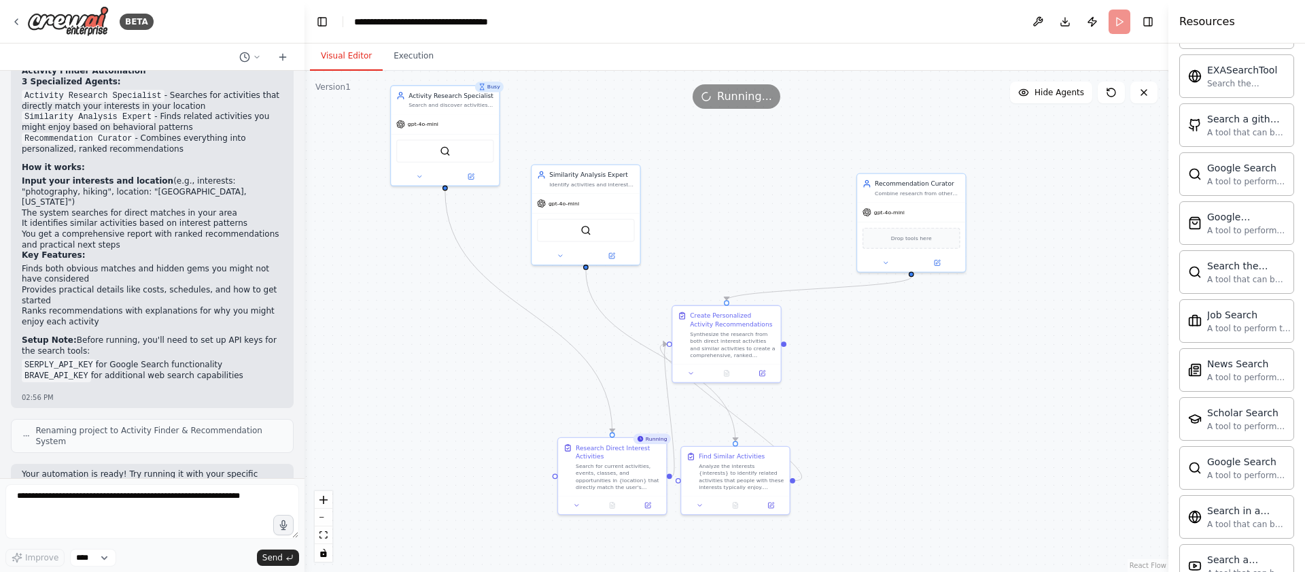
drag, startPoint x: 479, startPoint y: 326, endPoint x: 485, endPoint y: 315, distance: 11.6
click at [485, 315] on div ".deletable-edge-delete-btn { width: 20px; height: 20px; border: 0px solid #ffff…" at bounding box center [736, 321] width 864 height 501
drag, startPoint x: 599, startPoint y: 186, endPoint x: 657, endPoint y: 123, distance: 85.6
click at [657, 123] on div "Similarity Analysis Expert Identify activities and interests that are similar o…" at bounding box center [647, 116] width 108 height 28
click at [578, 266] on div ".deletable-edge-delete-btn { width: 20px; height: 20px; border: 0px solid #ffff…" at bounding box center [736, 321] width 864 height 501
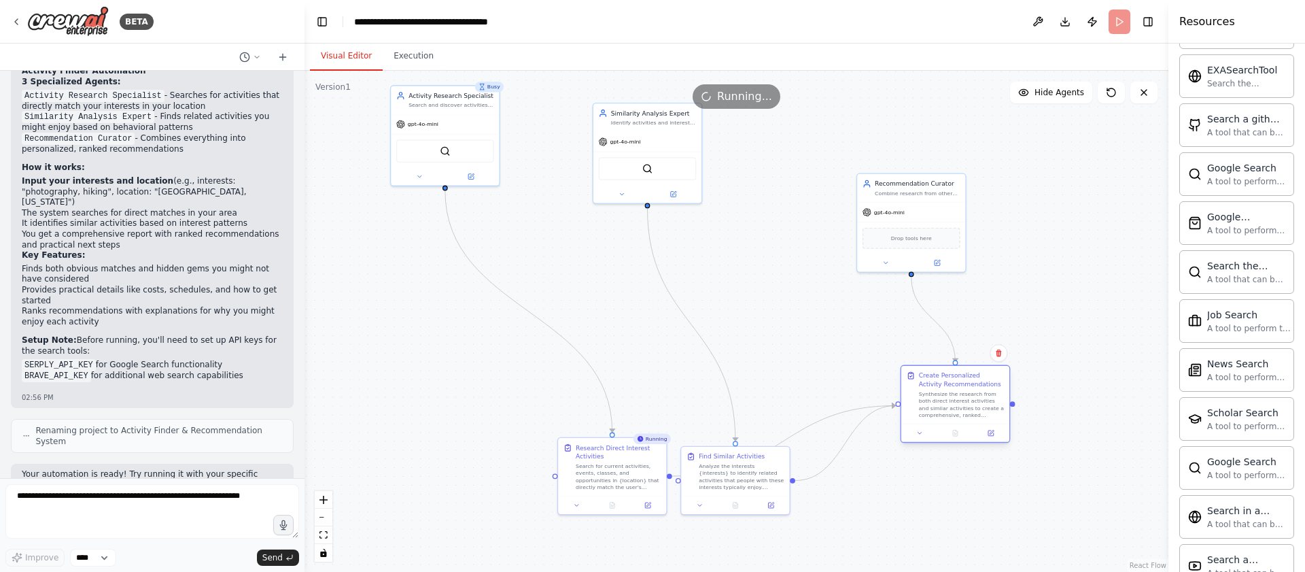
drag, startPoint x: 798, startPoint y: 336, endPoint x: 938, endPoint y: 396, distance: 152.2
click at [938, 396] on div "Synthesize the research from both direct interest activities and similar activi…" at bounding box center [962, 404] width 86 height 28
drag, startPoint x: 739, startPoint y: 481, endPoint x: 701, endPoint y: 338, distance: 147.7
click at [701, 338] on div "Analyze the interests {interests} to identify related activities that people wi…" at bounding box center [706, 334] width 86 height 28
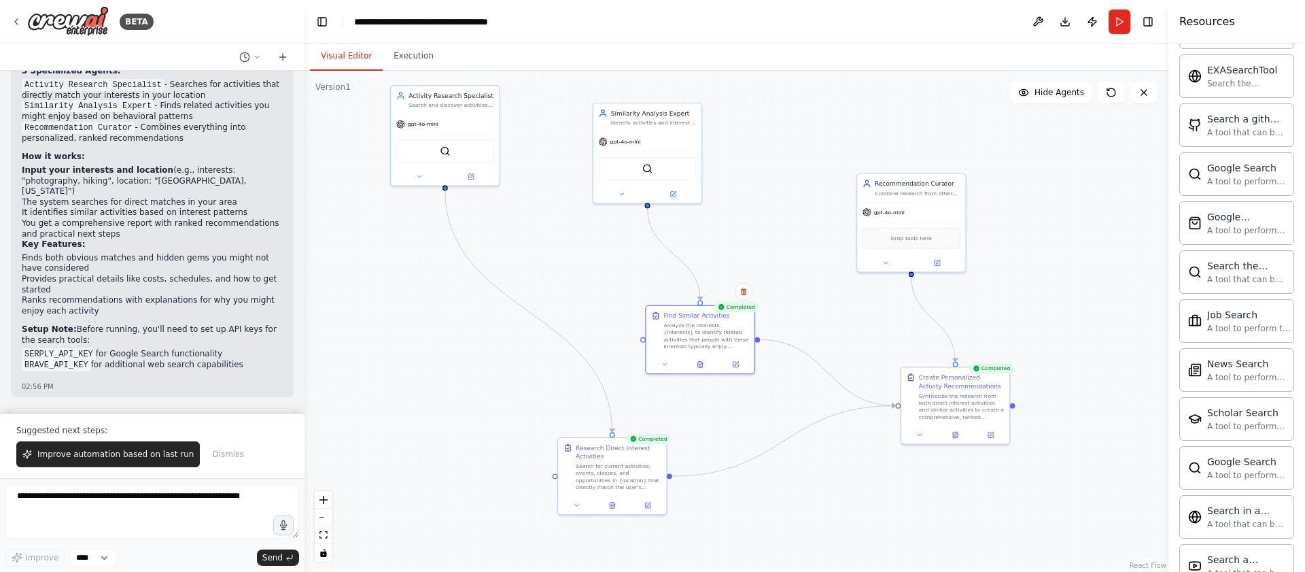
scroll to position [1023, 0]
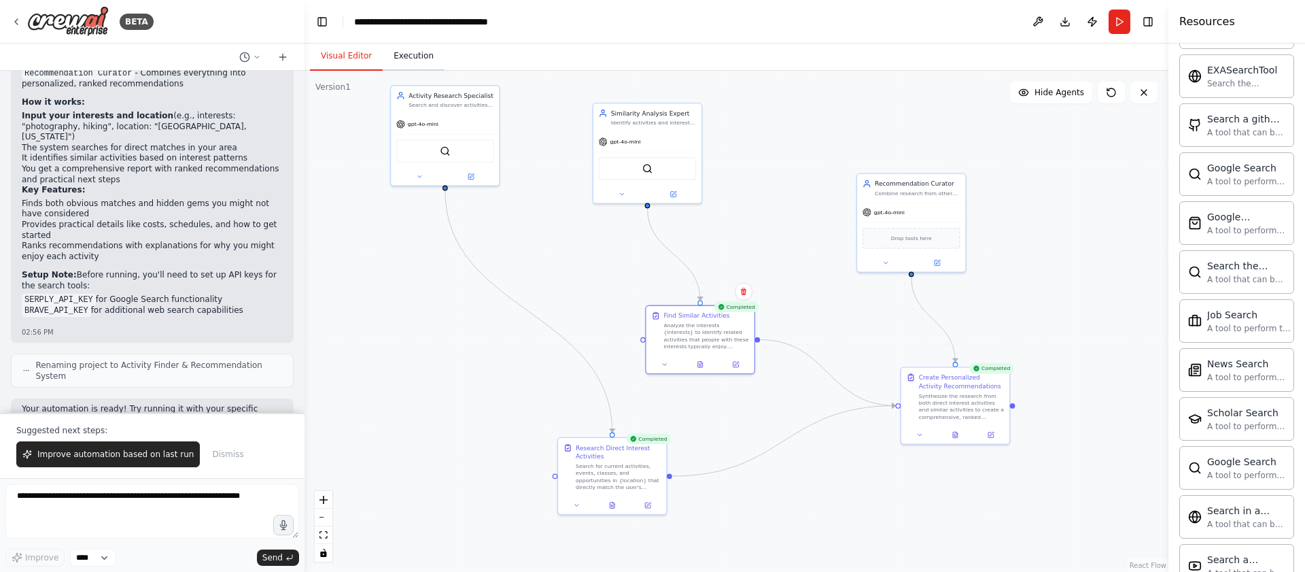
click at [419, 58] on button "Execution" at bounding box center [414, 56] width 62 height 29
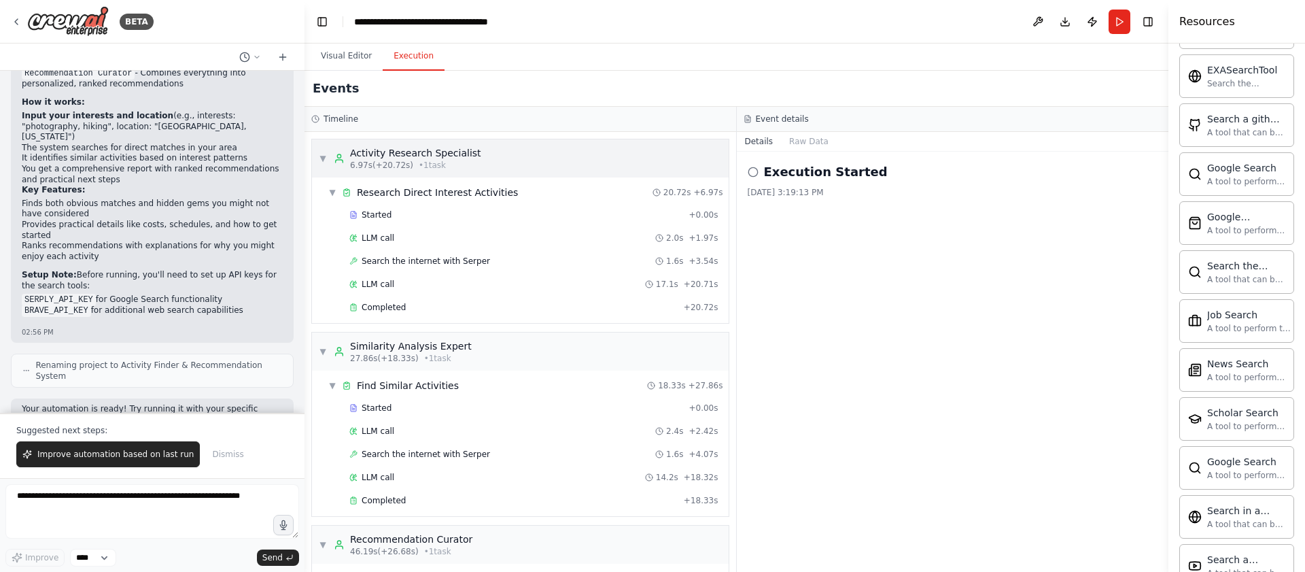
click at [582, 144] on div "▼ Activity Research Specialist 6.97s (+20.72s) • 1 task" at bounding box center [520, 158] width 417 height 38
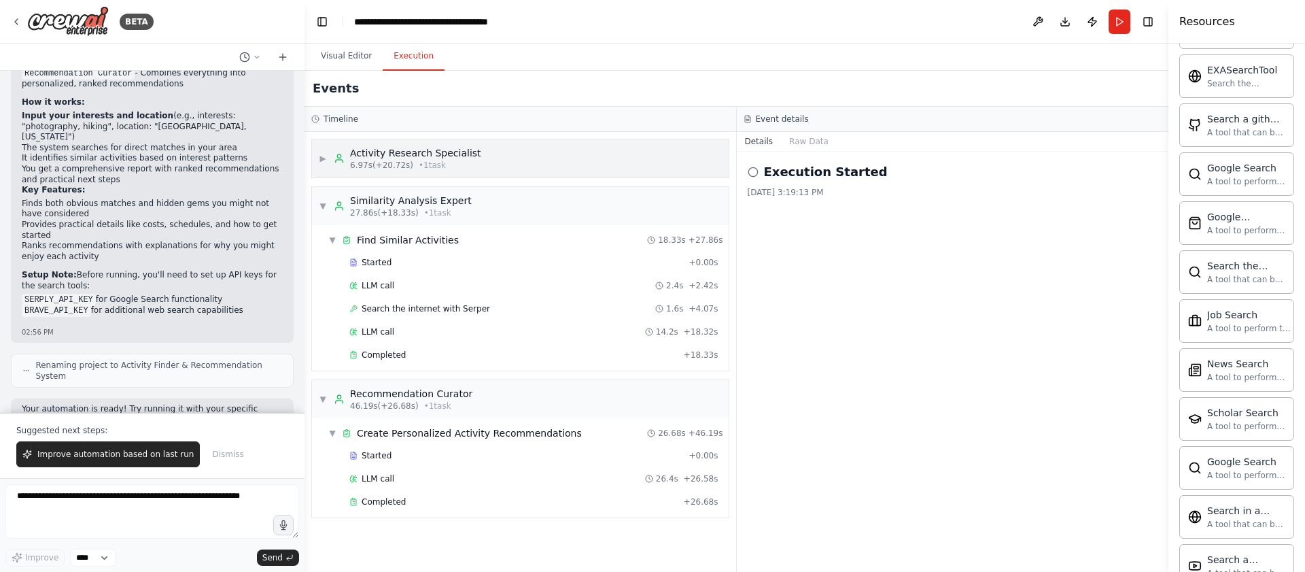
click at [582, 146] on div "▶ Activity Research Specialist 6.97s (+20.72s) • 1 task" at bounding box center [520, 158] width 417 height 38
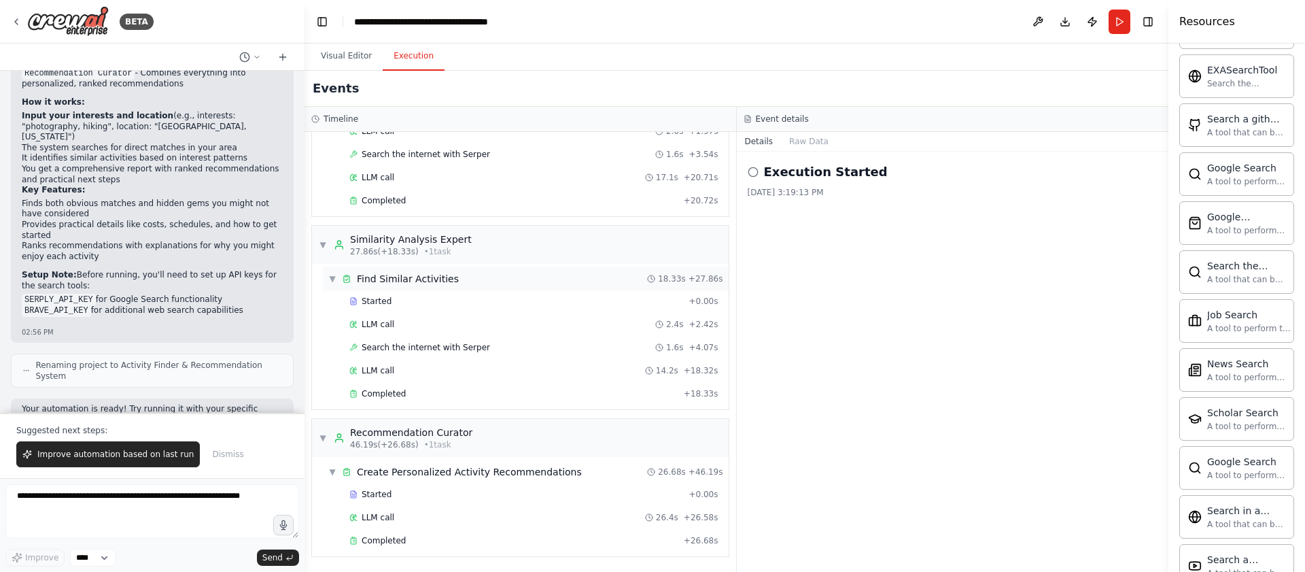
scroll to position [0, 0]
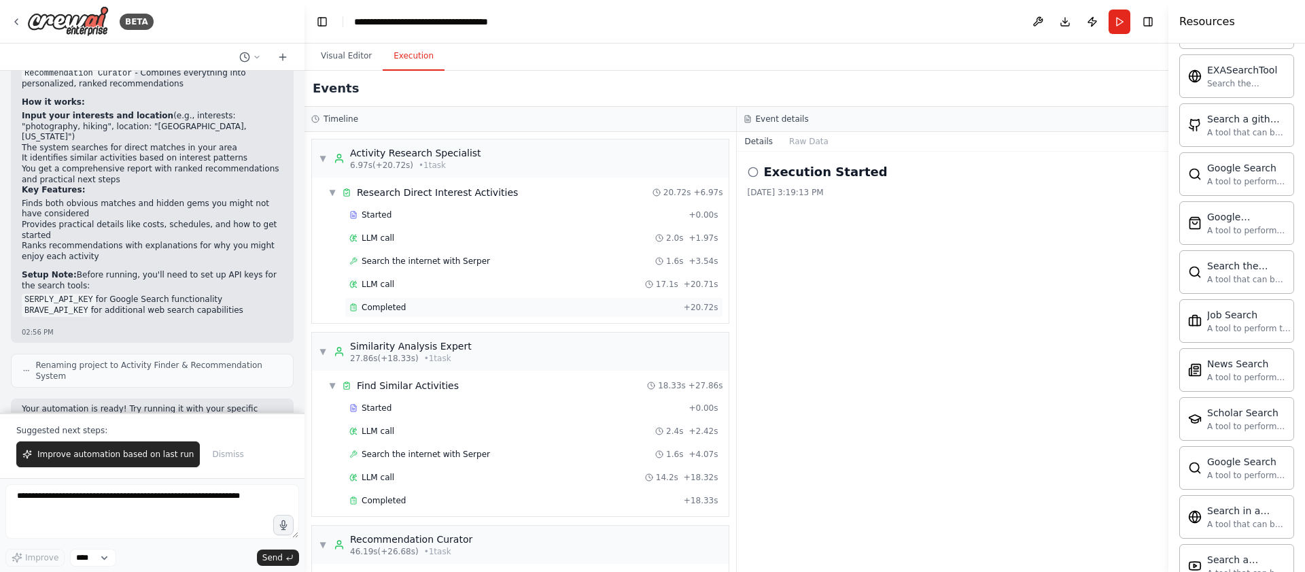
click at [508, 307] on div "Completed" at bounding box center [513, 307] width 329 height 11
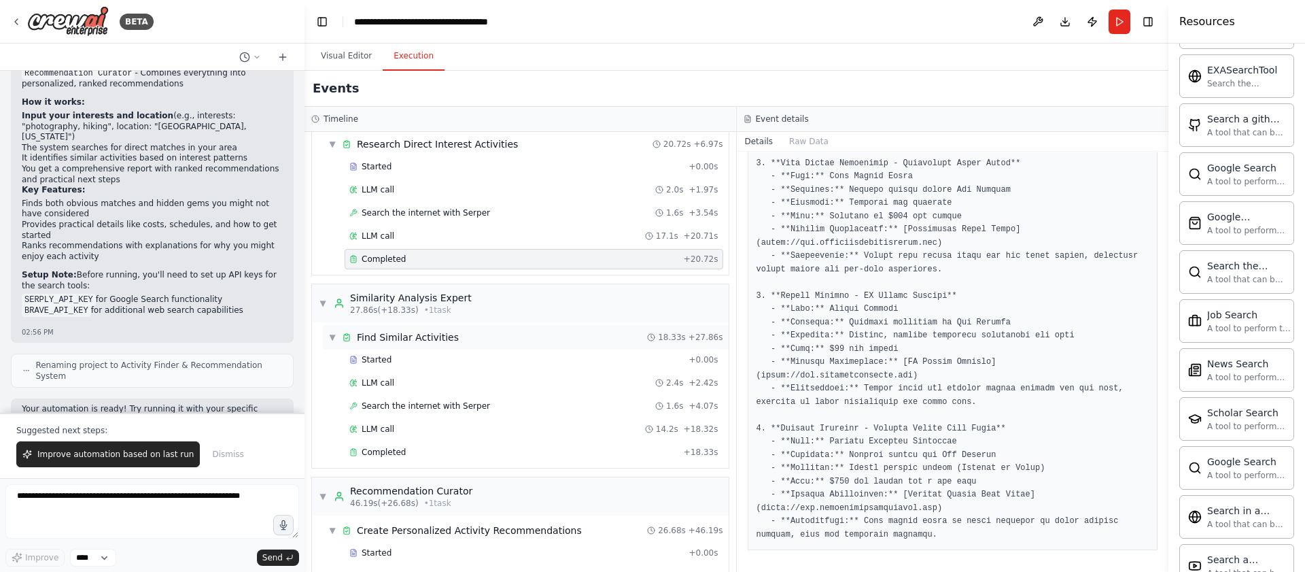
scroll to position [57, 0]
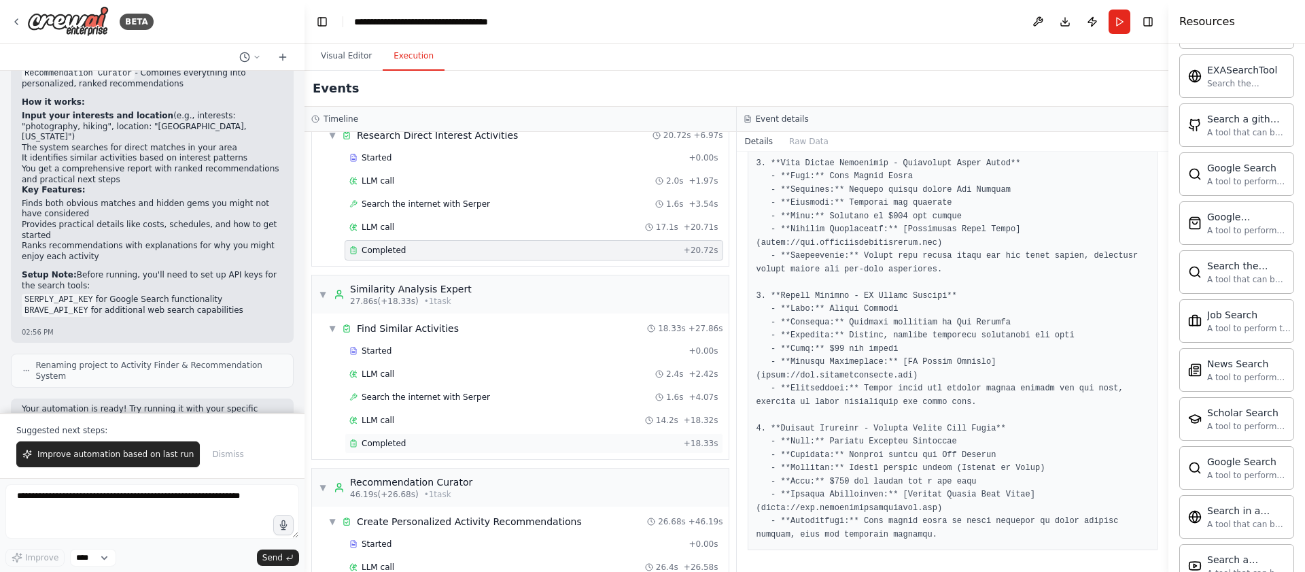
click at [538, 440] on div "Completed" at bounding box center [513, 443] width 329 height 11
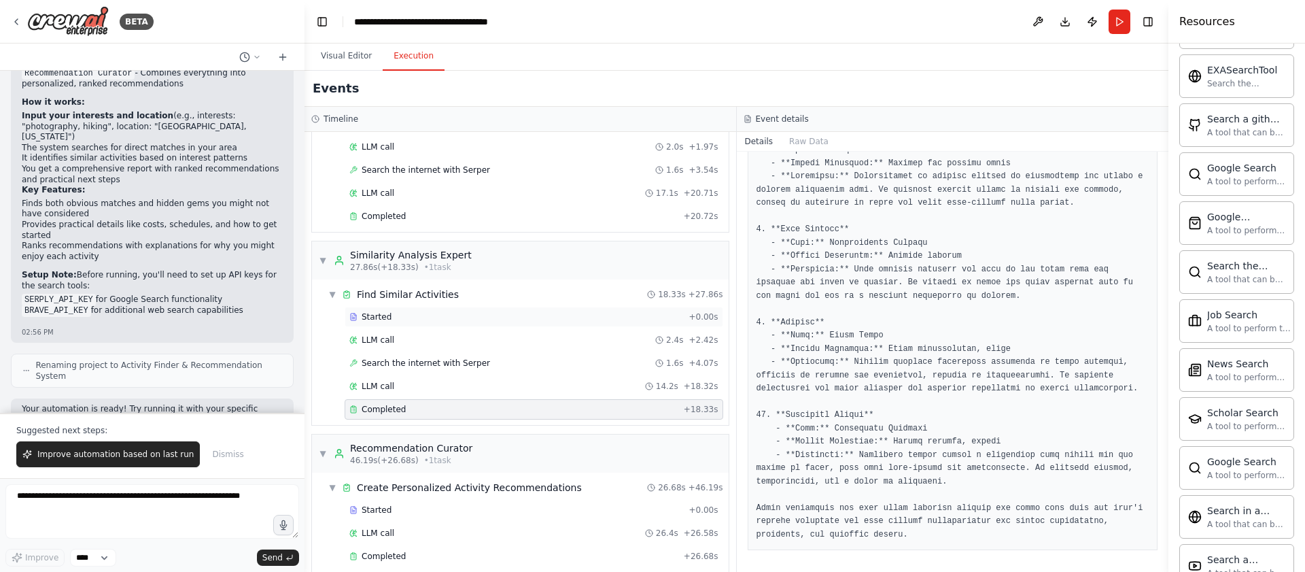
scroll to position [107, 0]
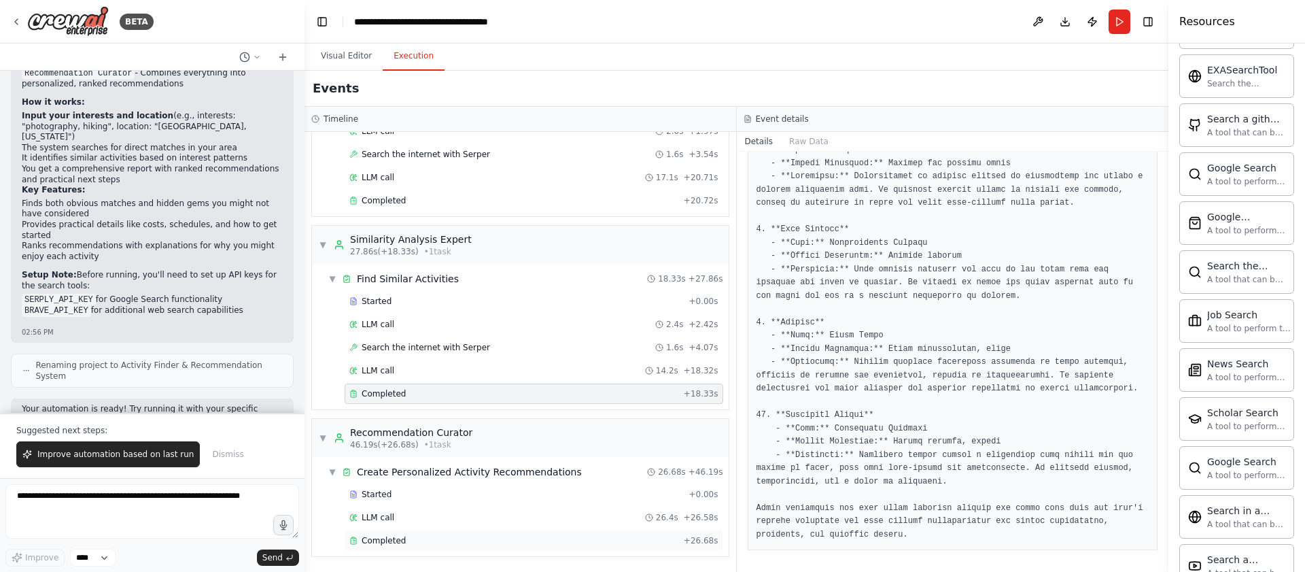
click at [492, 538] on div "Completed" at bounding box center [513, 540] width 329 height 11
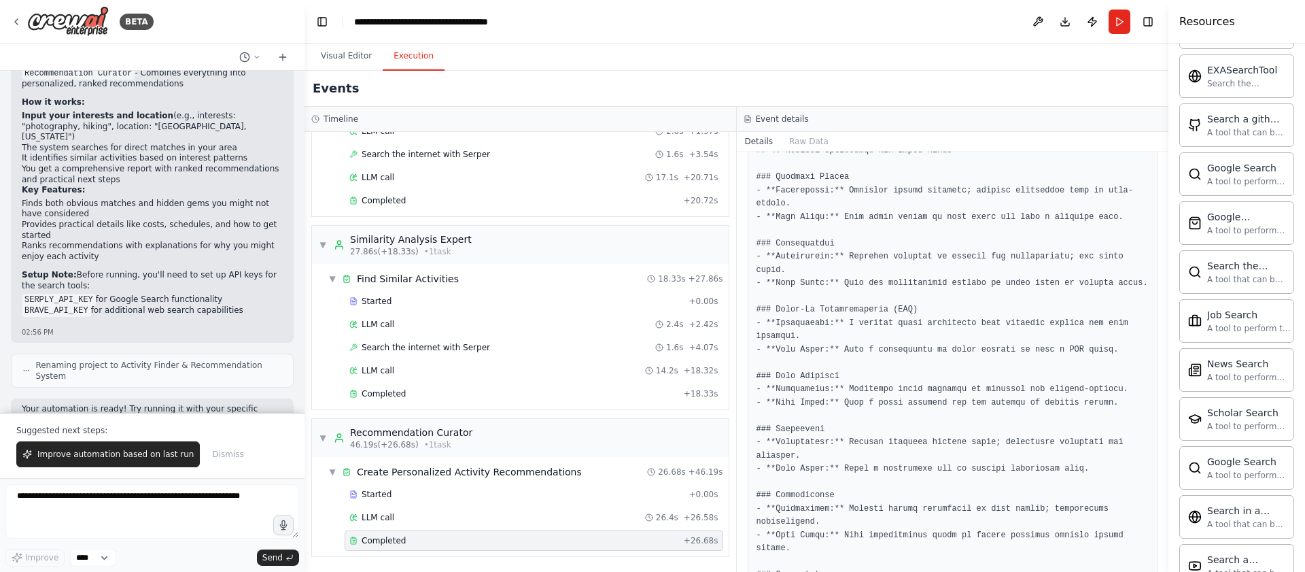
scroll to position [937, 0]
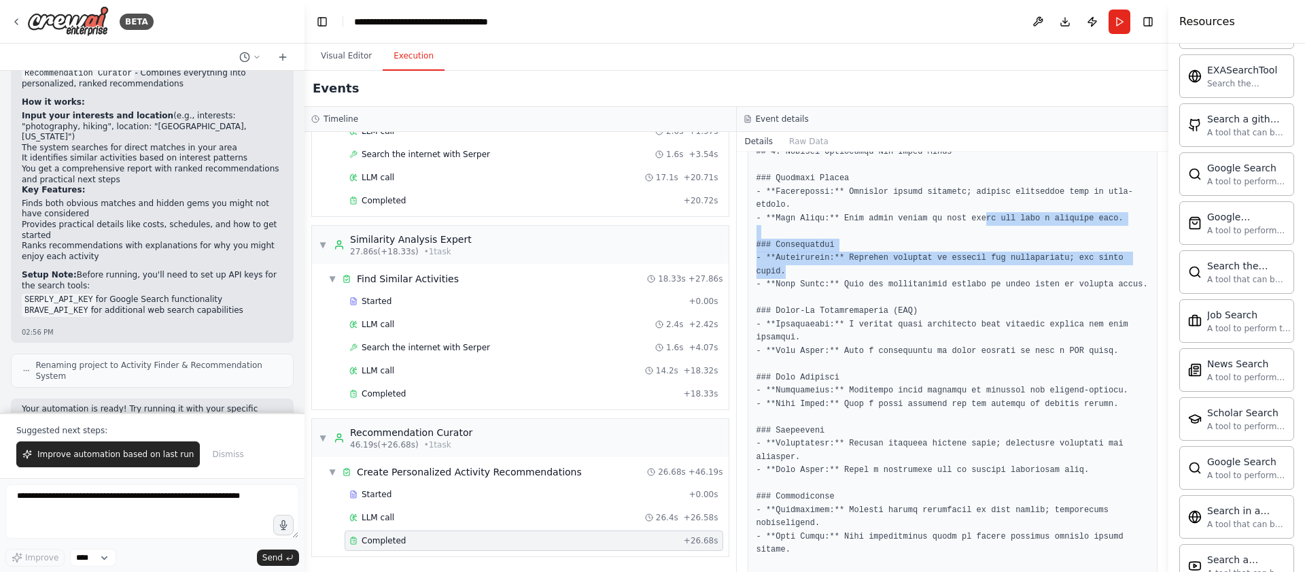
drag, startPoint x: 988, startPoint y: 288, endPoint x: 984, endPoint y: 237, distance: 51.8
click at [984, 237] on pre at bounding box center [952, 430] width 393 height 2055
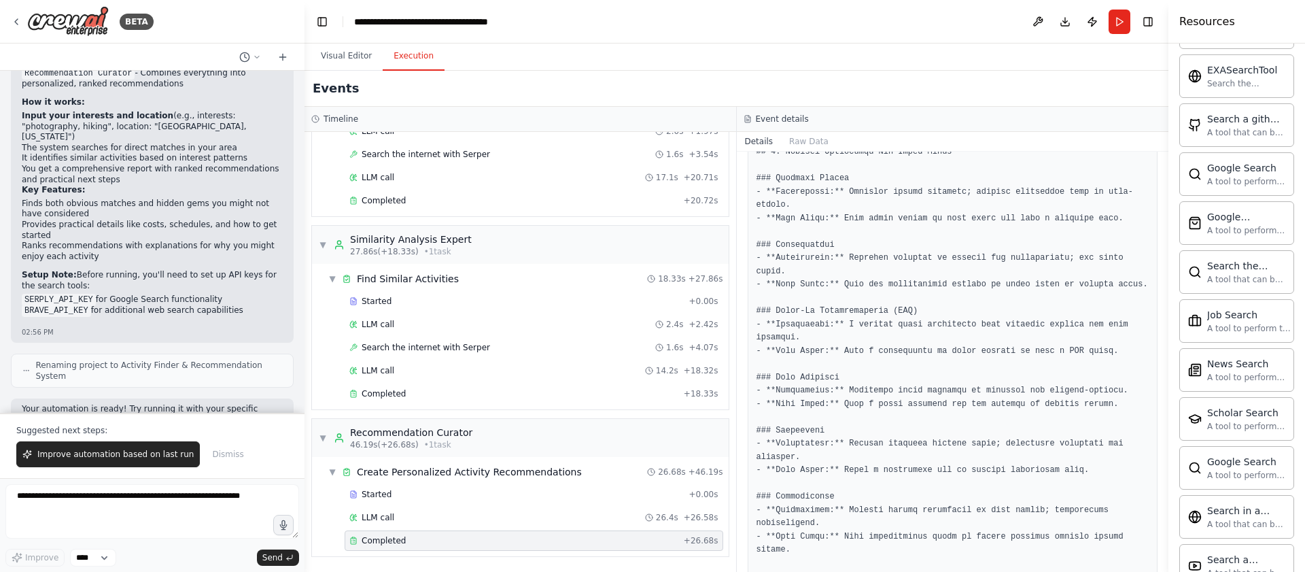
click at [806, 323] on pre at bounding box center [952, 430] width 393 height 2055
click at [18, 20] on icon at bounding box center [16, 21] width 11 height 11
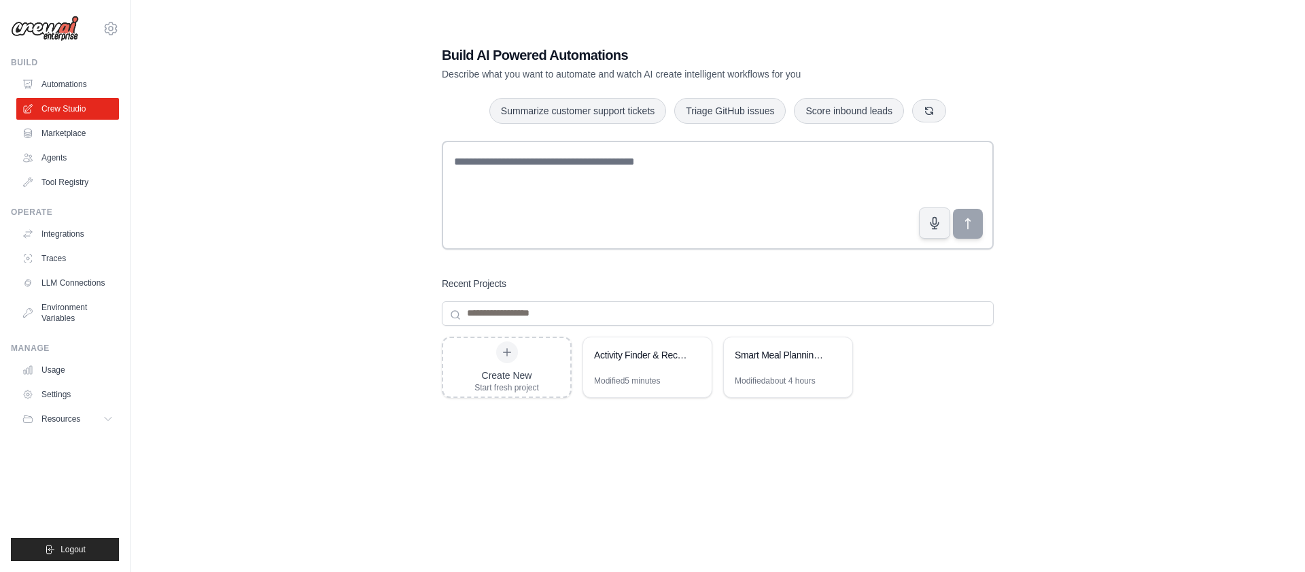
click at [370, 316] on div "Build AI Powered Automations Describe what you want to automate and watch AI cr…" at bounding box center [717, 300] width 1131 height 572
click at [531, 362] on div "Create New Start fresh project" at bounding box center [506, 367] width 65 height 52
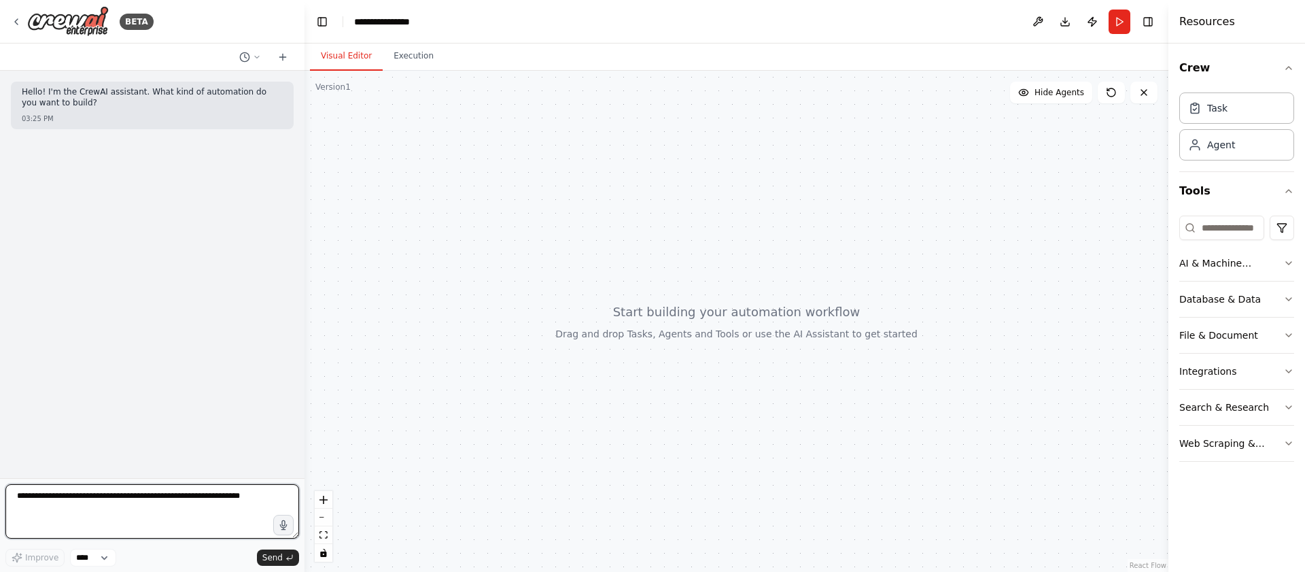
click at [162, 504] on textarea at bounding box center [152, 511] width 294 height 54
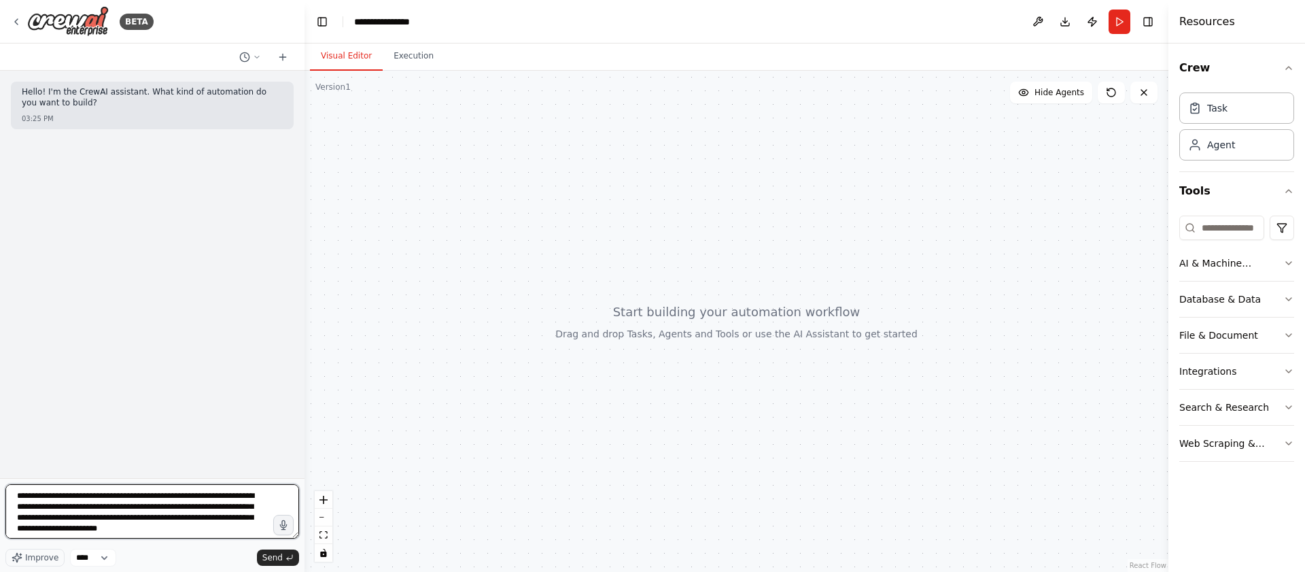
type textarea "**********"
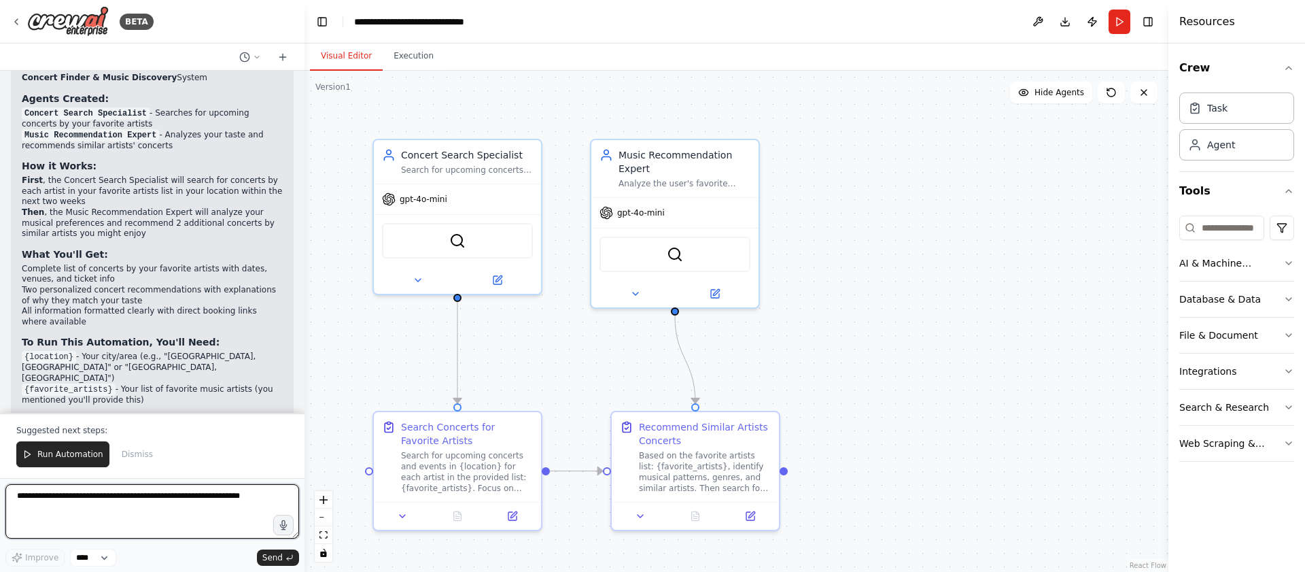
scroll to position [1074, 0]
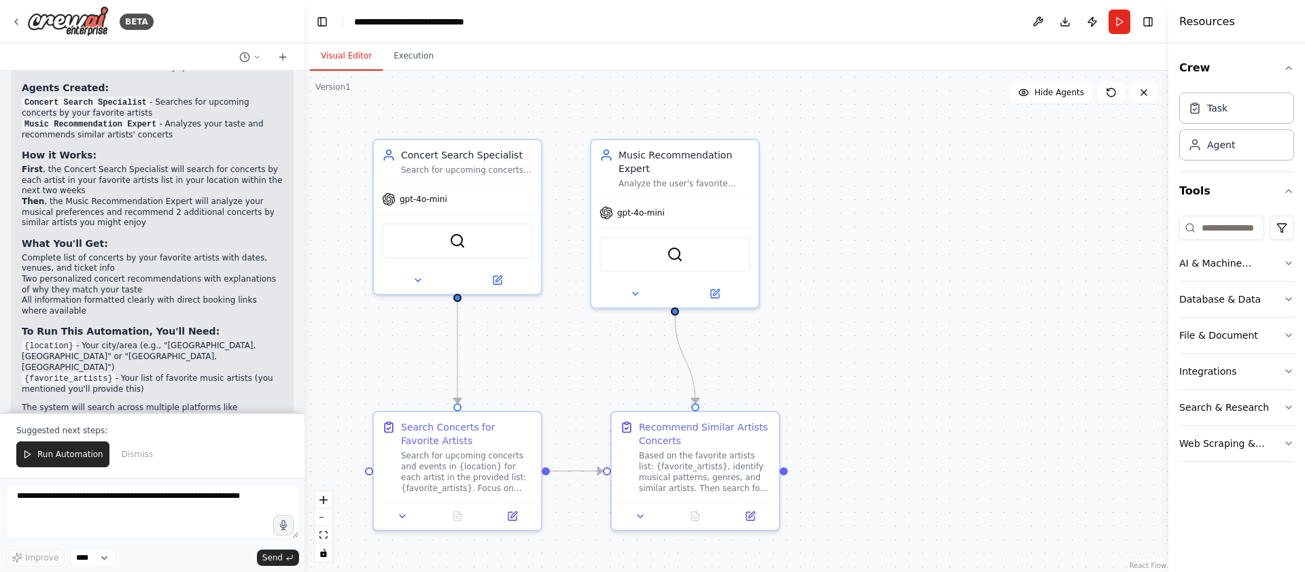
click at [171, 341] on li "{location} - Your city/area (e.g., "[GEOGRAPHIC_DATA], [GEOGRAPHIC_DATA]" or "[…" at bounding box center [152, 357] width 261 height 32
drag, startPoint x: 171, startPoint y: 303, endPoint x: 224, endPoint y: 299, distance: 52.5
click at [224, 341] on li "{location} - Your city/area (e.g., "[GEOGRAPHIC_DATA], [GEOGRAPHIC_DATA]" or "[…" at bounding box center [152, 357] width 261 height 32
copy li "[GEOGRAPHIC_DATA], [GEOGRAPHIC_DATA]"
click at [63, 457] on span "Run Automation" at bounding box center [70, 454] width 66 height 11
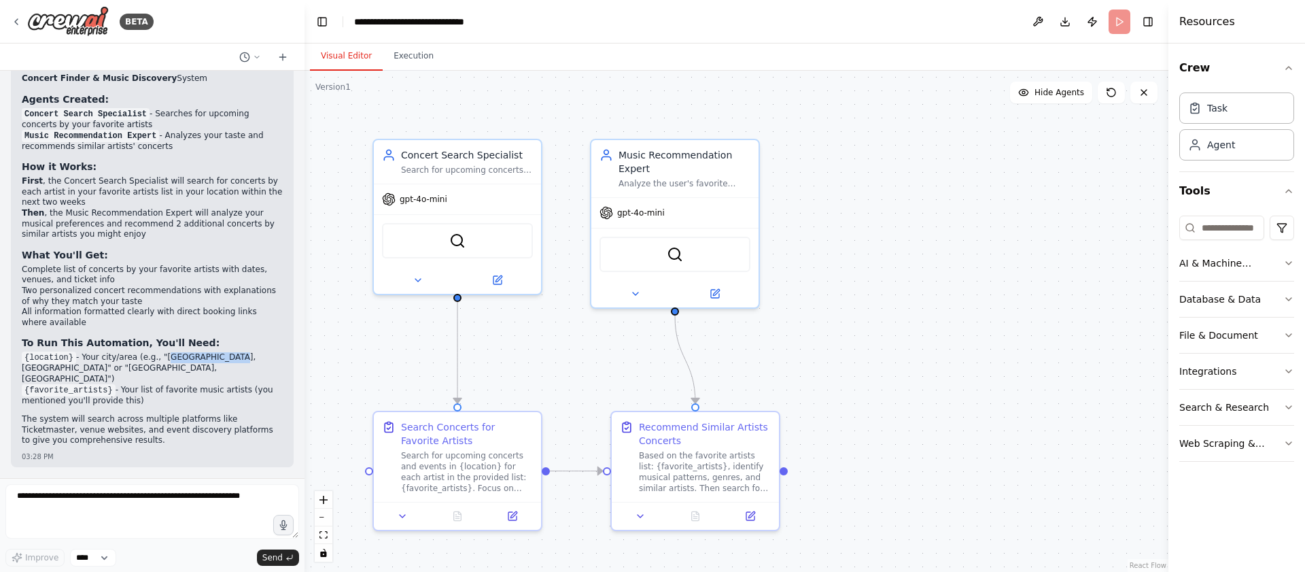
scroll to position [1009, 0]
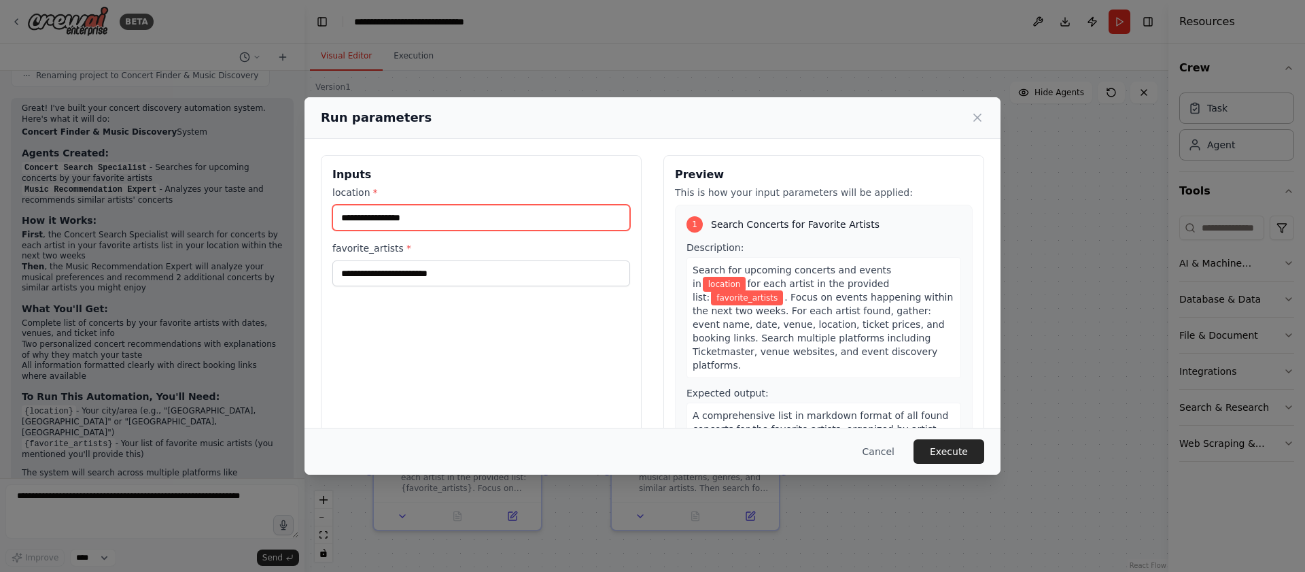
click at [450, 218] on input "location *" at bounding box center [481, 218] width 298 height 26
paste input "**********"
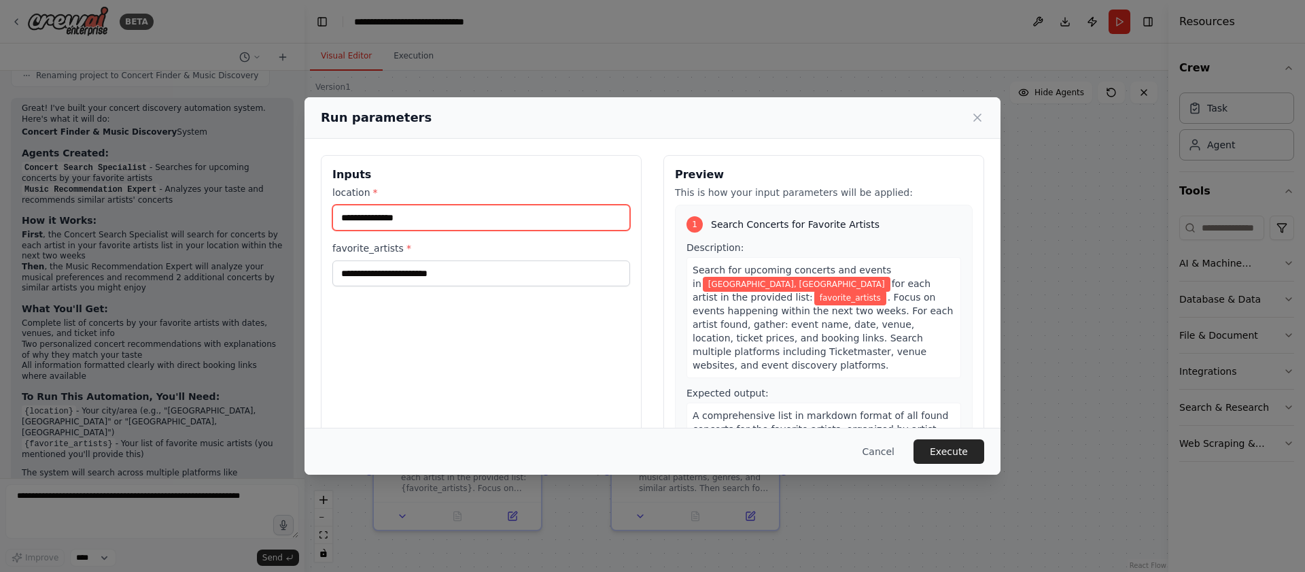
type input "**********"
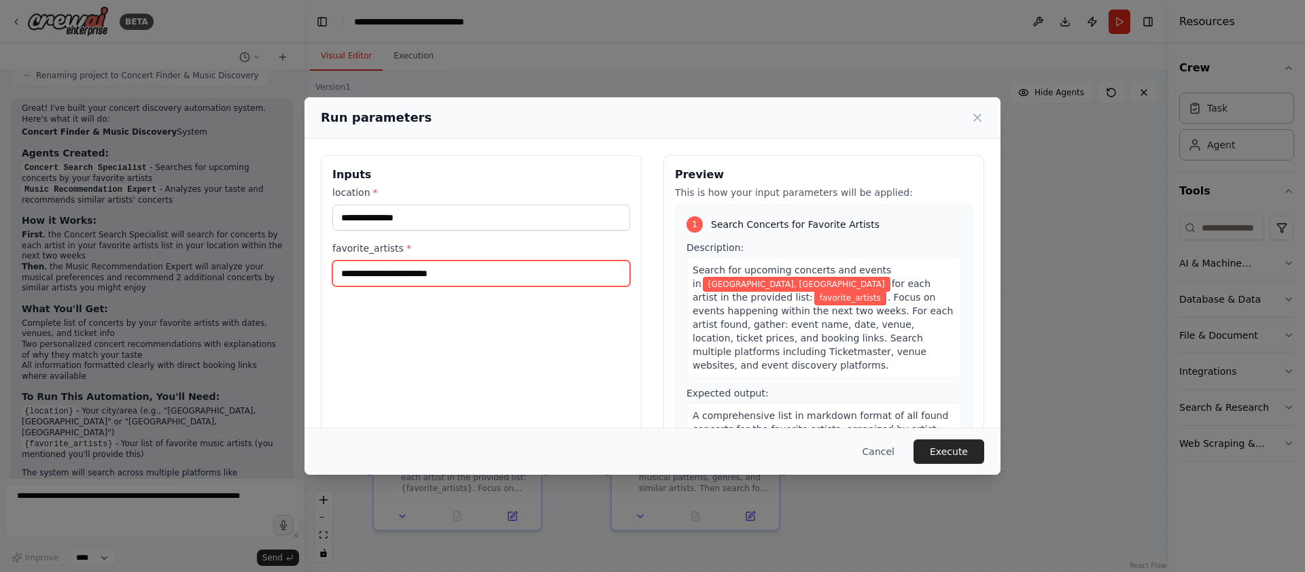
click at [459, 277] on input "favorite_artists *" at bounding box center [481, 273] width 298 height 26
paste input "**********"
type input "**********"
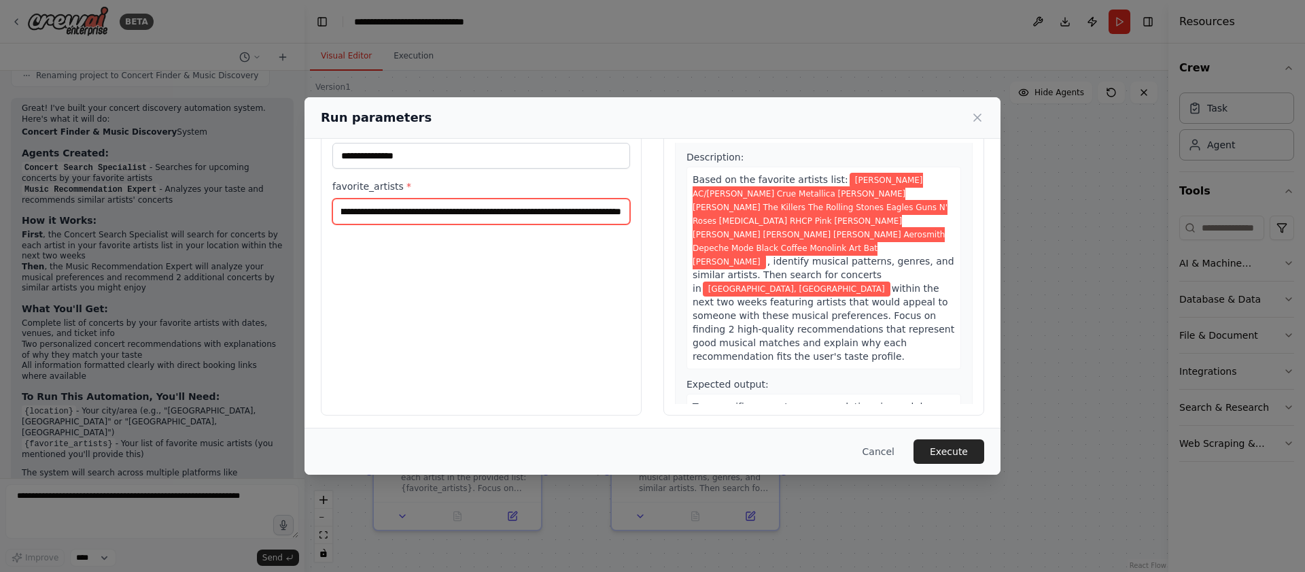
scroll to position [66, 0]
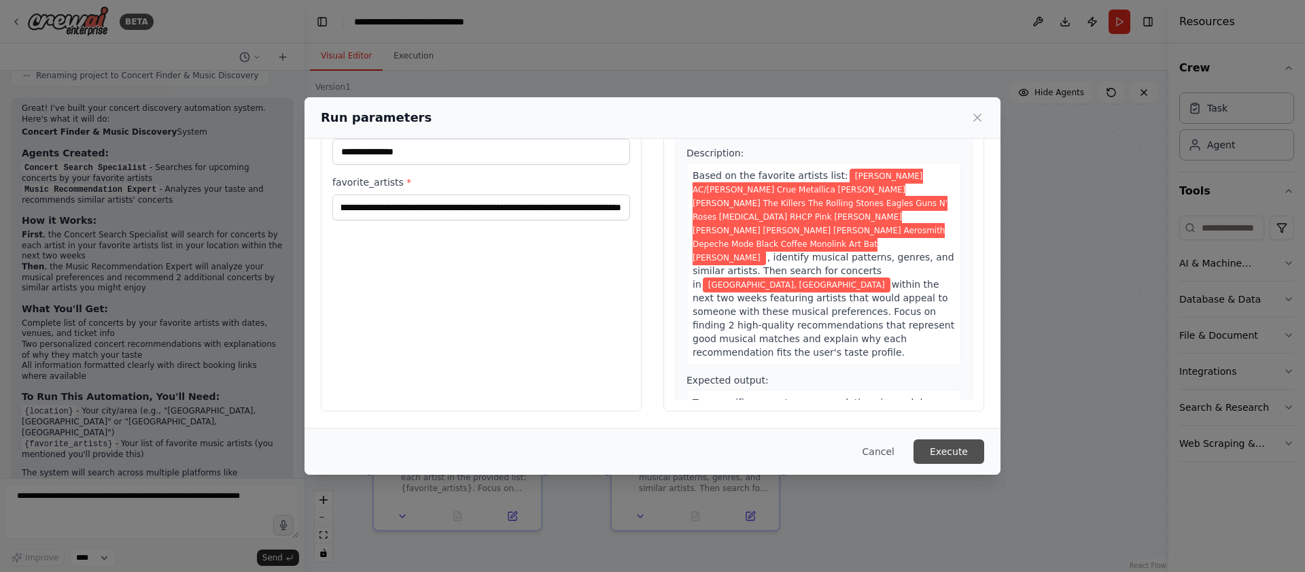
click at [951, 445] on button "Execute" at bounding box center [948, 451] width 71 height 24
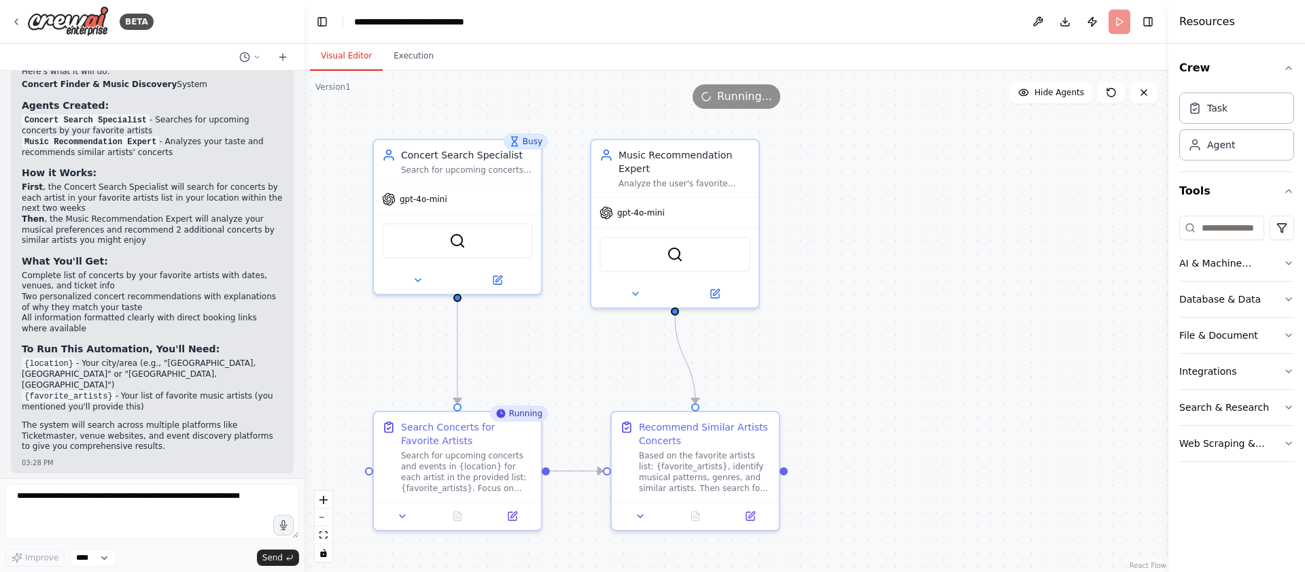
scroll to position [1067, 0]
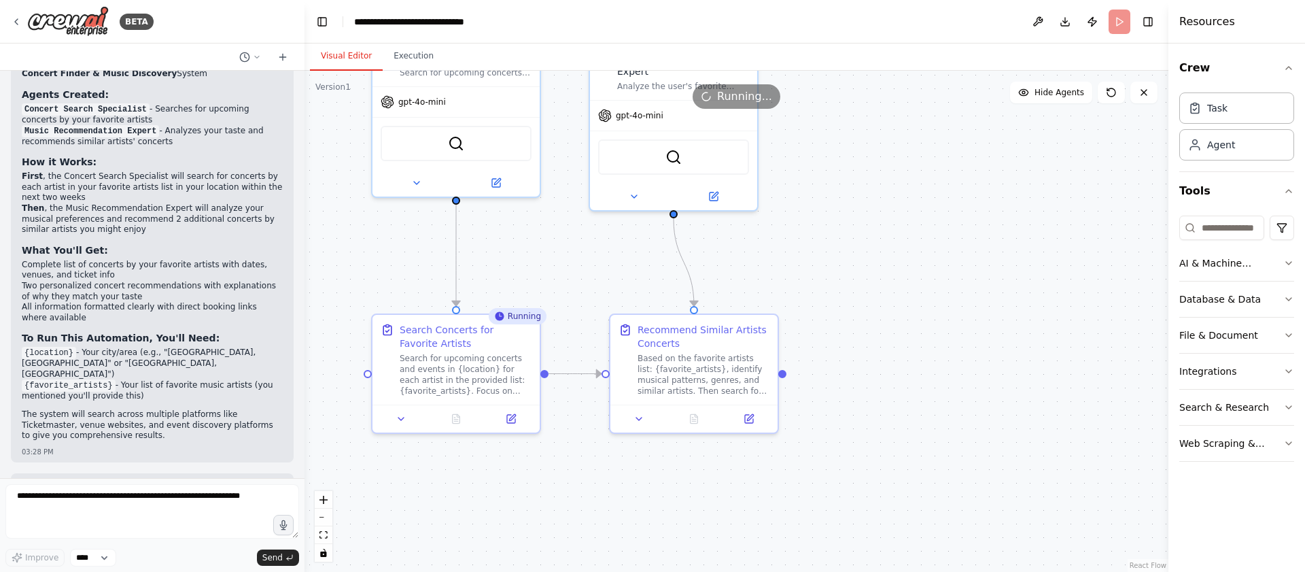
drag, startPoint x: 905, startPoint y: 446, endPoint x: 904, endPoint y: 349, distance: 97.2
click at [1065, 19] on button "Download" at bounding box center [1065, 22] width 22 height 24
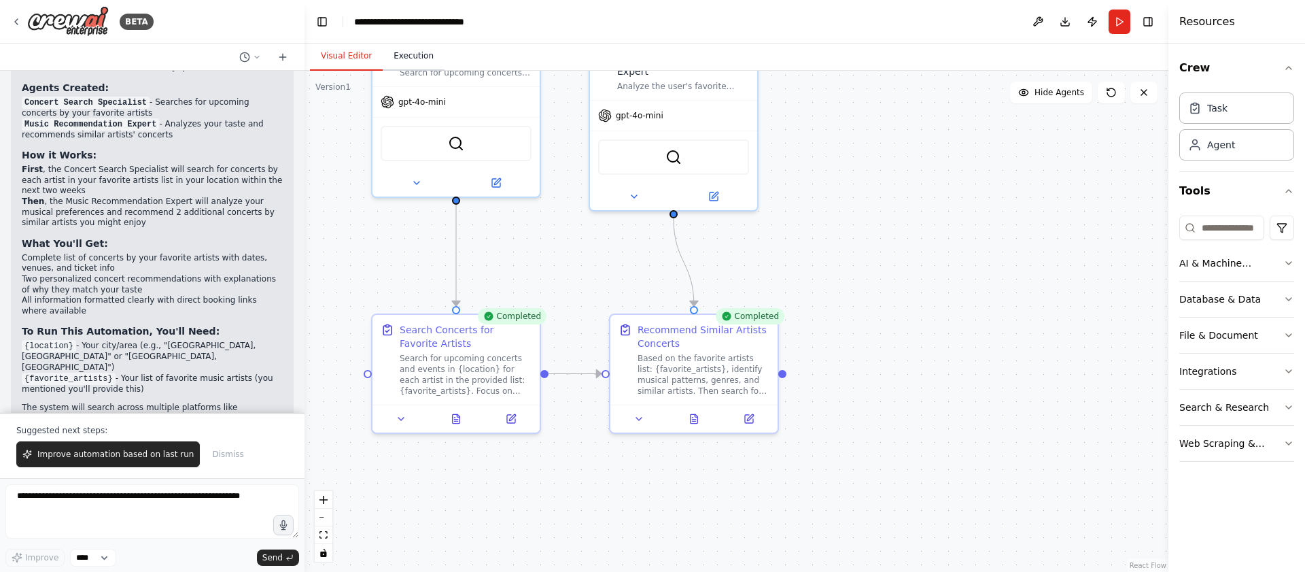
click at [424, 56] on button "Execution" at bounding box center [414, 56] width 62 height 29
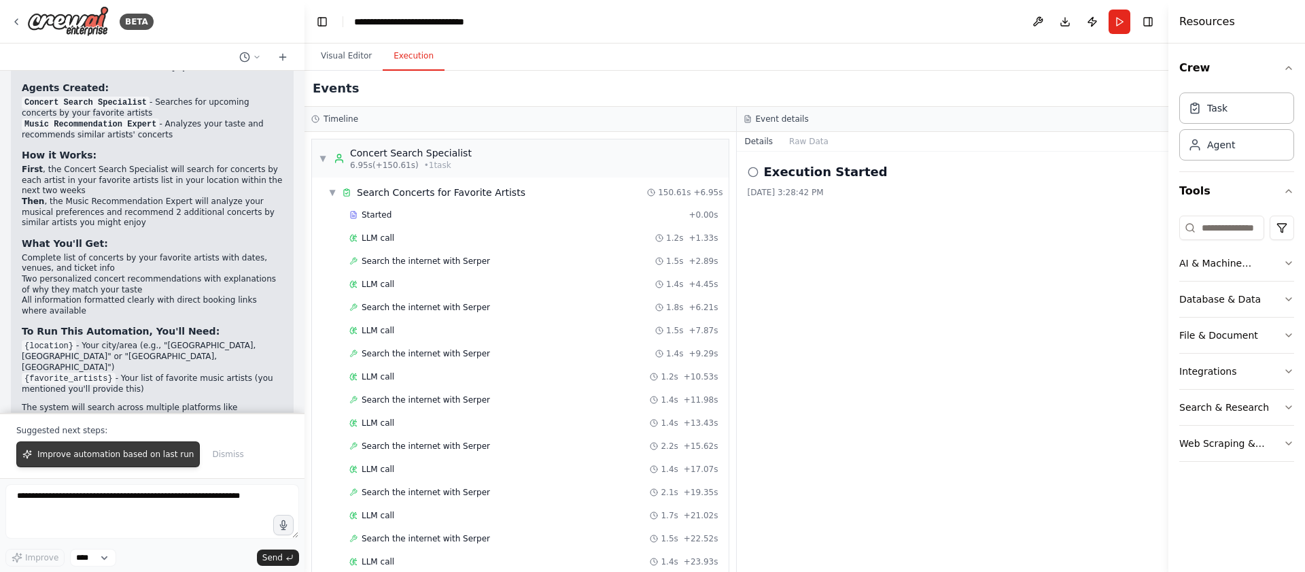
click at [113, 454] on span "Improve automation based on last run" at bounding box center [115, 454] width 156 height 11
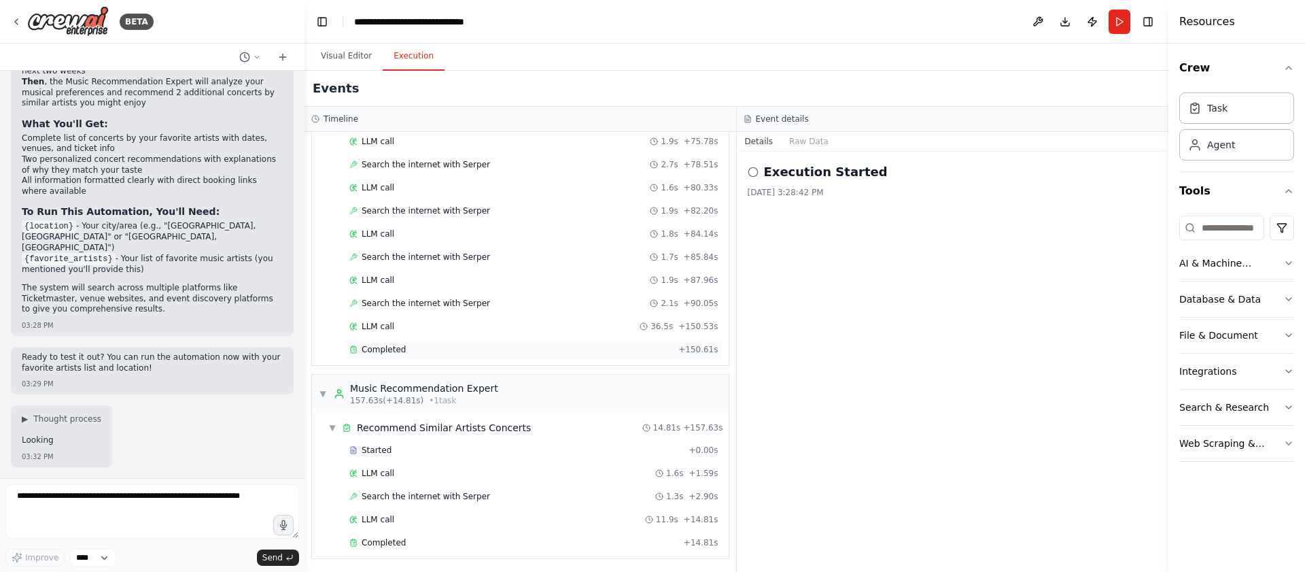
scroll to position [1069, 0]
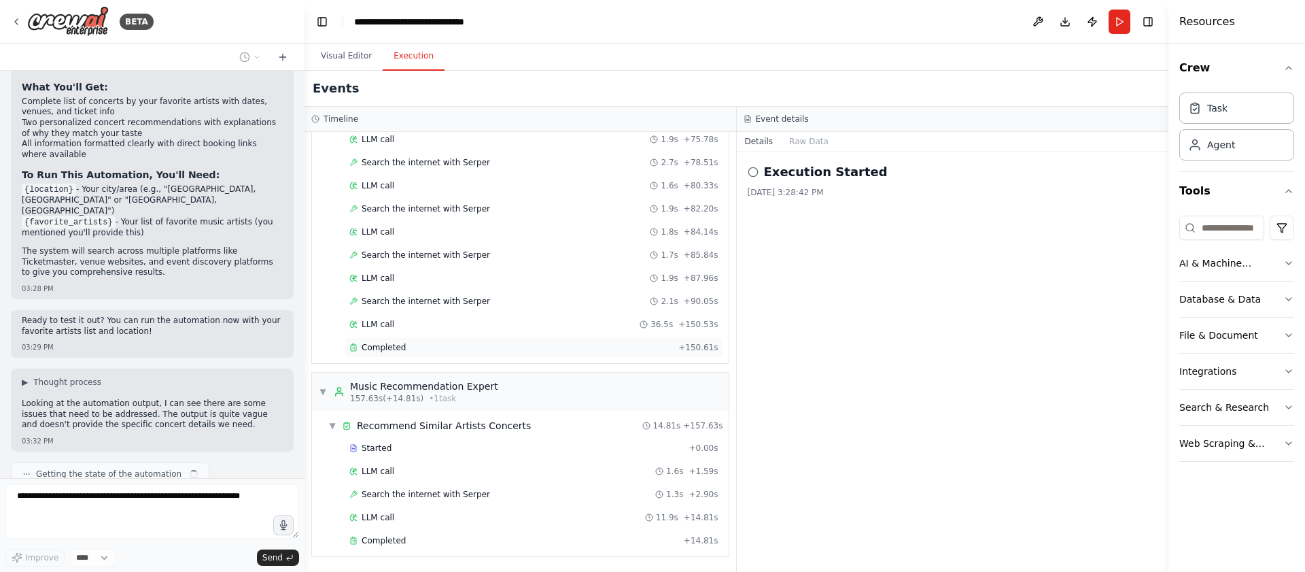
click at [548, 347] on div "Completed" at bounding box center [511, 347] width 324 height 11
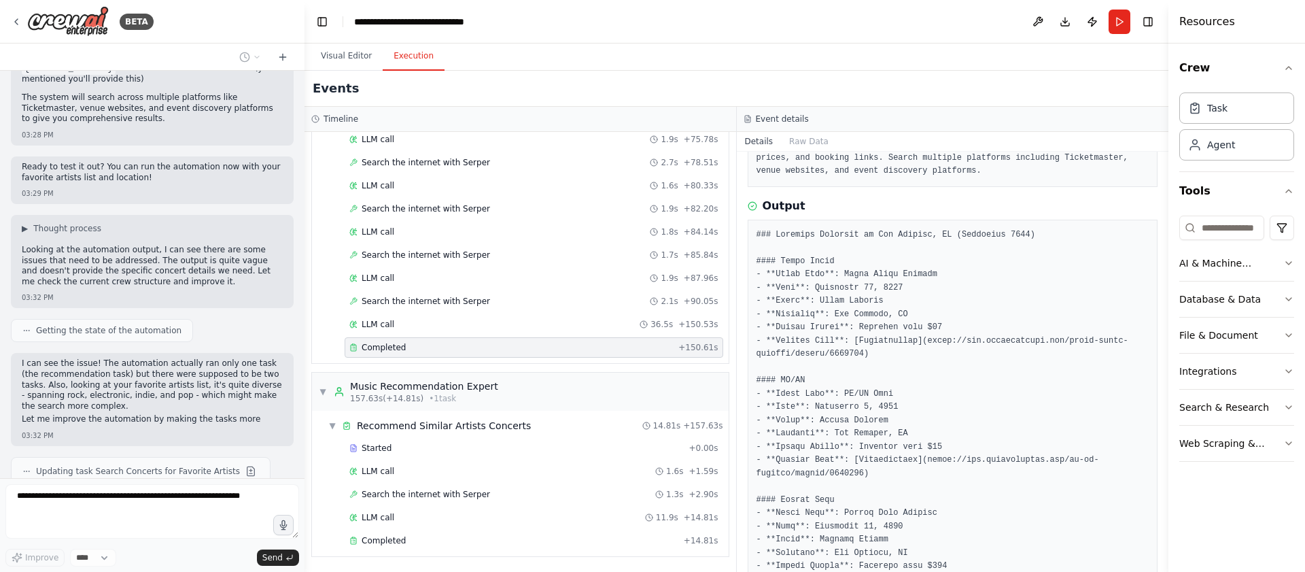
scroll to position [1394, 0]
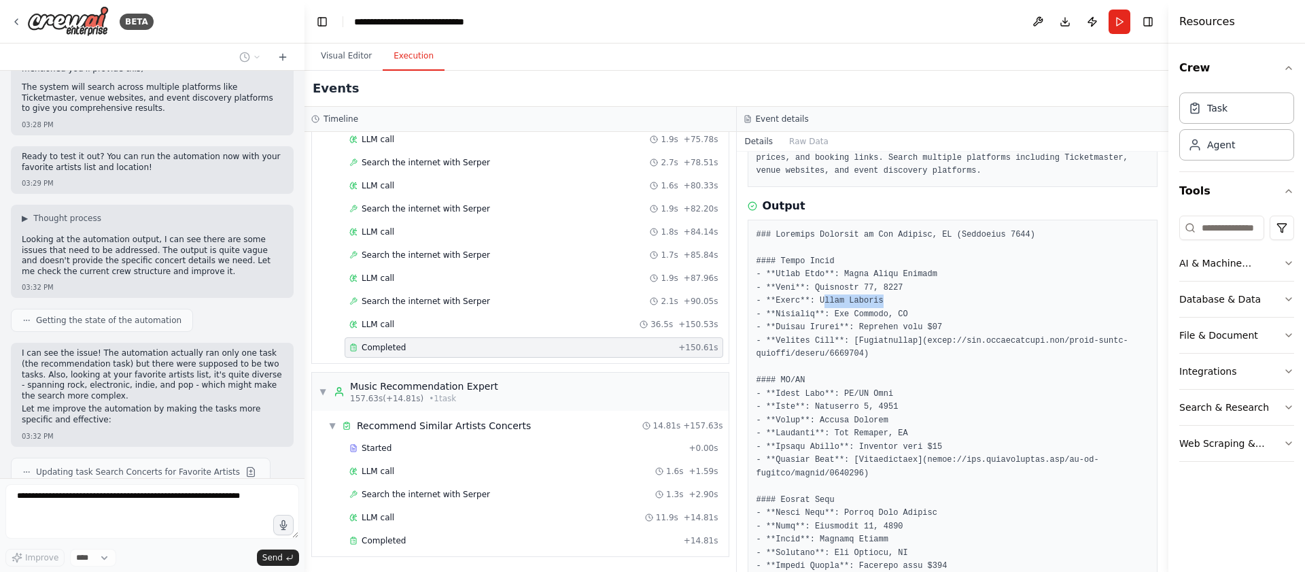
drag, startPoint x: 825, startPoint y: 295, endPoint x: 943, endPoint y: 297, distance: 118.3
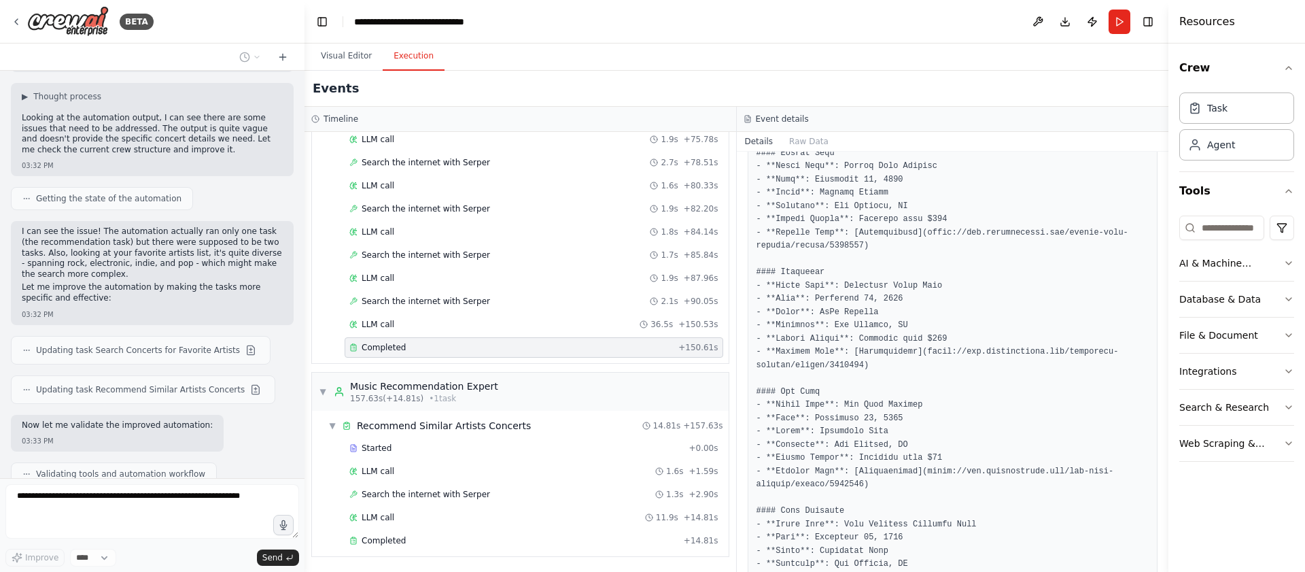
scroll to position [478, 0]
drag, startPoint x: 964, startPoint y: 334, endPoint x: 897, endPoint y: 336, distance: 66.6
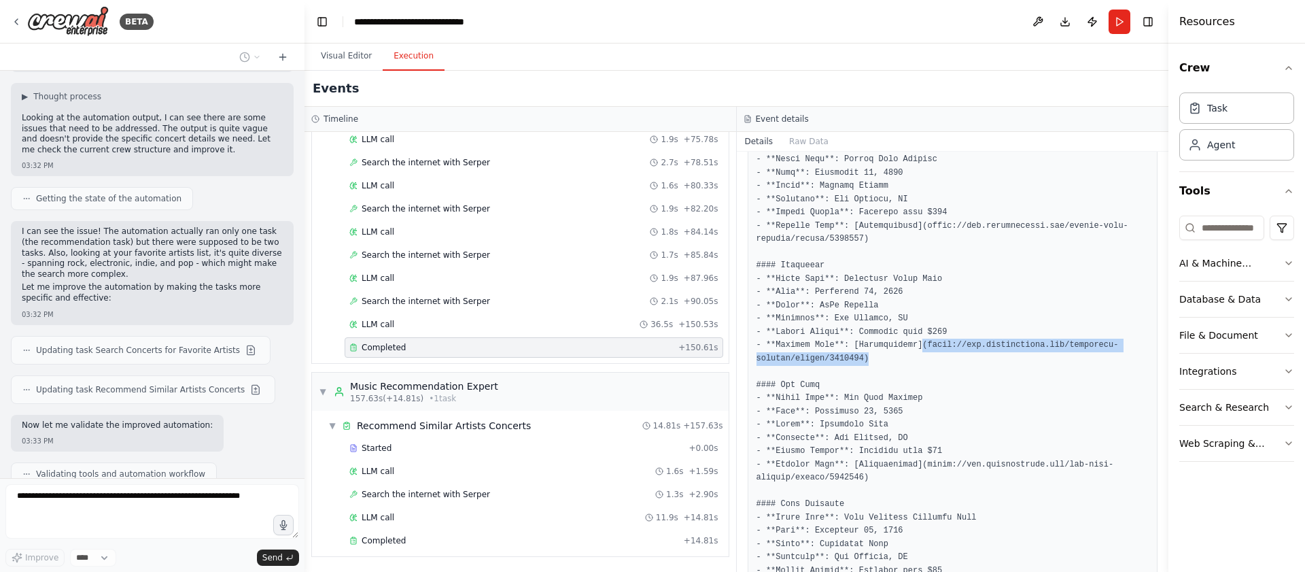
drag, startPoint x: 924, startPoint y: 345, endPoint x: 921, endPoint y: 356, distance: 11.2
drag, startPoint x: 921, startPoint y: 356, endPoint x: 933, endPoint y: 360, distance: 12.7
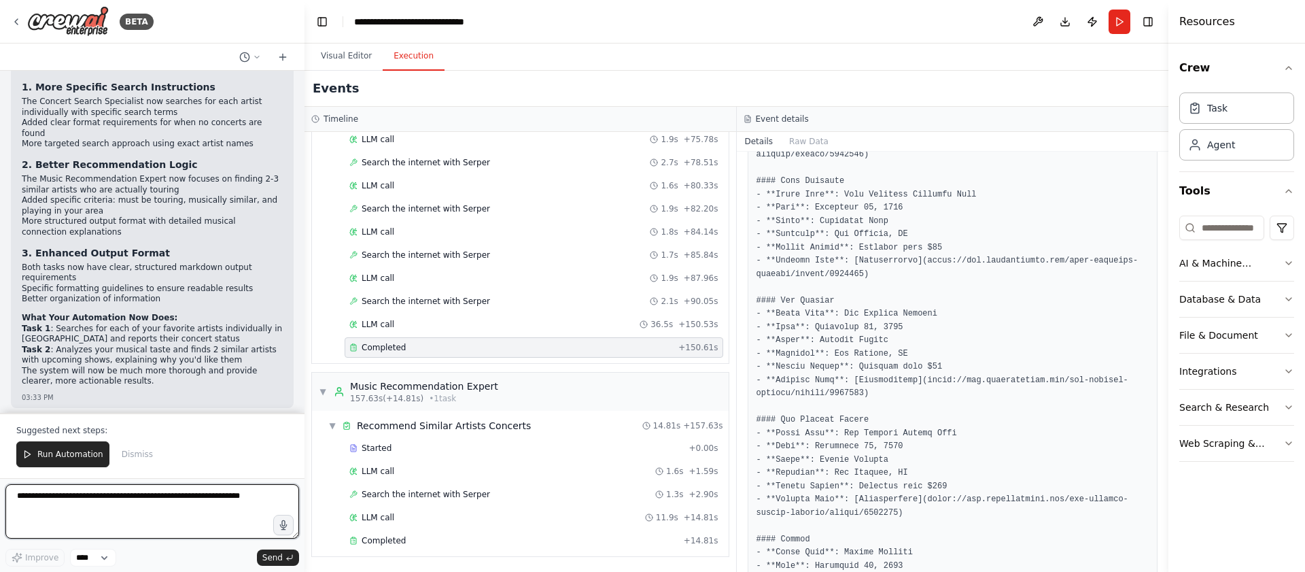
scroll to position [843, 0]
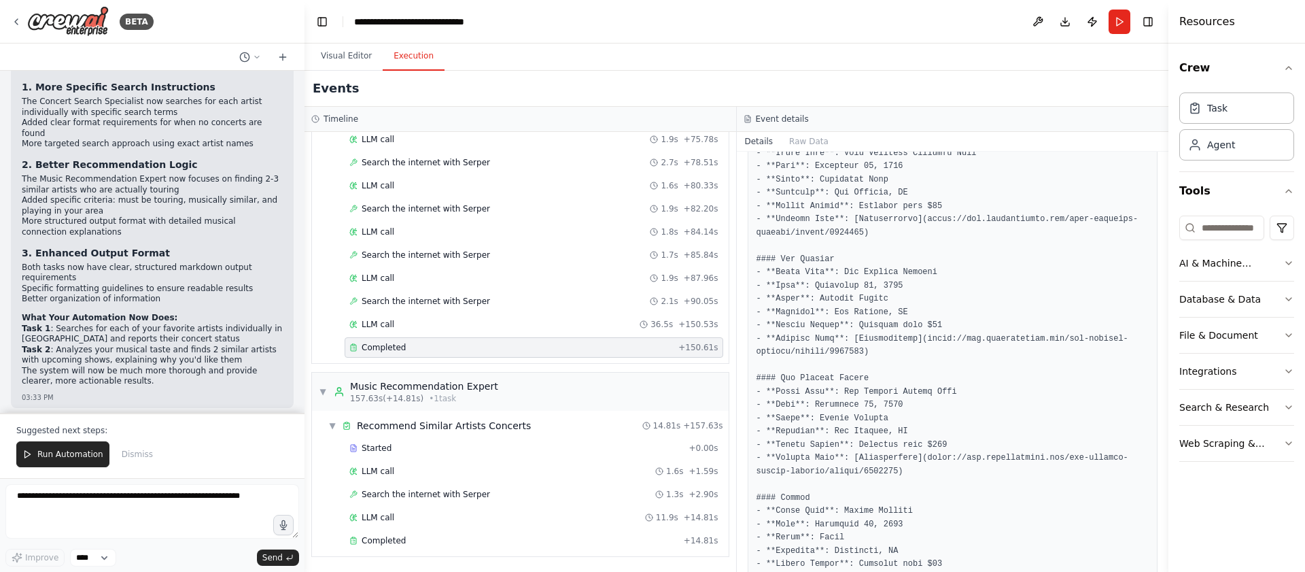
drag, startPoint x: 931, startPoint y: 222, endPoint x: 848, endPoint y: 234, distance: 84.6
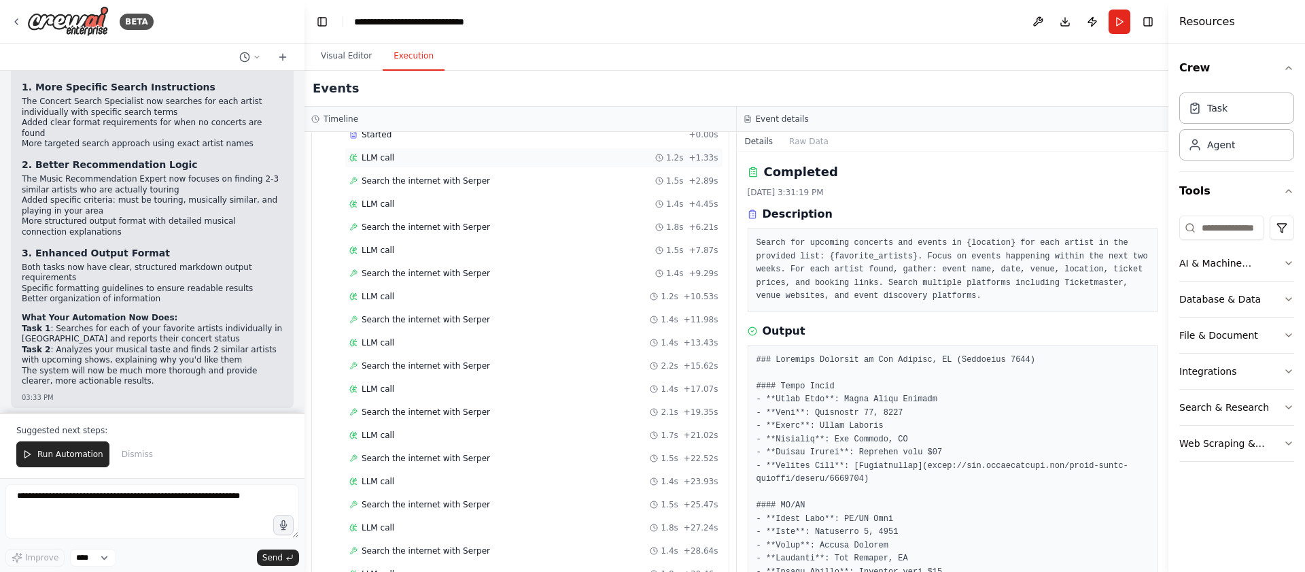
scroll to position [0, 0]
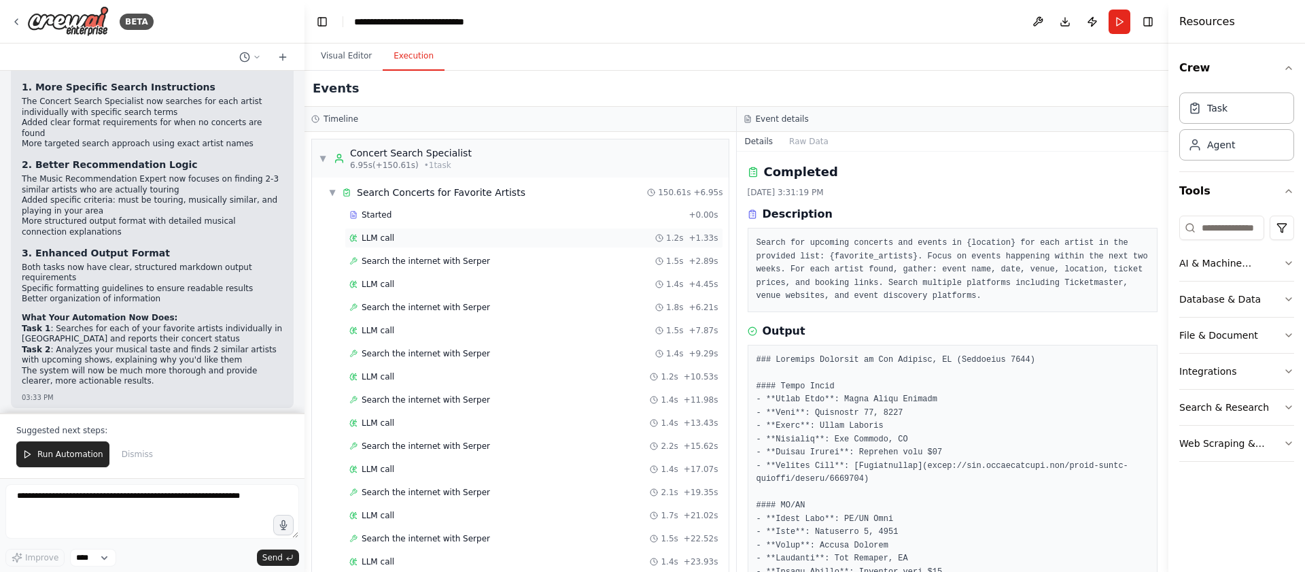
click at [490, 238] on div "LLM call 1.2s + 1.33s" at bounding box center [533, 237] width 369 height 11
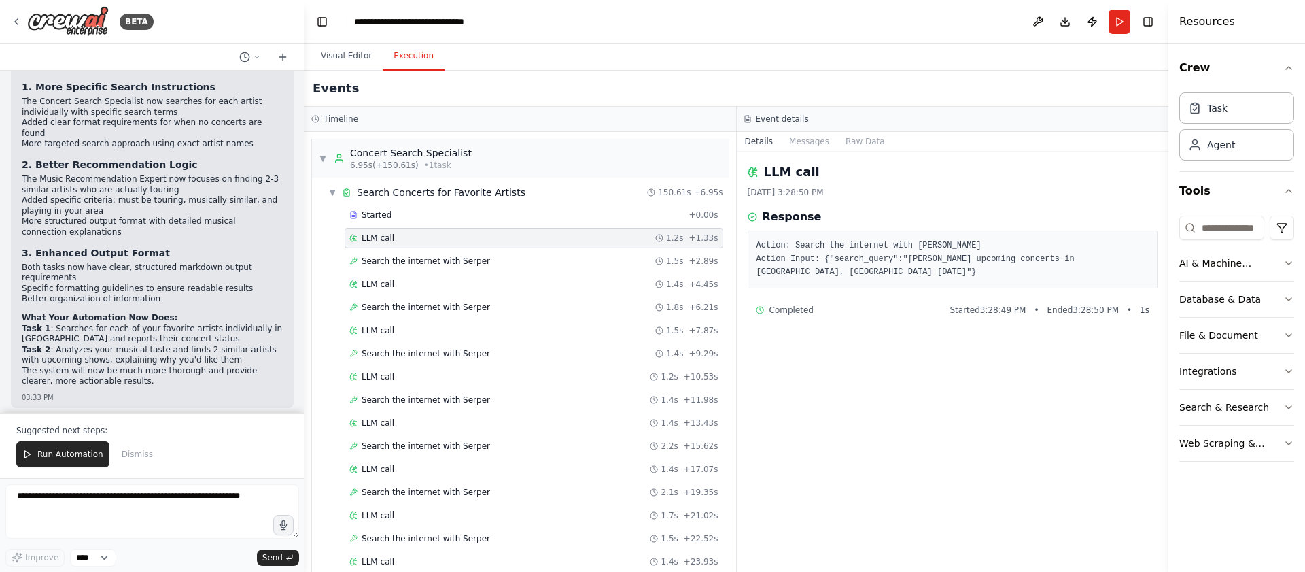
click at [913, 268] on pre "Action: Search the internet with [PERSON_NAME] Action Input: {"search_query":"[…" at bounding box center [952, 259] width 393 height 40
click at [570, 267] on div "Search the internet with [PERSON_NAME] 1.5s + 2.89s" at bounding box center [534, 261] width 379 height 20
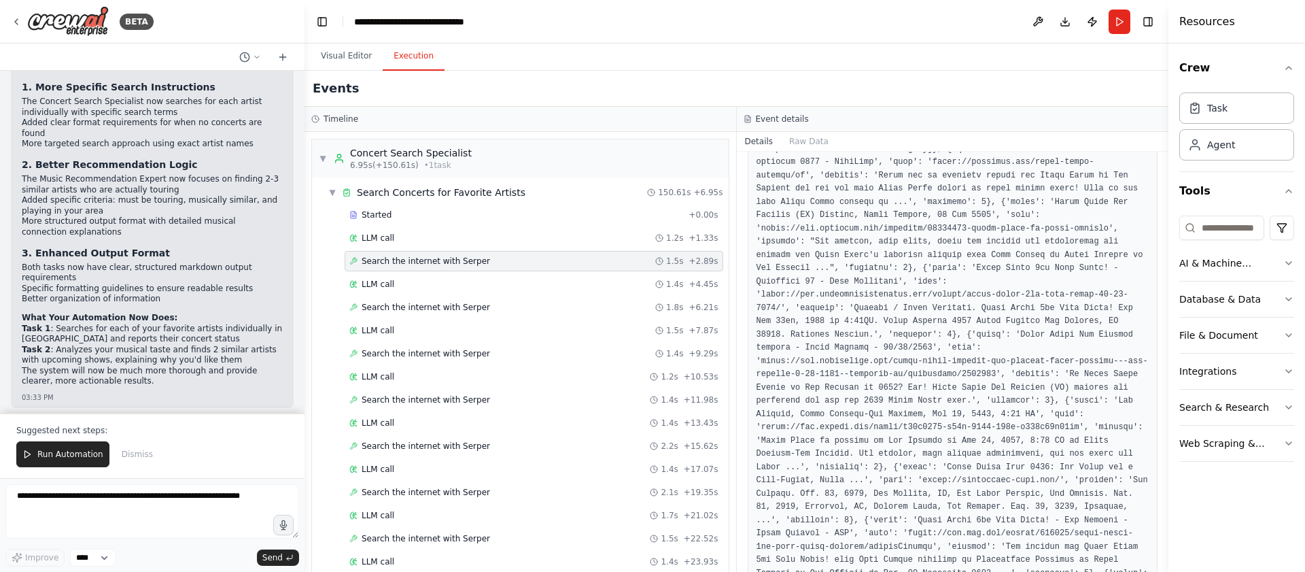
scroll to position [311, 0]
click at [926, 277] on pre at bounding box center [952, 548] width 393 height 1034
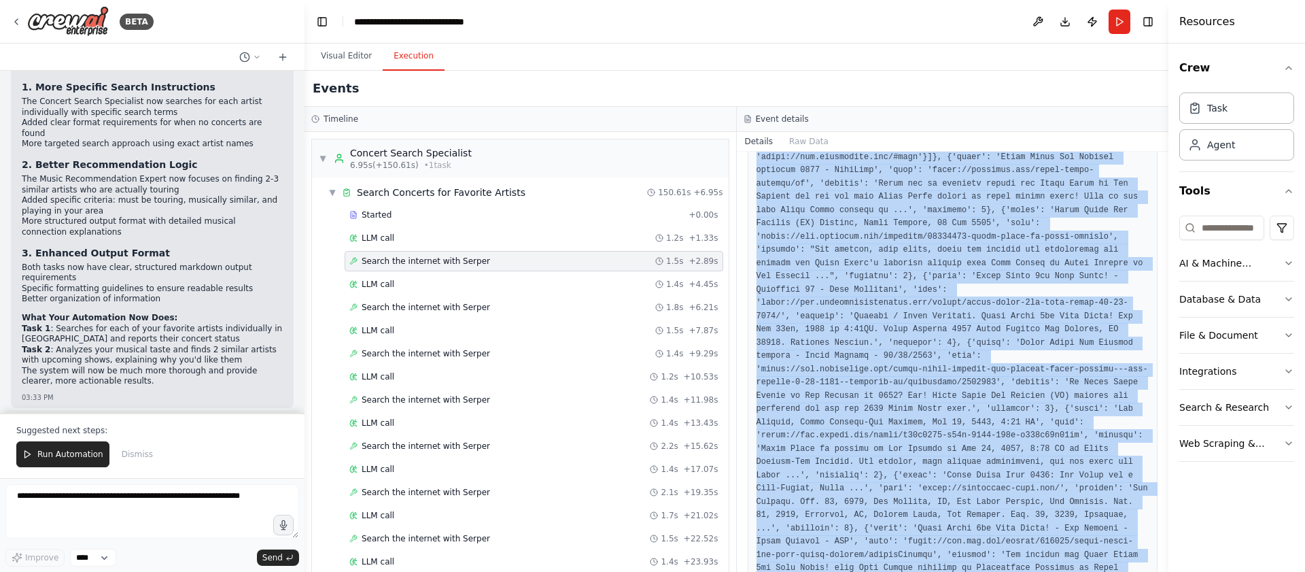
click at [926, 277] on pre at bounding box center [952, 548] width 393 height 1034
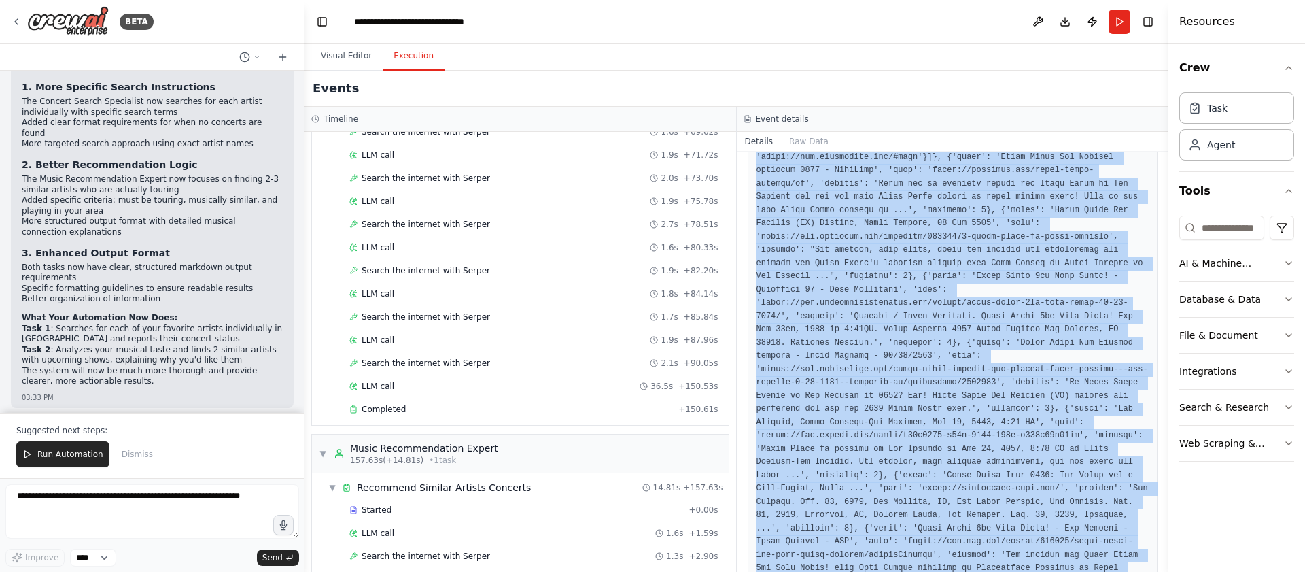
scroll to position [1069, 0]
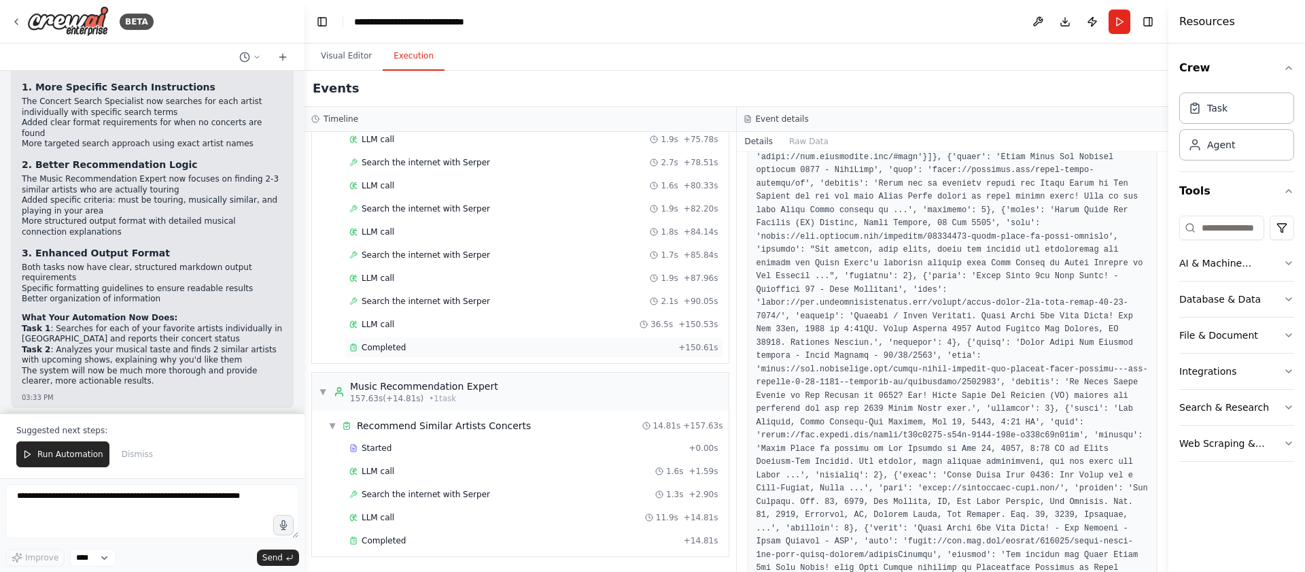
click at [561, 349] on div "Completed" at bounding box center [511, 347] width 324 height 11
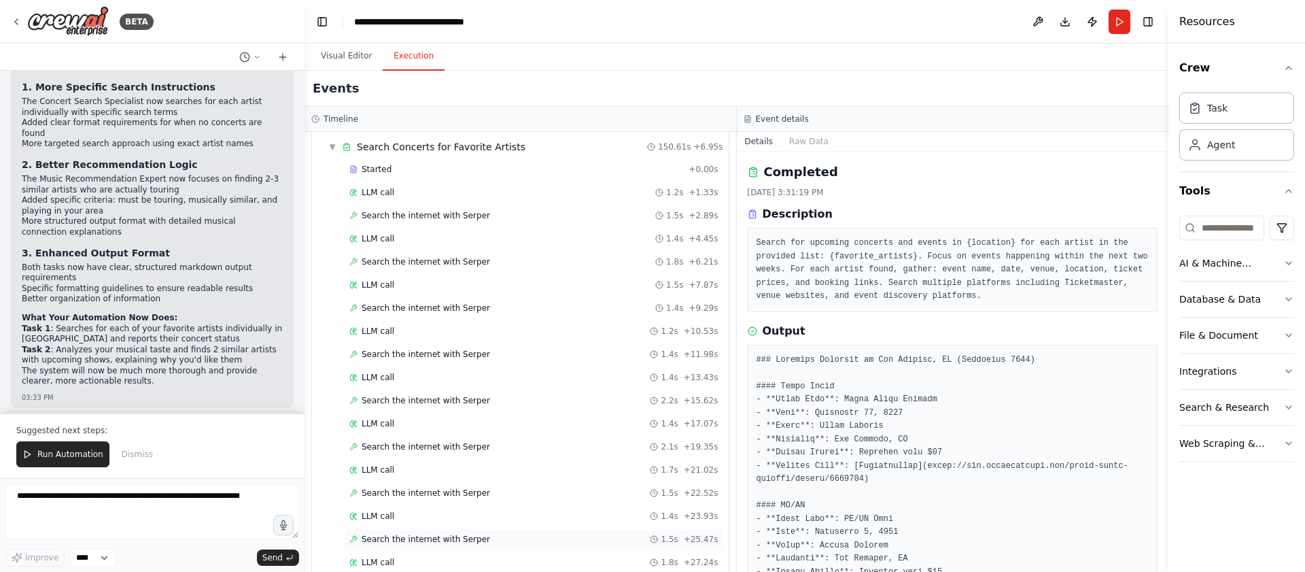
scroll to position [32, 0]
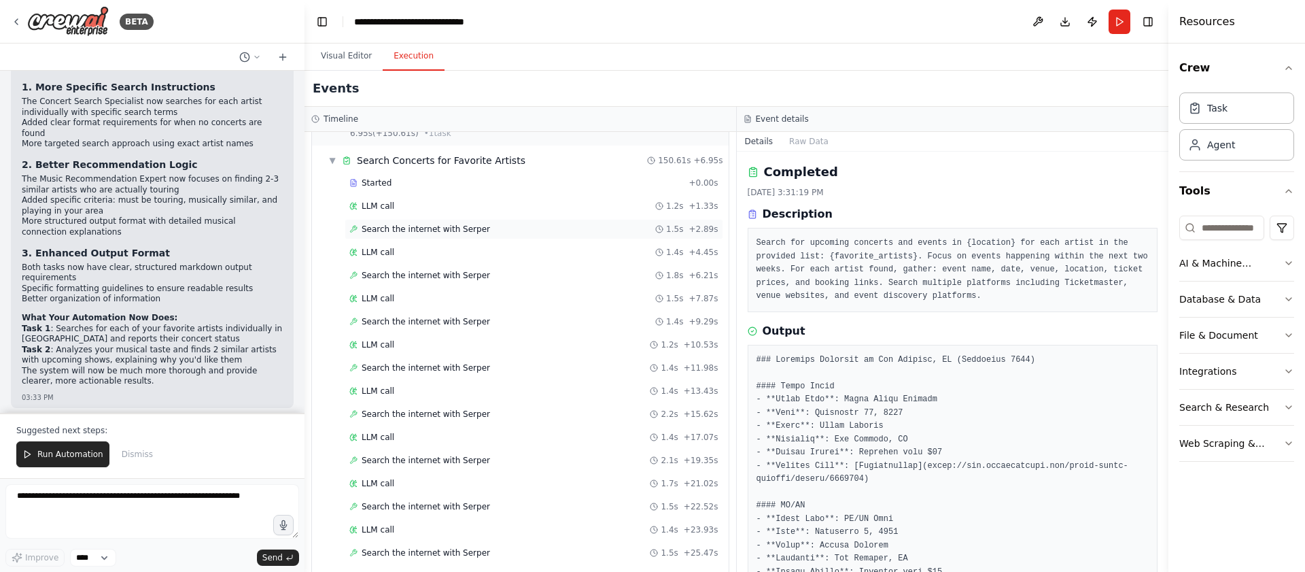
click at [534, 230] on div "Search the internet with [PERSON_NAME] 1.5s + 2.89s" at bounding box center [533, 229] width 369 height 11
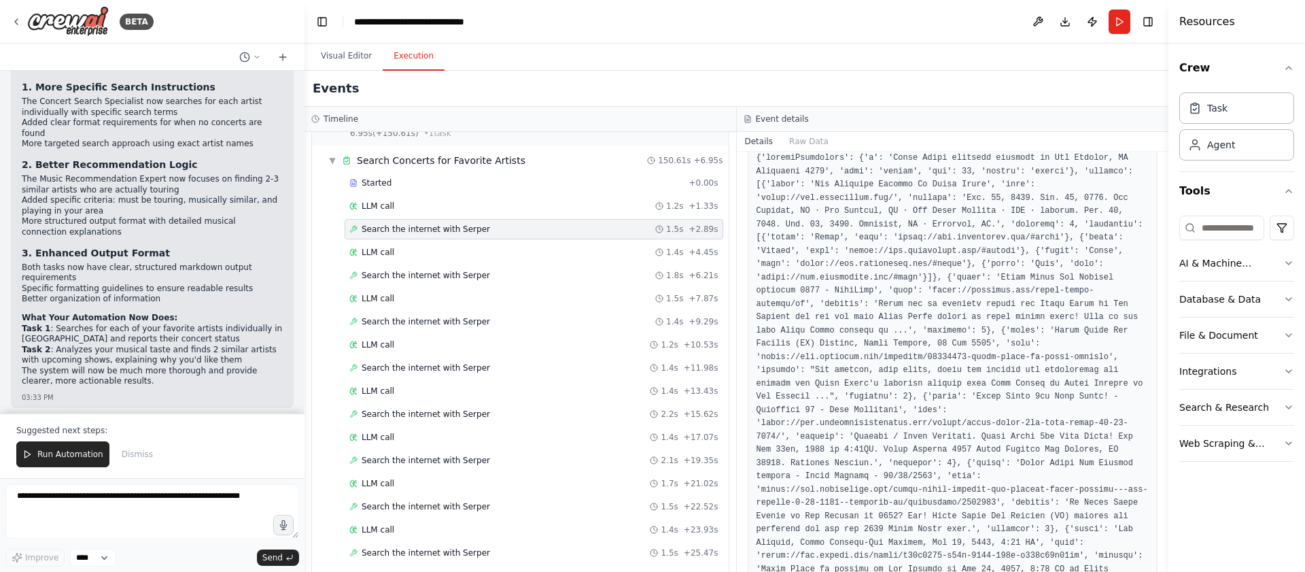
scroll to position [195, 0]
click at [97, 500] on textarea at bounding box center [152, 511] width 294 height 54
type textarea "**********"
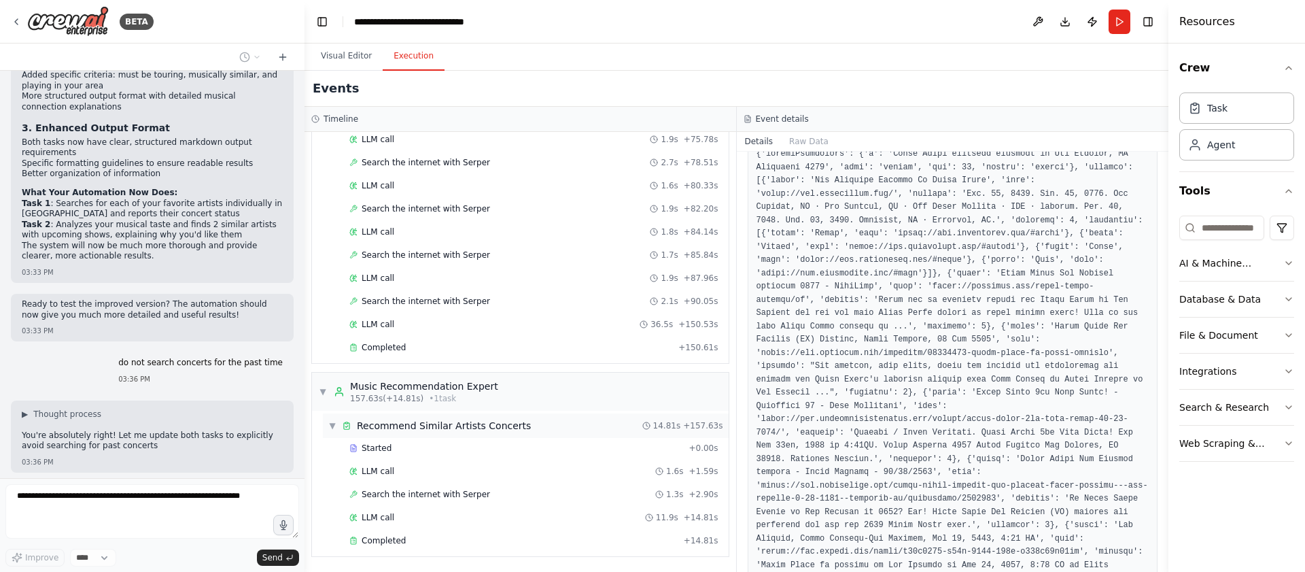
scroll to position [2115, 0]
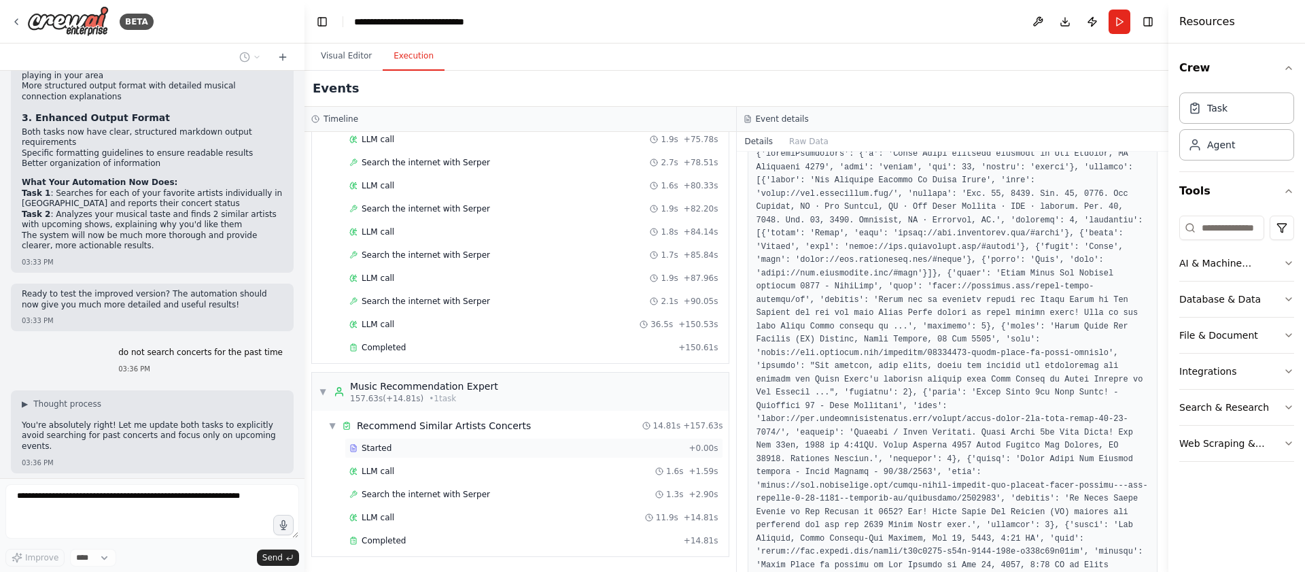
click at [487, 449] on div "Started" at bounding box center [516, 447] width 334 height 11
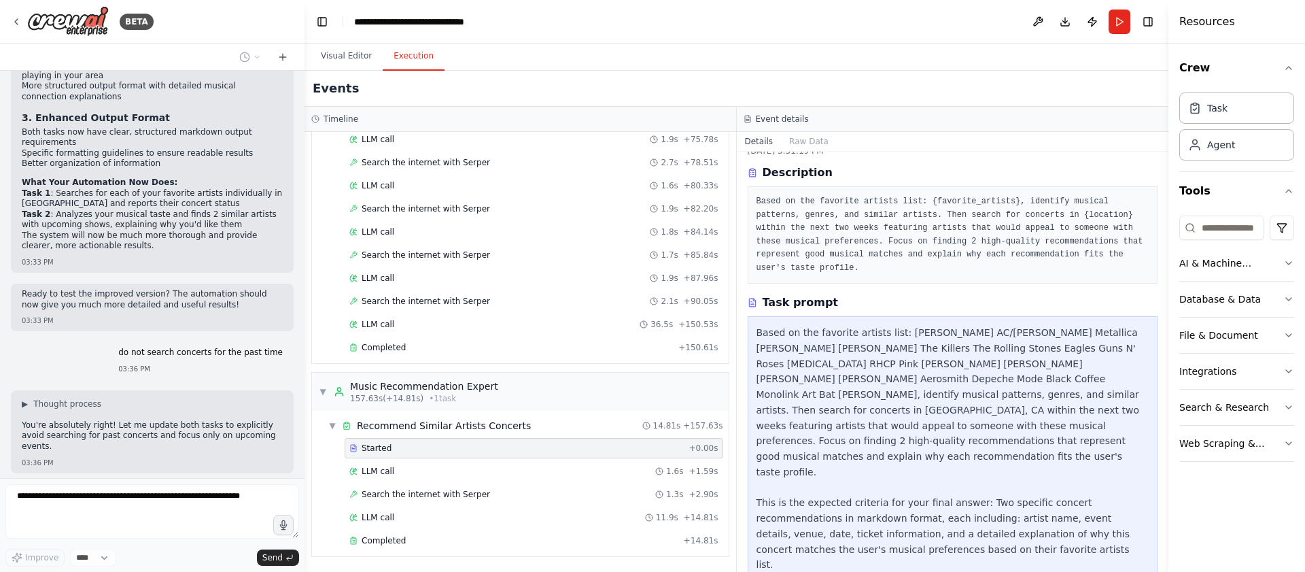
scroll to position [2154, 0]
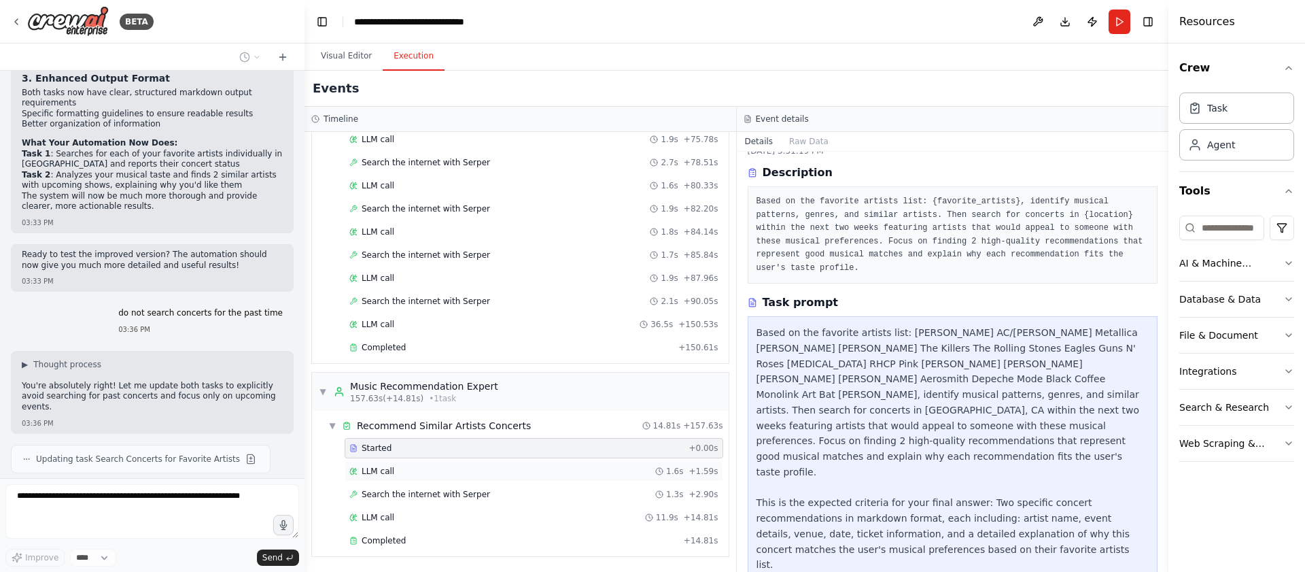
click at [590, 470] on div "LLM call 1.6s + 1.59s" at bounding box center [533, 471] width 369 height 11
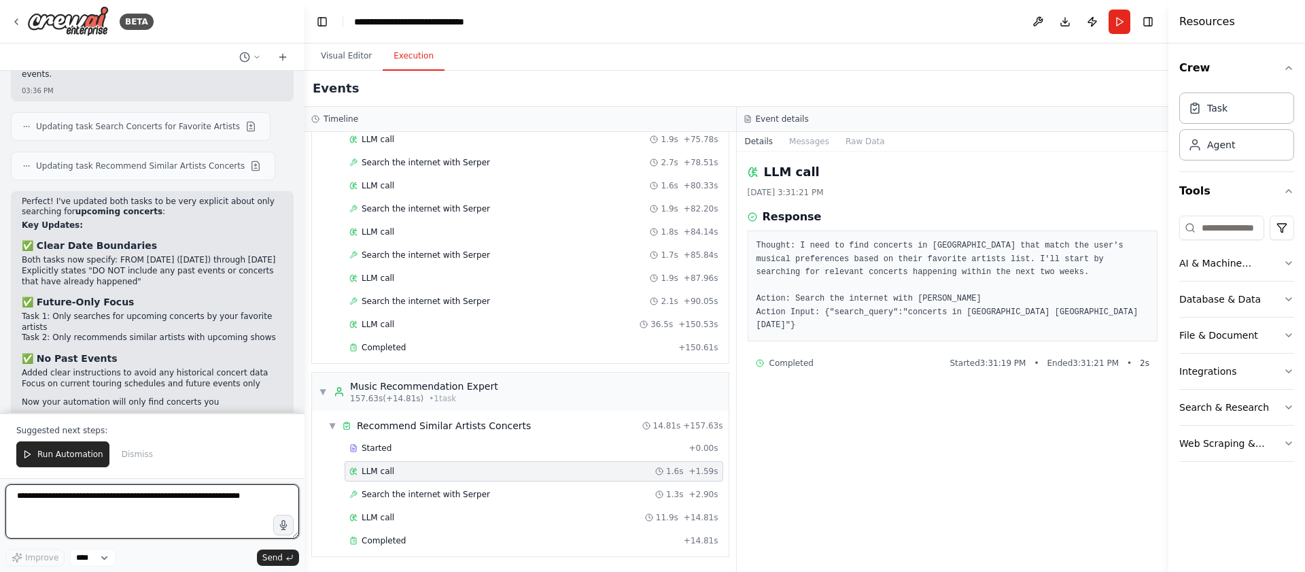
scroll to position [2508, 0]
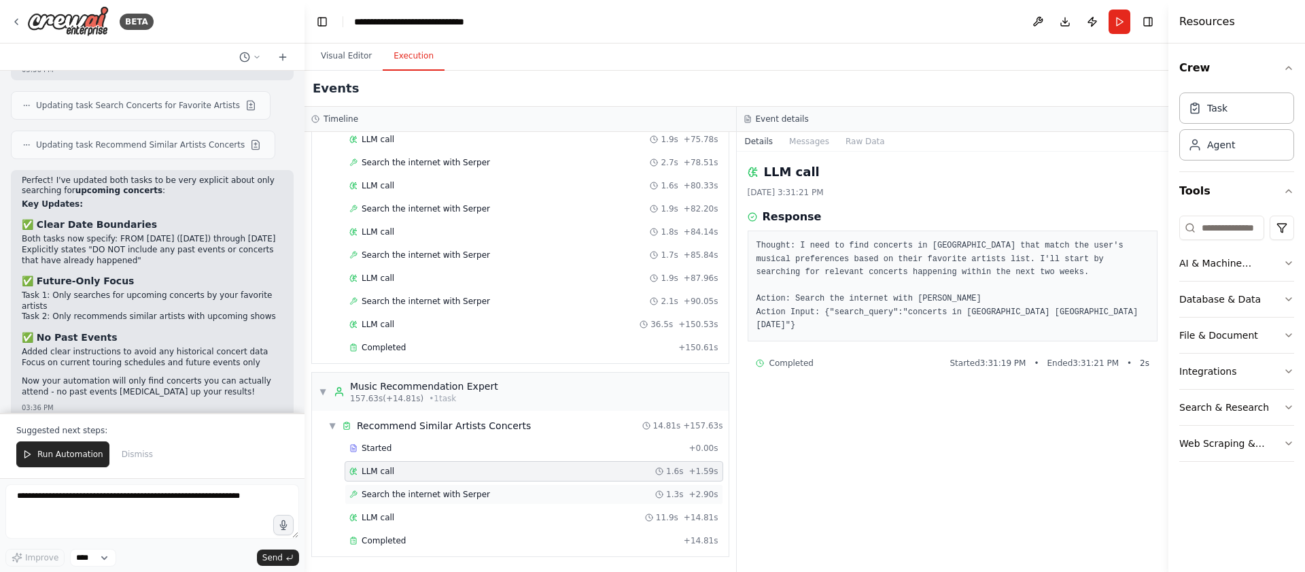
click at [572, 492] on div "Search the internet with [PERSON_NAME] 1.3s + 2.90s" at bounding box center [533, 494] width 369 height 11
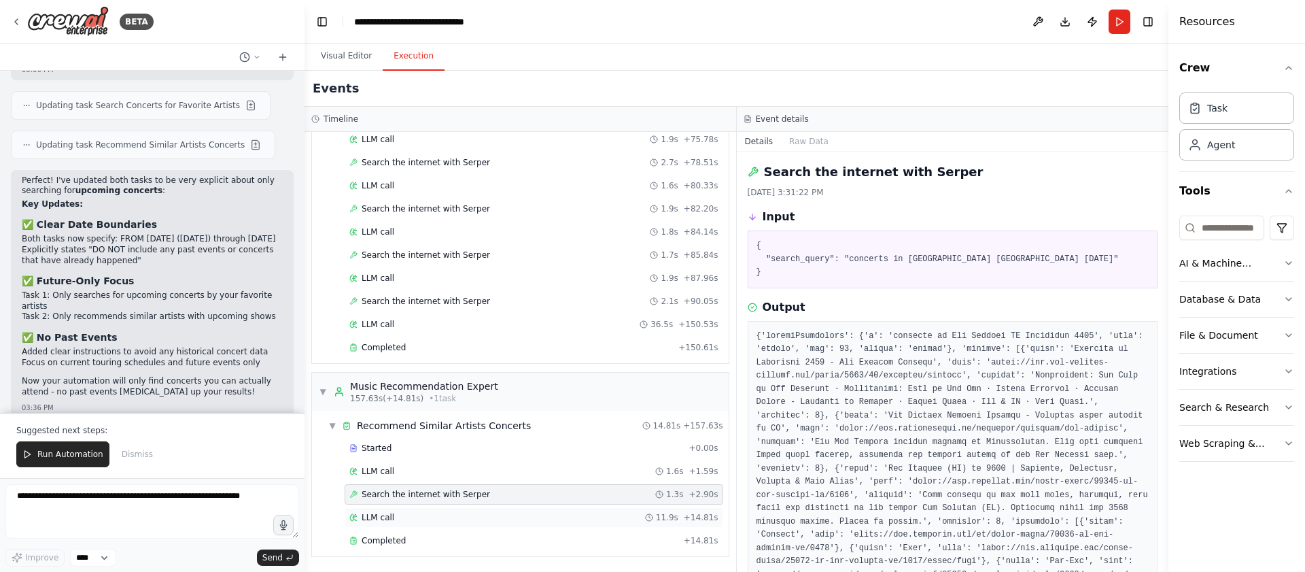
click at [558, 512] on div "LLM call 11.9s + 14.81s" at bounding box center [533, 517] width 369 height 11
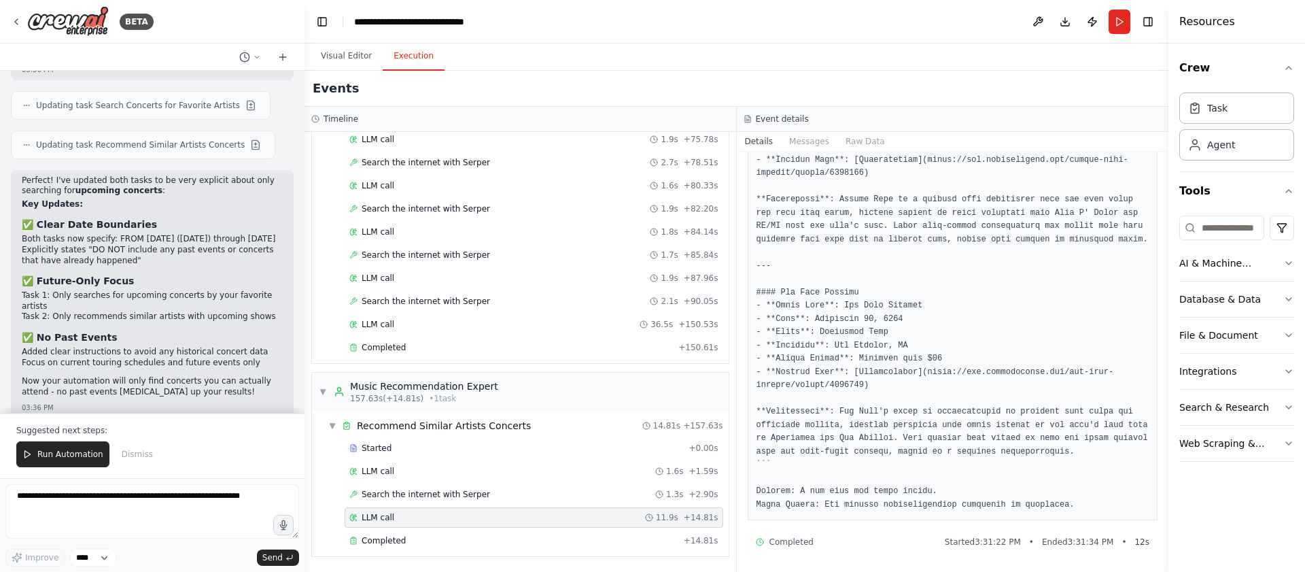
scroll to position [682, 0]
click at [556, 538] on div "Completed" at bounding box center [513, 540] width 329 height 11
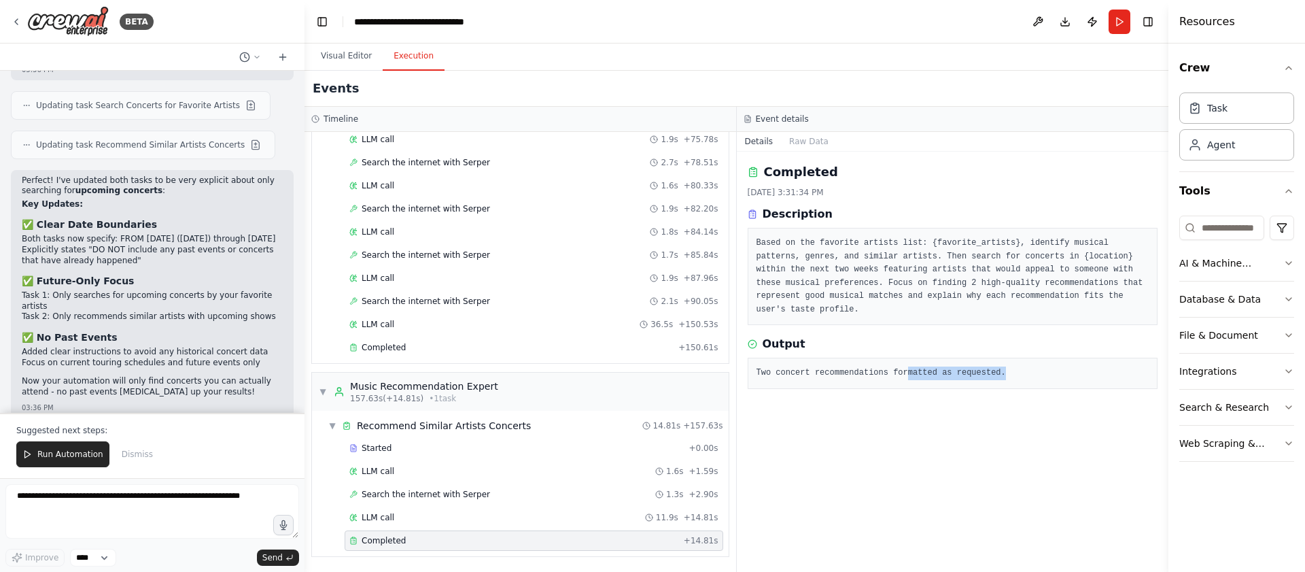
drag, startPoint x: 908, startPoint y: 377, endPoint x: 1049, endPoint y: 371, distance: 140.8
click at [1047, 371] on pre "Two concert recommendations formatted as requested." at bounding box center [952, 373] width 393 height 14
click at [1049, 371] on pre "Two concert recommendations formatted as requested." at bounding box center [952, 373] width 393 height 14
drag, startPoint x: 1015, startPoint y: 362, endPoint x: 854, endPoint y: 374, distance: 162.2
click at [854, 374] on div "Two concert recommendations formatted as requested." at bounding box center [953, 372] width 411 height 31
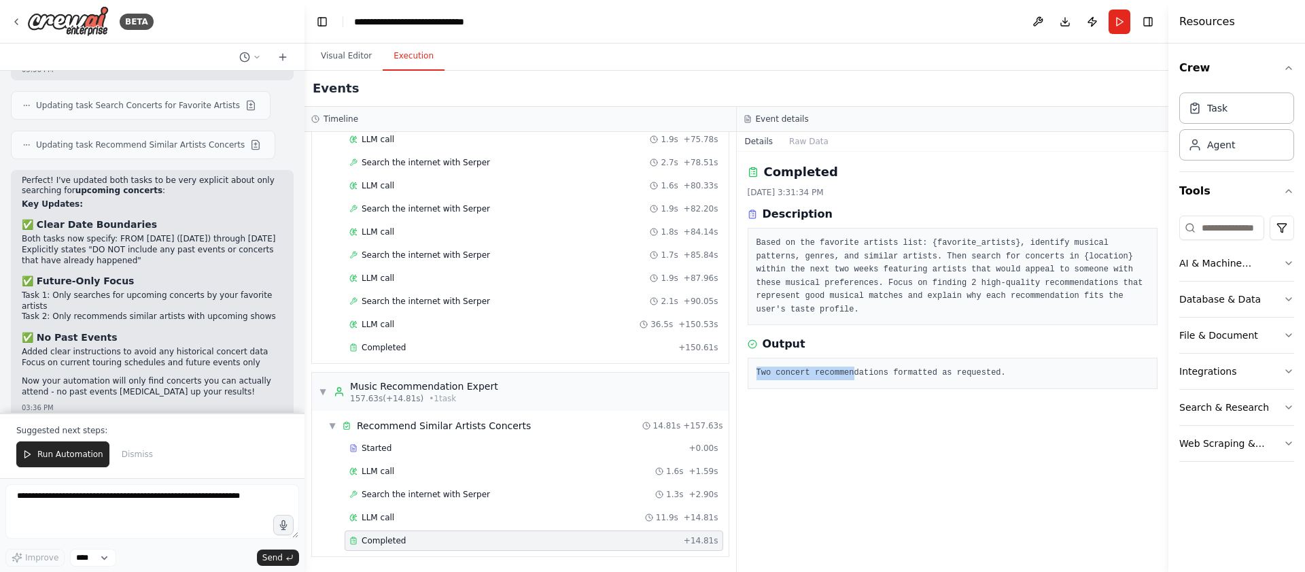
click at [854, 374] on pre "Two concert recommendations formatted as requested." at bounding box center [952, 373] width 393 height 14
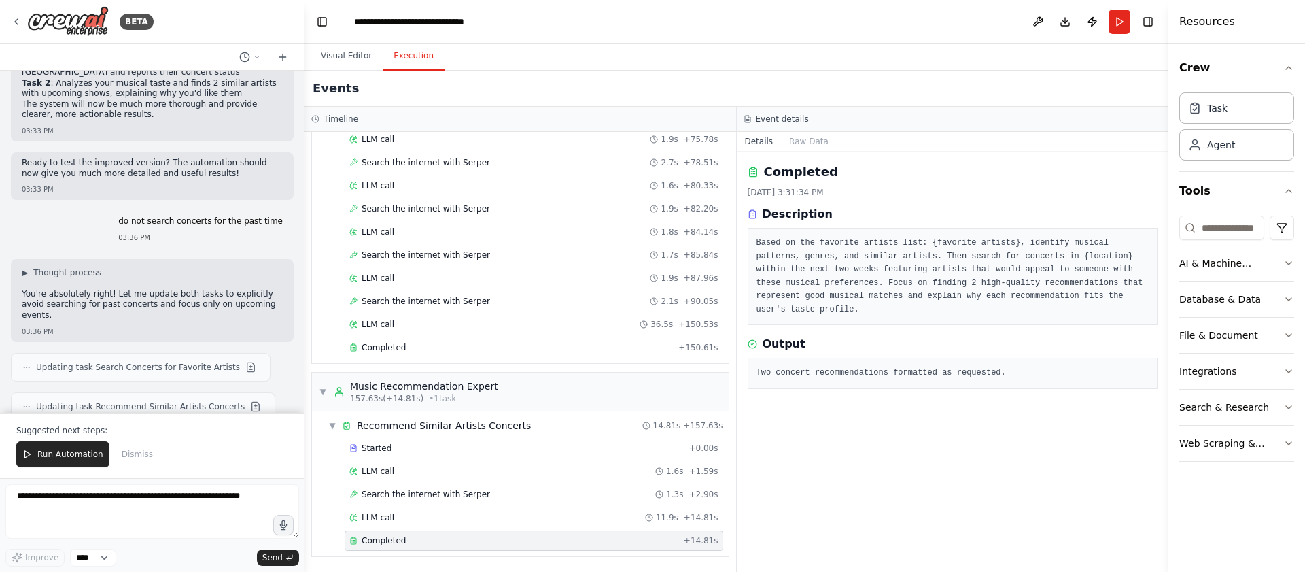
scroll to position [2247, 0]
click at [212, 400] on span "Updating task Recommend Similar Artists Concerts" at bounding box center [140, 405] width 209 height 11
click at [247, 398] on button at bounding box center [255, 406] width 16 height 16
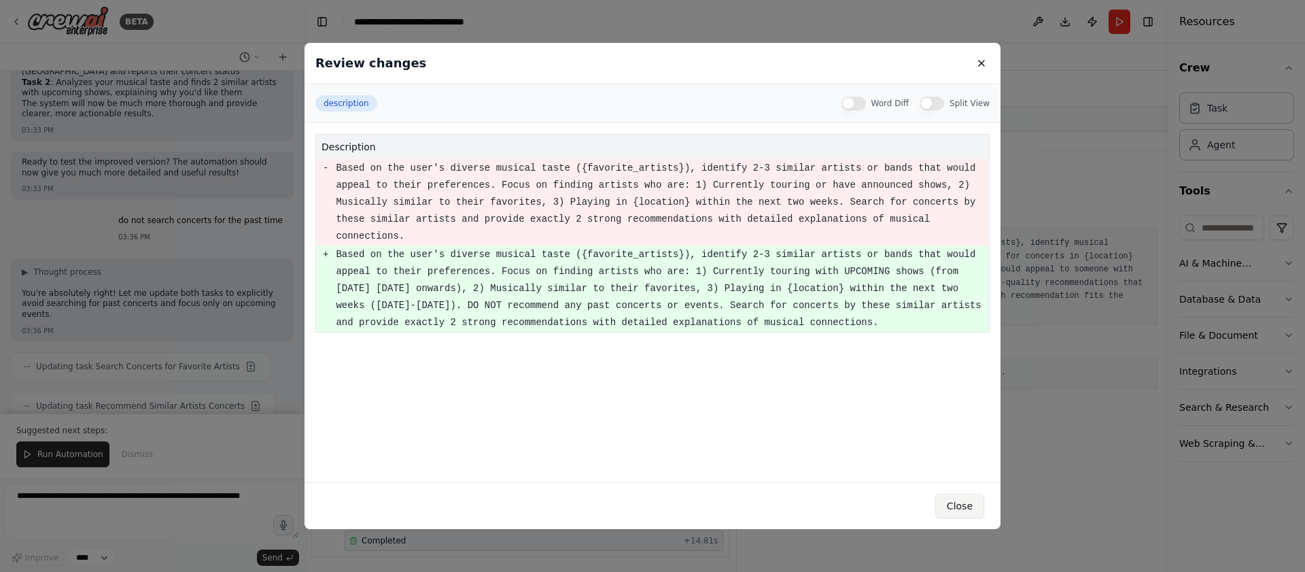
click at [966, 514] on button "Close" at bounding box center [959, 505] width 49 height 24
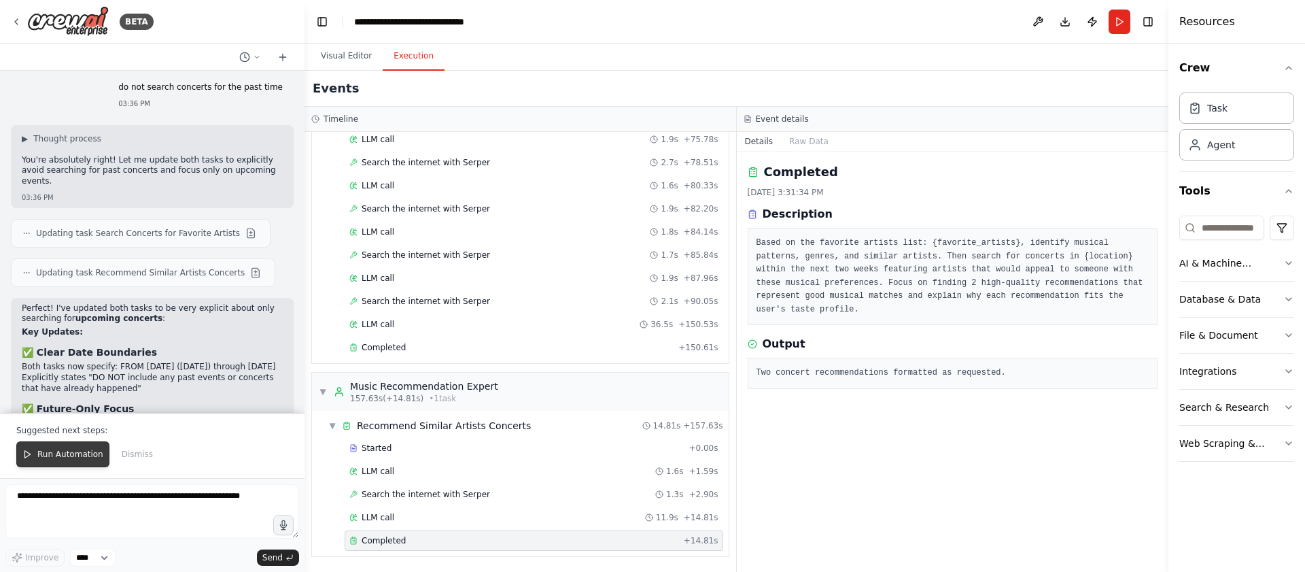
scroll to position [2381, 0]
click at [69, 450] on span "Run Automation" at bounding box center [70, 454] width 66 height 11
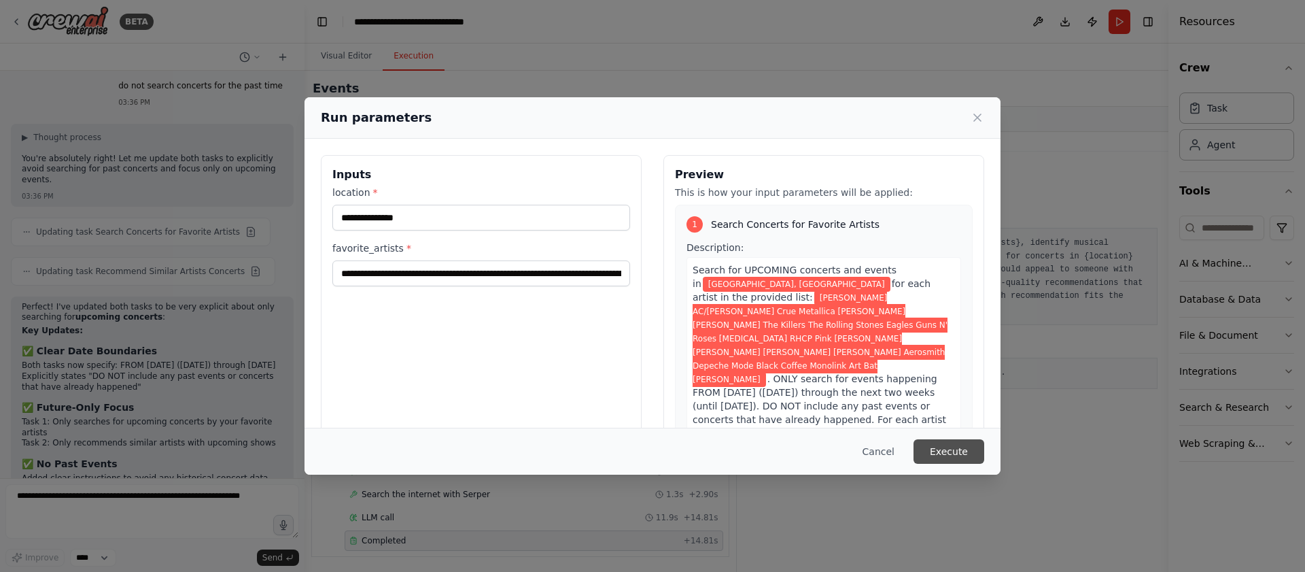
click at [973, 455] on button "Execute" at bounding box center [948, 451] width 71 height 24
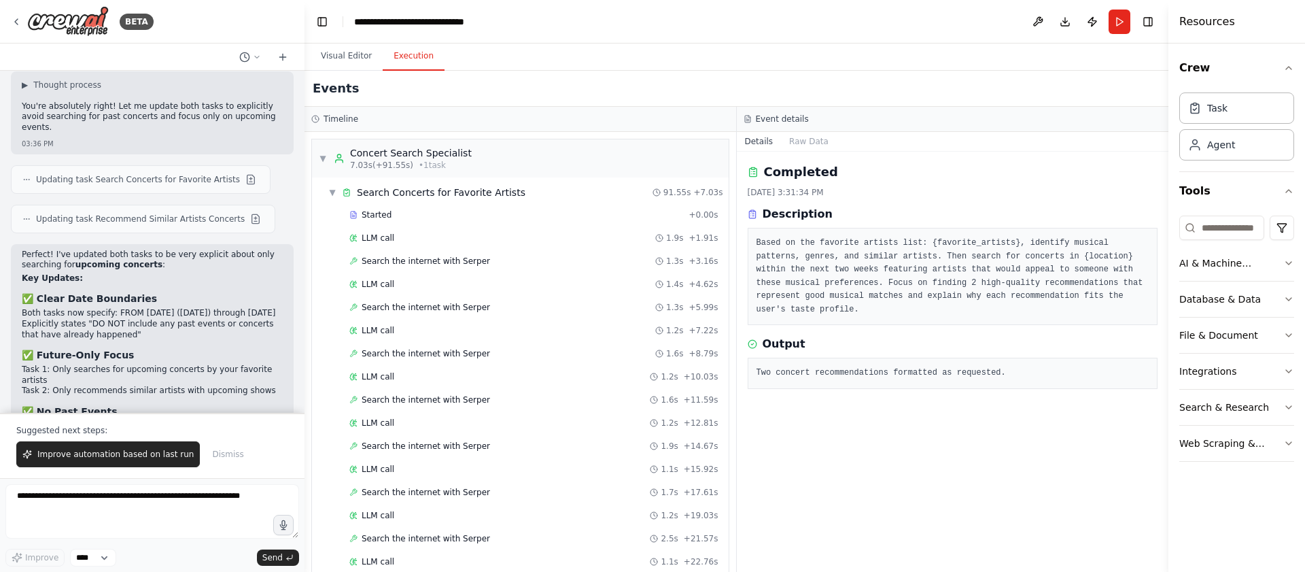
scroll to position [2508, 0]
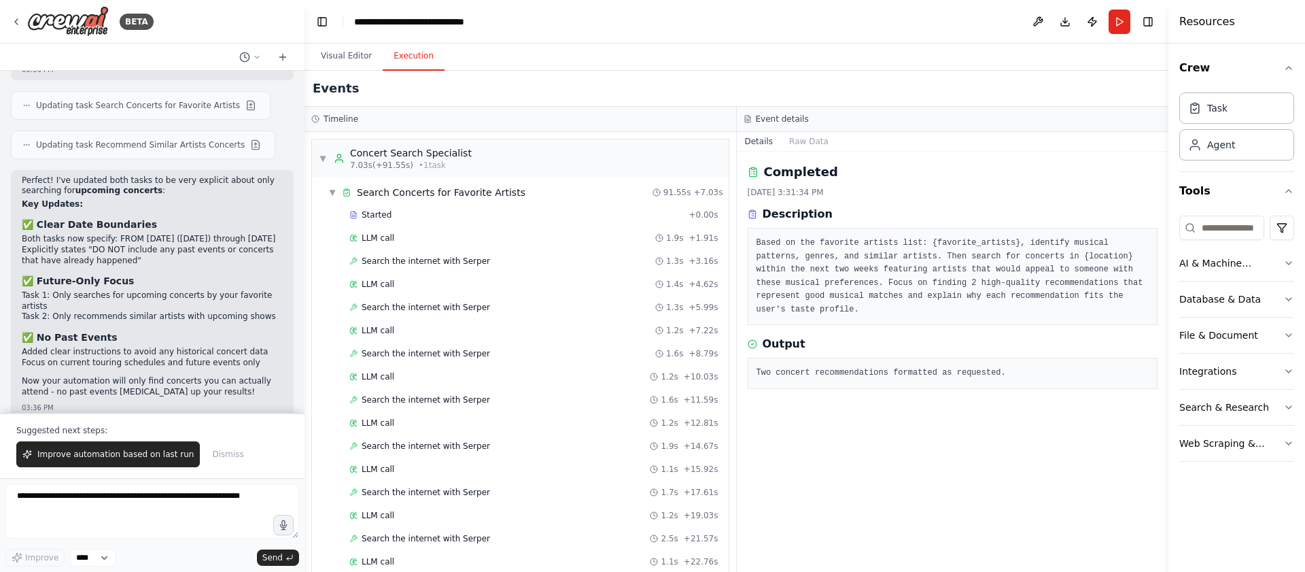
click at [192, 461] on div "03:36 PM" at bounding box center [152, 466] width 261 height 10
click at [328, 167] on div "▼ Concert Search Specialist 7.03s (+91.55s) • 1 task" at bounding box center [395, 158] width 153 height 24
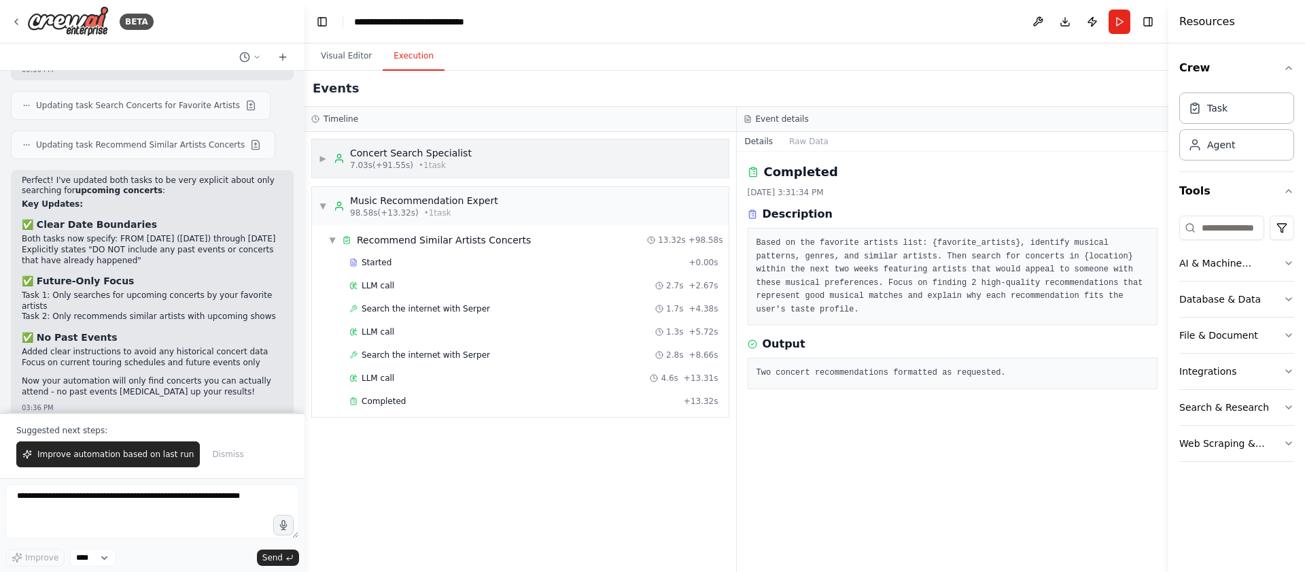
click at [691, 164] on div "▶ Concert Search Specialist 7.03s (+91.55s) • 1 task" at bounding box center [520, 158] width 417 height 38
click at [370, 198] on div "Music Recommendation Expert" at bounding box center [424, 201] width 148 height 14
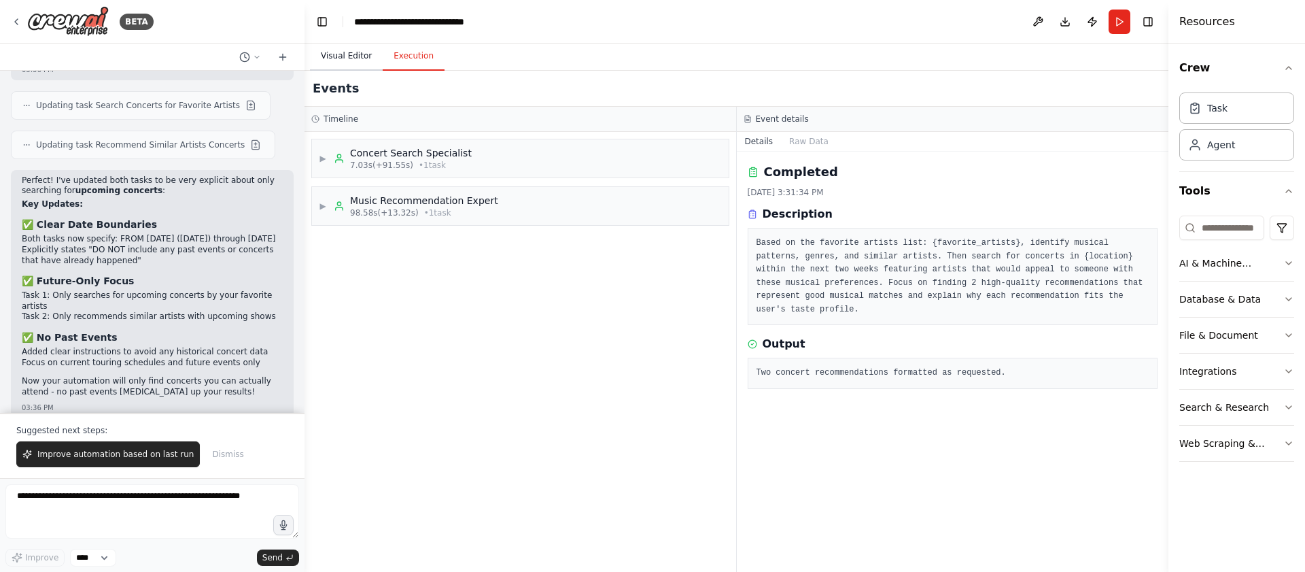
click at [349, 56] on button "Visual Editor" at bounding box center [346, 56] width 73 height 29
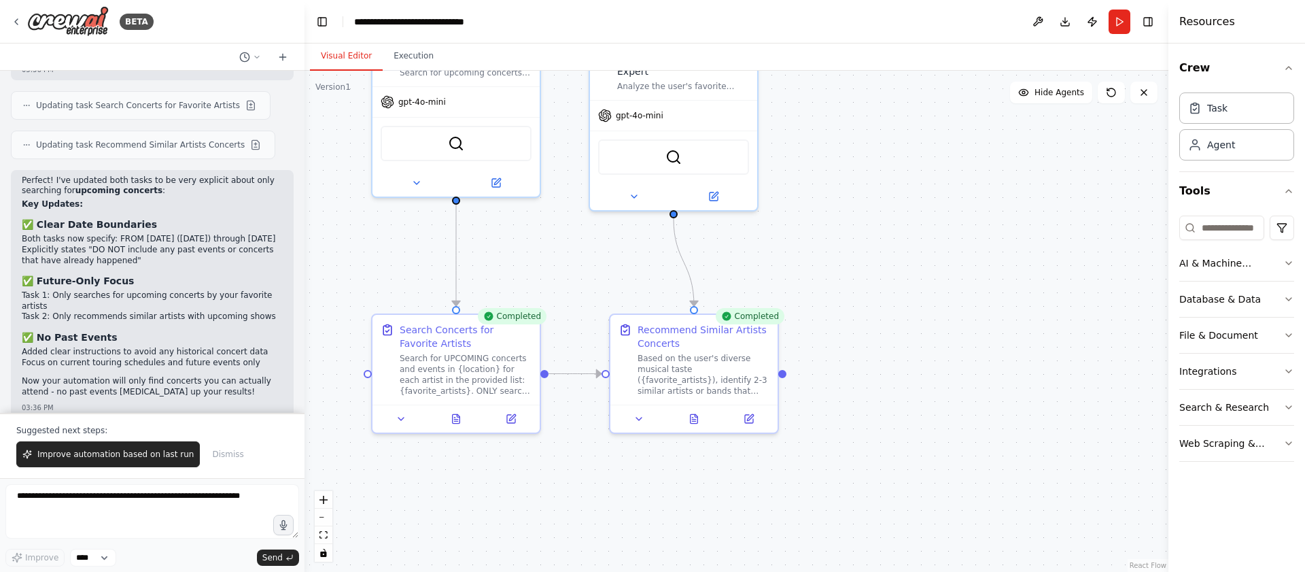
click at [571, 277] on div ".deletable-edge-delete-btn { width: 20px; height: 20px; border: 0px solid #ffff…" at bounding box center [736, 321] width 864 height 501
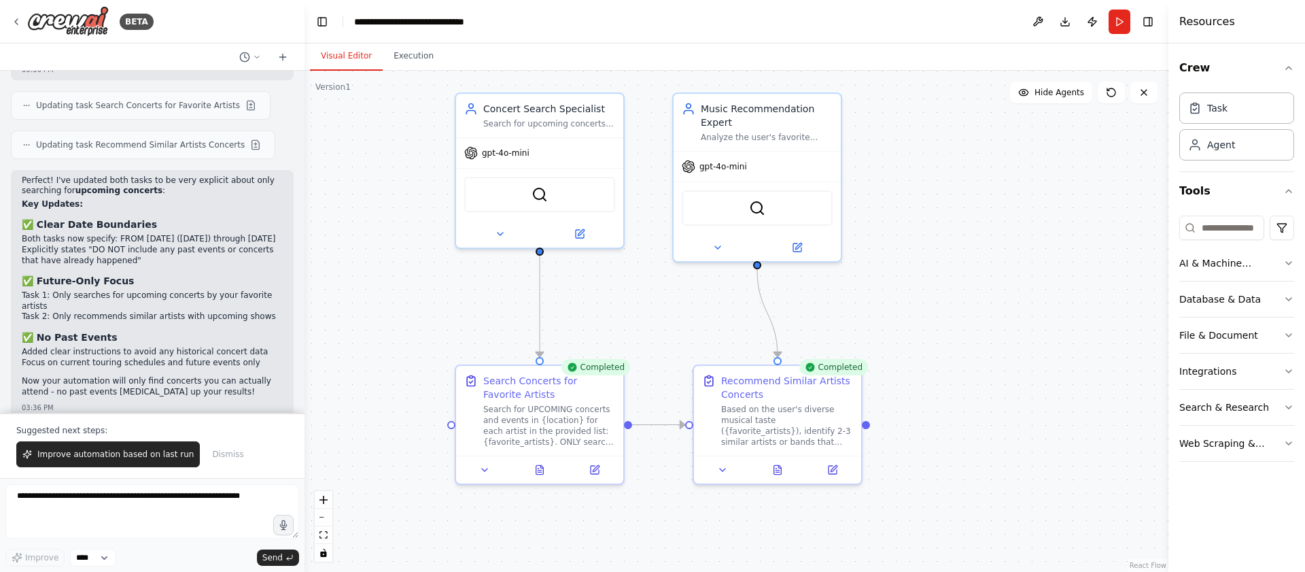
drag, startPoint x: 572, startPoint y: 279, endPoint x: 655, endPoint y: 330, distance: 97.3
click at [655, 330] on div ".deletable-edge-delete-btn { width: 20px; height: 20px; border: 0px solid #ffff…" at bounding box center [736, 321] width 864 height 501
click at [1111, 93] on icon at bounding box center [1111, 92] width 11 height 11
click at [404, 51] on button "Execution" at bounding box center [414, 56] width 62 height 29
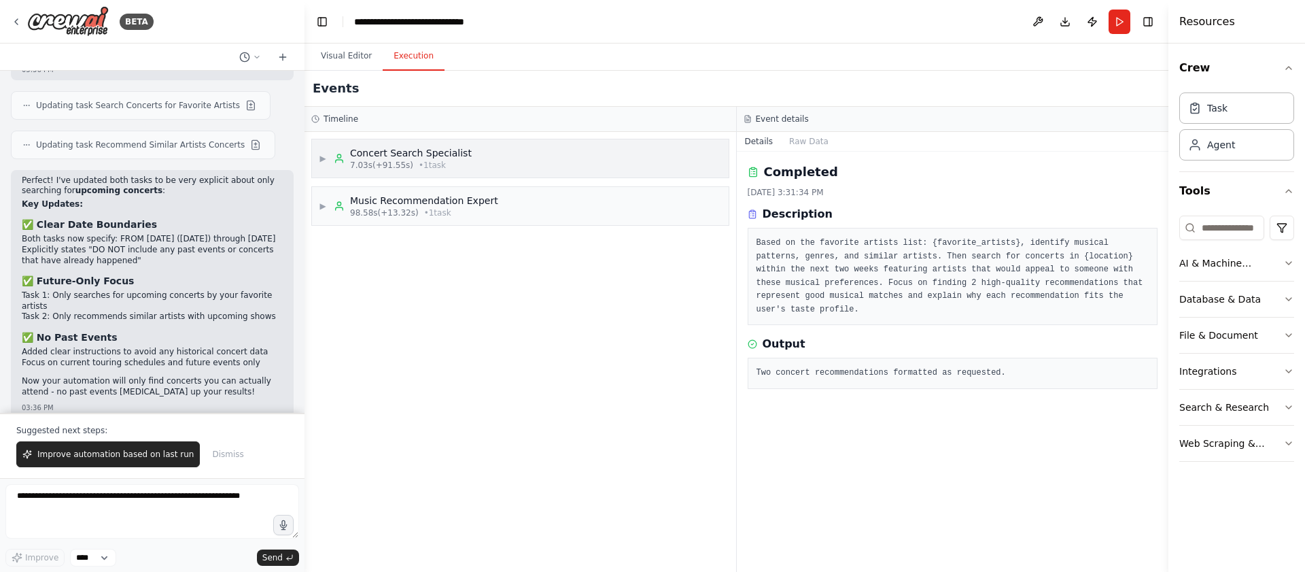
click at [504, 162] on div "▶ Concert Search Specialist 7.03s (+91.55s) • 1 task" at bounding box center [520, 158] width 417 height 38
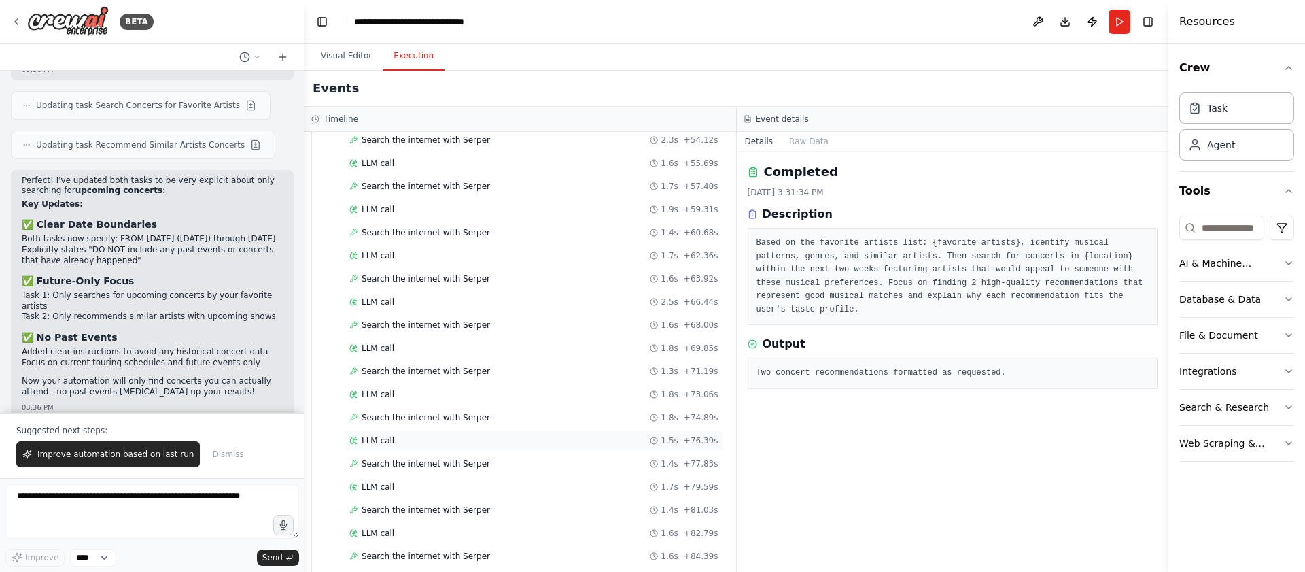
scroll to position [831, 0]
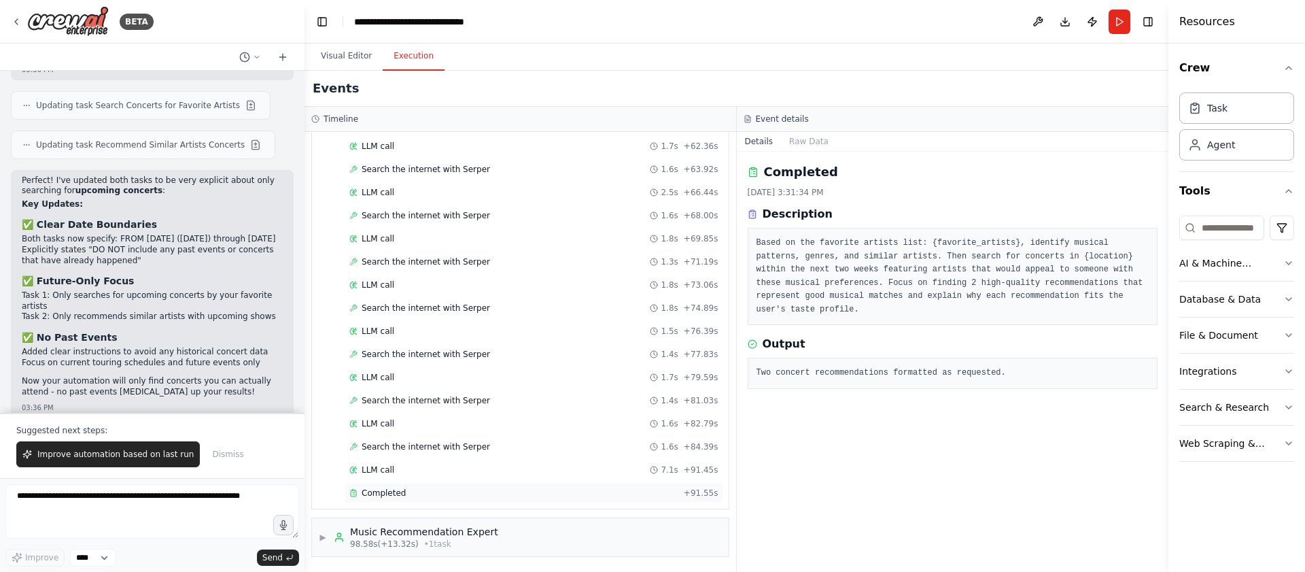
click at [492, 485] on div "Completed + 91.55s" at bounding box center [534, 493] width 379 height 20
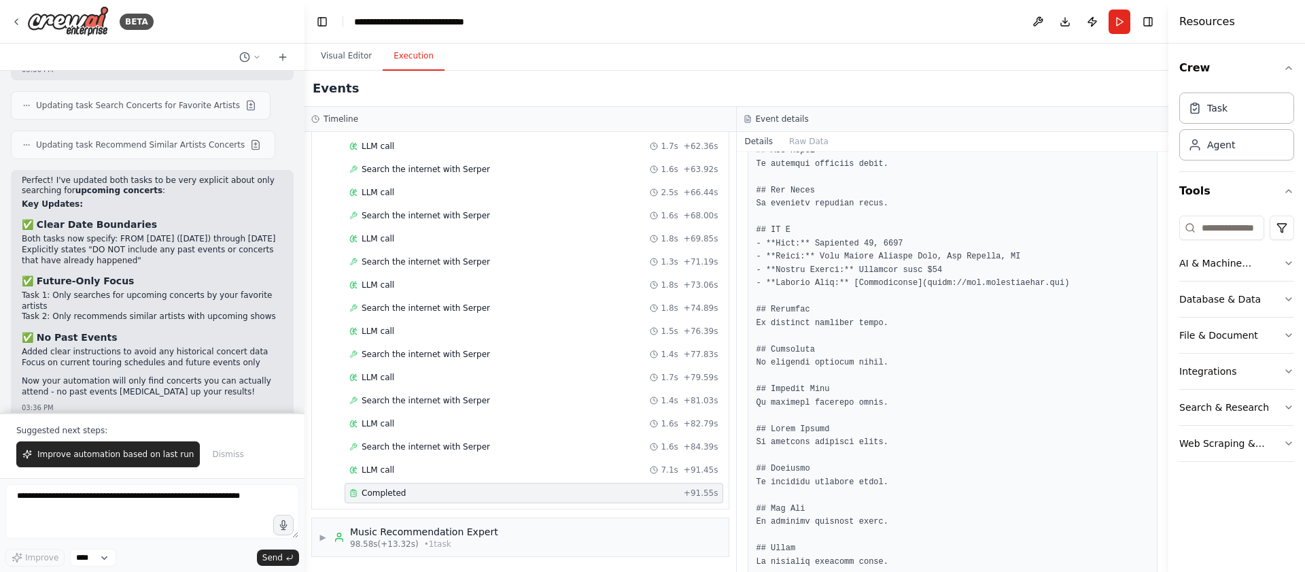
scroll to position [817, 0]
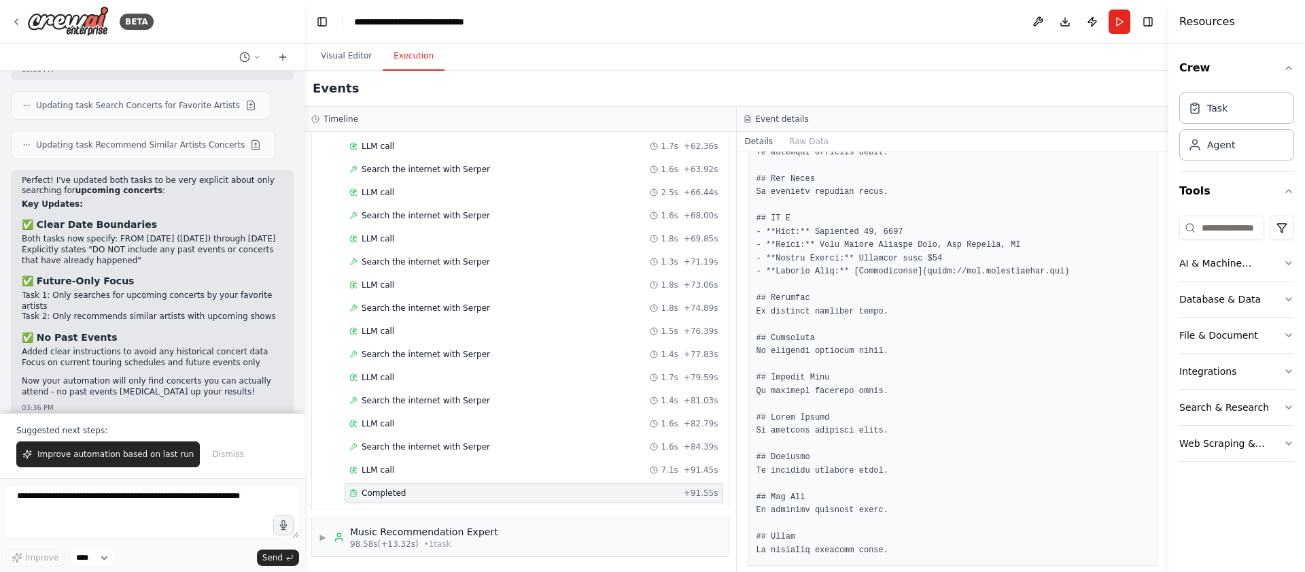
click at [964, 266] on pre at bounding box center [952, 66] width 393 height 981
click at [964, 267] on pre at bounding box center [952, 66] width 393 height 981
click at [990, 270] on pre at bounding box center [952, 66] width 393 height 981
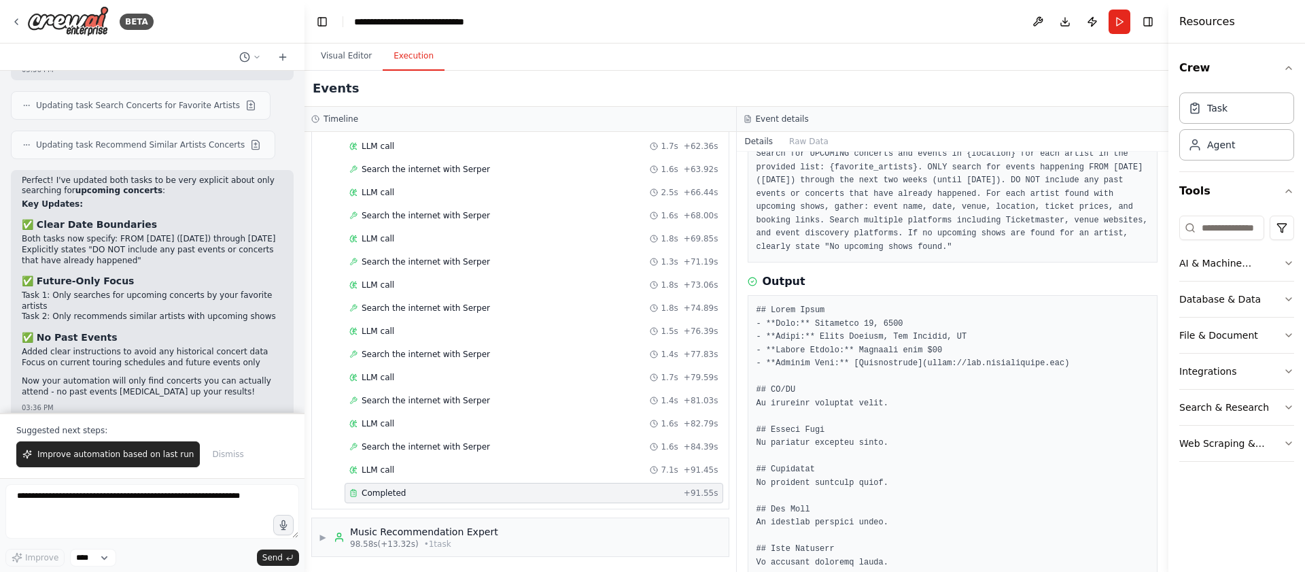
scroll to position [82, 0]
drag, startPoint x: 825, startPoint y: 328, endPoint x: 960, endPoint y: 337, distance: 135.5
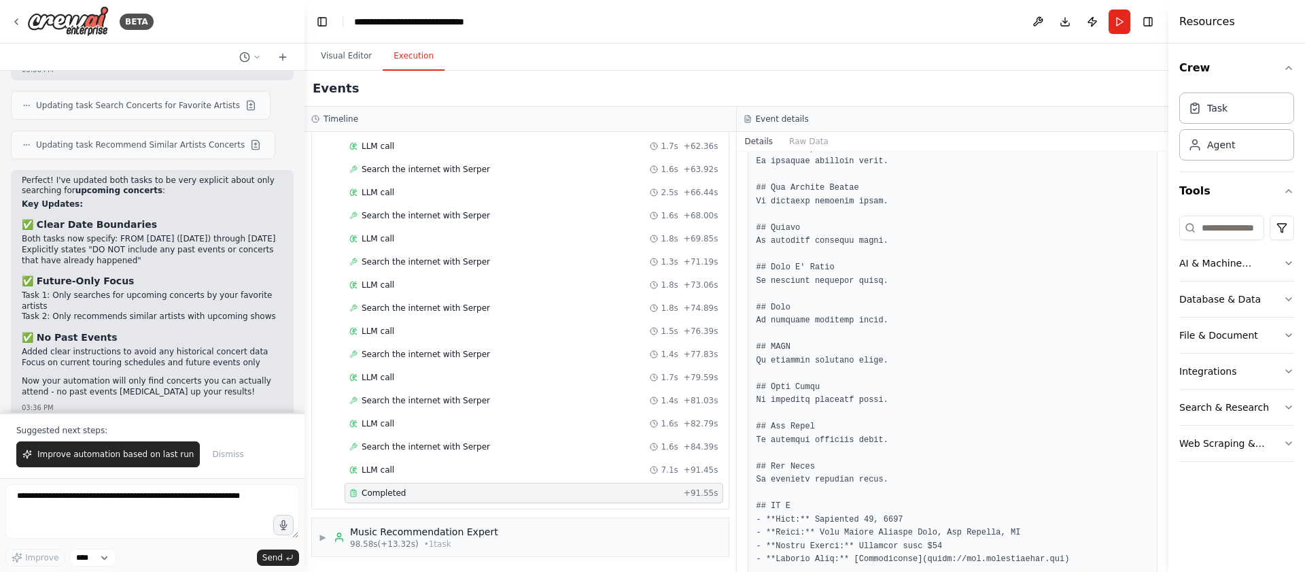
scroll to position [538, 0]
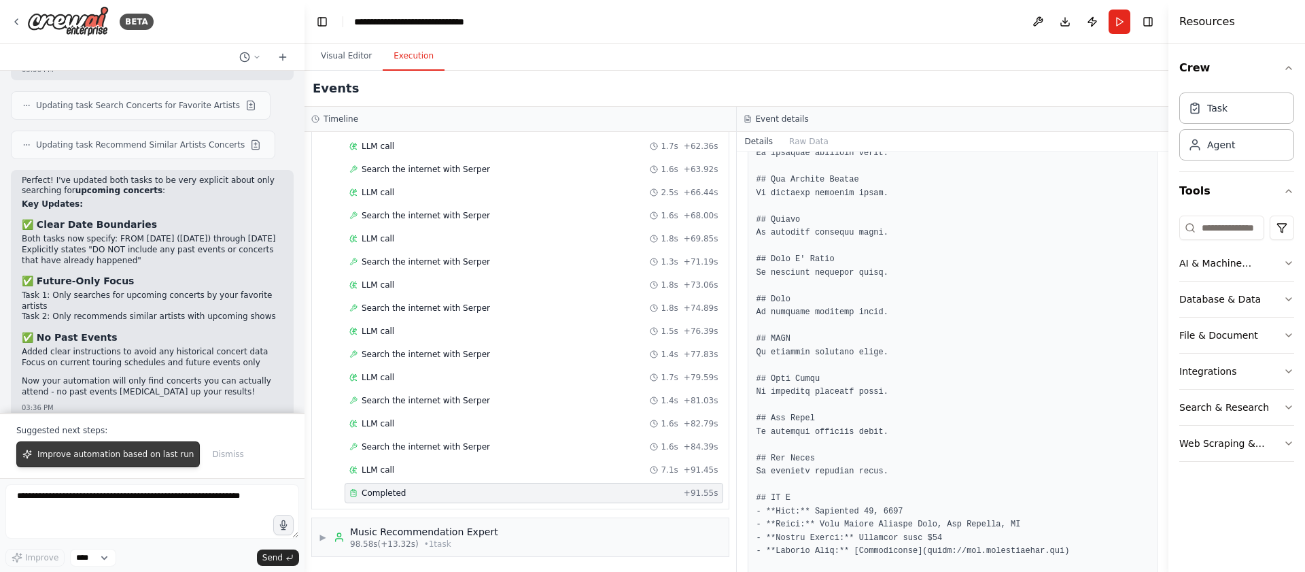
click at [160, 453] on span "Improve automation based on last run" at bounding box center [115, 454] width 156 height 11
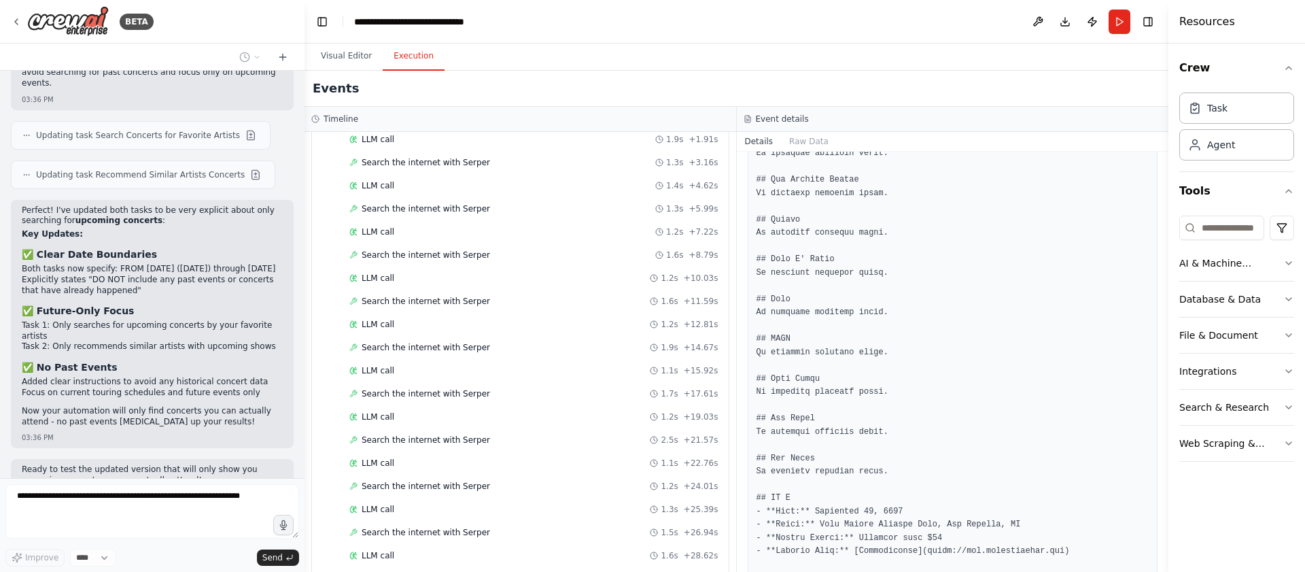
scroll to position [0, 0]
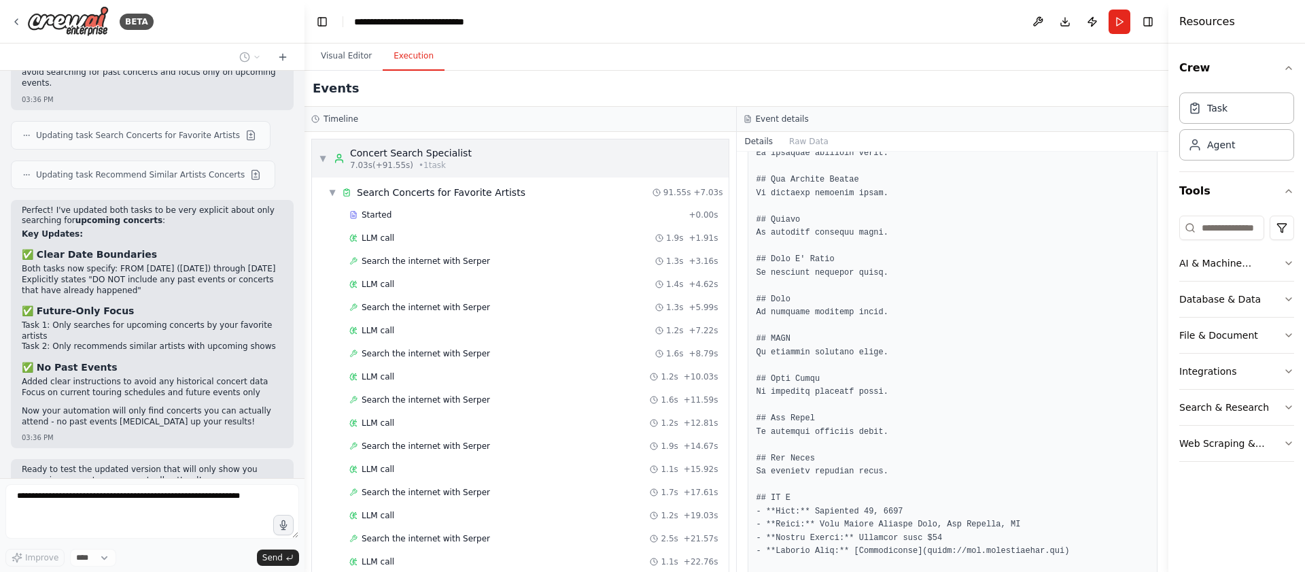
click at [470, 160] on div "▼ Concert Search Specialist 7.03s (+91.55s) • 1 task" at bounding box center [520, 158] width 417 height 38
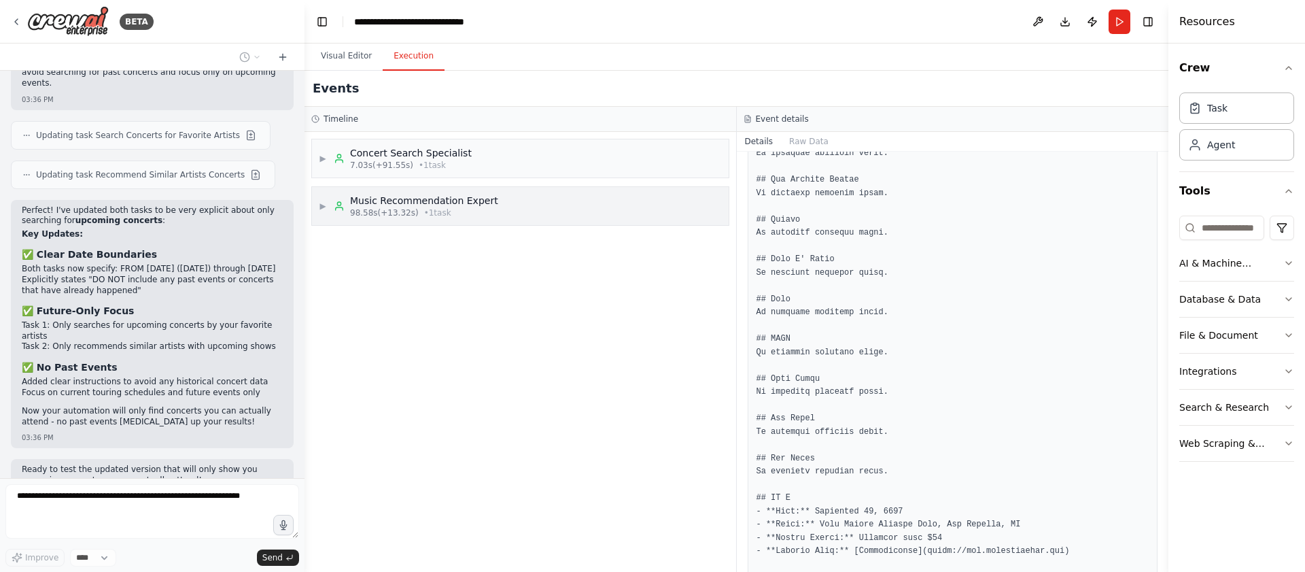
click at [459, 211] on div "98.58s (+13.32s) • 1 task" at bounding box center [424, 212] width 148 height 11
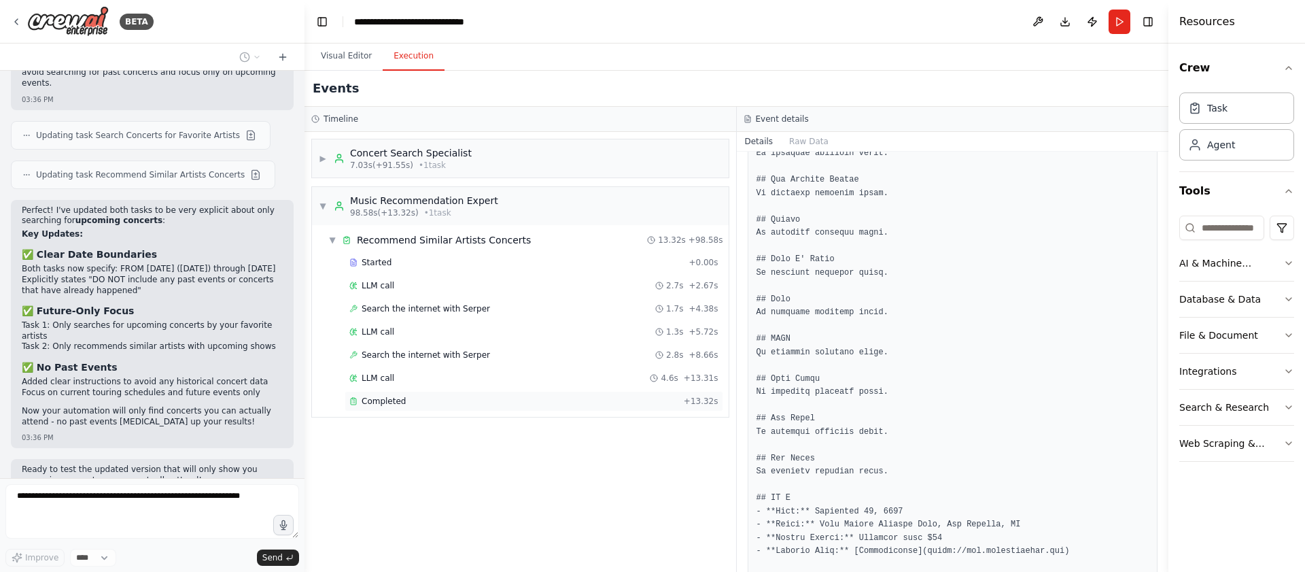
click at [512, 401] on div "Completed" at bounding box center [513, 401] width 329 height 11
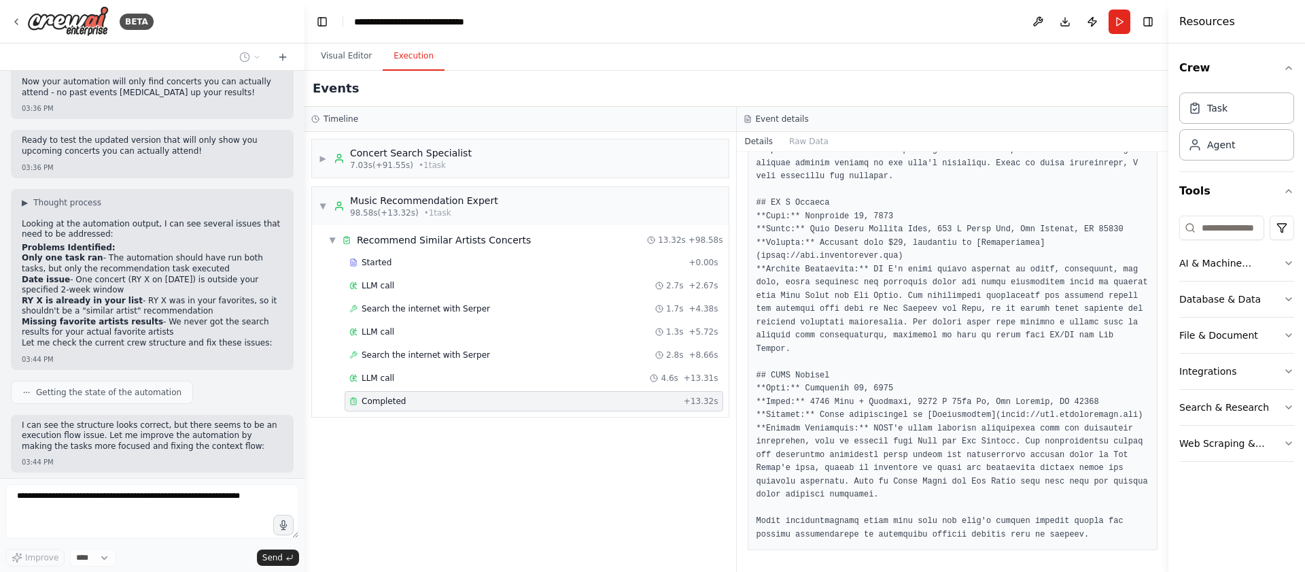
scroll to position [2846, 0]
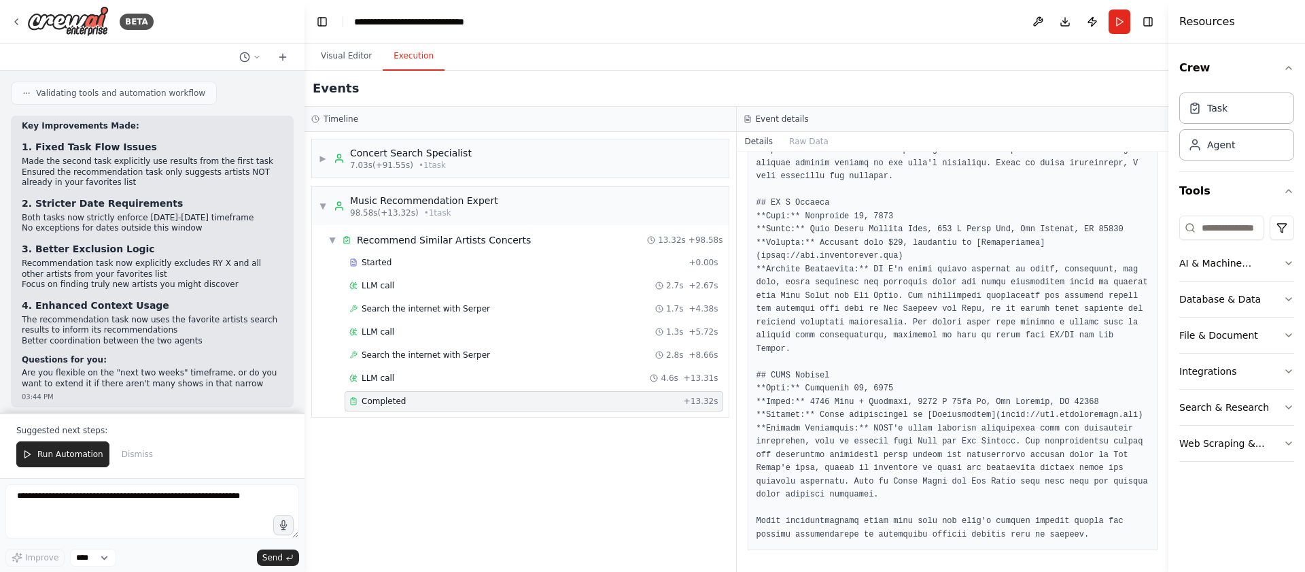
click at [787, 377] on pre at bounding box center [952, 342] width 393 height 398
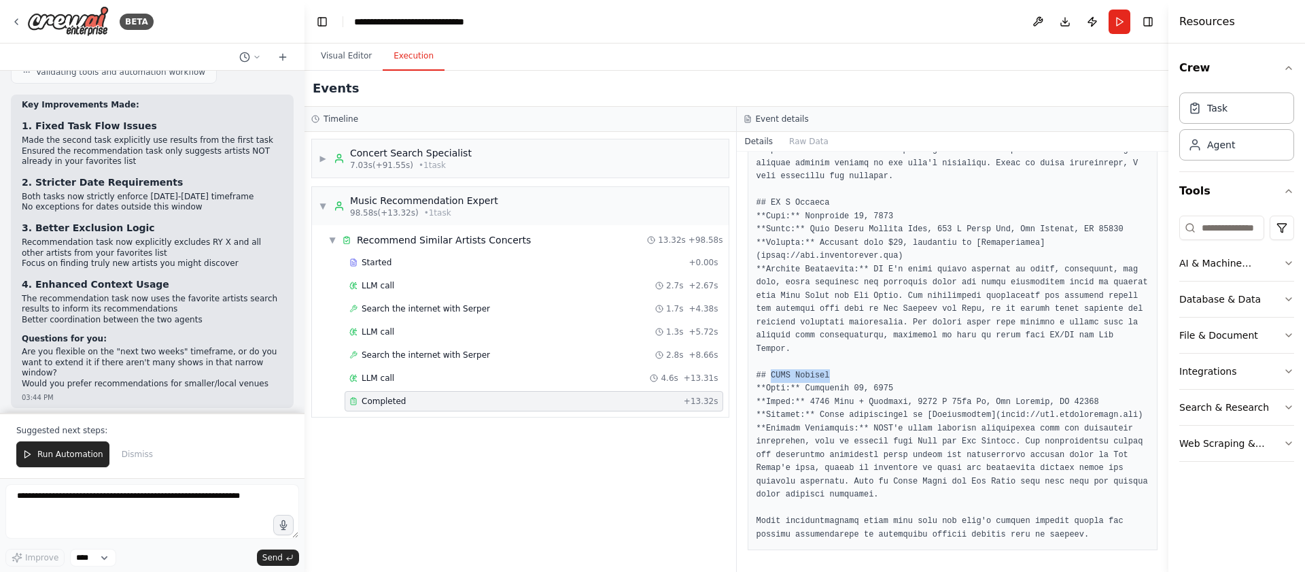
drag, startPoint x: 788, startPoint y: 377, endPoint x: 811, endPoint y: 377, distance: 22.4
click at [811, 377] on pre at bounding box center [952, 342] width 393 height 398
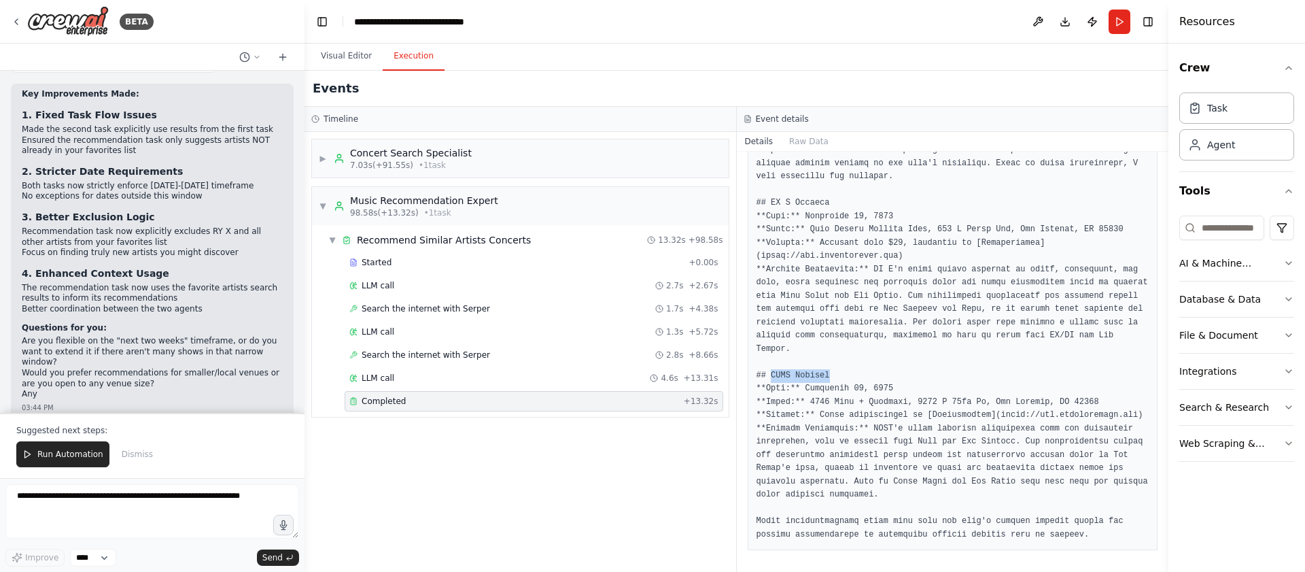
copy pre "EDEN Concert"
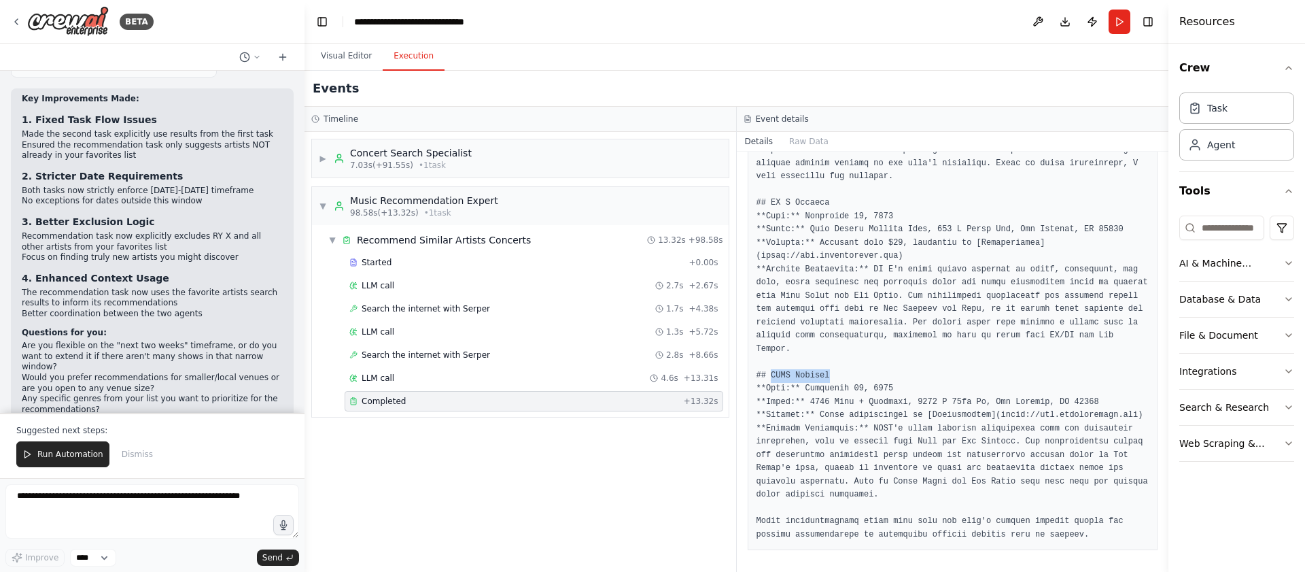
scroll to position [3290, 0]
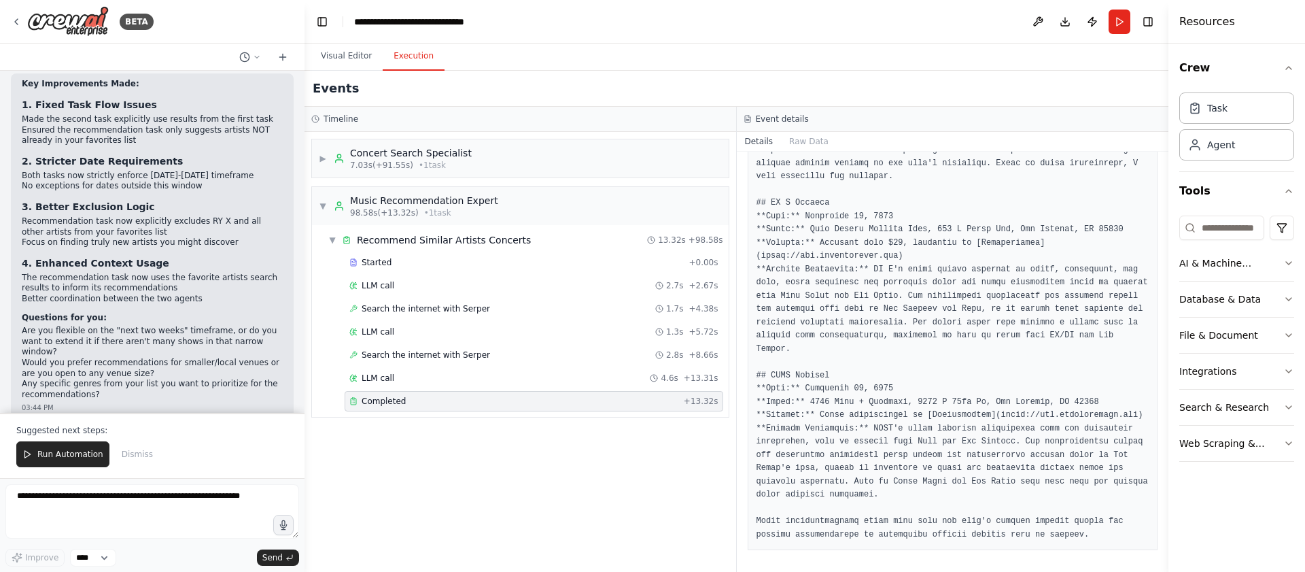
click at [41, 357] on li "Would you prefer recommendations for smaller/local venues or are you open to an…" at bounding box center [152, 367] width 261 height 21
drag, startPoint x: 41, startPoint y: 289, endPoint x: 116, endPoint y: 288, distance: 75.4
click at [116, 357] on li "Would you prefer recommendations for smaller/local venues or are you open to an…" at bounding box center [152, 367] width 261 height 21
click at [63, 453] on span "Run Automation" at bounding box center [70, 454] width 66 height 11
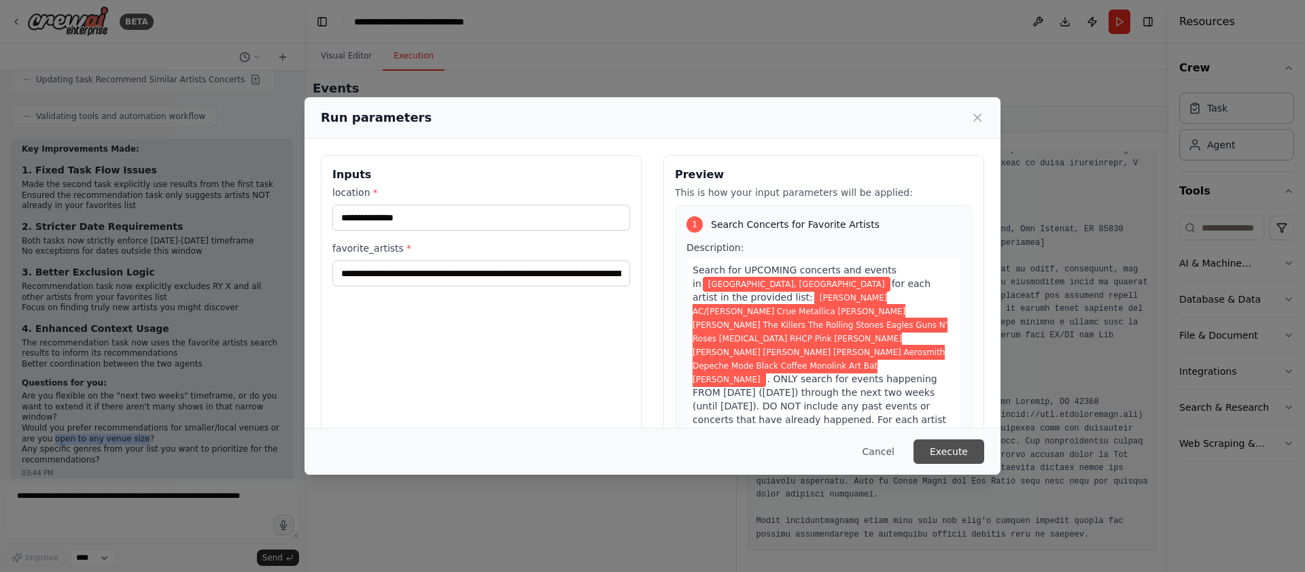
click at [943, 451] on button "Execute" at bounding box center [948, 451] width 71 height 24
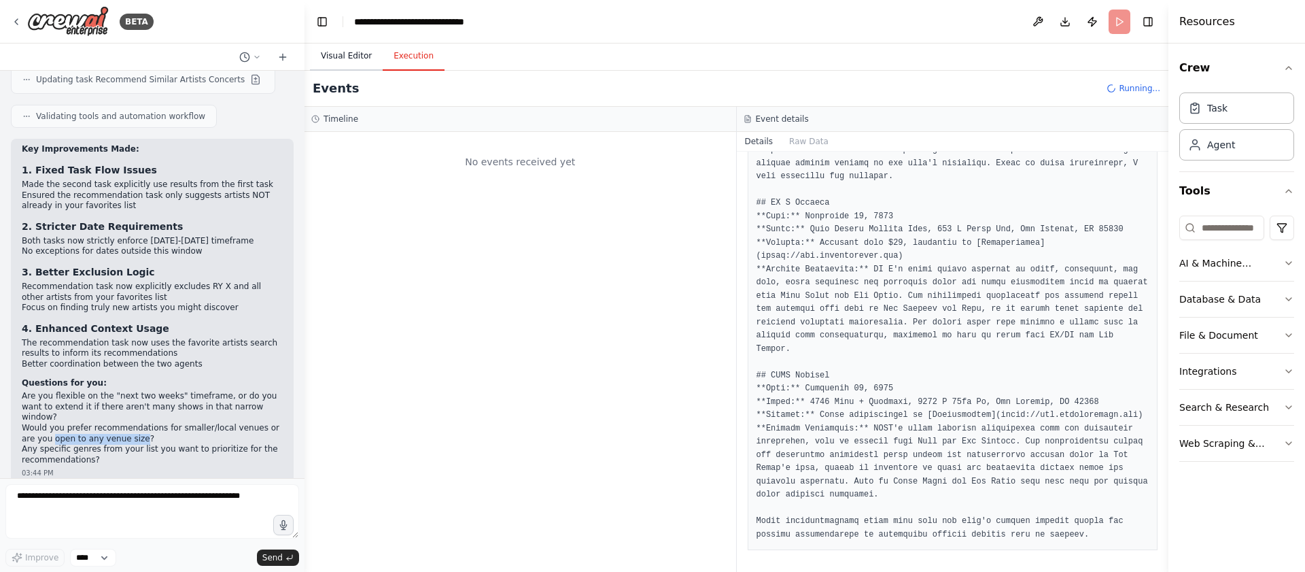
click at [326, 54] on button "Visual Editor" at bounding box center [346, 56] width 73 height 29
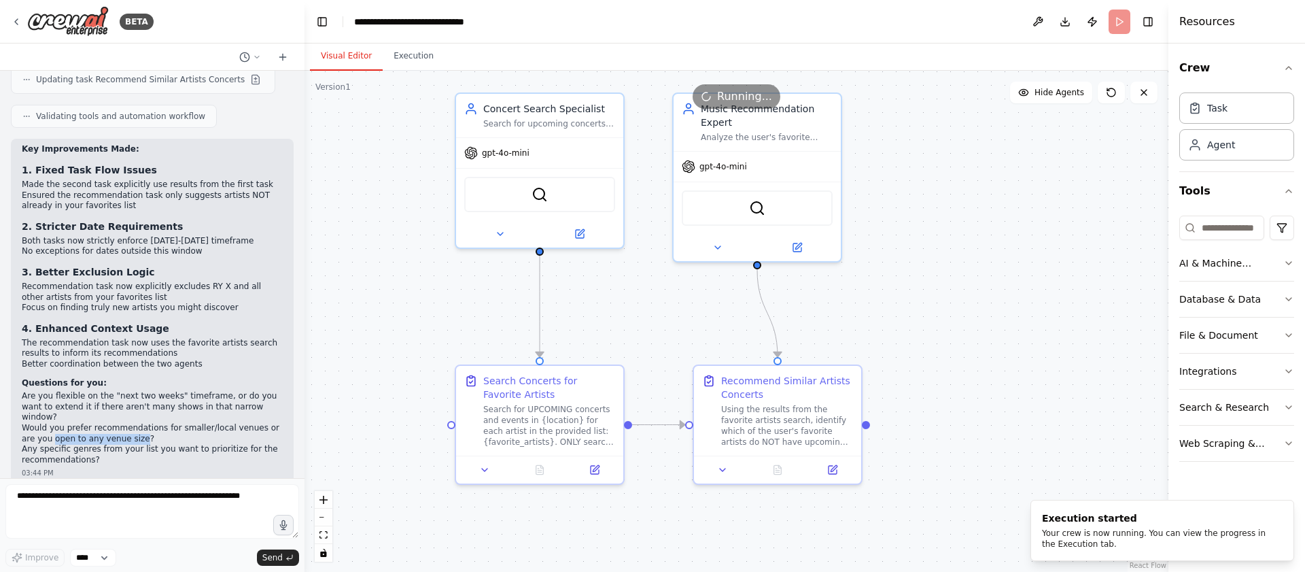
click at [389, 285] on div ".deletable-edge-delete-btn { width: 20px; height: 20px; border: 0px solid #ffff…" at bounding box center [736, 321] width 864 height 501
